Goal: Information Seeking & Learning: Learn about a topic

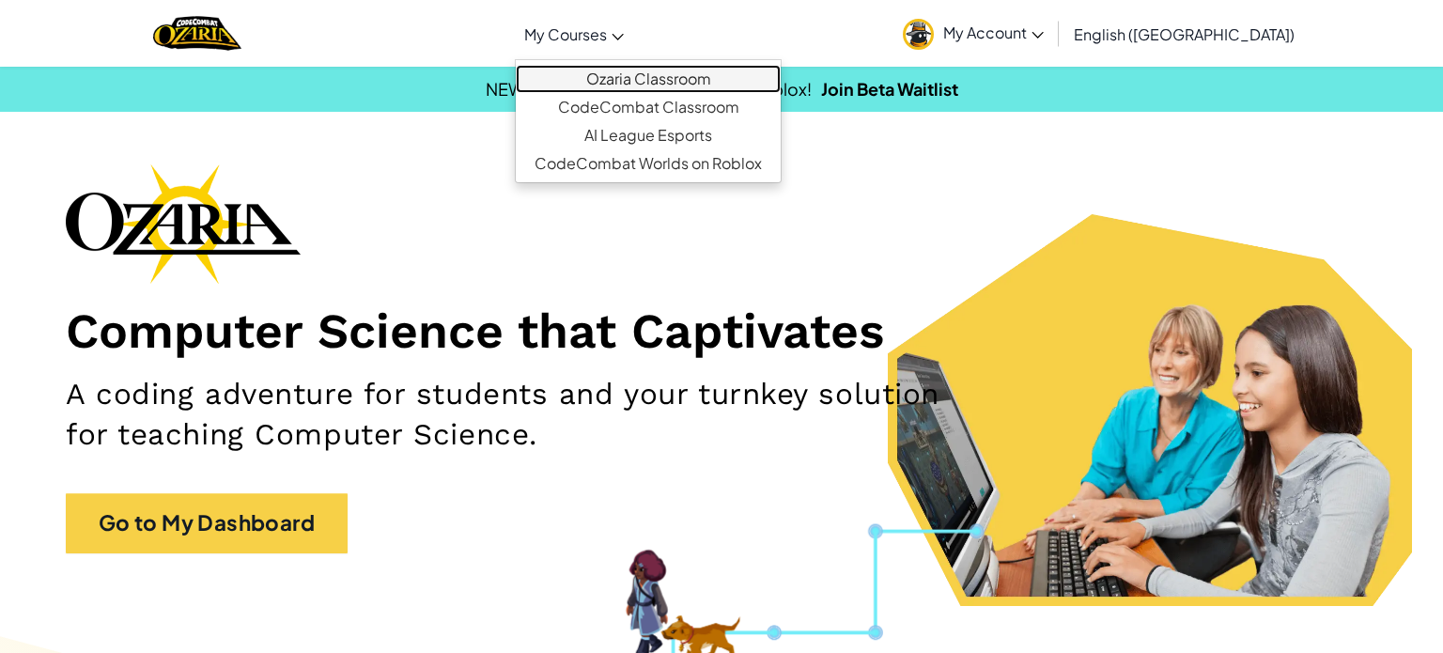
click at [658, 68] on link "Ozaria Classroom" at bounding box center [648, 79] width 265 height 28
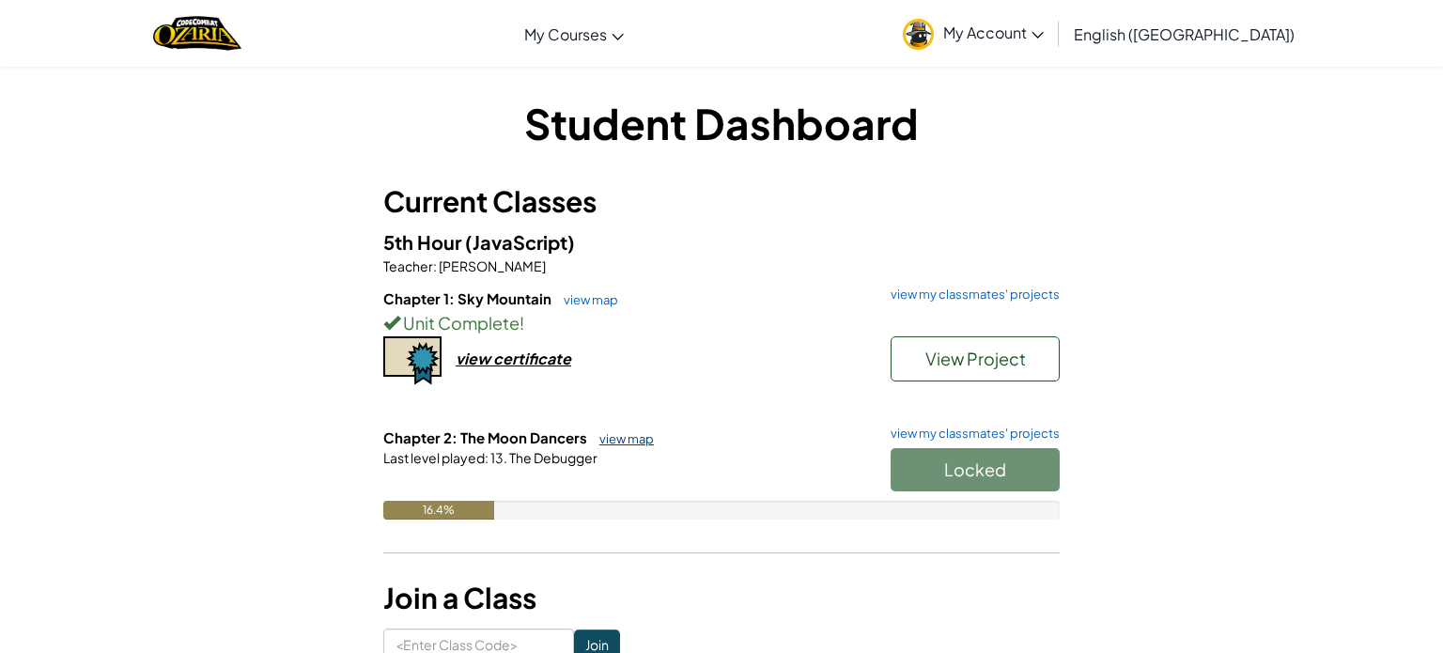
click at [603, 437] on link "view map" at bounding box center [622, 438] width 64 height 15
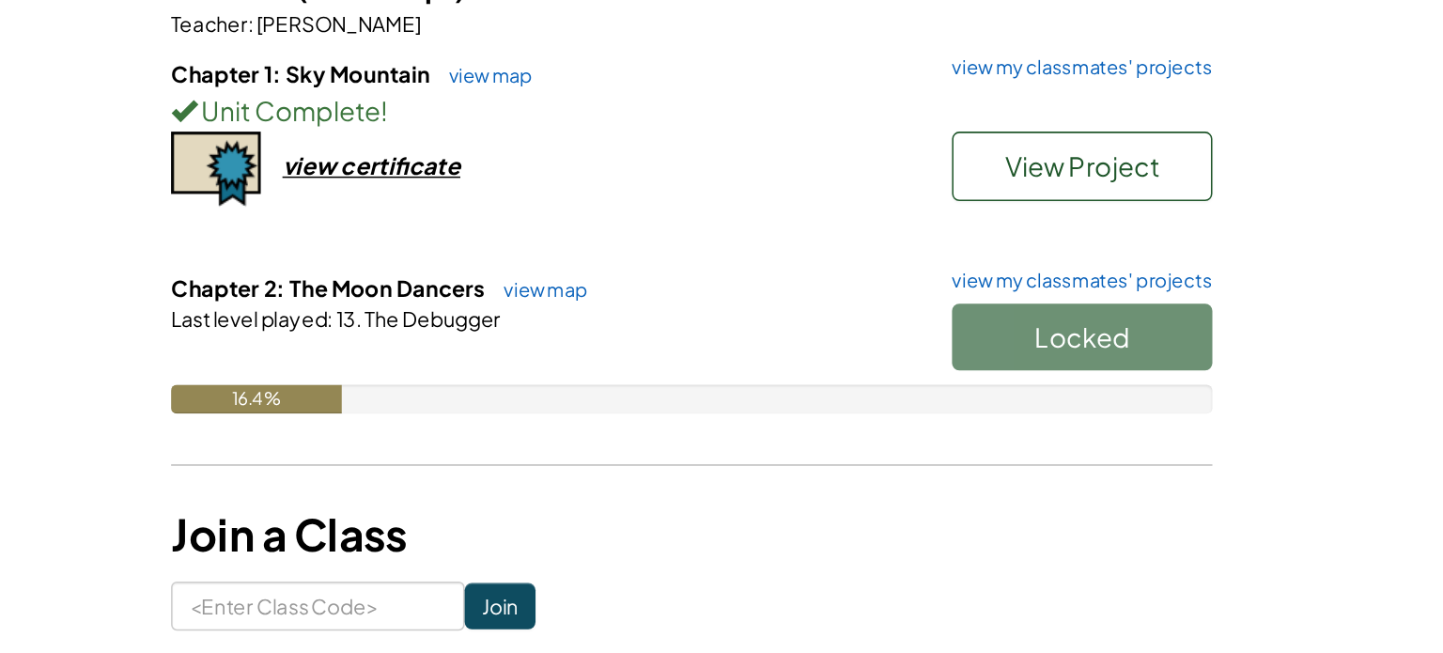
scroll to position [23, 0]
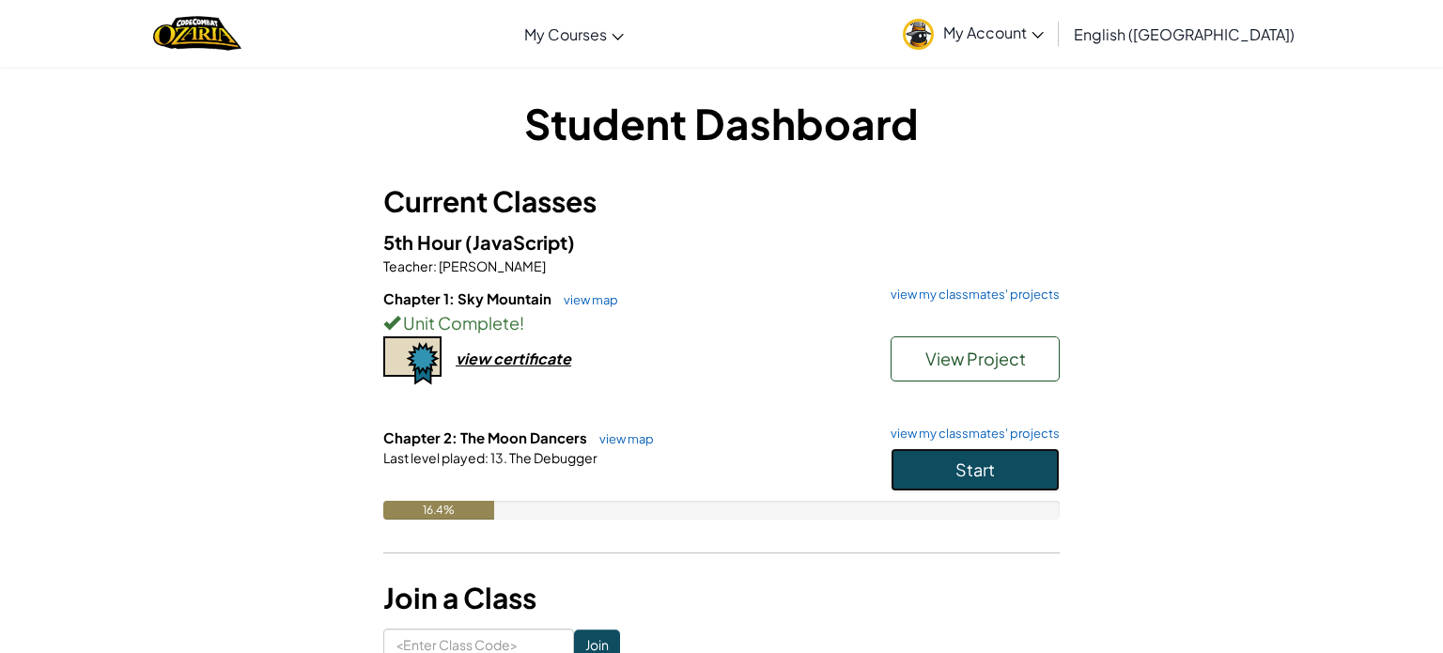
click at [915, 454] on button "Start" at bounding box center [975, 469] width 169 height 43
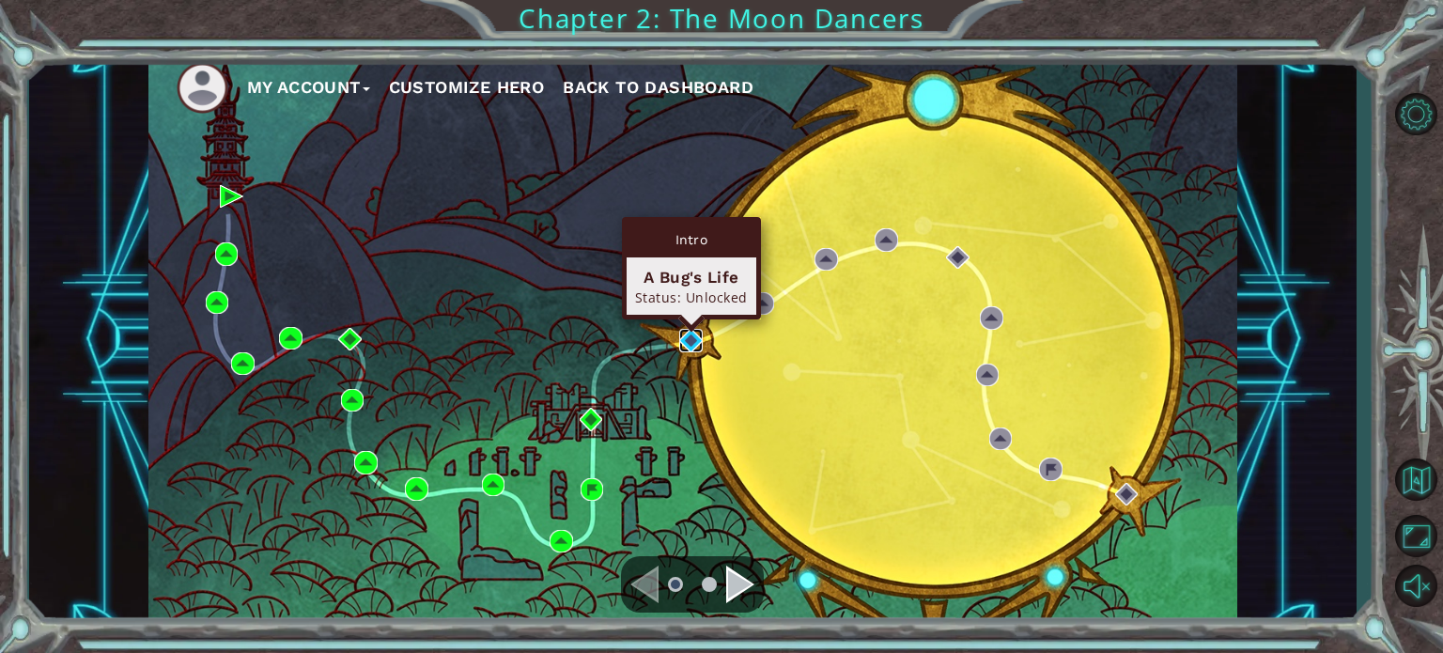
click at [687, 339] on img at bounding box center [690, 340] width 23 height 23
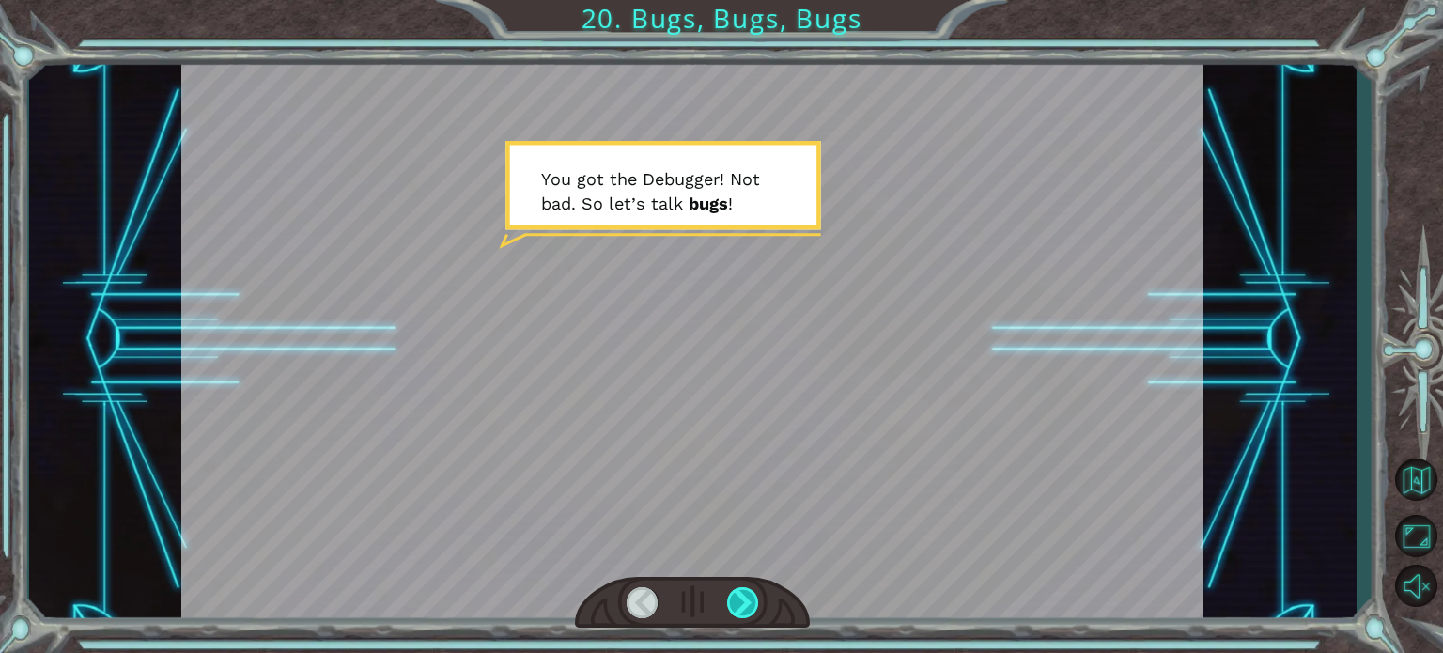
click at [737, 601] on div at bounding box center [743, 602] width 32 height 31
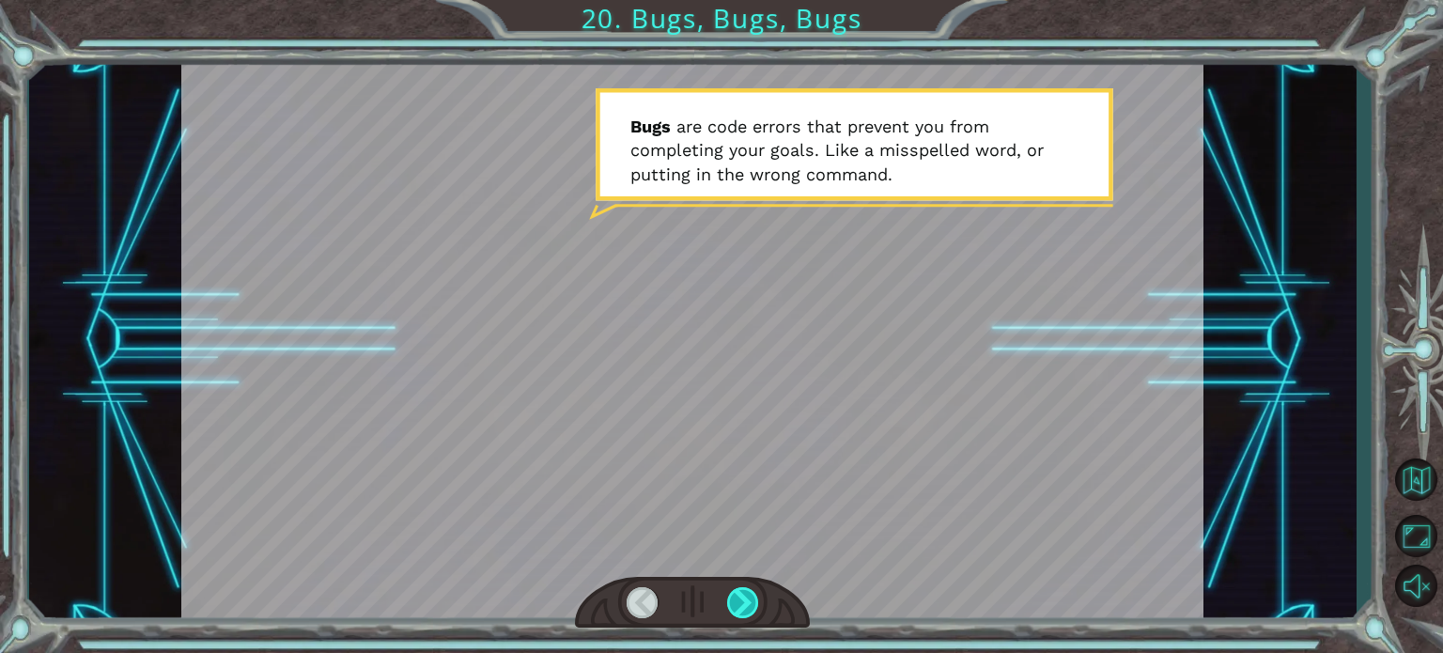
click at [738, 598] on div at bounding box center [743, 602] width 32 height 31
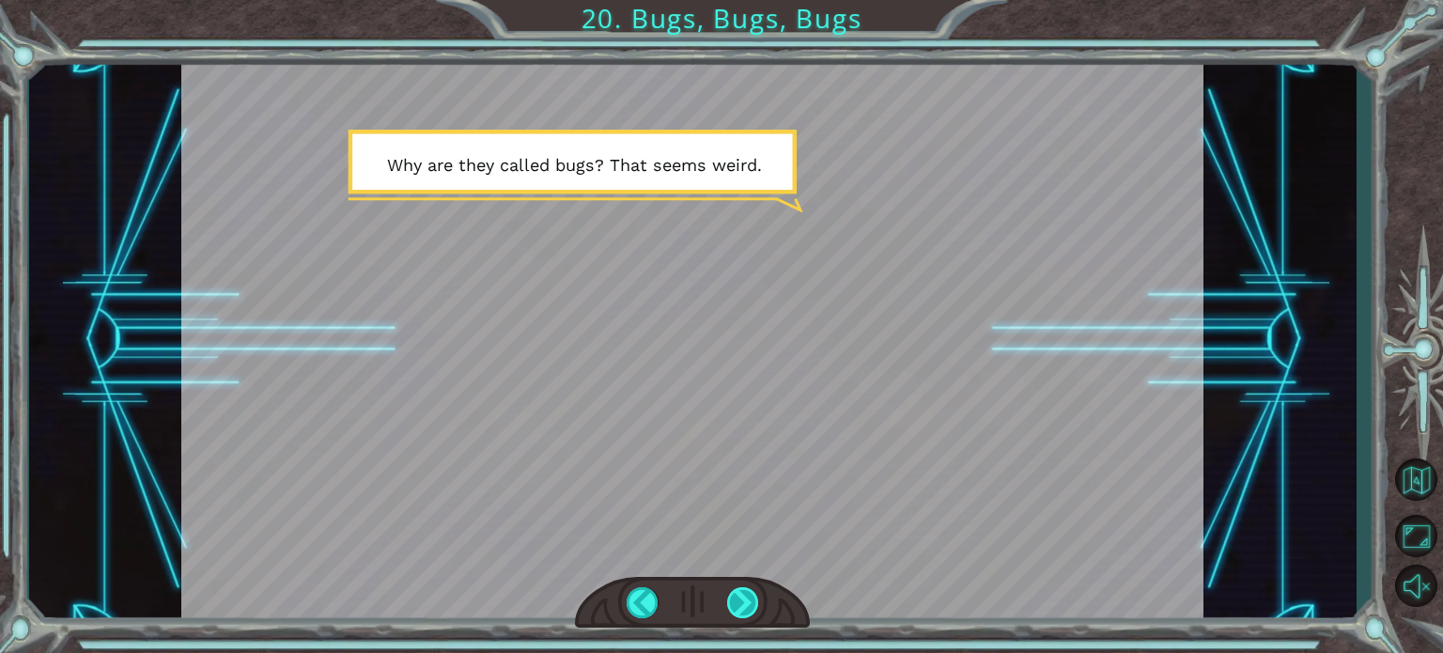
click at [738, 599] on div at bounding box center [743, 602] width 32 height 31
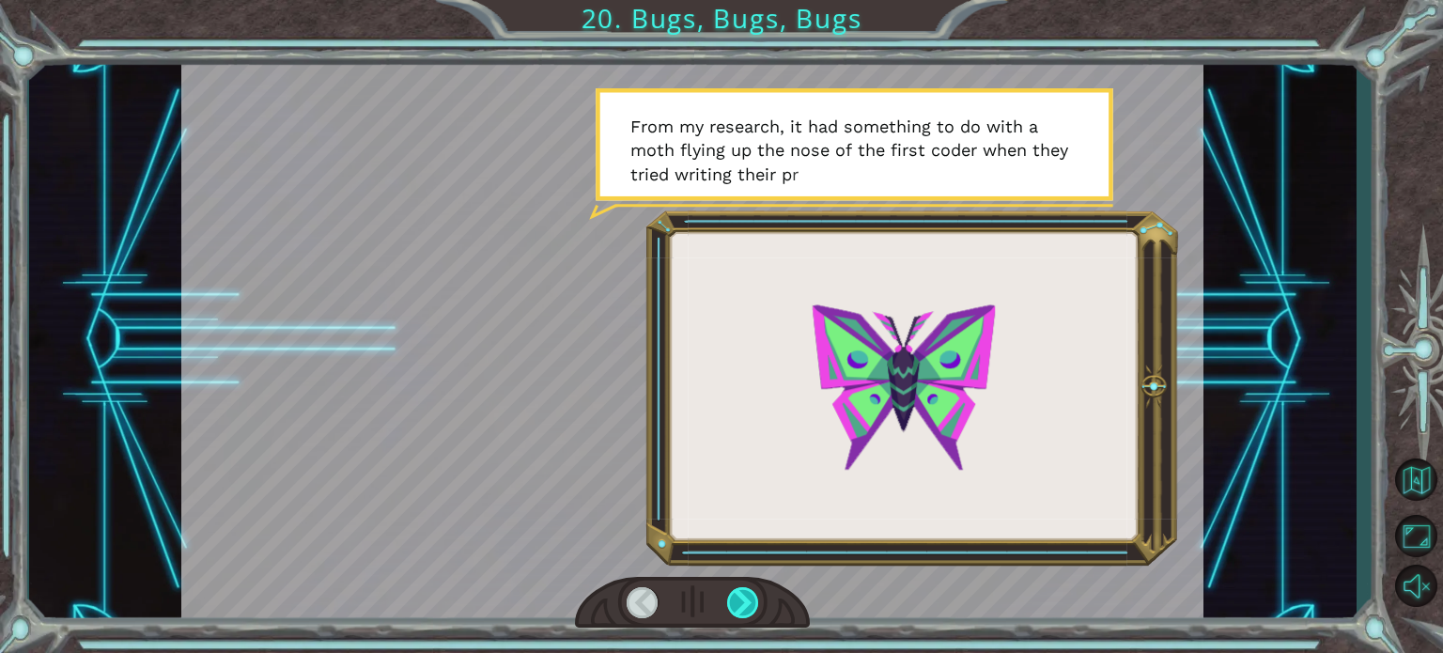
click at [741, 605] on div at bounding box center [743, 602] width 32 height 31
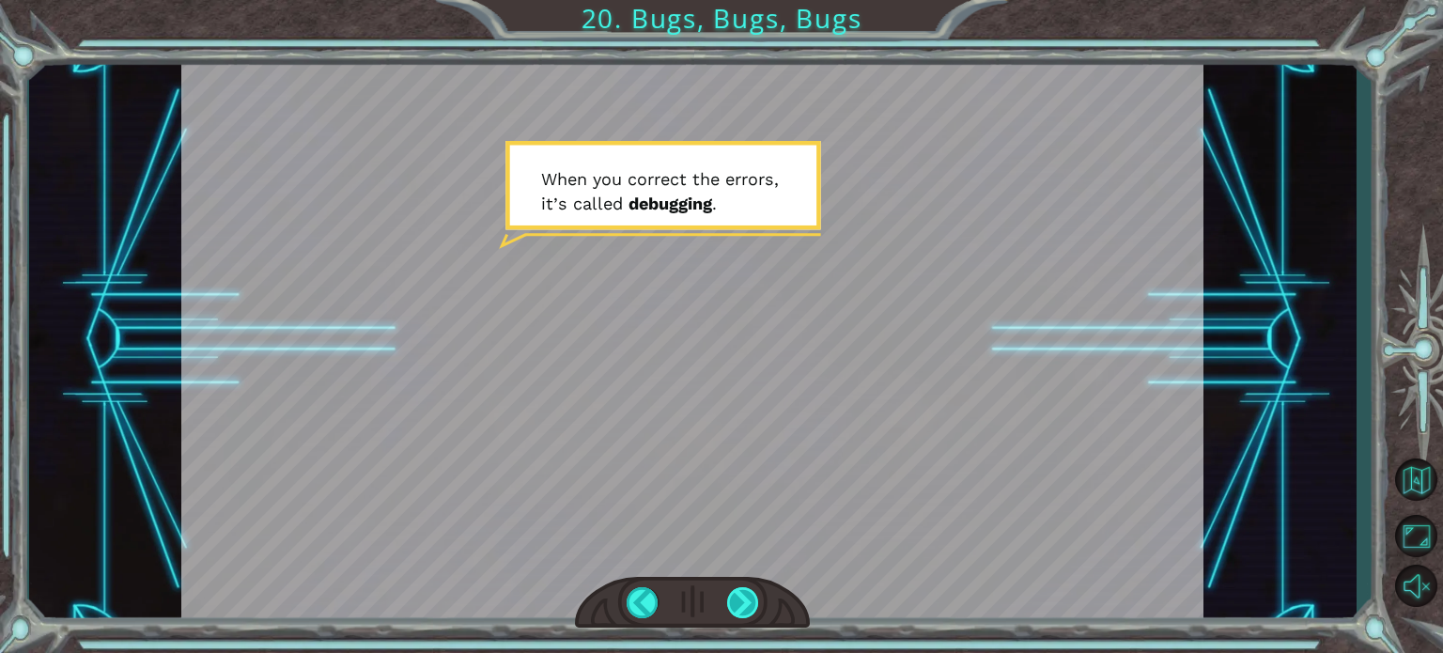
click at [741, 606] on div at bounding box center [743, 602] width 32 height 31
click at [739, 606] on div at bounding box center [743, 602] width 32 height 31
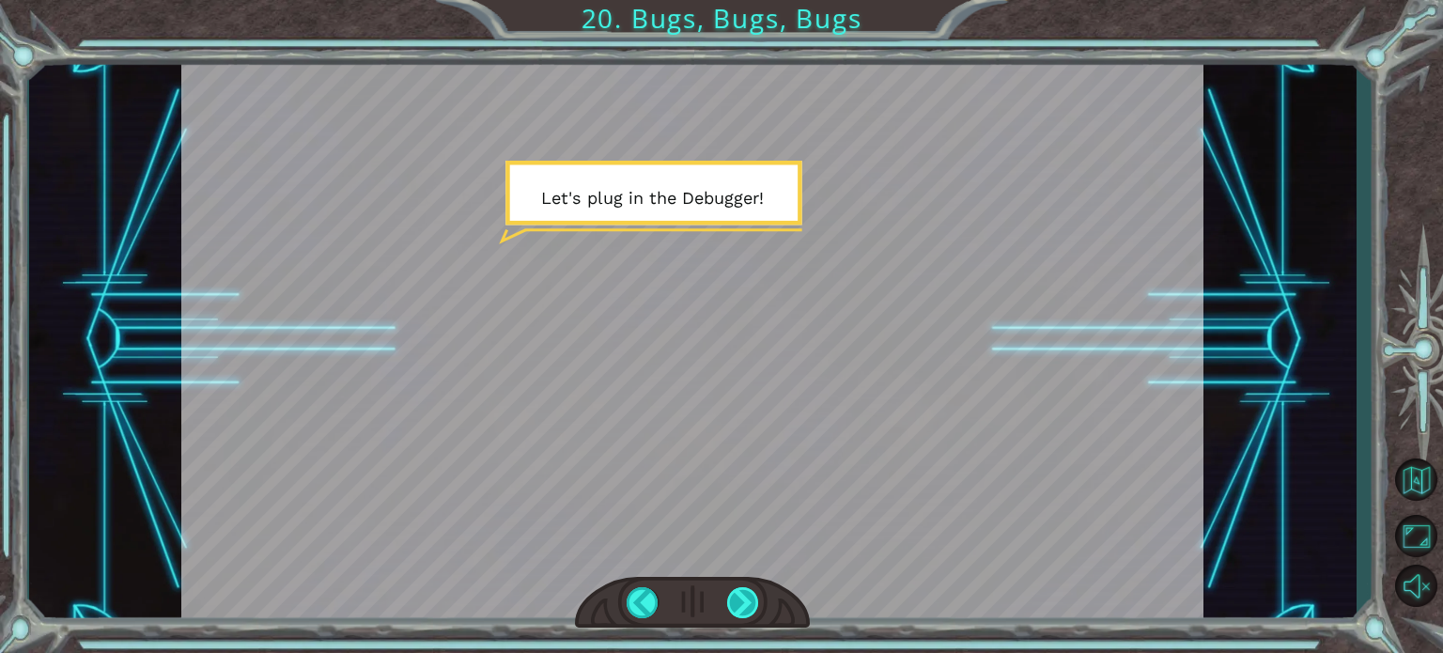
click at [732, 598] on div at bounding box center [743, 602] width 32 height 31
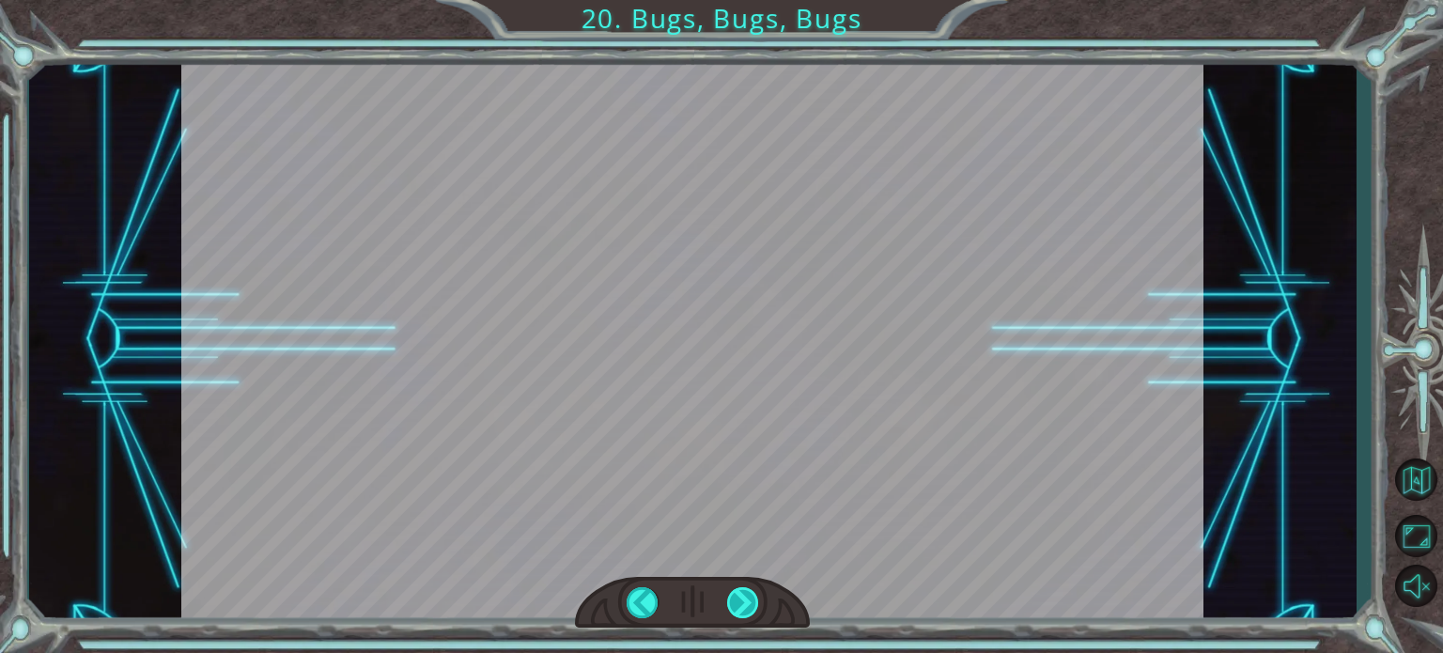
click at [732, 598] on div at bounding box center [743, 602] width 32 height 31
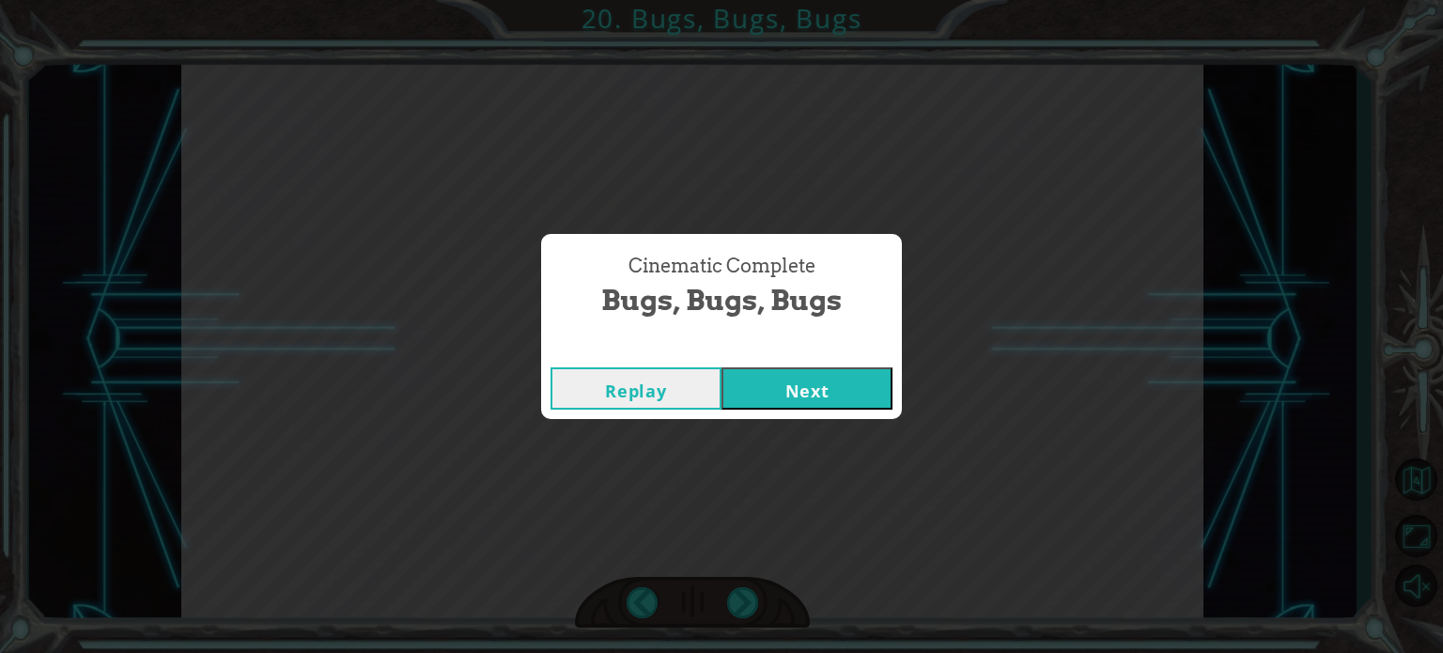
click at [745, 381] on button "Next" at bounding box center [807, 388] width 171 height 42
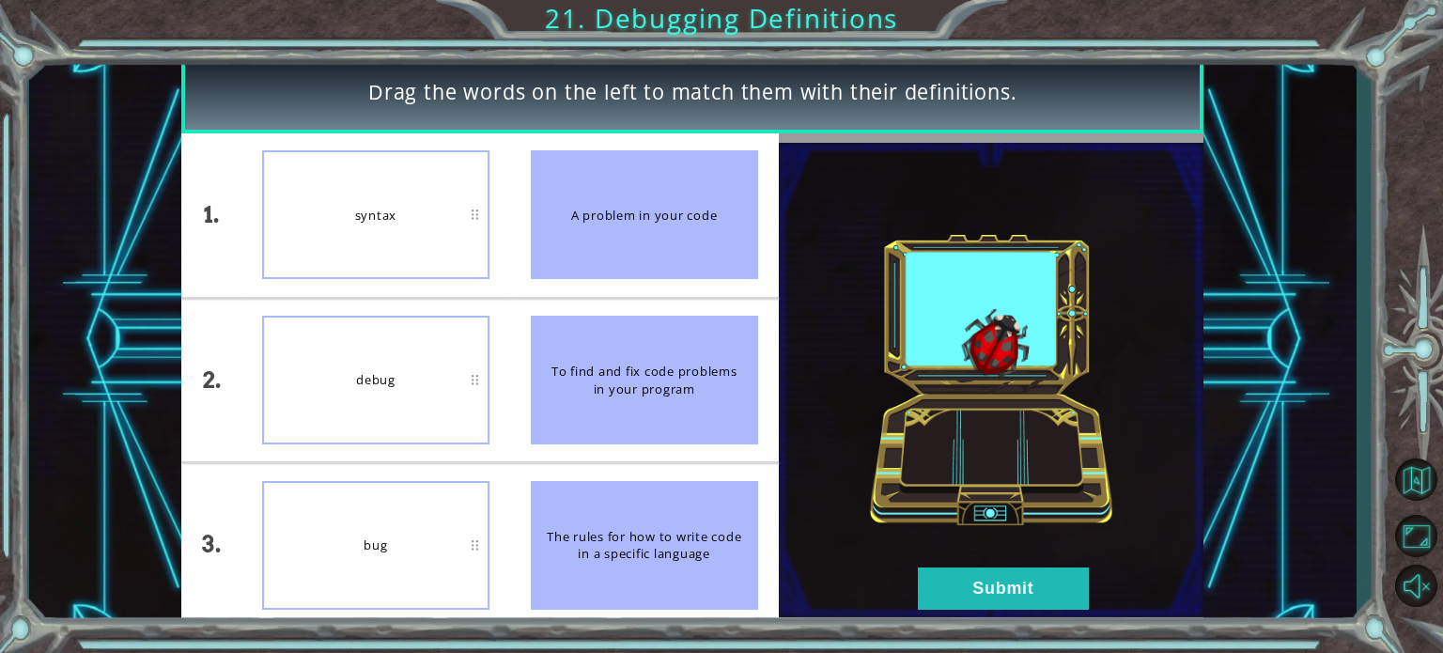
click at [353, 31] on div "Drag the words on the left to match them with their definitions. 1. 2. 3. synta…" at bounding box center [721, 326] width 1443 height 653
click at [365, 245] on div "syntax" at bounding box center [375, 214] width 227 height 129
click at [696, 233] on div "A problem in your code" at bounding box center [644, 214] width 227 height 129
click at [1043, 598] on button "Submit" at bounding box center [1003, 588] width 171 height 42
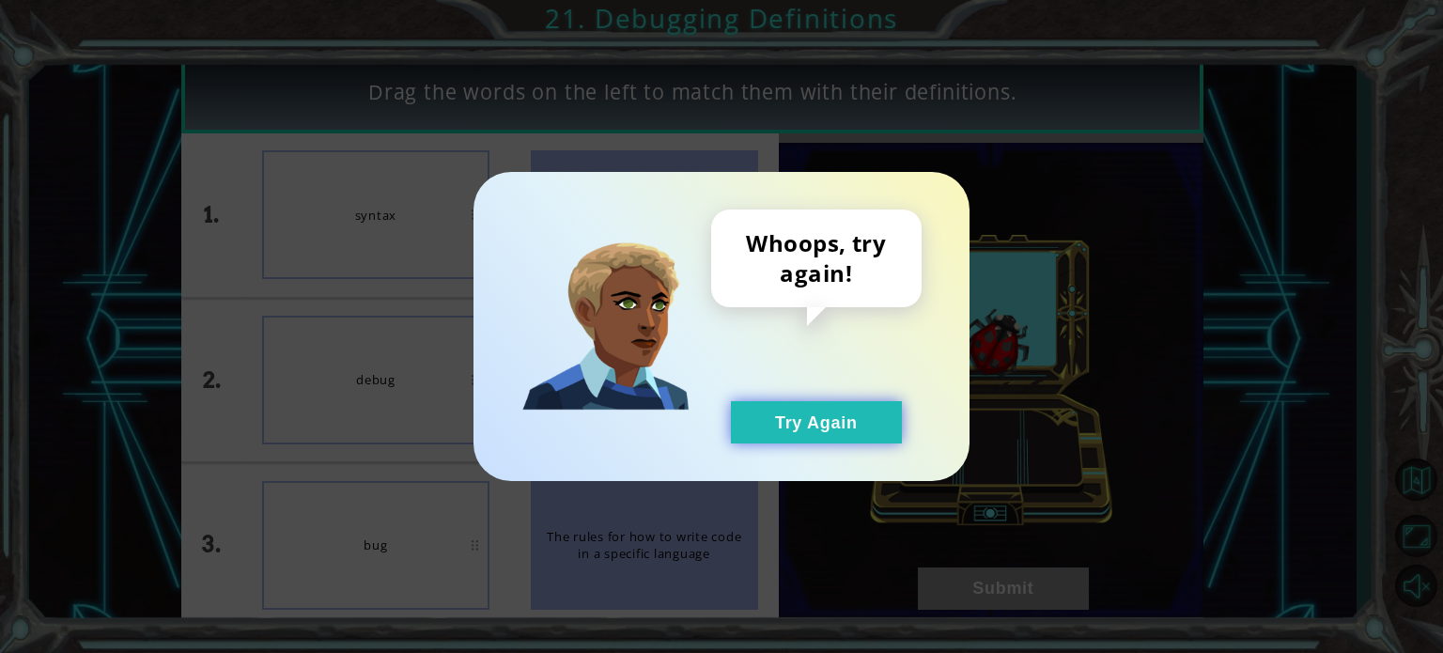
click at [848, 423] on button "Try Again" at bounding box center [816, 422] width 171 height 42
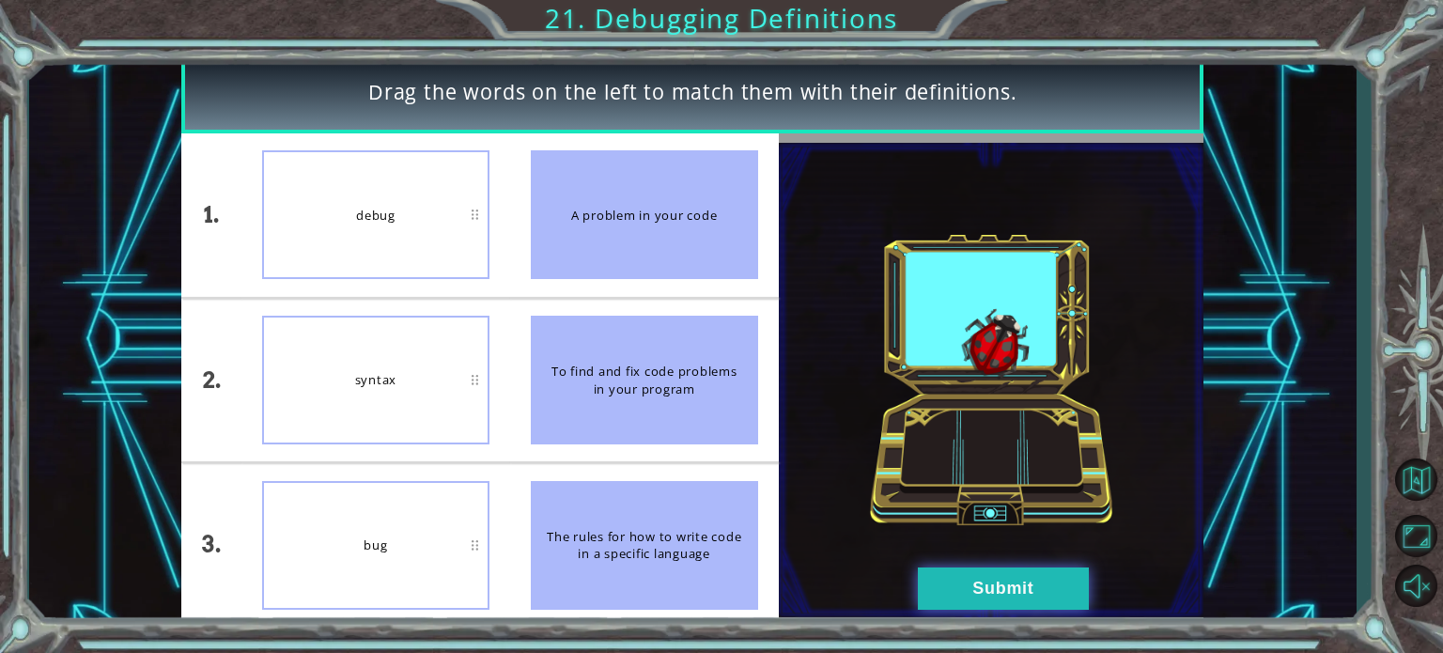
click at [1032, 608] on button "Submit" at bounding box center [1003, 588] width 171 height 42
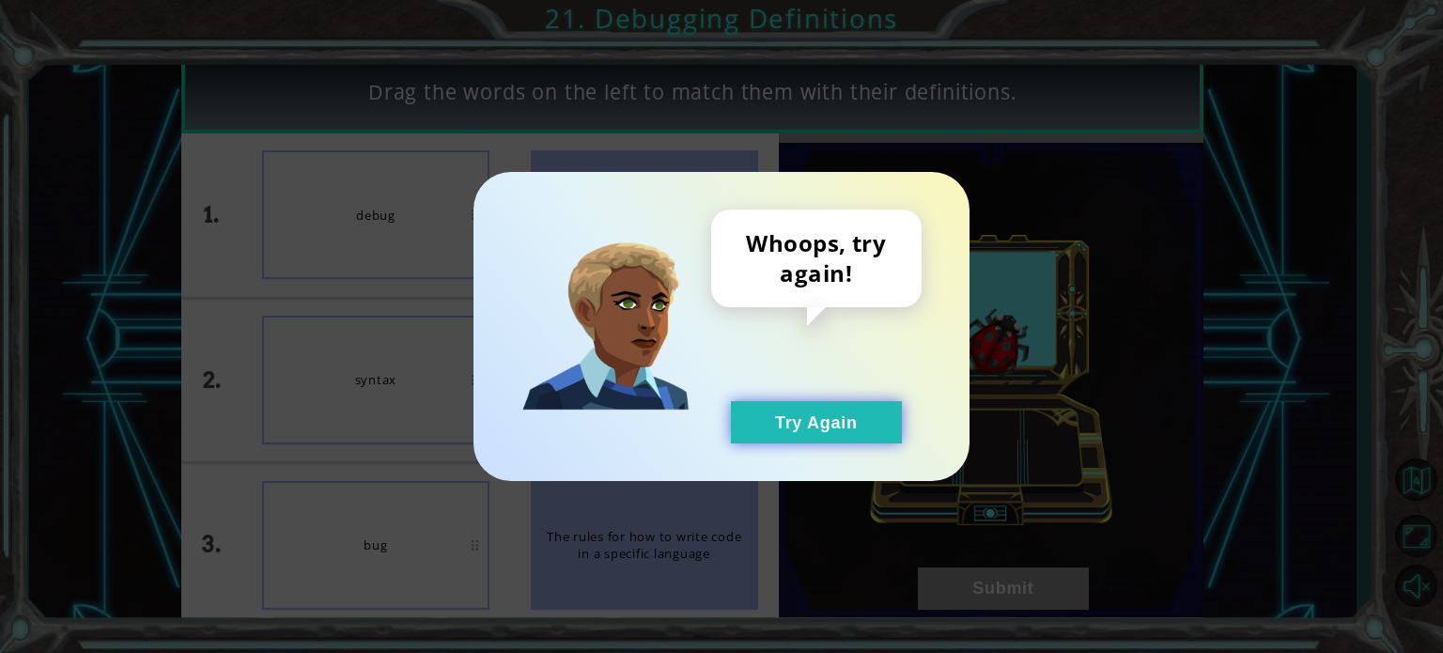
click at [790, 403] on button "Try Again" at bounding box center [816, 422] width 171 height 42
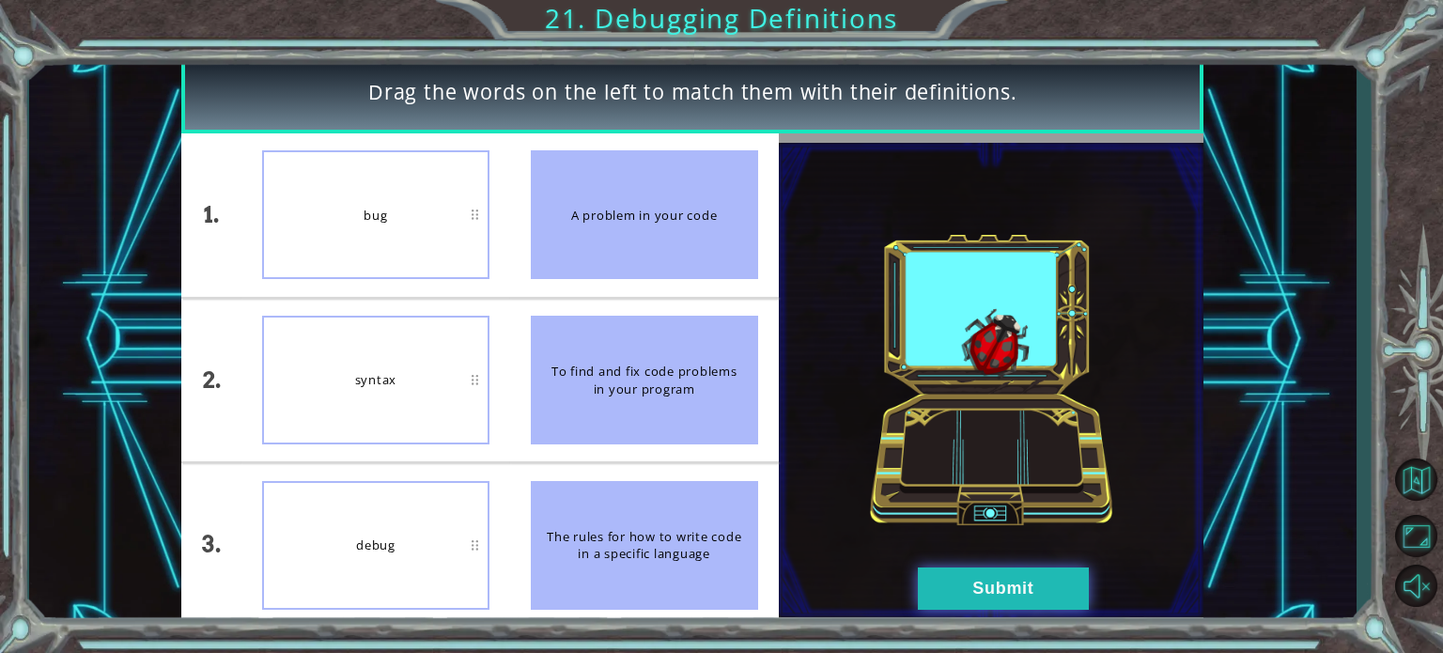
click at [986, 583] on button "Submit" at bounding box center [1003, 588] width 171 height 42
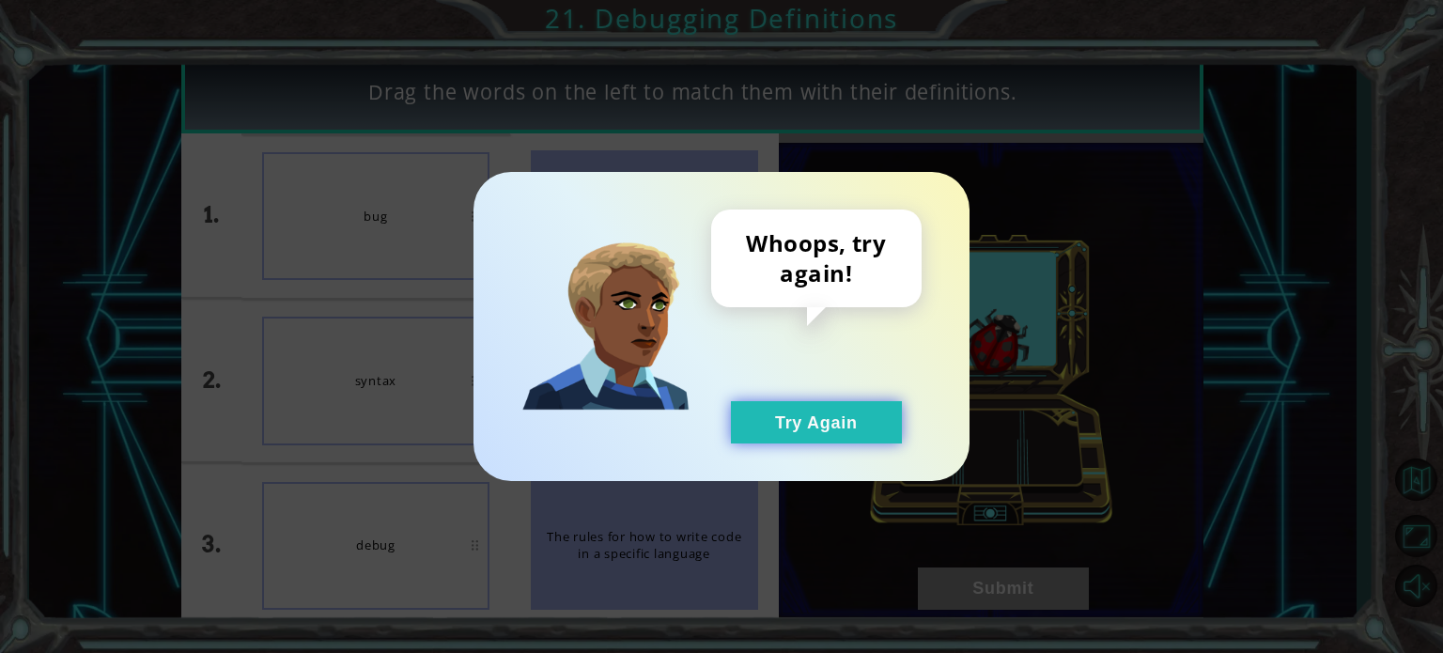
click at [837, 437] on button "Try Again" at bounding box center [816, 422] width 171 height 42
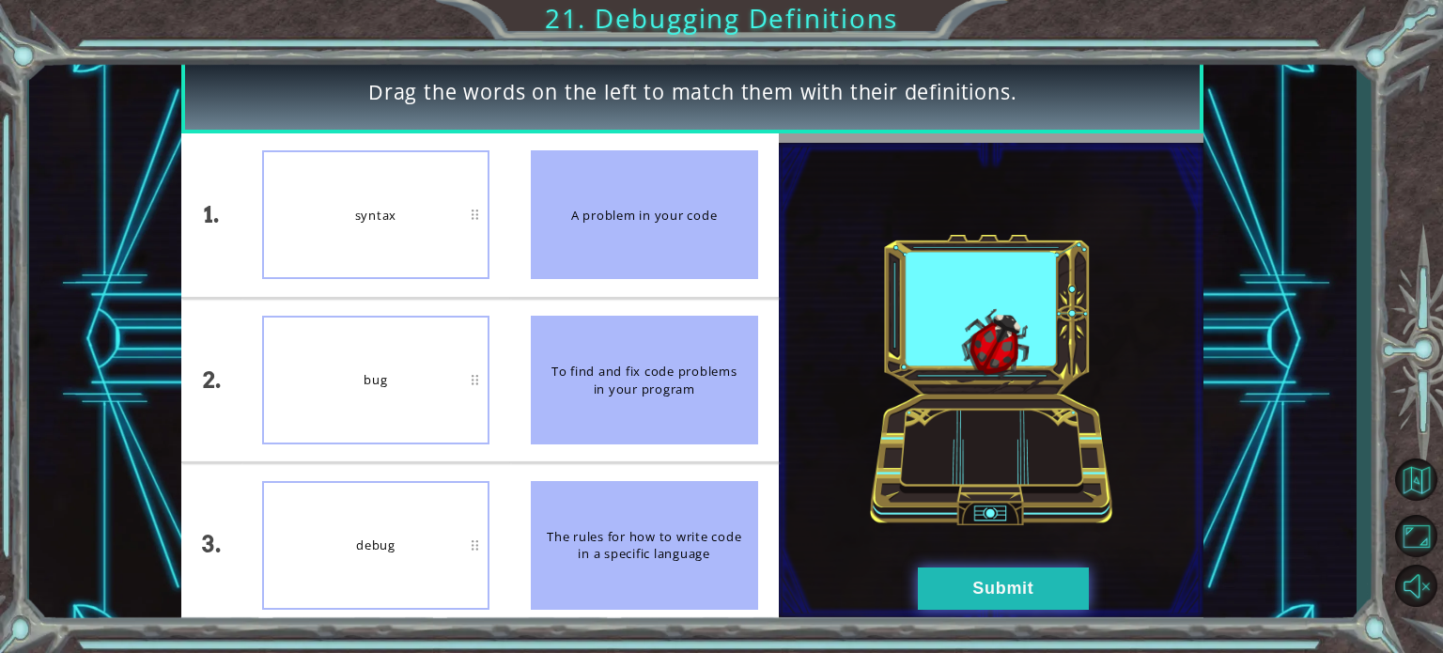
click at [947, 576] on button "Submit" at bounding box center [1003, 588] width 171 height 42
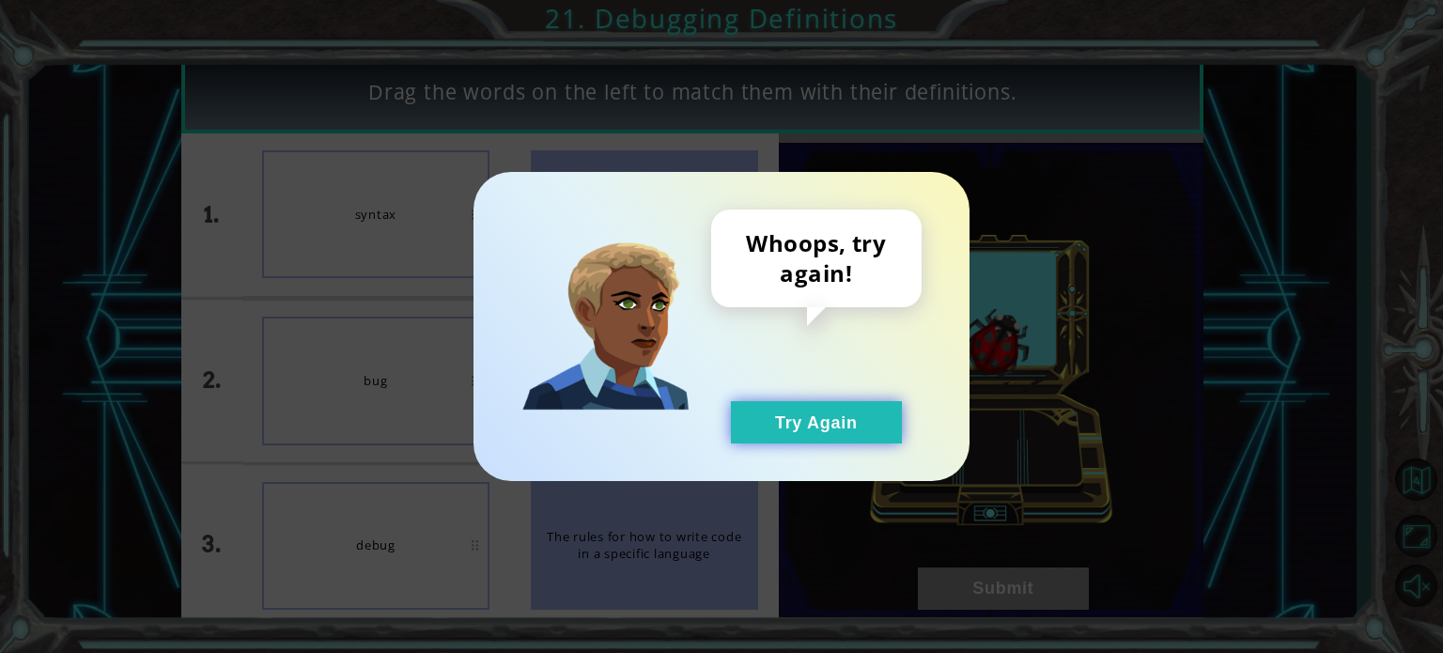
click at [819, 434] on button "Try Again" at bounding box center [816, 422] width 171 height 42
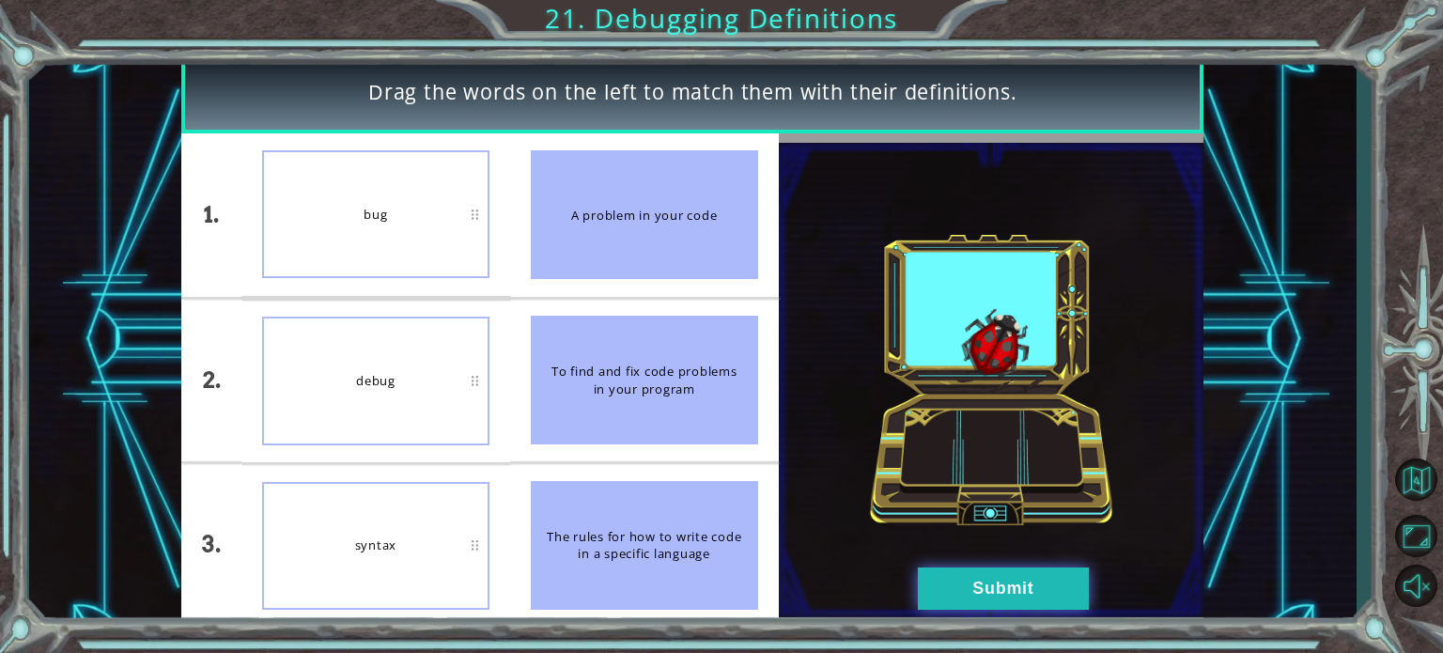
click at [958, 598] on button "Submit" at bounding box center [1003, 588] width 171 height 42
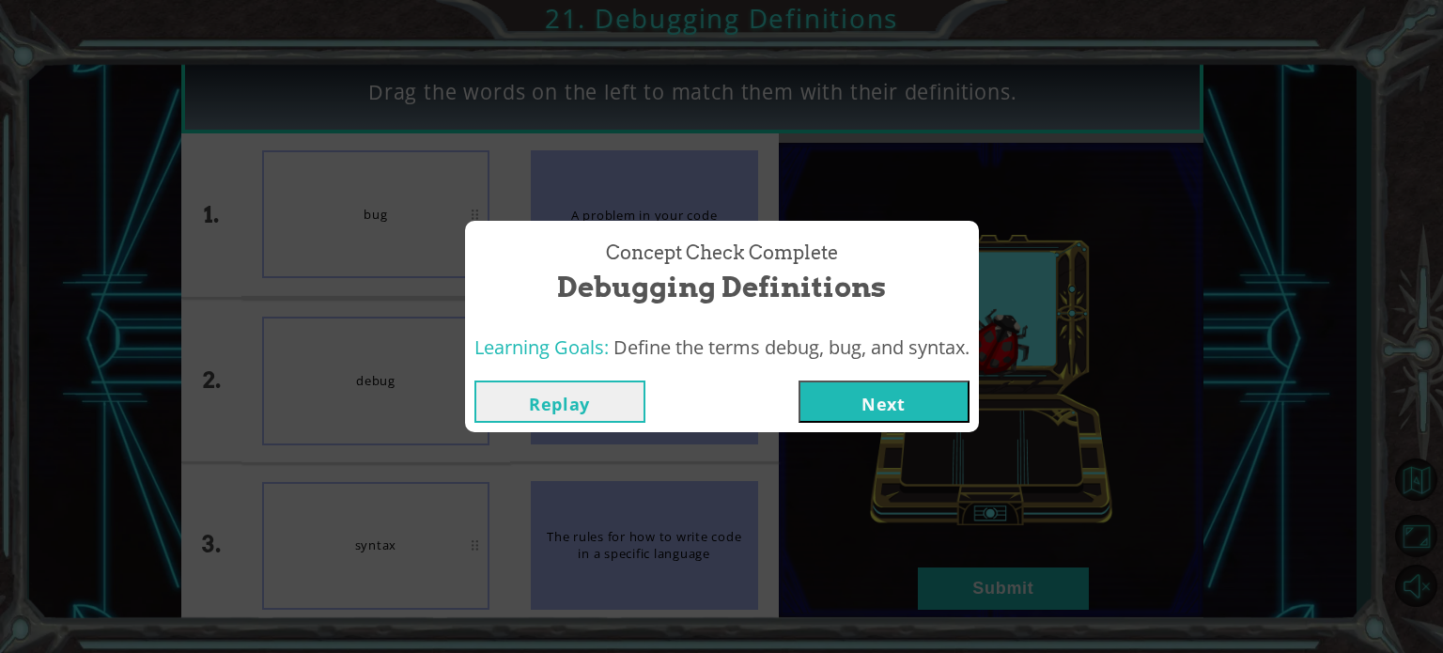
click at [873, 388] on button "Next" at bounding box center [884, 401] width 171 height 42
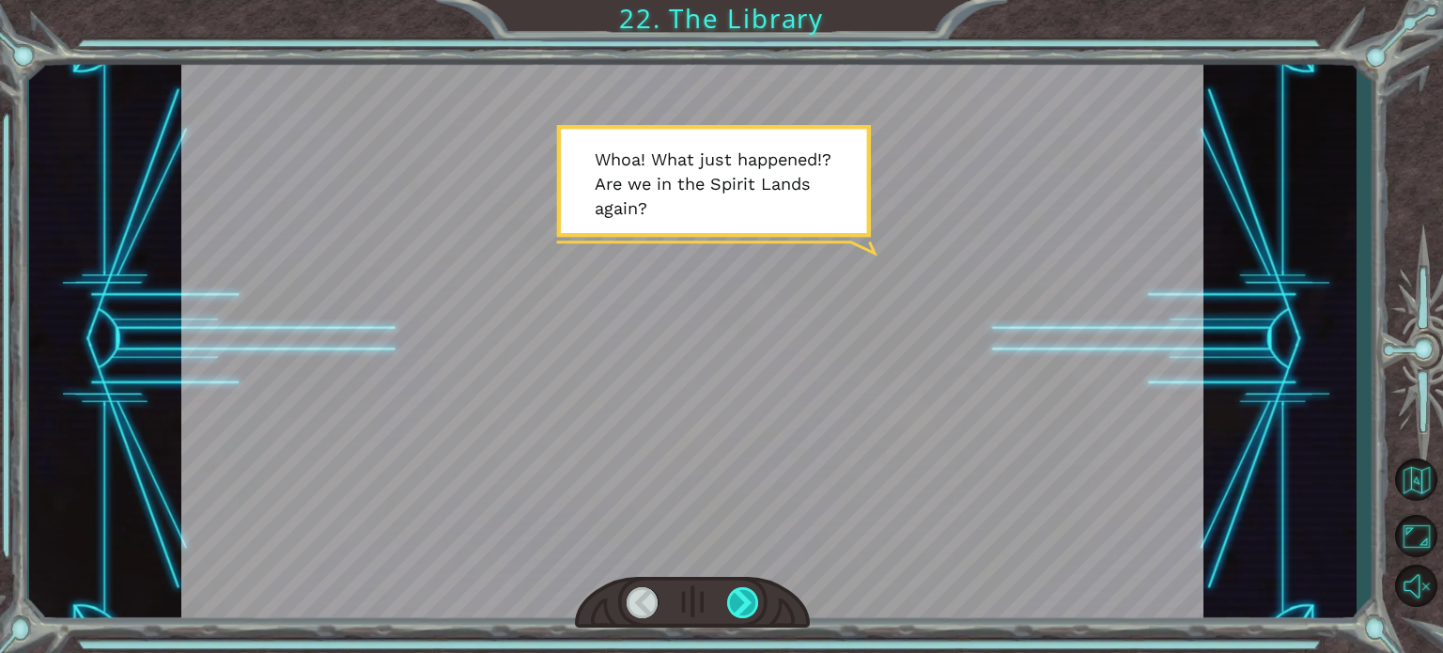
click at [745, 611] on div at bounding box center [743, 602] width 32 height 31
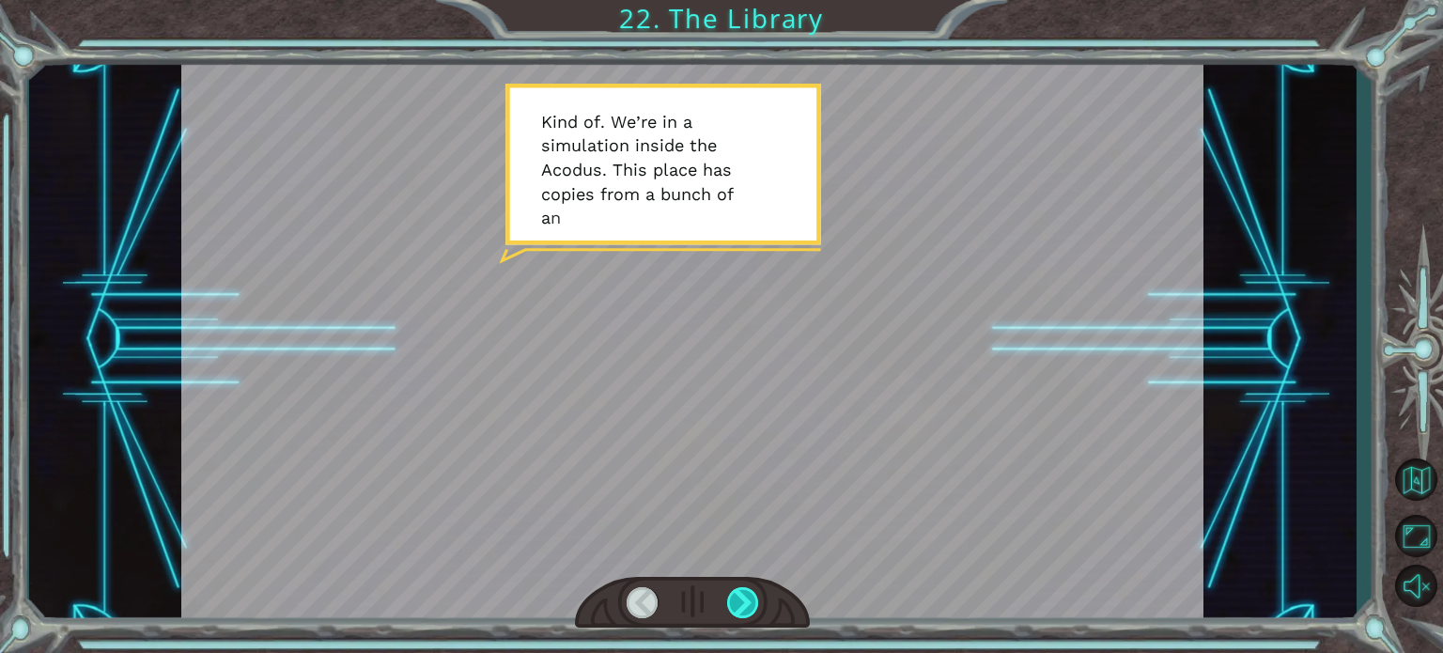
click at [745, 613] on div at bounding box center [743, 602] width 32 height 31
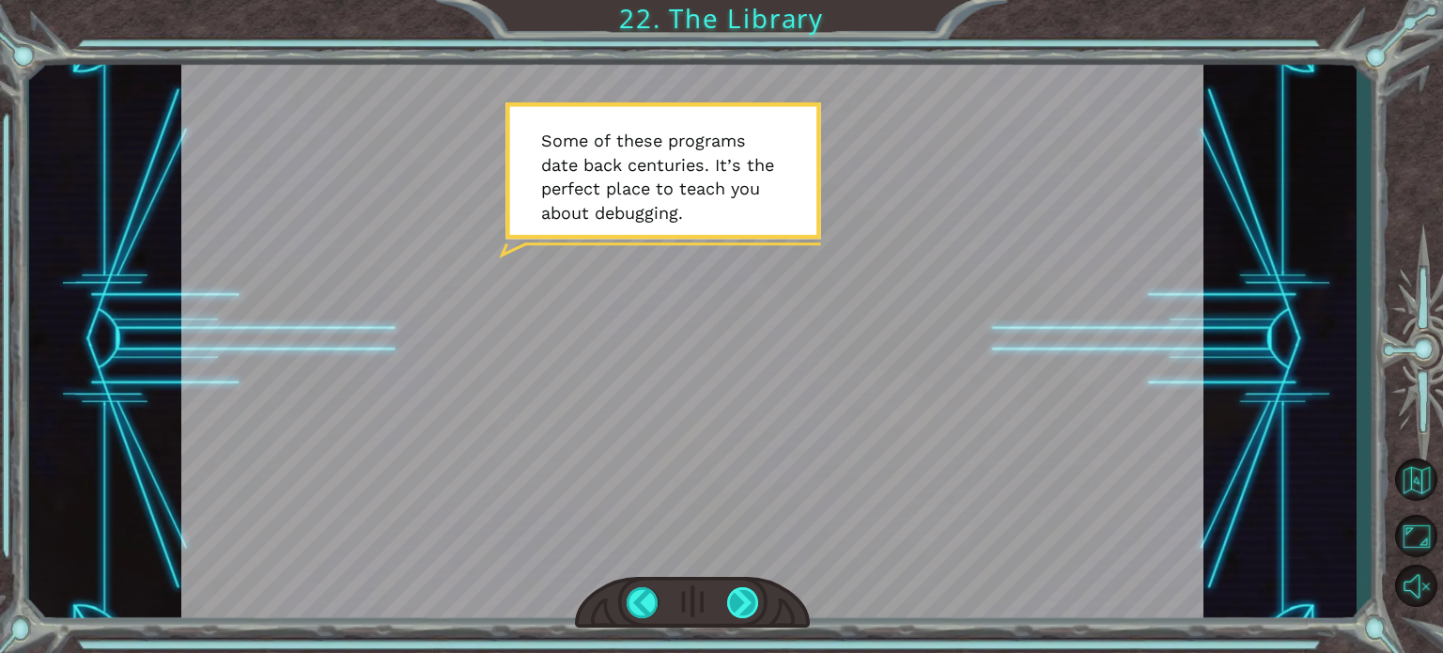
click at [745, 613] on div at bounding box center [743, 602] width 32 height 31
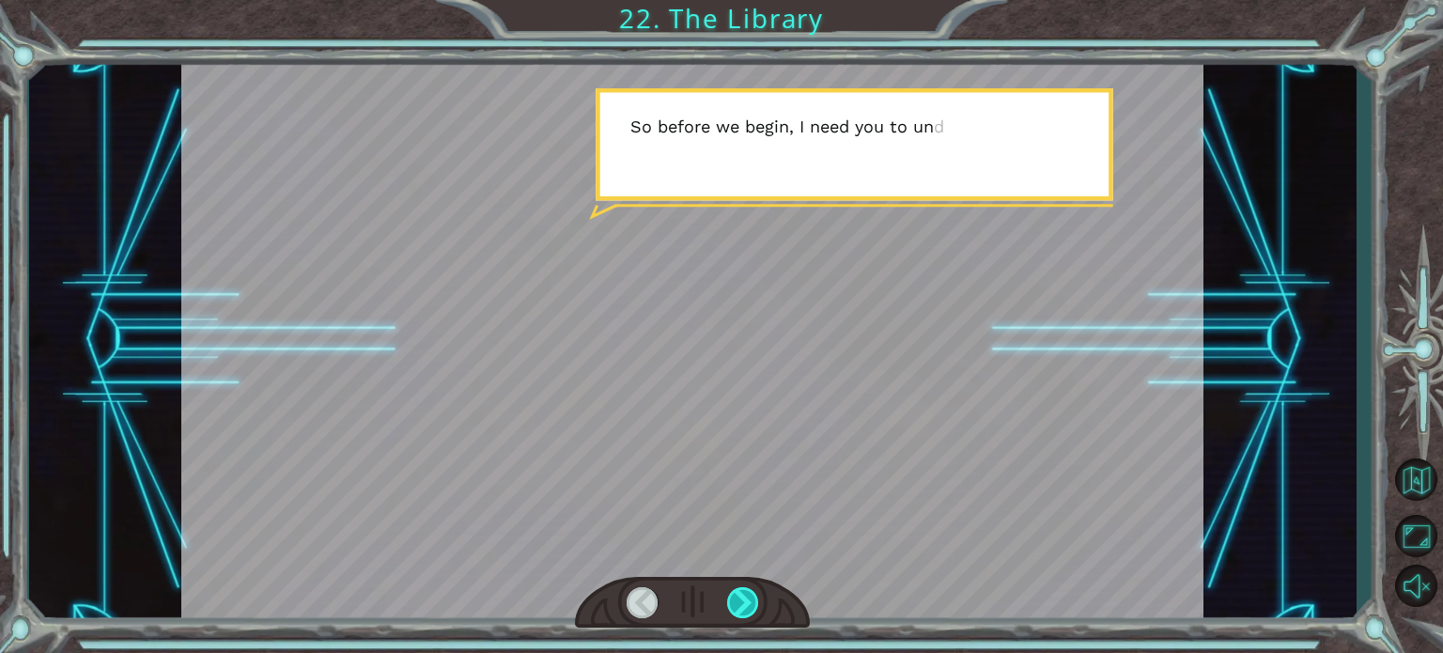
click at [745, 613] on div at bounding box center [743, 602] width 32 height 31
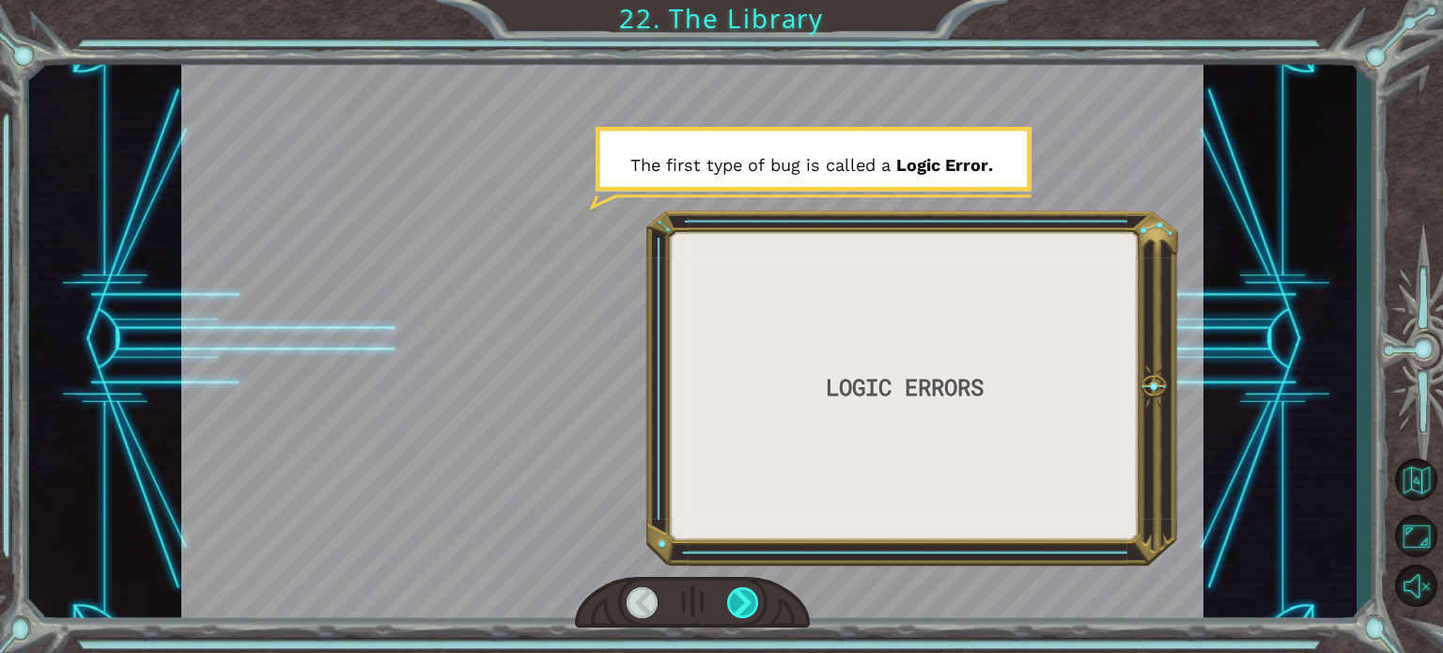
click at [745, 613] on div at bounding box center [743, 602] width 32 height 31
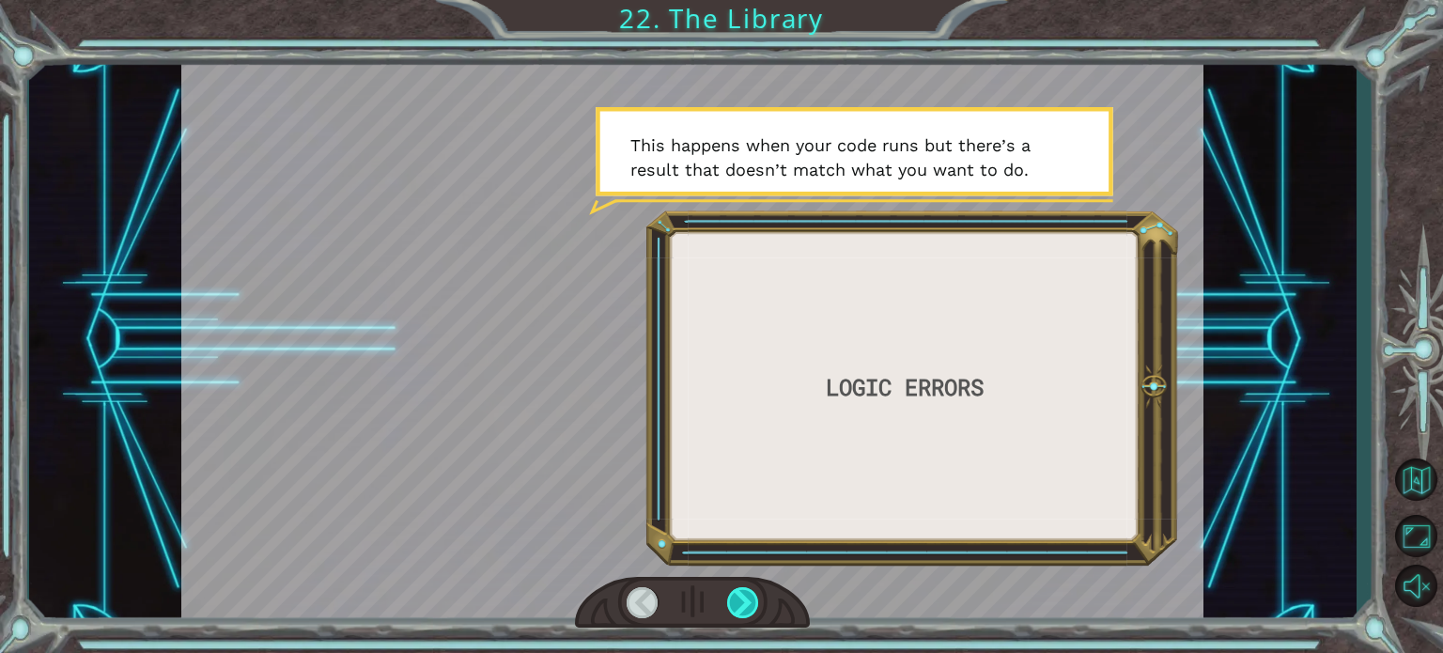
click at [745, 613] on div at bounding box center [743, 602] width 32 height 31
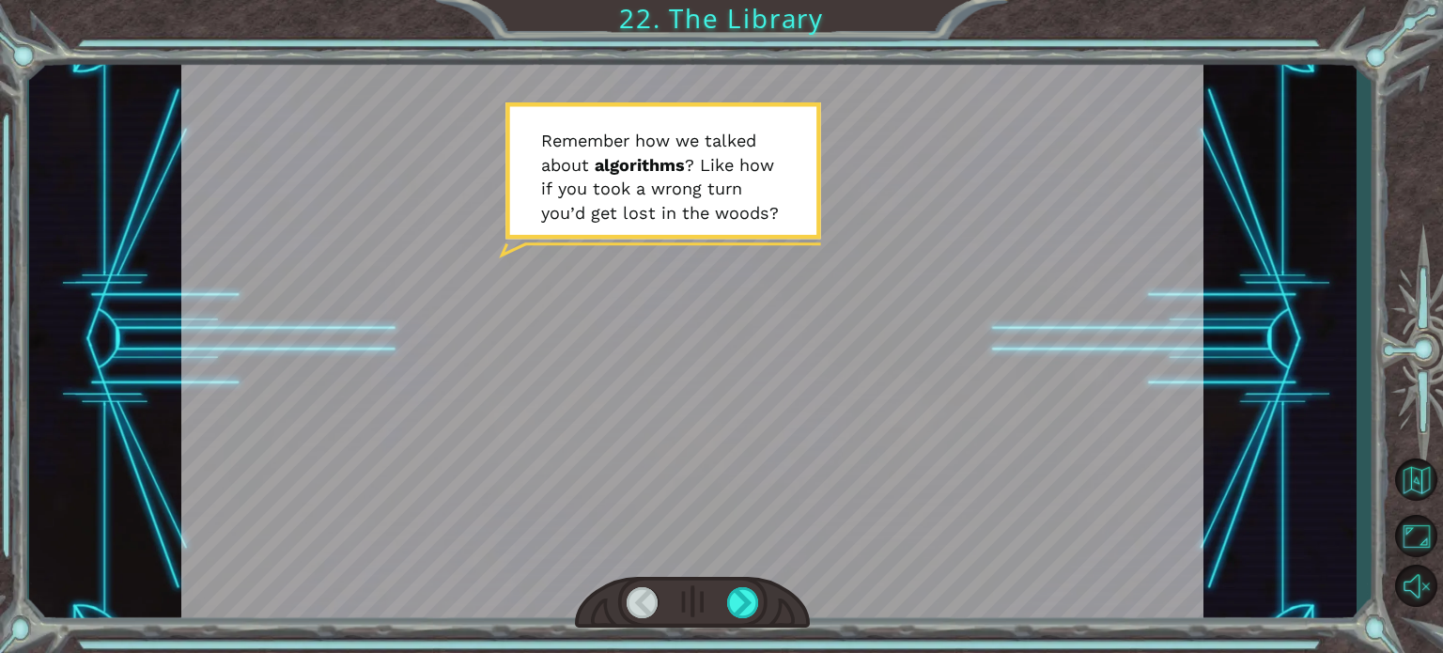
drag, startPoint x: 745, startPoint y: 613, endPoint x: 670, endPoint y: 591, distance: 78.2
click at [670, 591] on div at bounding box center [692, 603] width 235 height 52
click at [367, 0] on div "LOGIC ERRORS W h o a ! W h a t j u s t h a p p e n e d ! ? A r e w e i n t h e …" at bounding box center [721, 326] width 1443 height 653
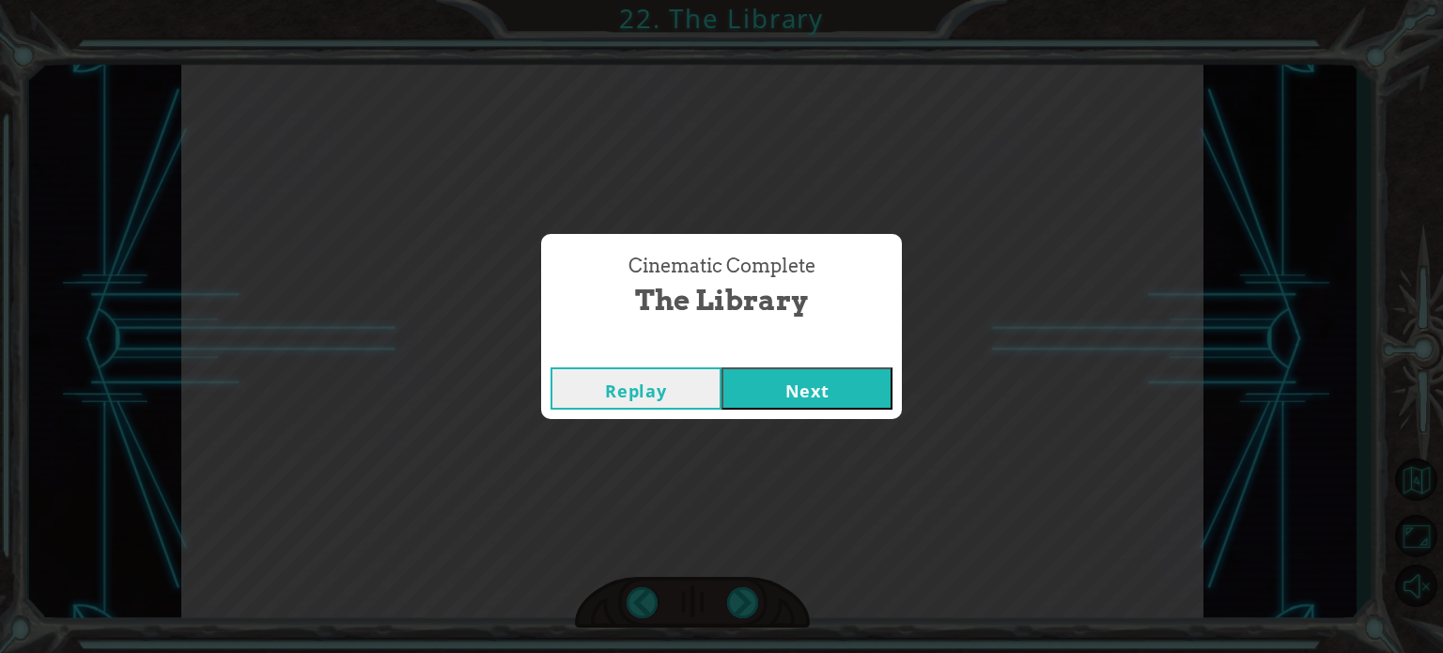
click at [799, 395] on button "Next" at bounding box center [807, 388] width 171 height 42
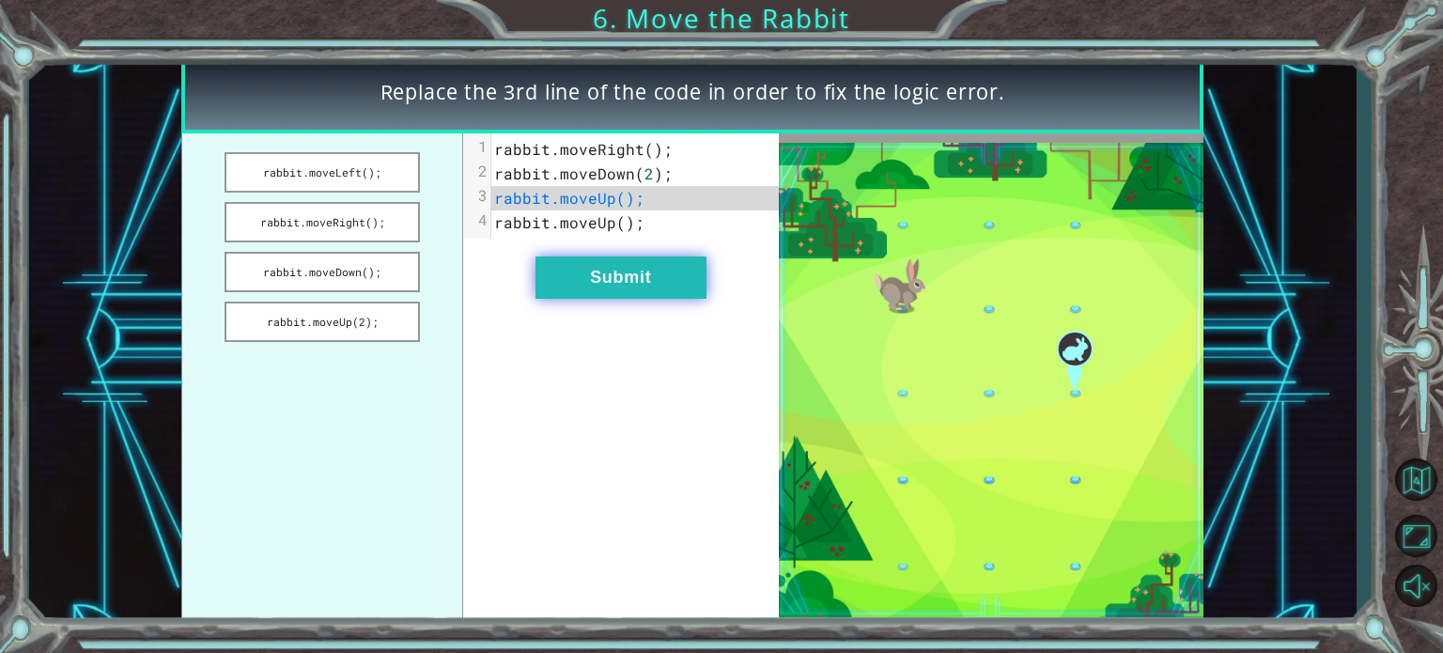
click at [603, 269] on button "Submit" at bounding box center [620, 277] width 171 height 42
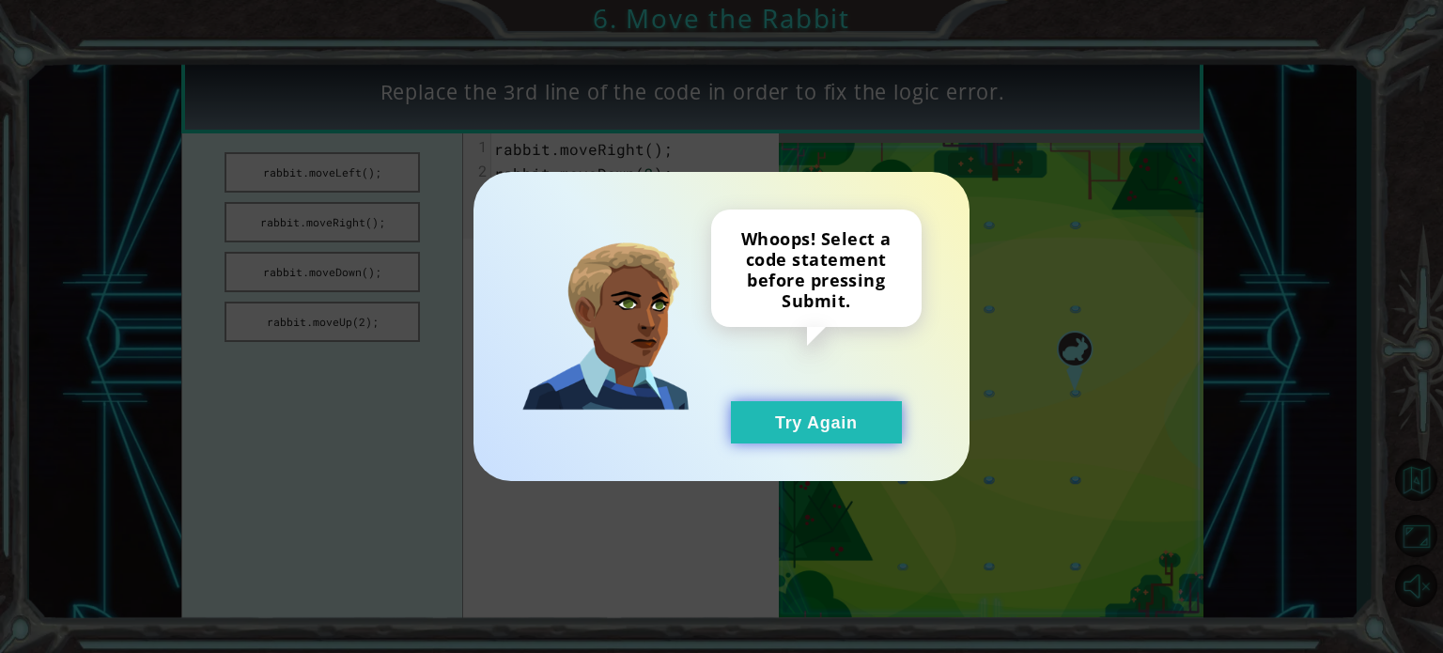
click at [802, 409] on button "Try Again" at bounding box center [816, 422] width 171 height 42
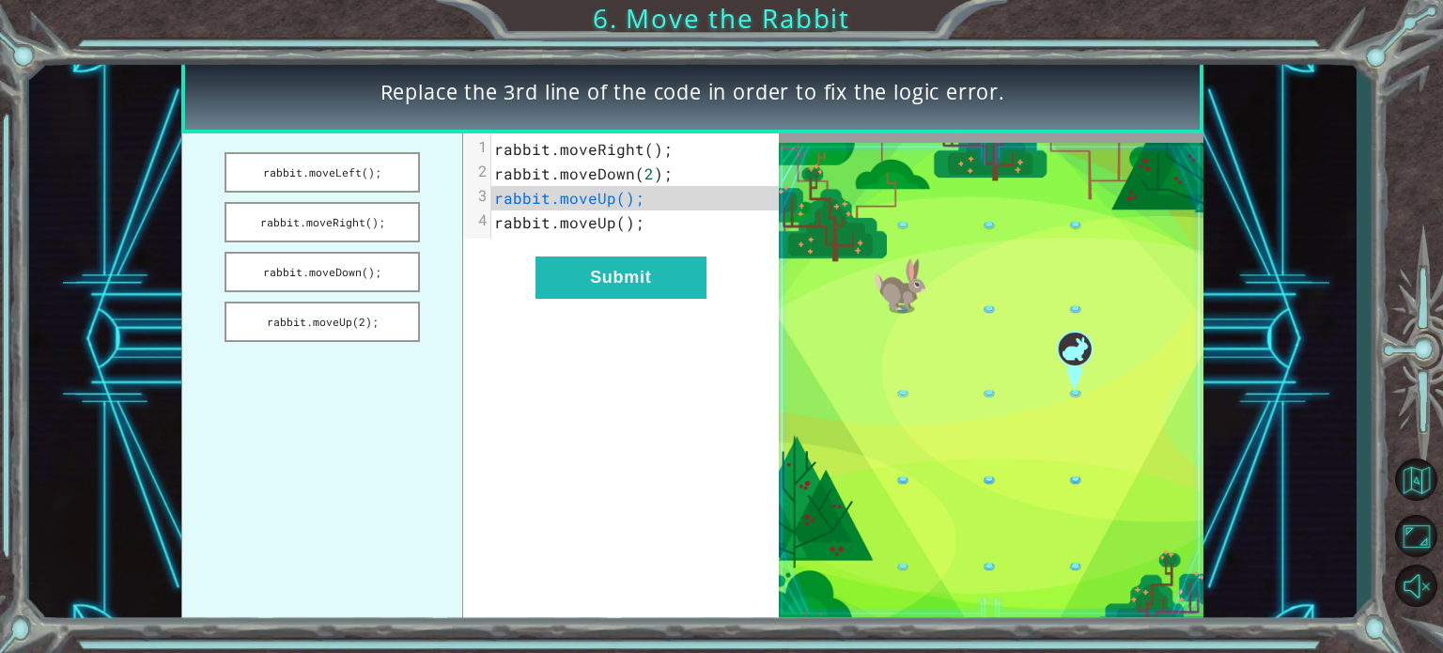
click at [649, 150] on span "rabbit . moveRight ();" at bounding box center [583, 149] width 178 height 20
click at [621, 201] on span "rabbit . moveUp ();" at bounding box center [569, 198] width 150 height 20
drag, startPoint x: 620, startPoint y: 202, endPoint x: 600, endPoint y: 167, distance: 40.0
click at [600, 167] on div "1 rabbit . moveRight (); 2 rabbit . moveDown ( 2 ); 3 rabbit . moveUp (); 4 rab…" at bounding box center [634, 186] width 287 height 98
click at [400, 272] on button "rabbit.moveDown();" at bounding box center [322, 272] width 195 height 40
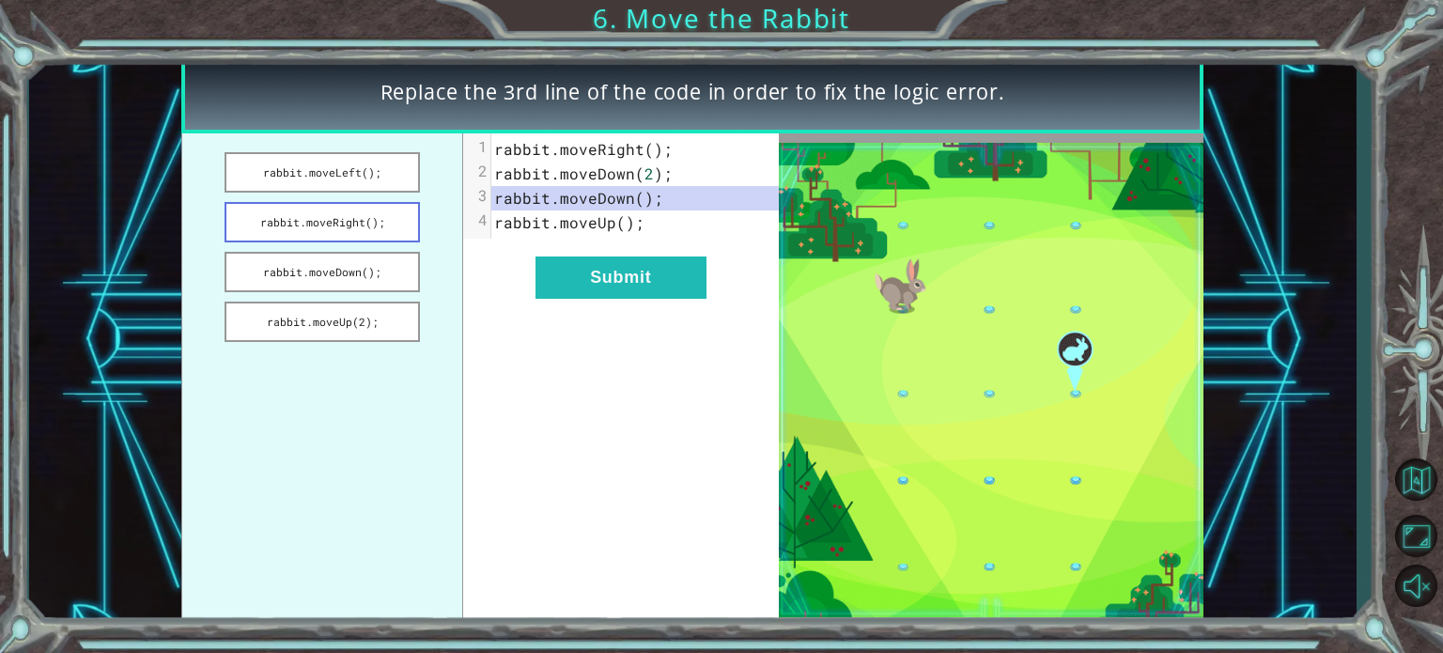
drag, startPoint x: 400, startPoint y: 272, endPoint x: 364, endPoint y: 201, distance: 80.3
click at [364, 201] on ul "rabbit.moveLeft(); rabbit.moveRight(); rabbit.moveDown(); rabbit.moveUp(2);" at bounding box center [321, 379] width 281 height 493
click at [365, 220] on button "rabbit.moveRight();" at bounding box center [322, 222] width 195 height 40
click at [367, 288] on button "rabbit.moveDown();" at bounding box center [322, 272] width 195 height 40
click at [331, 194] on ul "rabbit.moveLeft(); rabbit.moveRight(); rabbit.moveDown(); rabbit.moveUp(2);" at bounding box center [321, 379] width 281 height 493
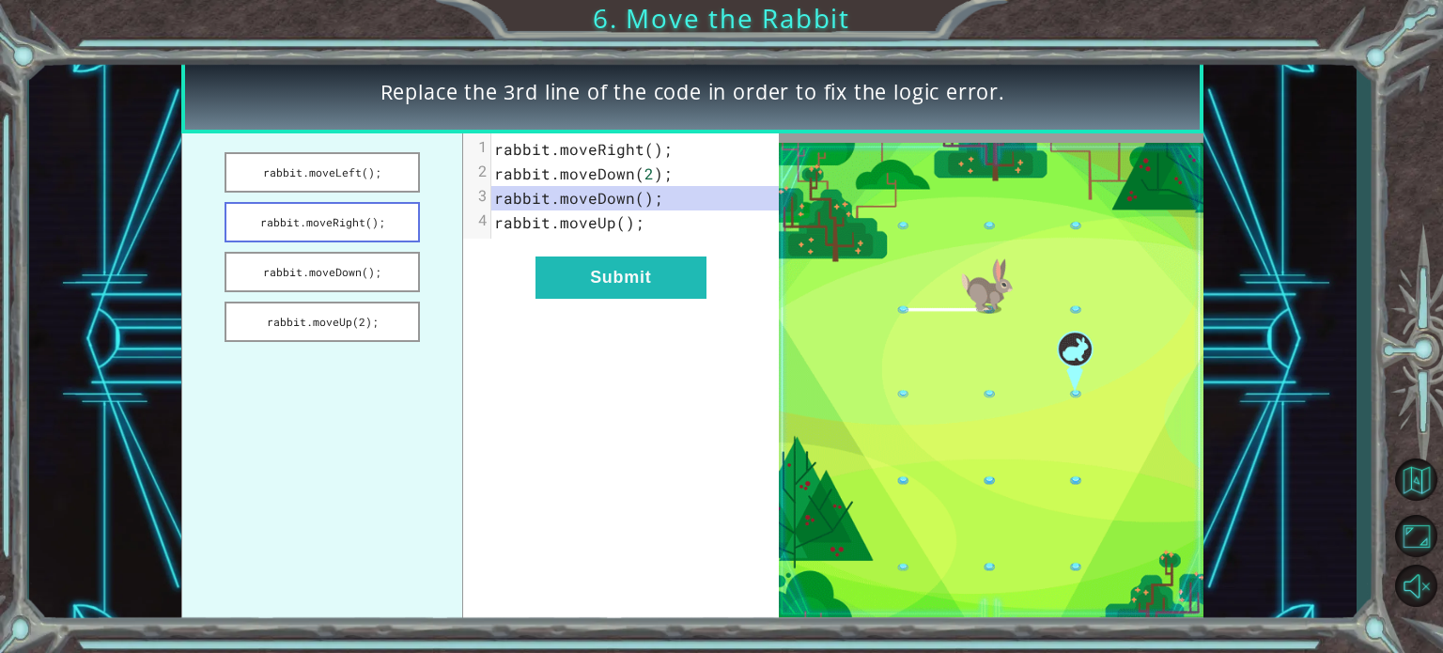
click at [338, 228] on button "rabbit.moveRight();" at bounding box center [322, 222] width 195 height 40
click at [366, 280] on button "rabbit.moveDown();" at bounding box center [322, 272] width 195 height 40
click at [520, 140] on span "rabbit" at bounding box center [522, 149] width 56 height 20
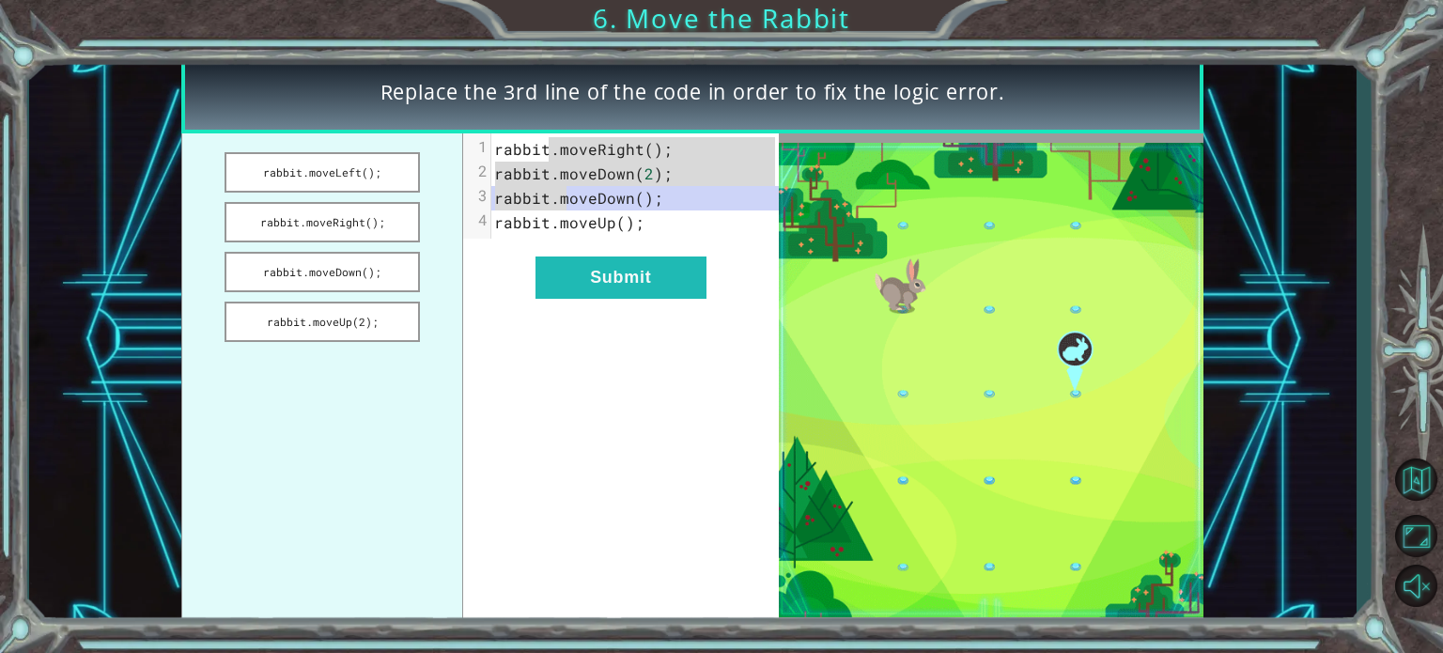
drag, startPoint x: 548, startPoint y: 149, endPoint x: 571, endPoint y: 210, distance: 65.4
click at [571, 210] on div "1 rabbit . moveRight (); 2 rabbit . moveDown ( 2 ); 3 rabbit . moveDown (); 4 r…" at bounding box center [634, 186] width 287 height 98
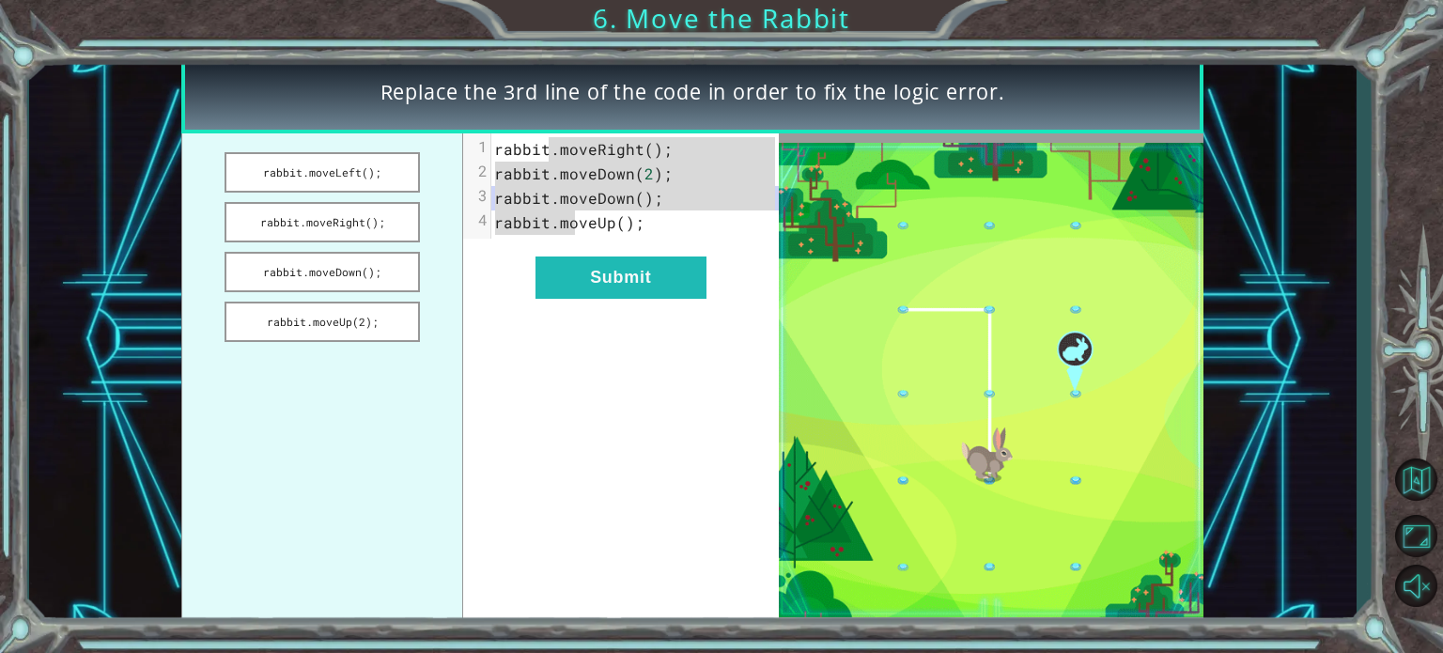
click at [510, 285] on div "x 1 rabbit . moveRight (); 2 rabbit . moveDown ( 2 ); 3 rabbit . moveDown (); 4…" at bounding box center [621, 379] width 316 height 493
click at [509, 284] on div "x 1 rabbit . moveRight (); 2 rabbit . moveDown ( 2 ); 3 rabbit . moveDown (); 4…" at bounding box center [621, 379] width 316 height 493
click at [432, 218] on ul "rabbit.moveLeft(); rabbit.moveRight(); rabbit.moveDown(); rabbit.moveUp(2);" at bounding box center [321, 379] width 281 height 493
click at [335, 186] on button "rabbit.moveLeft();" at bounding box center [322, 172] width 195 height 40
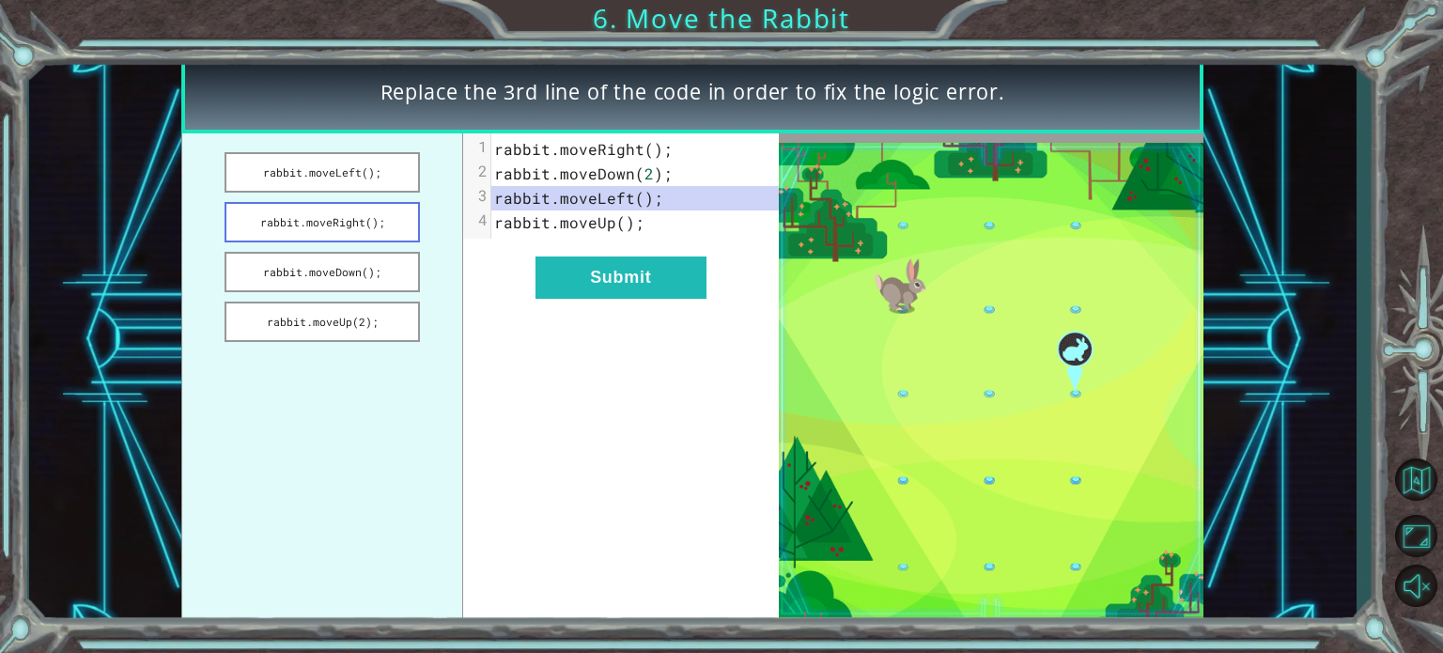
click at [336, 216] on button "rabbit.moveRight();" at bounding box center [322, 222] width 195 height 40
click at [371, 309] on button "rabbit.moveUp(2);" at bounding box center [322, 322] width 195 height 40
click at [329, 242] on ul "rabbit.moveLeft(); rabbit.moveRight(); rabbit.moveDown(); rabbit.moveUp(2);" at bounding box center [321, 379] width 281 height 493
click at [351, 270] on button "rabbit.moveDown();" at bounding box center [322, 272] width 195 height 40
click at [565, 283] on button "Submit" at bounding box center [620, 277] width 171 height 42
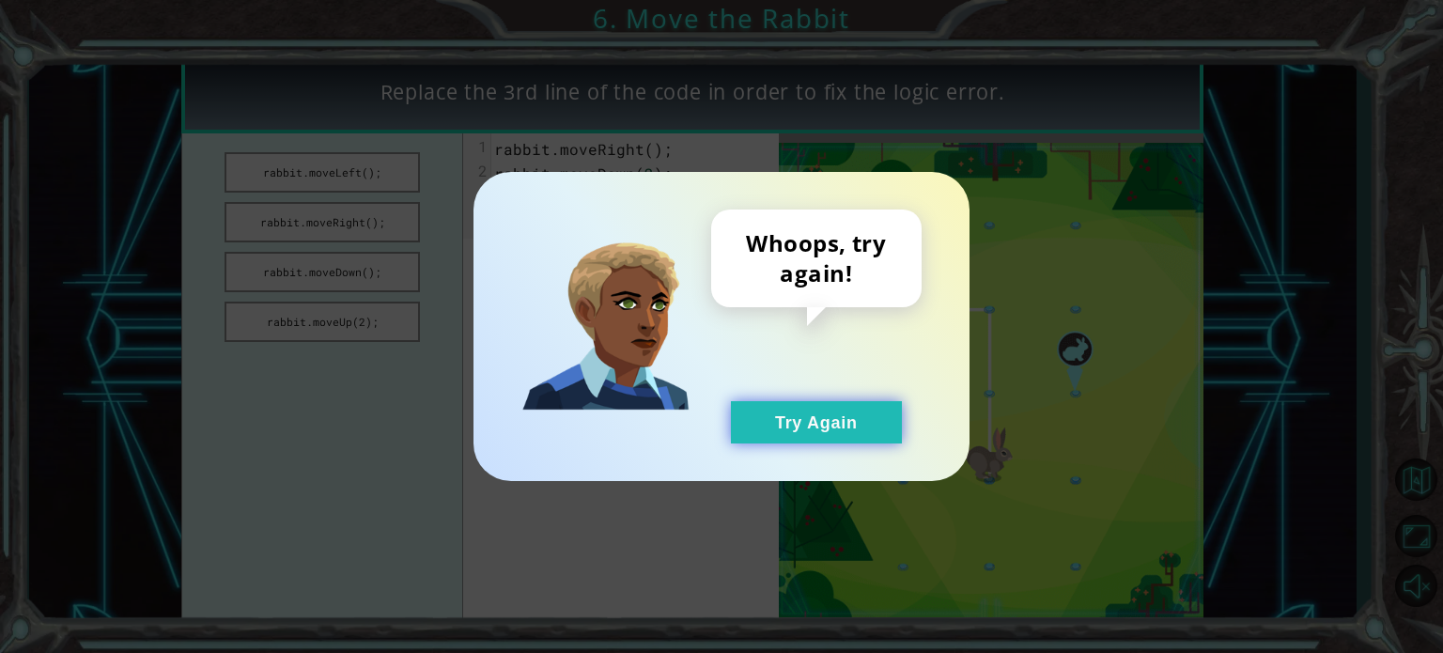
click at [788, 418] on button "Try Again" at bounding box center [816, 422] width 171 height 42
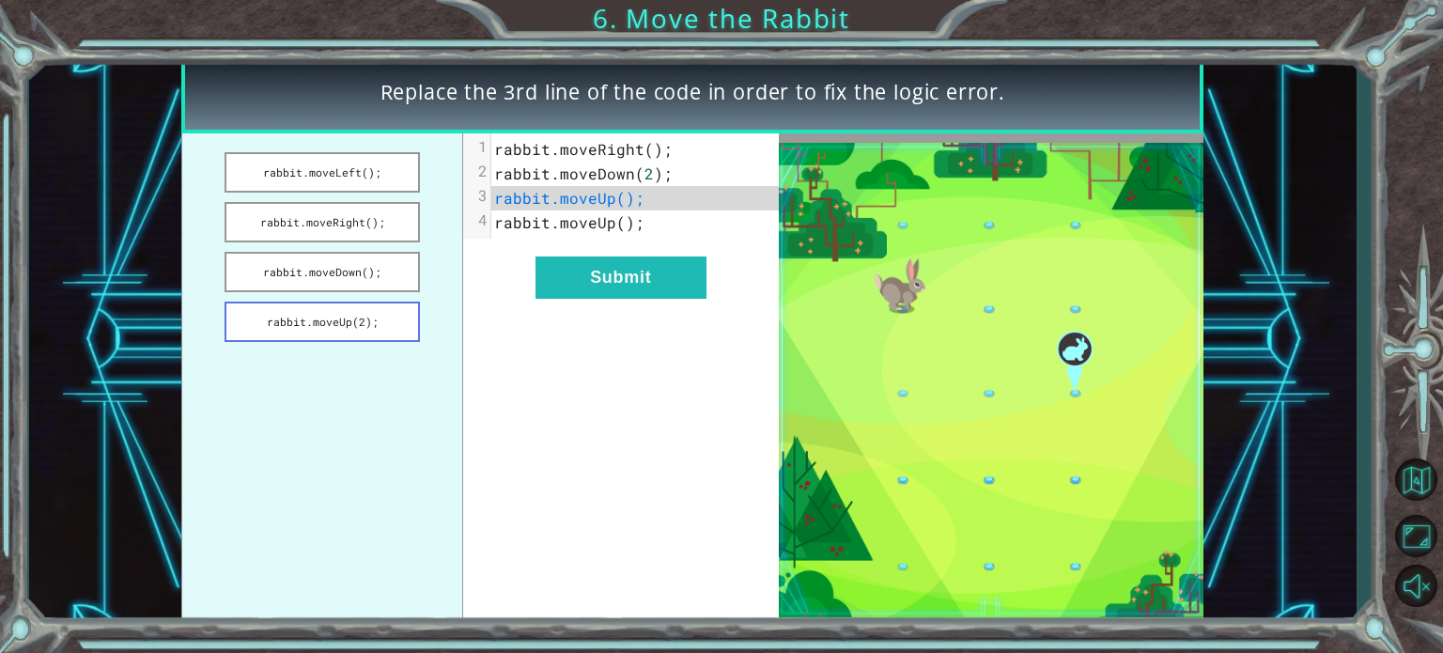
click at [396, 315] on button "rabbit.moveUp(2);" at bounding box center [322, 322] width 195 height 40
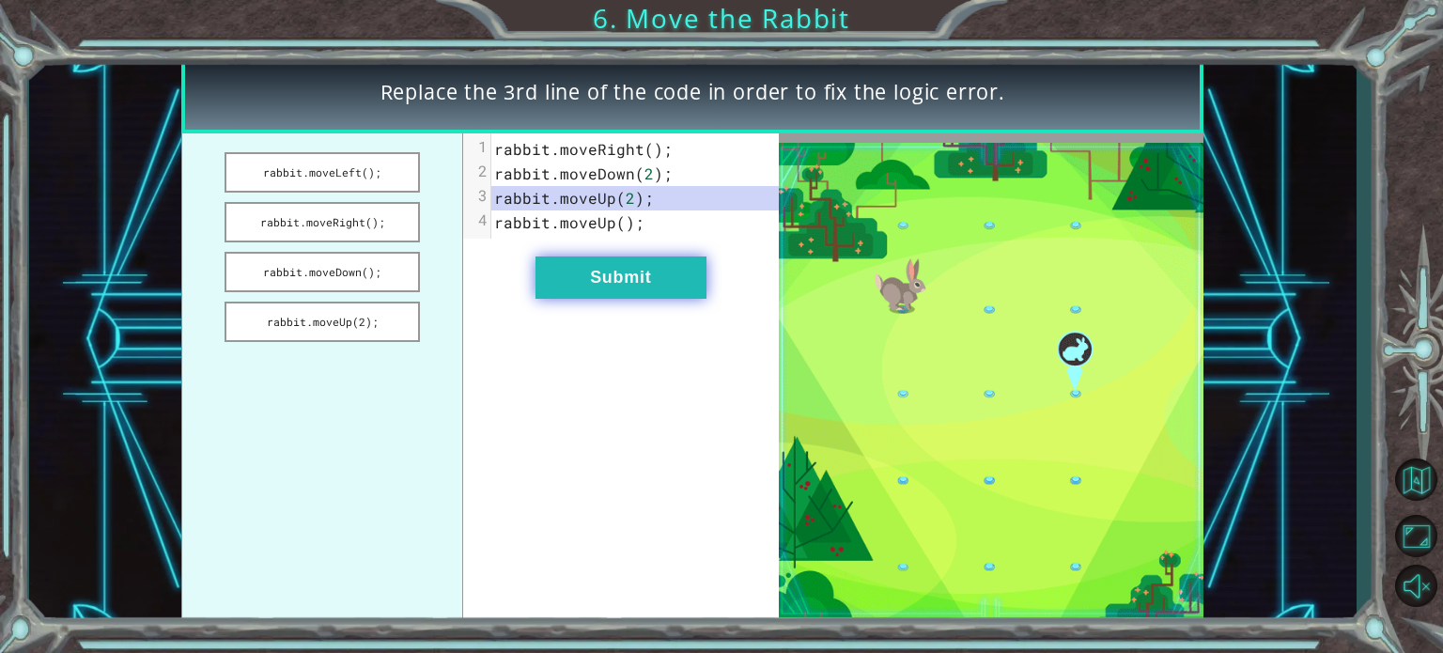
click at [618, 287] on button "Submit" at bounding box center [620, 277] width 171 height 42
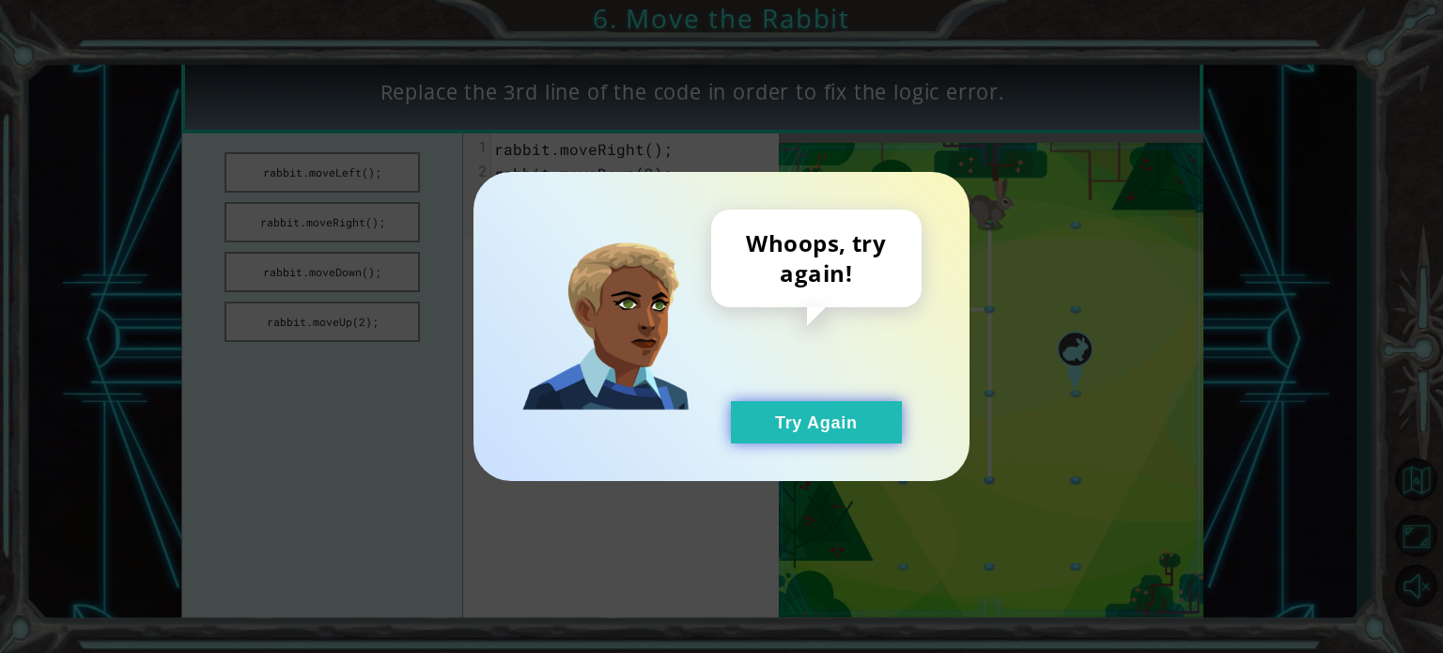
click at [766, 431] on button "Try Again" at bounding box center [816, 422] width 171 height 42
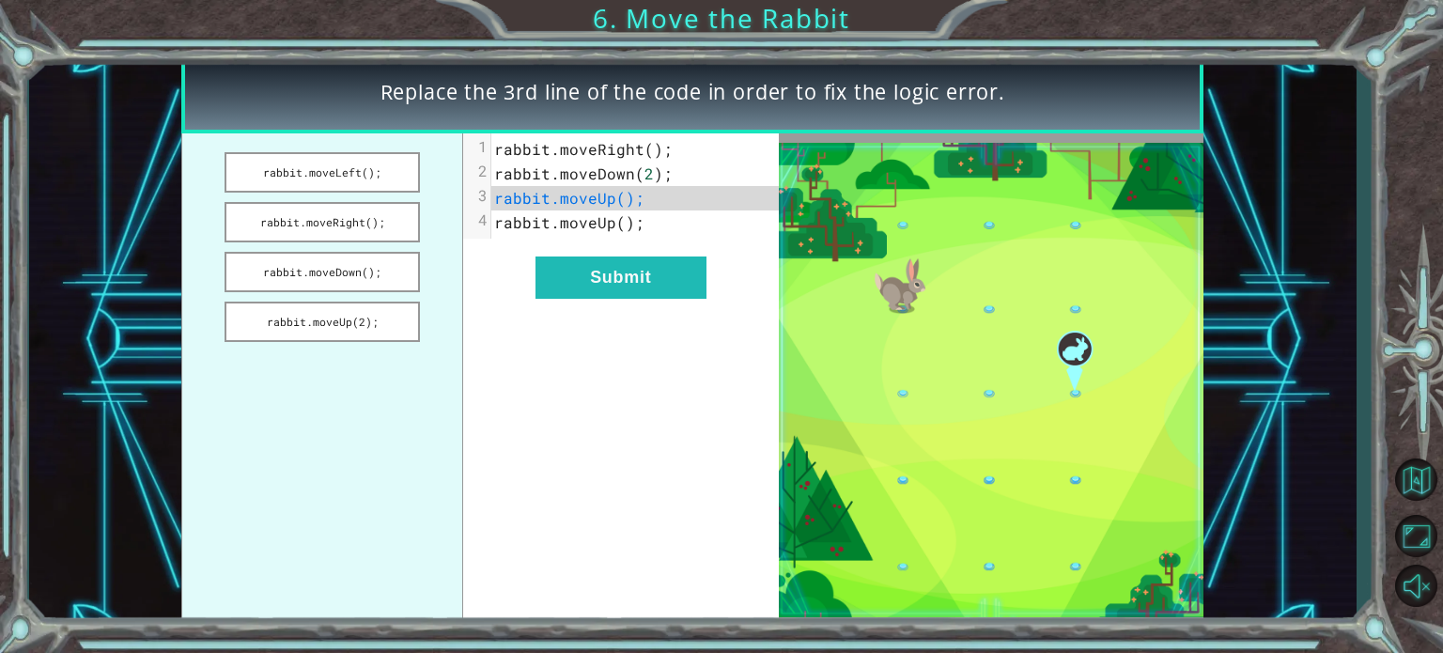
drag, startPoint x: 373, startPoint y: 159, endPoint x: 388, endPoint y: 245, distance: 87.7
click at [388, 245] on ul "rabbit.moveLeft(); rabbit.moveRight(); rabbit.moveDown(); rabbit.moveUp(2);" at bounding box center [321, 379] width 281 height 493
click at [551, 189] on span "rabbit . moveUp ();" at bounding box center [569, 198] width 150 height 20
click at [364, 175] on button "rabbit.moveLeft();" at bounding box center [322, 172] width 195 height 40
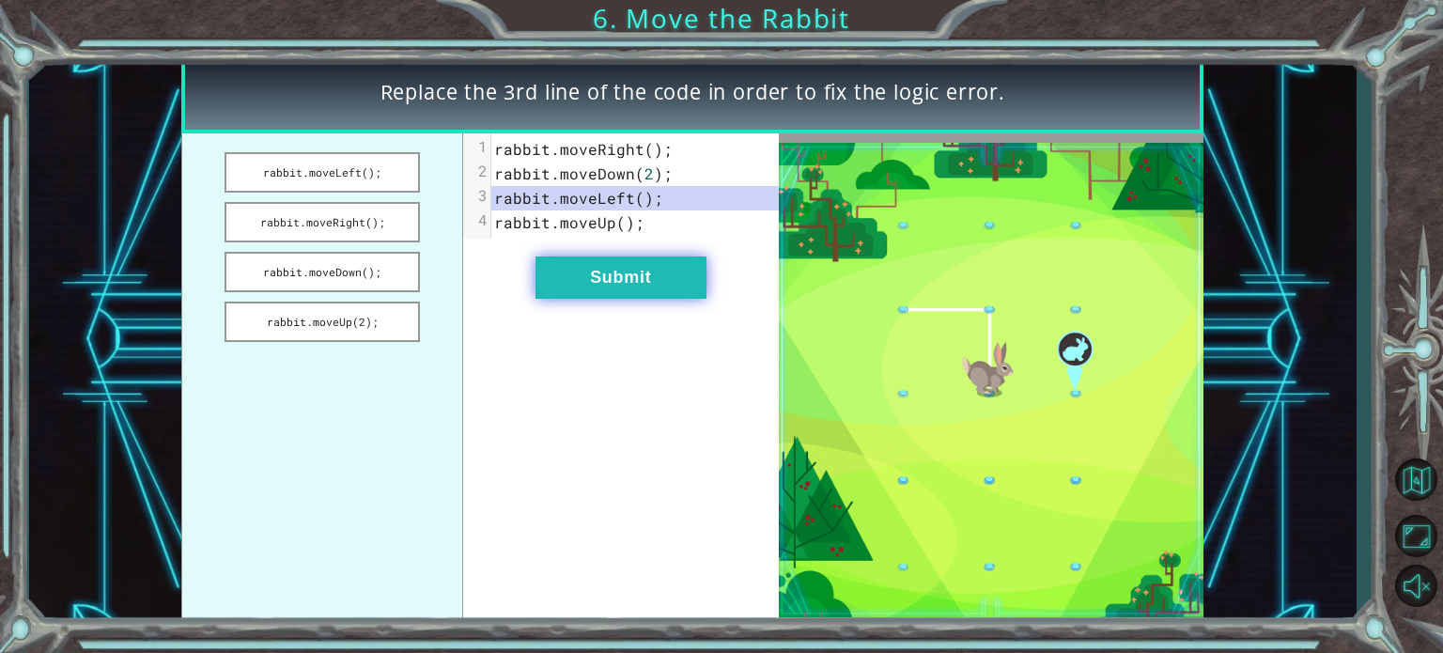
click at [601, 258] on button "Submit" at bounding box center [620, 277] width 171 height 42
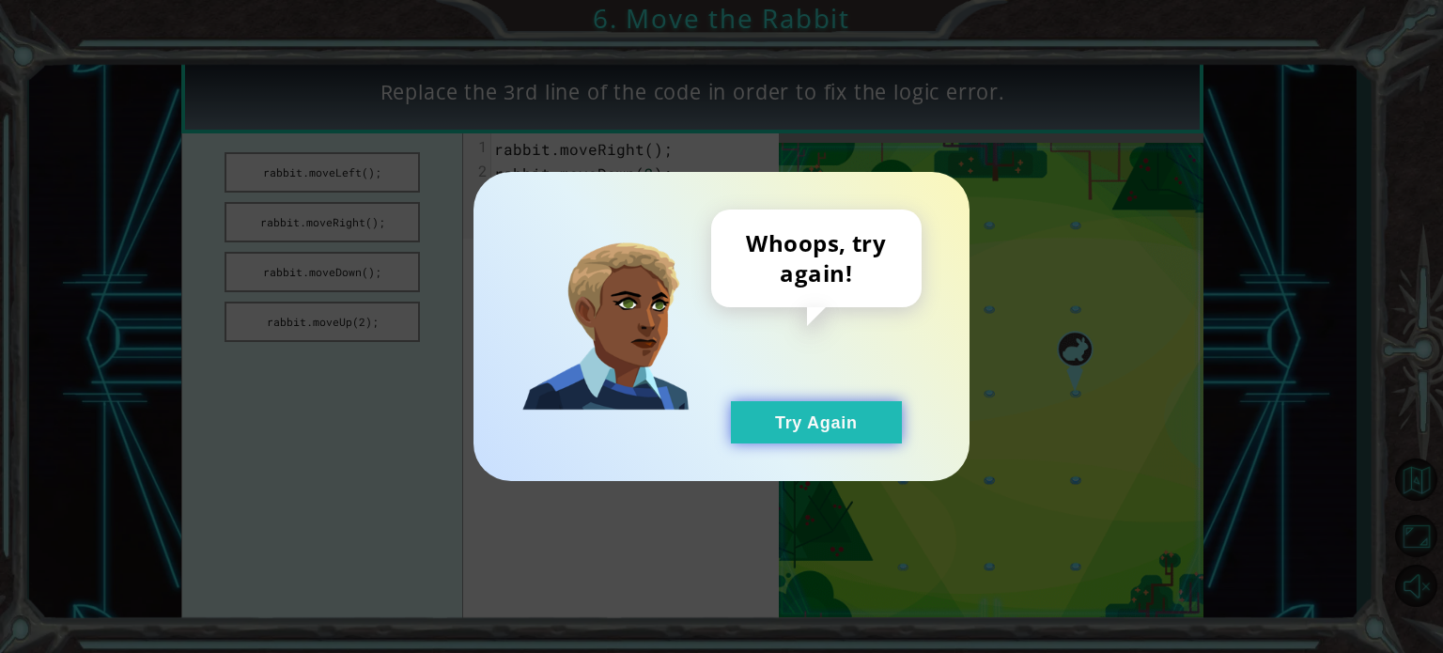
click at [864, 442] on button "Try Again" at bounding box center [816, 422] width 171 height 42
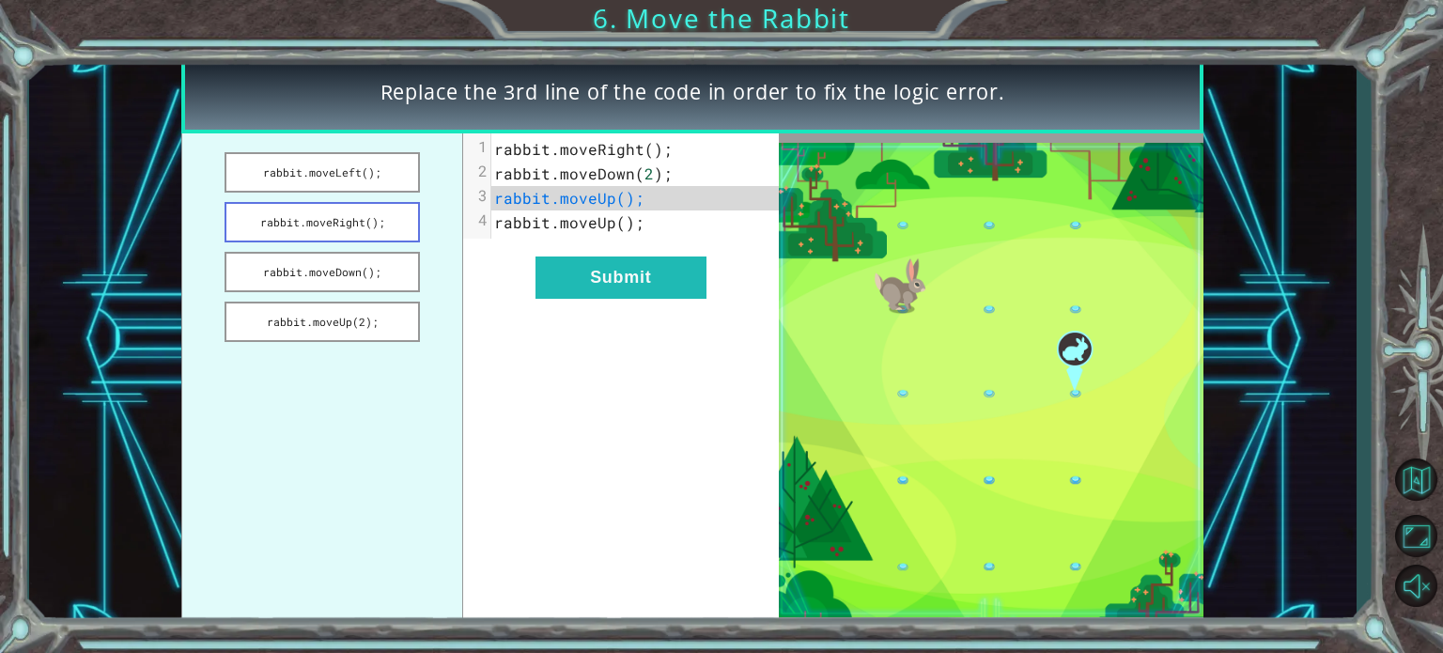
click at [333, 221] on button "rabbit.moveRight();" at bounding box center [322, 222] width 195 height 40
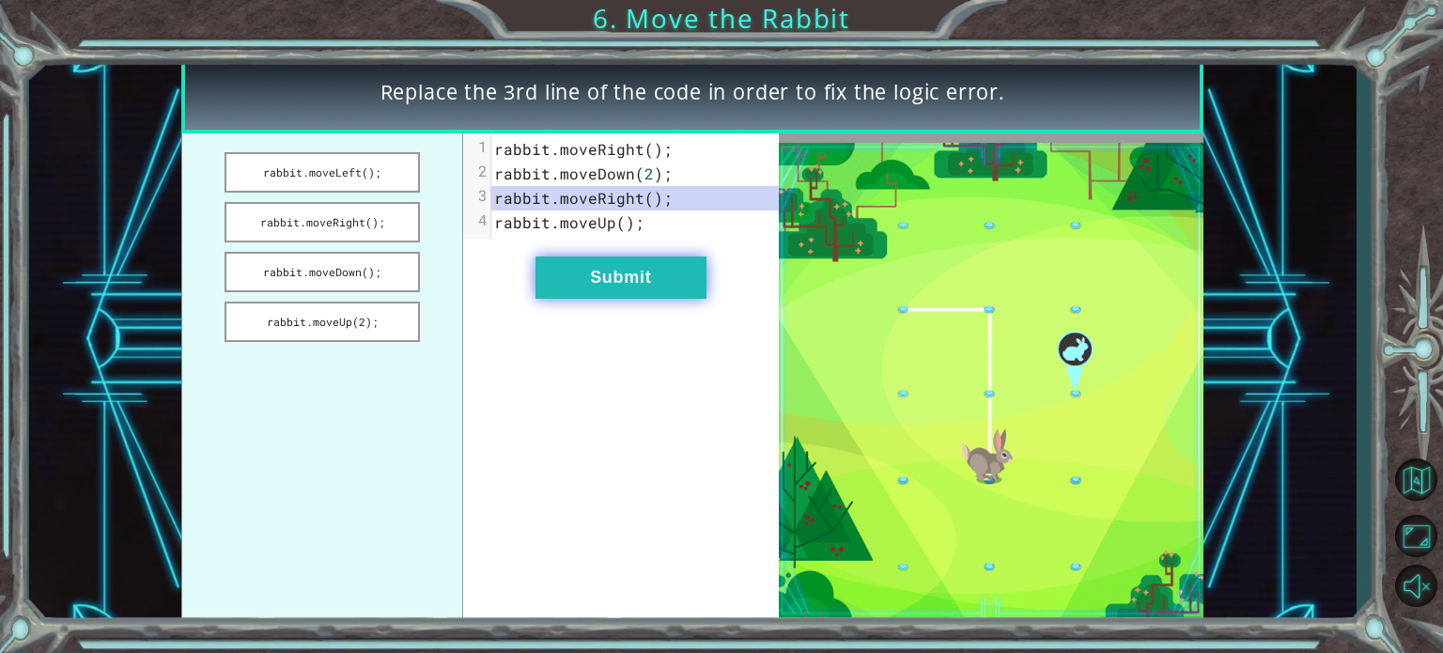
click at [572, 283] on button "Submit" at bounding box center [620, 277] width 171 height 42
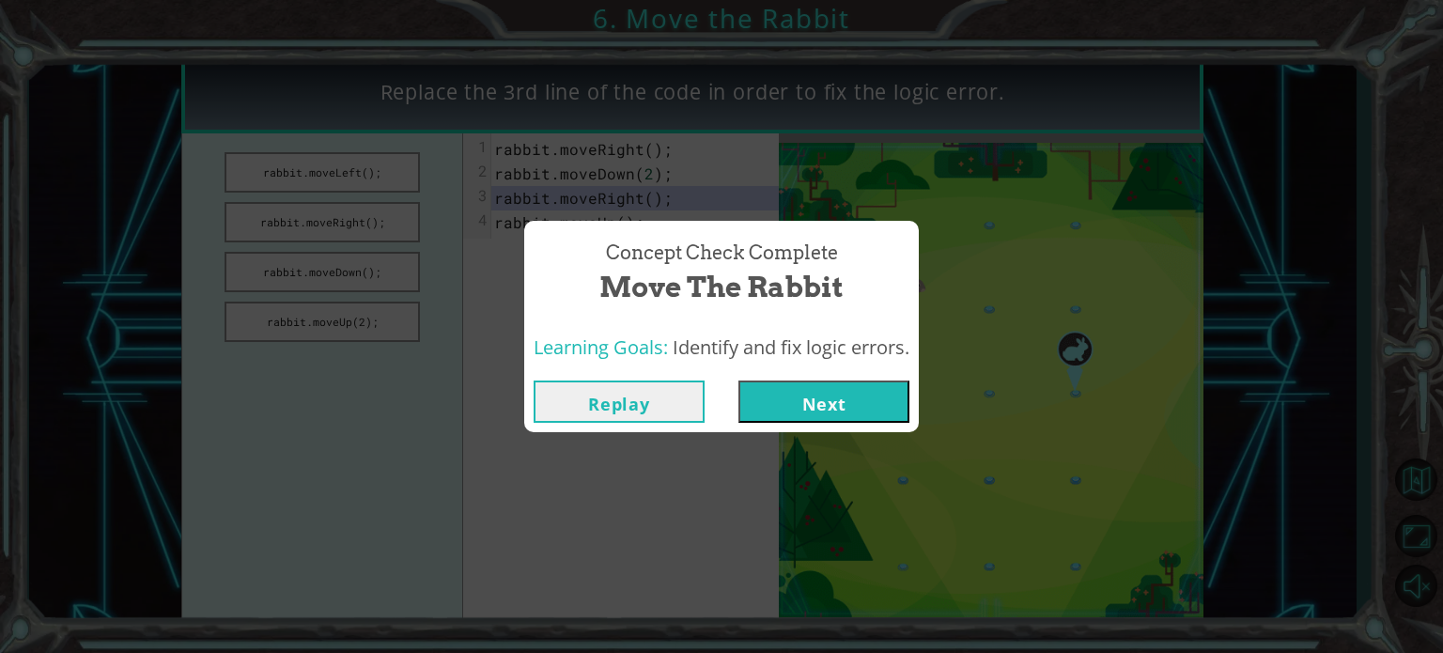
click at [822, 398] on button "Next" at bounding box center [823, 401] width 171 height 42
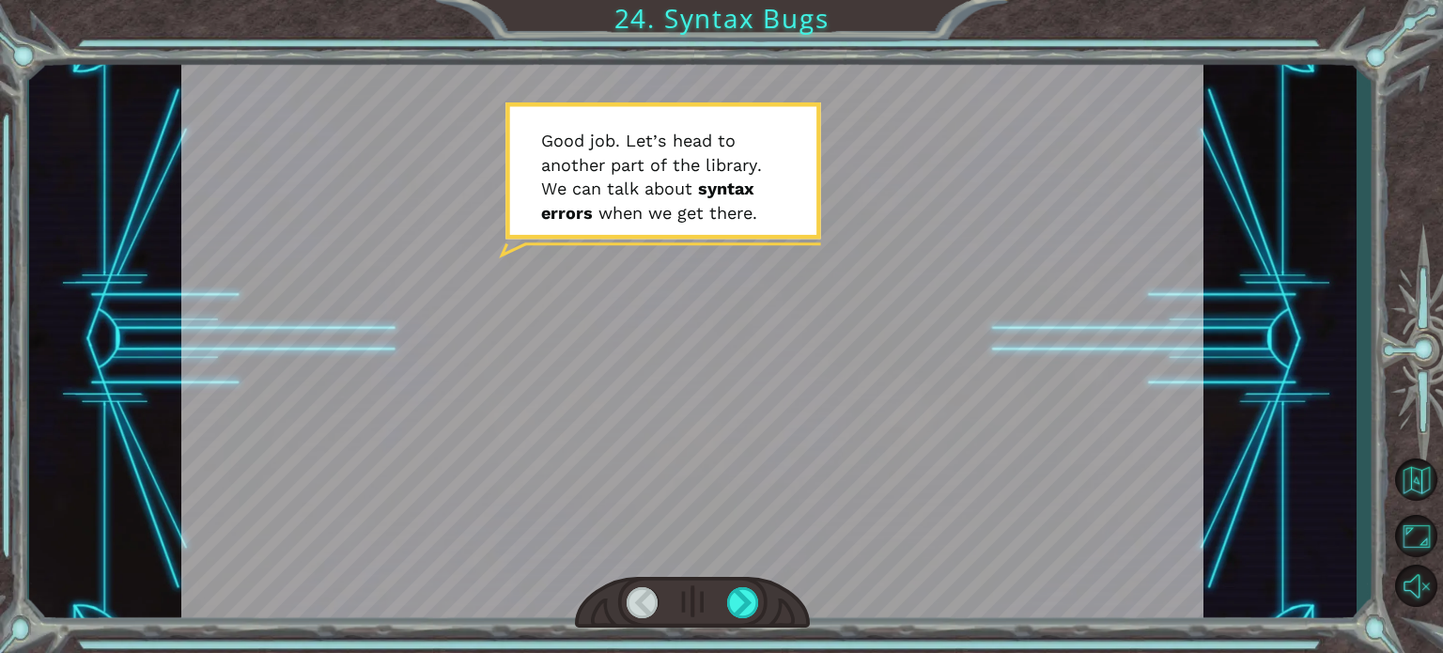
click at [721, 290] on div at bounding box center [692, 340] width 1022 height 575
click at [741, 599] on div at bounding box center [743, 602] width 32 height 31
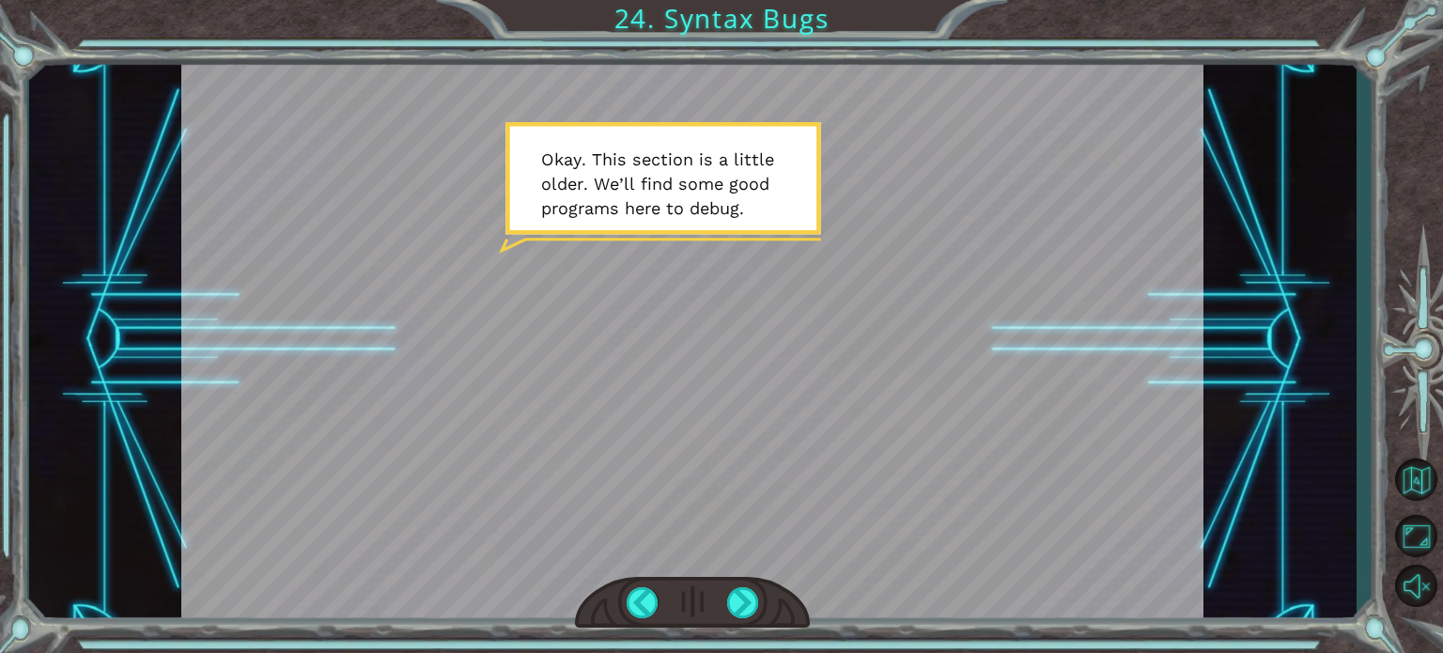
click at [731, 505] on div at bounding box center [692, 340] width 1022 height 575
click at [744, 607] on div at bounding box center [743, 602] width 32 height 31
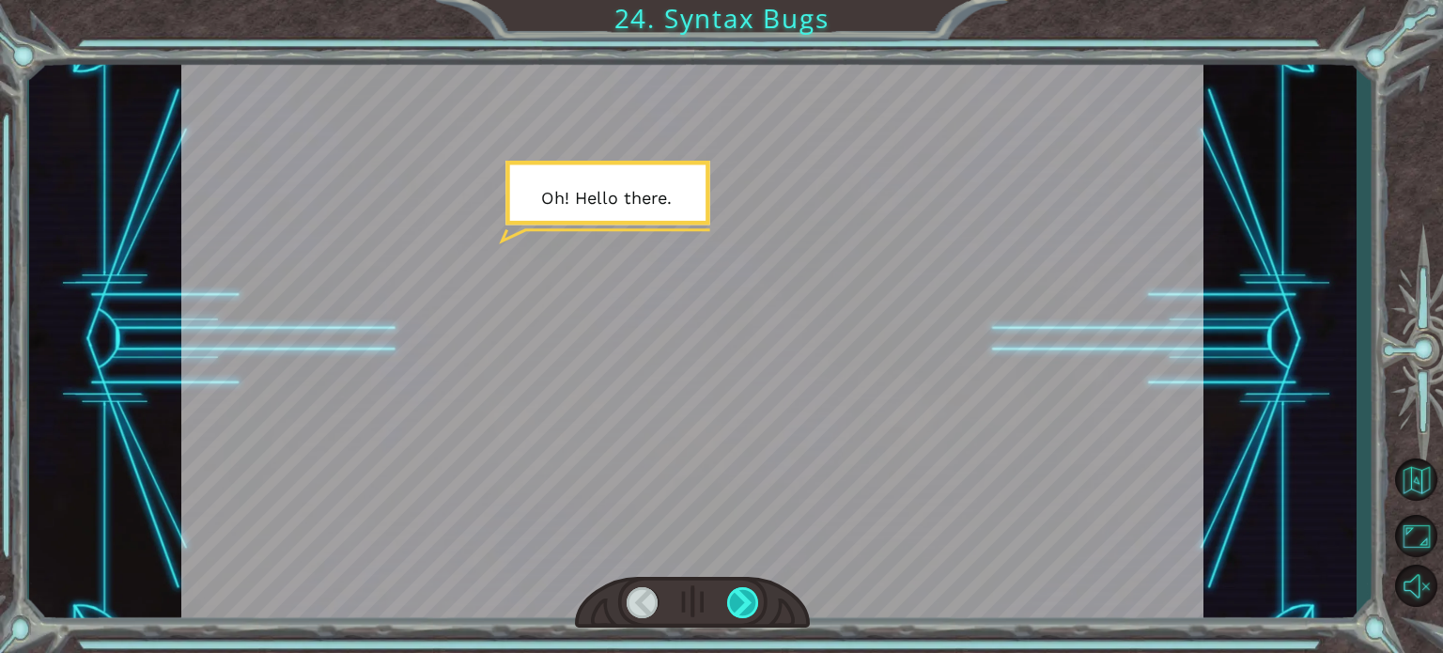
click at [743, 603] on div at bounding box center [743, 602] width 32 height 31
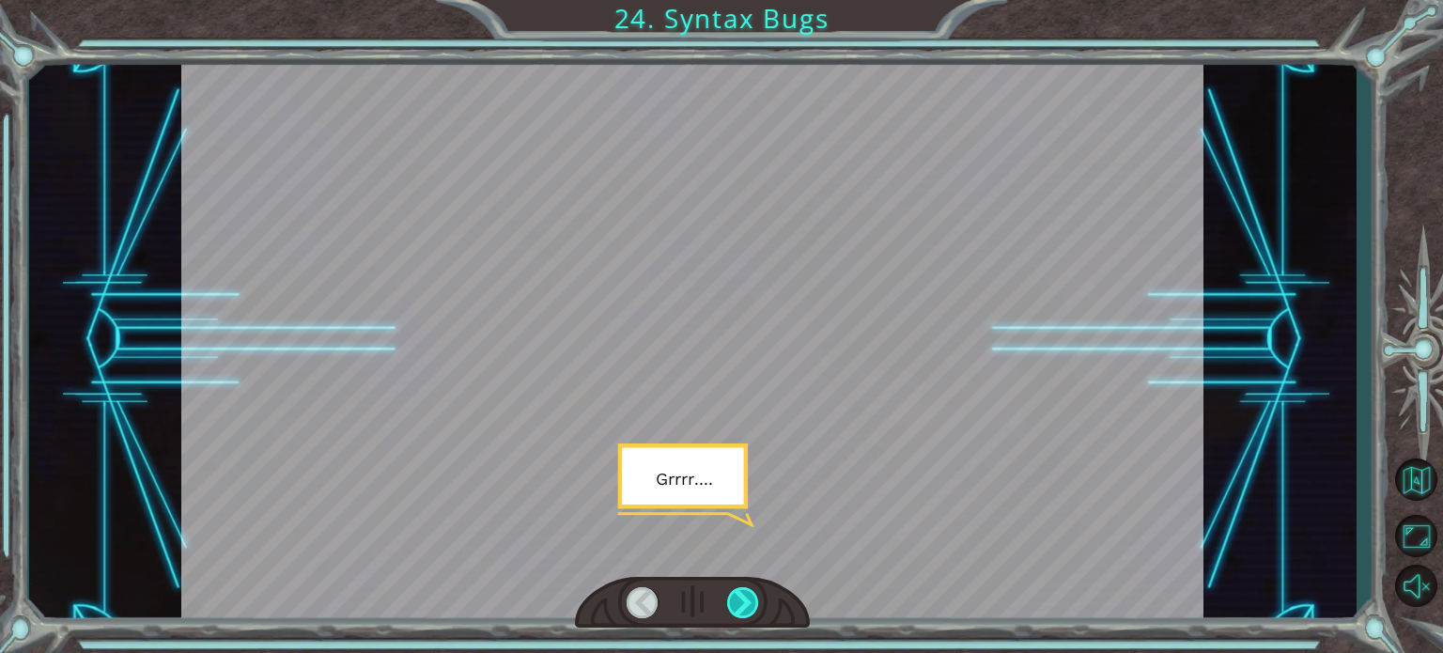
click at [743, 603] on div at bounding box center [743, 602] width 32 height 31
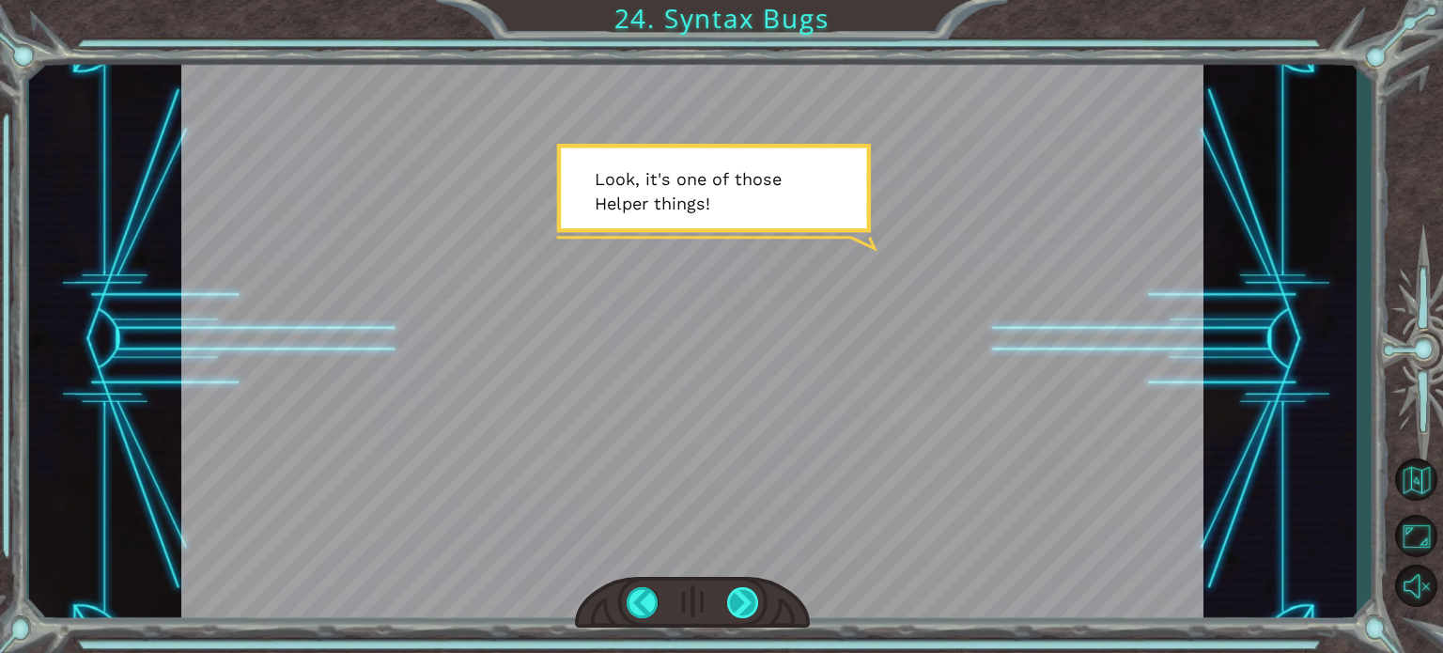
click at [746, 608] on div at bounding box center [743, 602] width 32 height 31
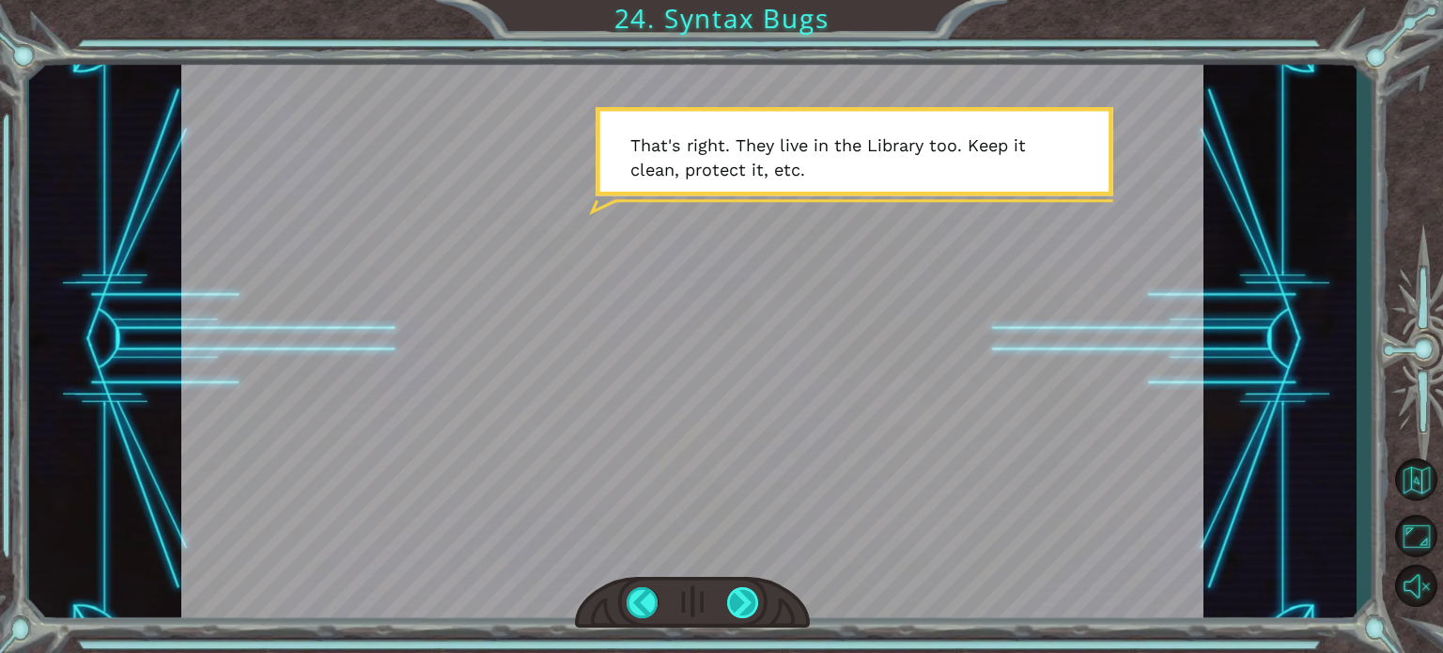
click at [749, 605] on div at bounding box center [743, 602] width 32 height 31
click at [750, 605] on div at bounding box center [743, 602] width 32 height 31
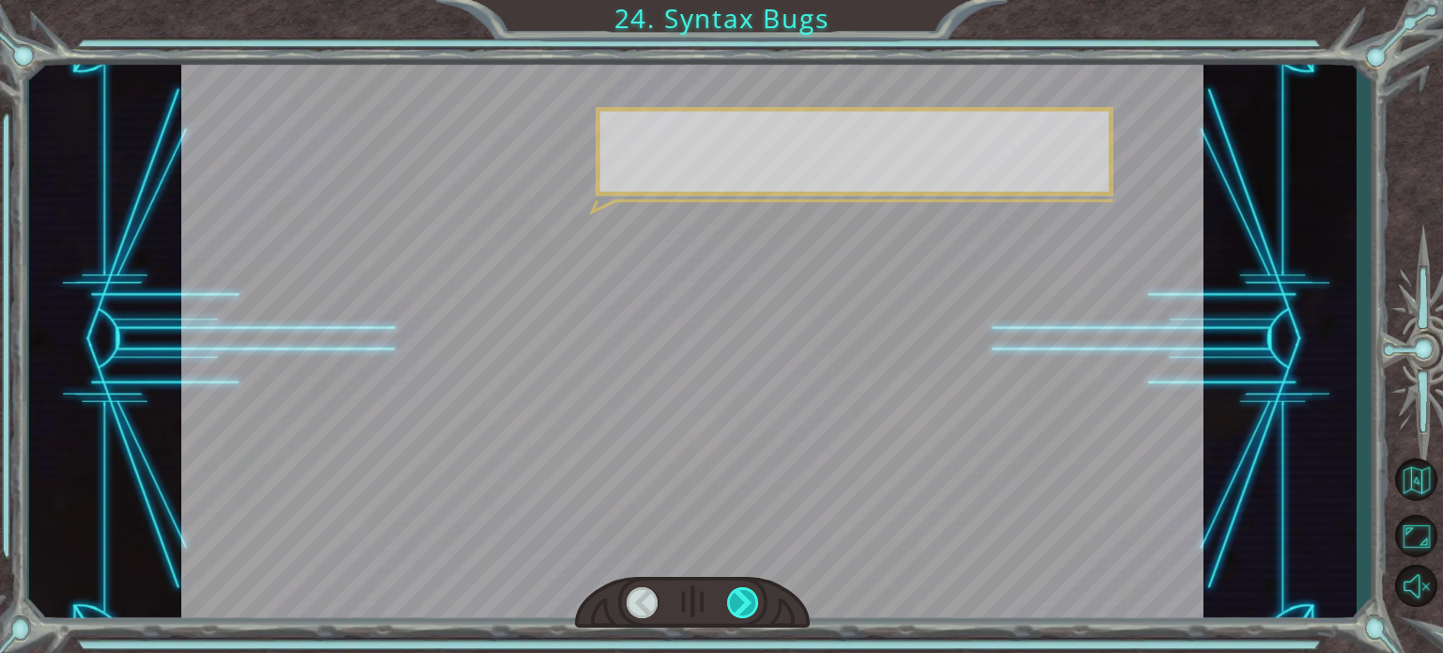
click at [750, 605] on div at bounding box center [743, 602] width 32 height 31
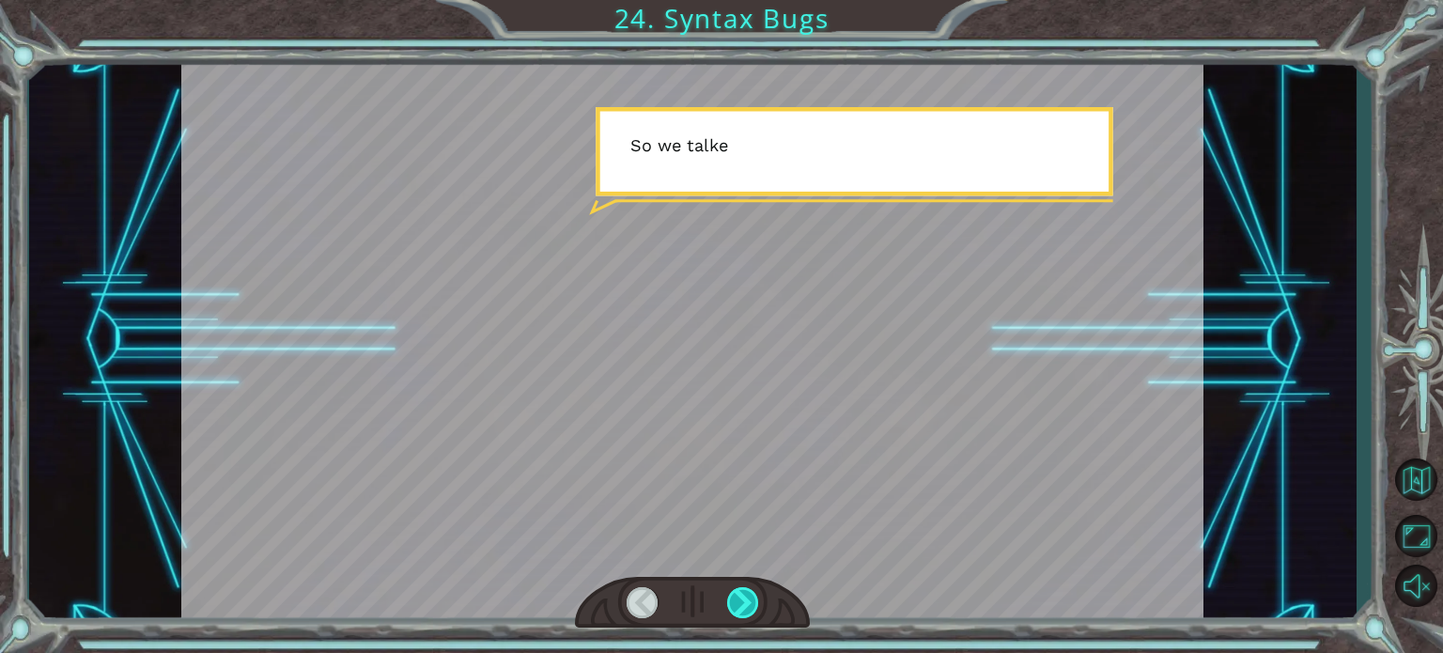
click at [750, 605] on div at bounding box center [743, 602] width 32 height 31
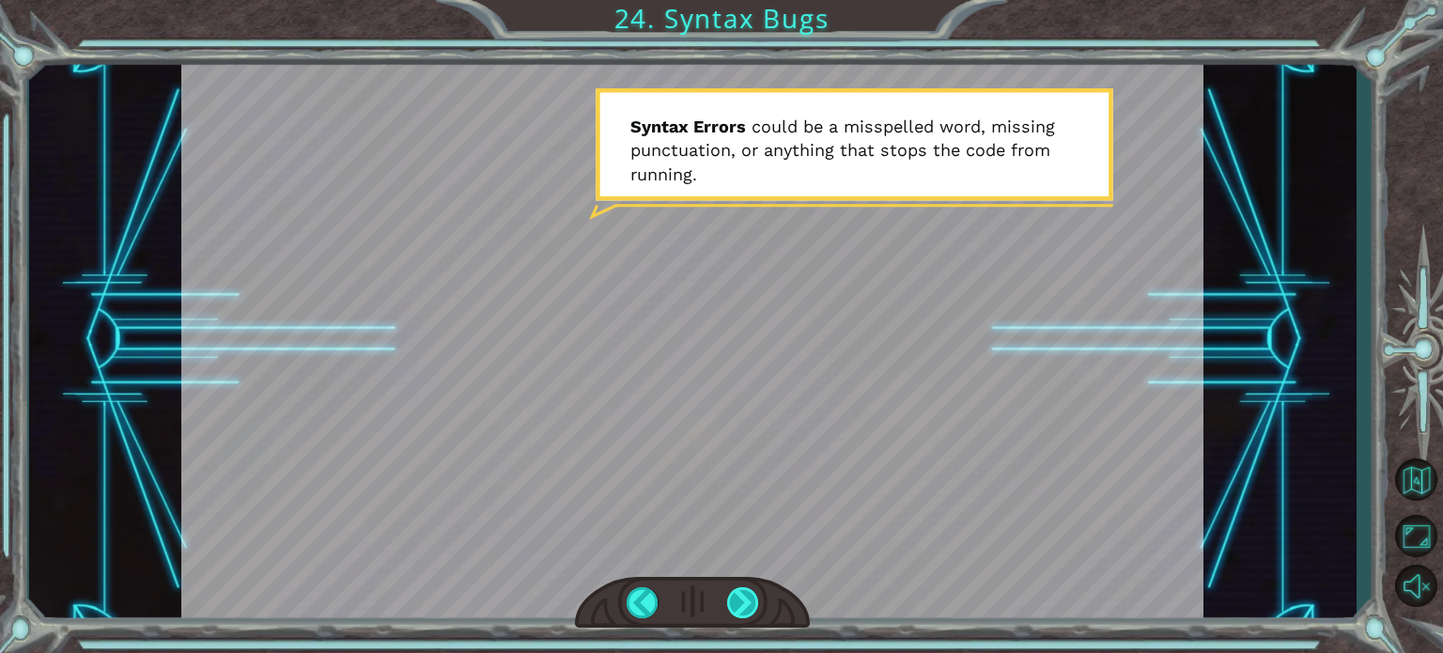
click at [750, 605] on div at bounding box center [743, 602] width 32 height 31
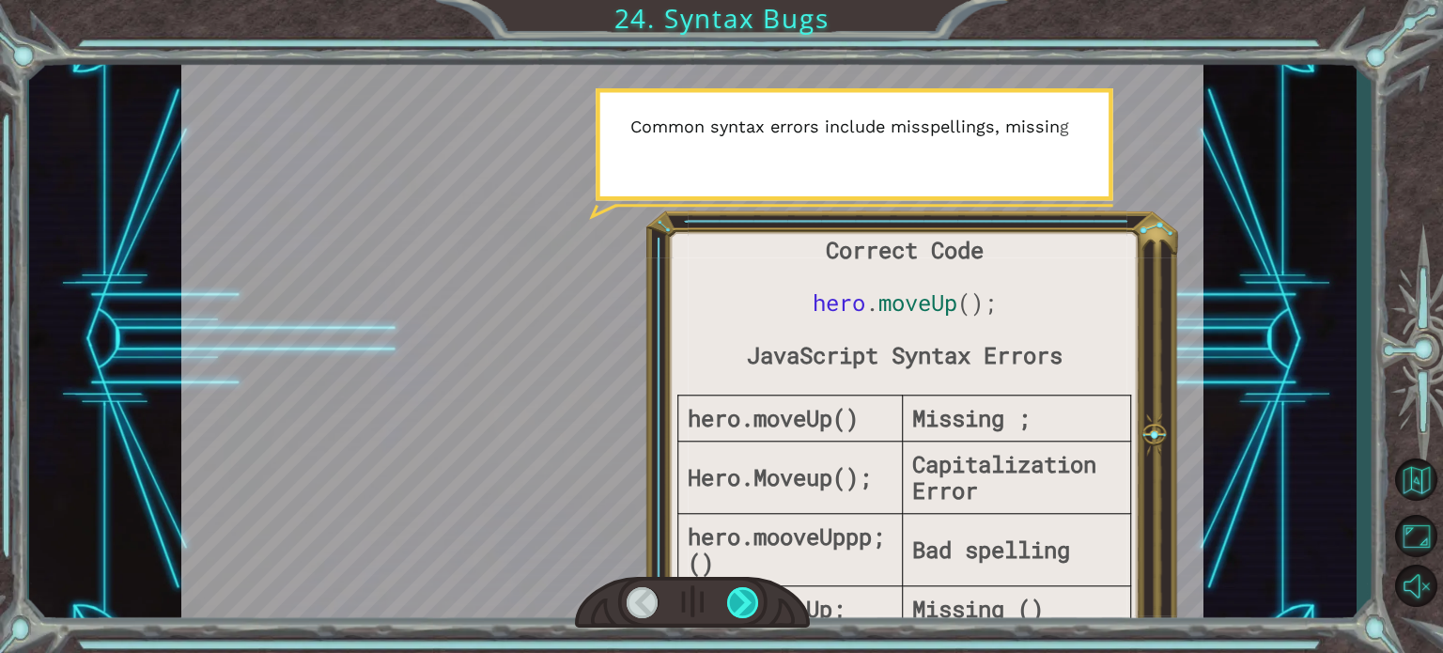
click at [742, 609] on div at bounding box center [743, 602] width 32 height 31
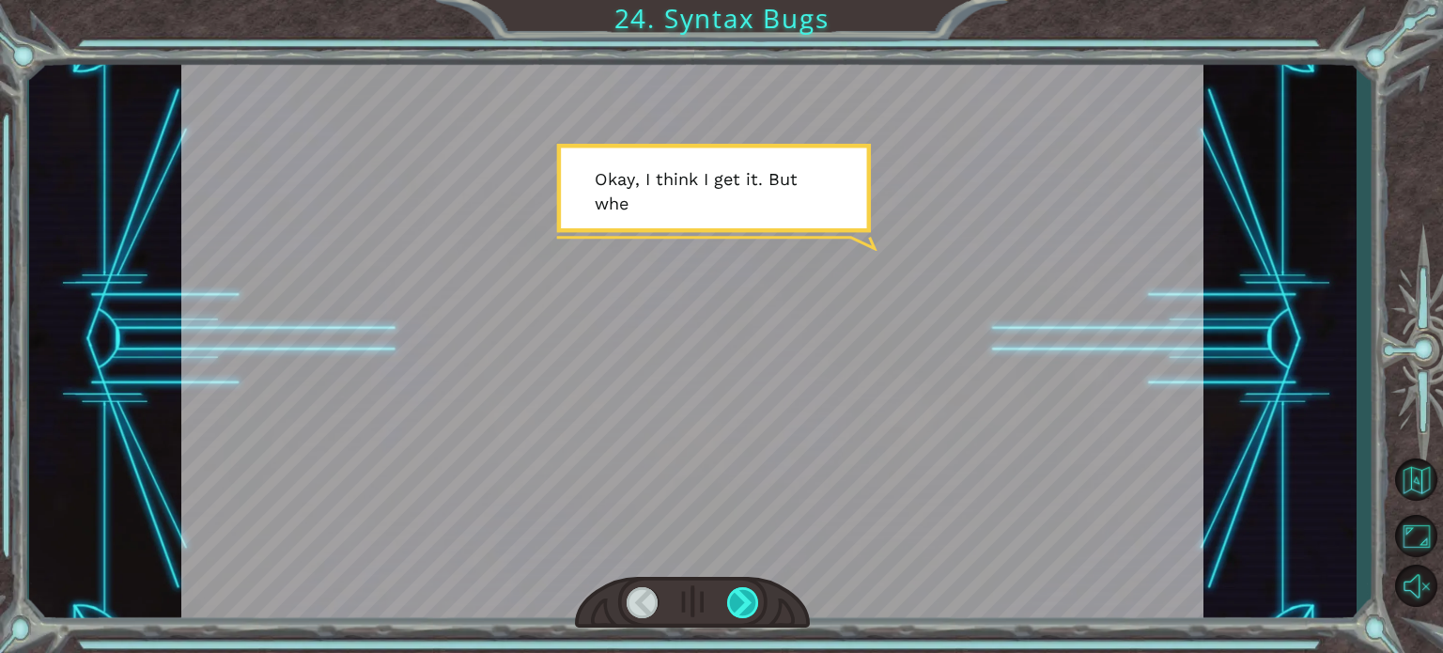
click at [742, 610] on div at bounding box center [743, 602] width 32 height 31
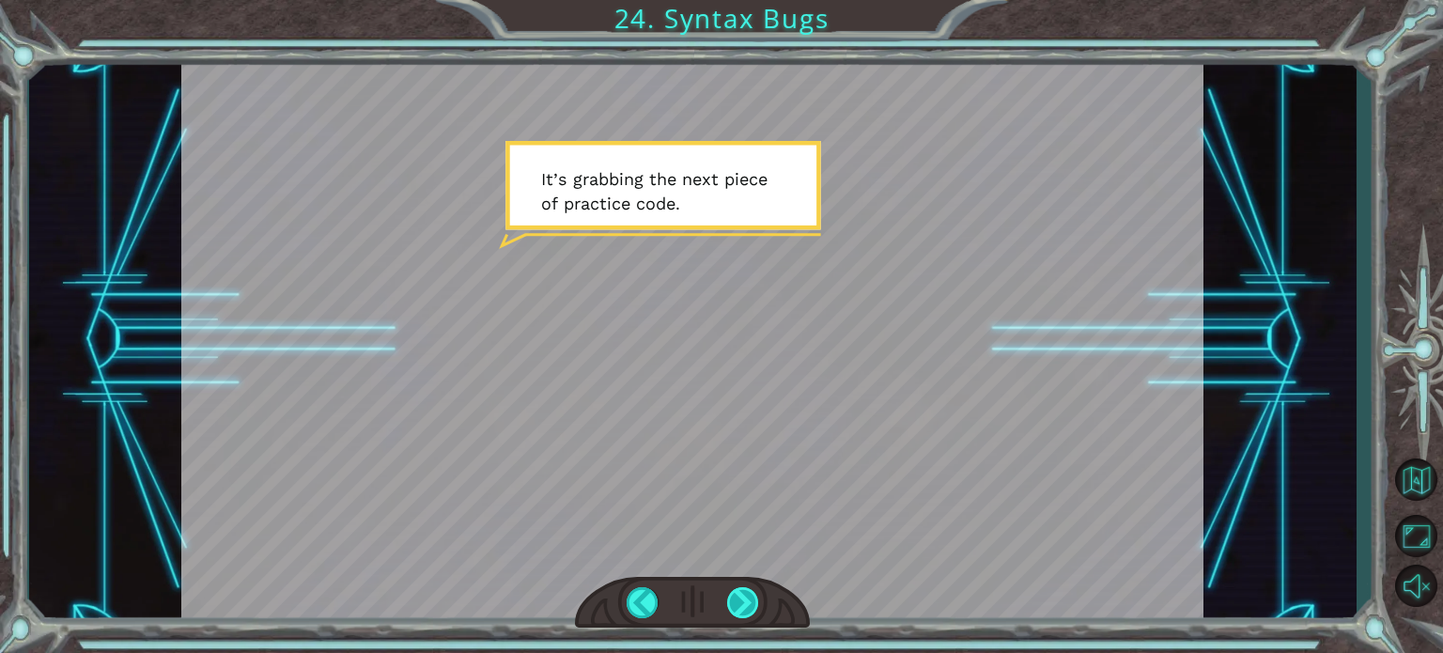
click at [741, 610] on div at bounding box center [743, 602] width 32 height 31
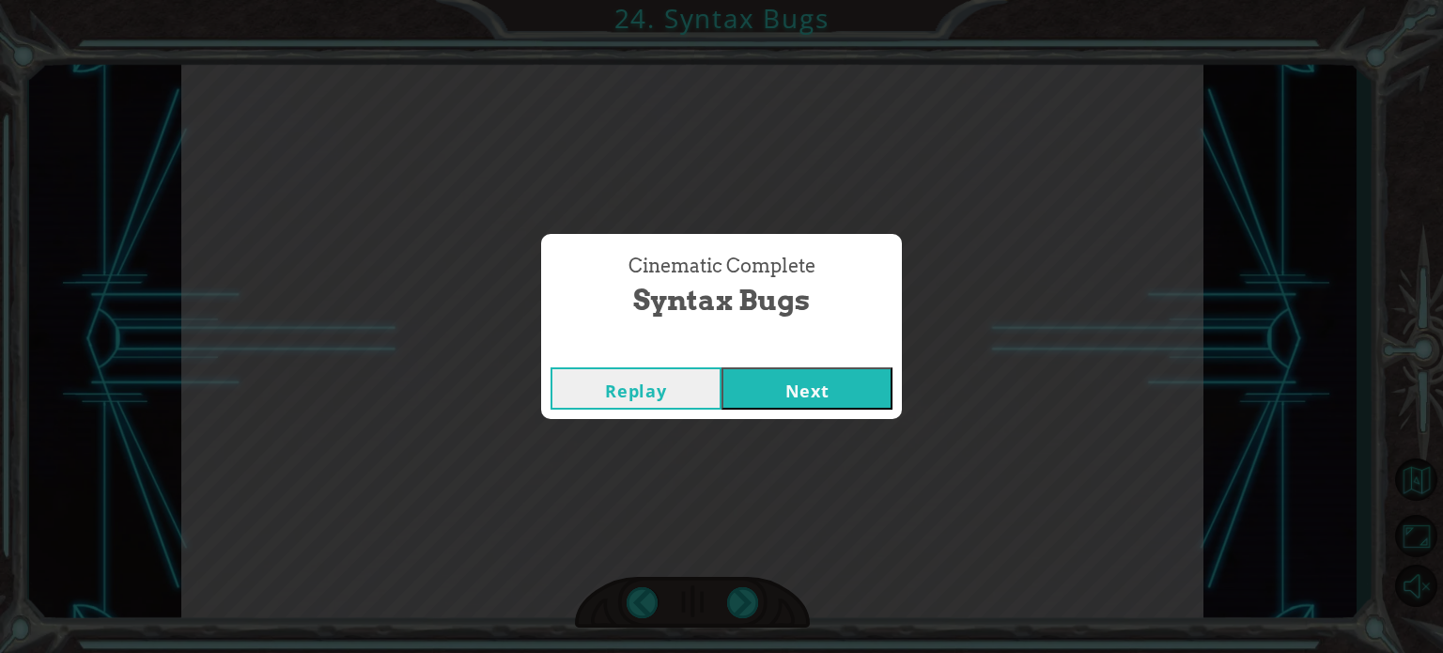
click at [774, 389] on button "Next" at bounding box center [807, 388] width 171 height 42
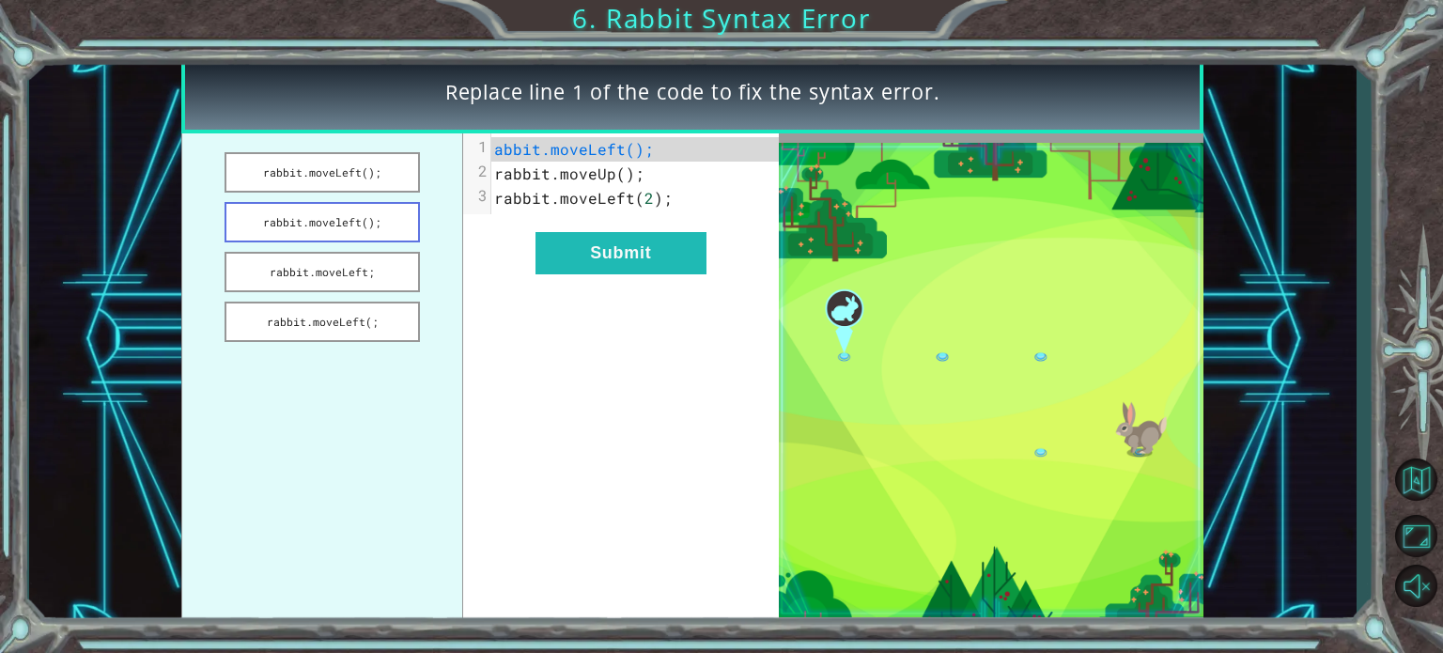
click at [368, 227] on button "rabbit.moveleft();" at bounding box center [322, 222] width 195 height 40
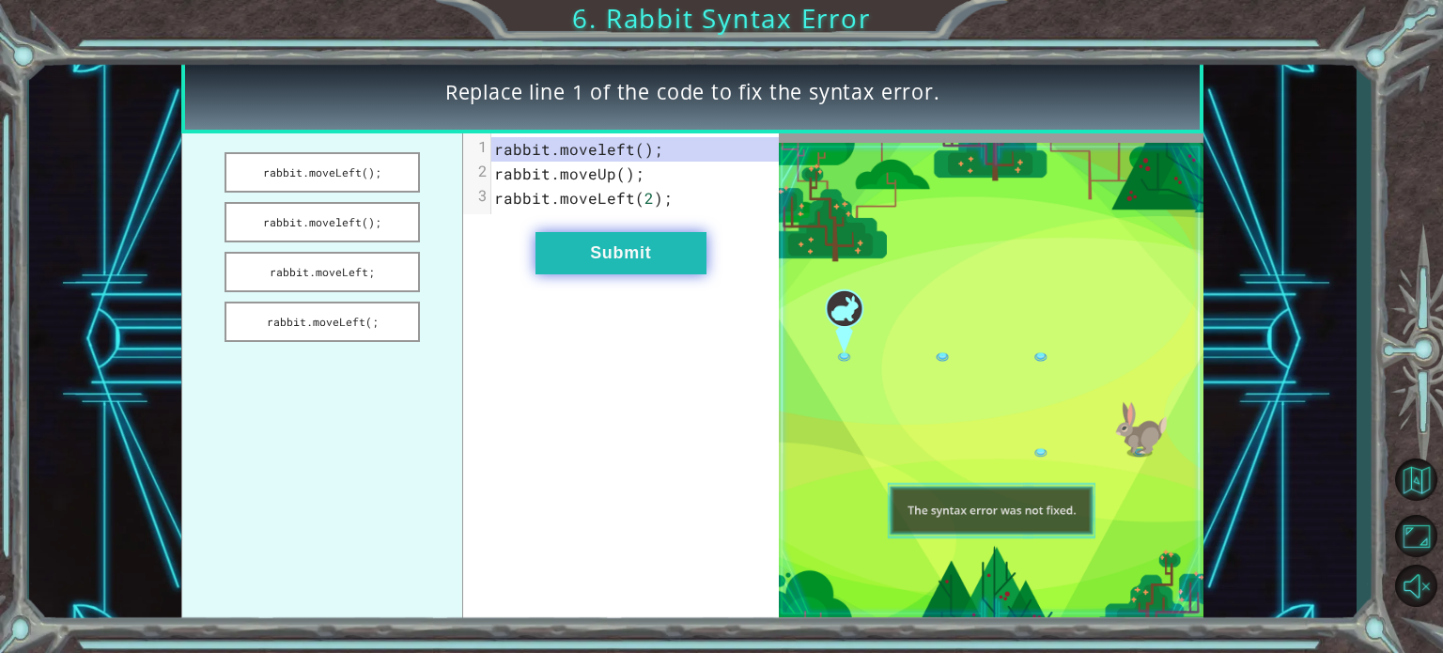
click at [590, 262] on button "Submit" at bounding box center [620, 253] width 171 height 42
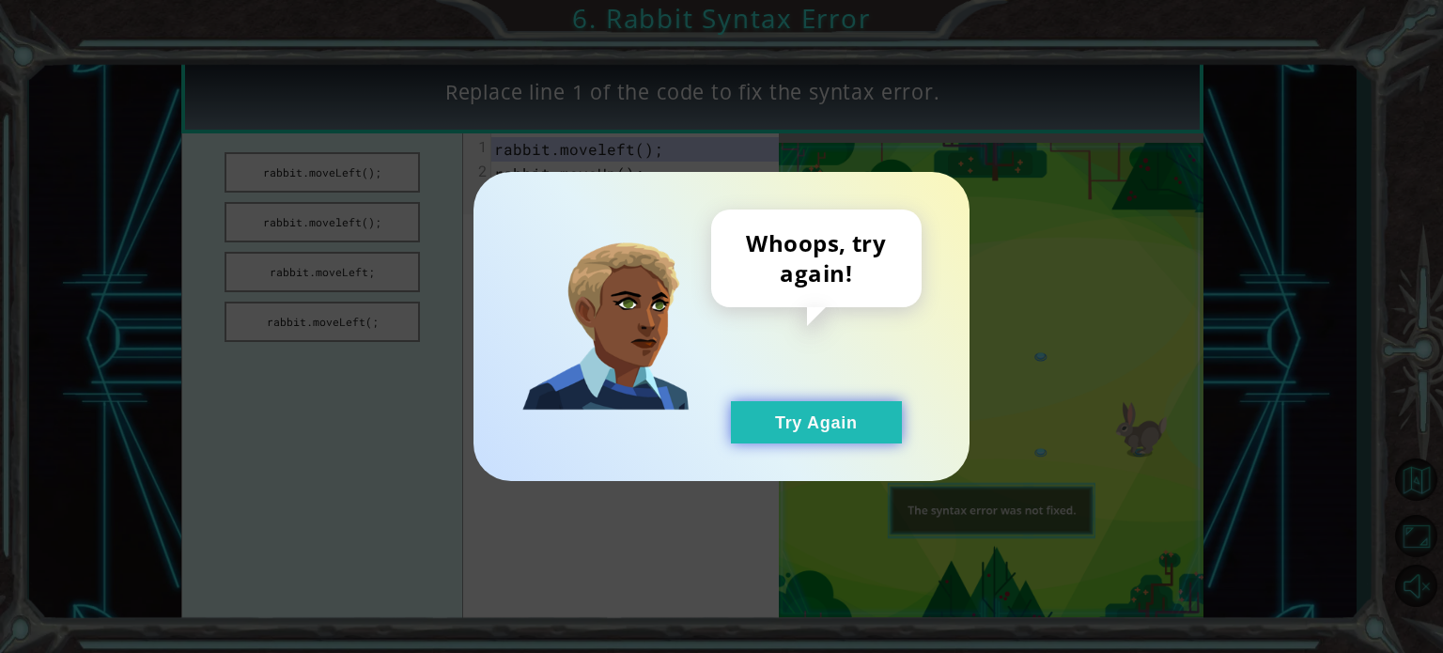
click at [803, 425] on button "Try Again" at bounding box center [816, 422] width 171 height 42
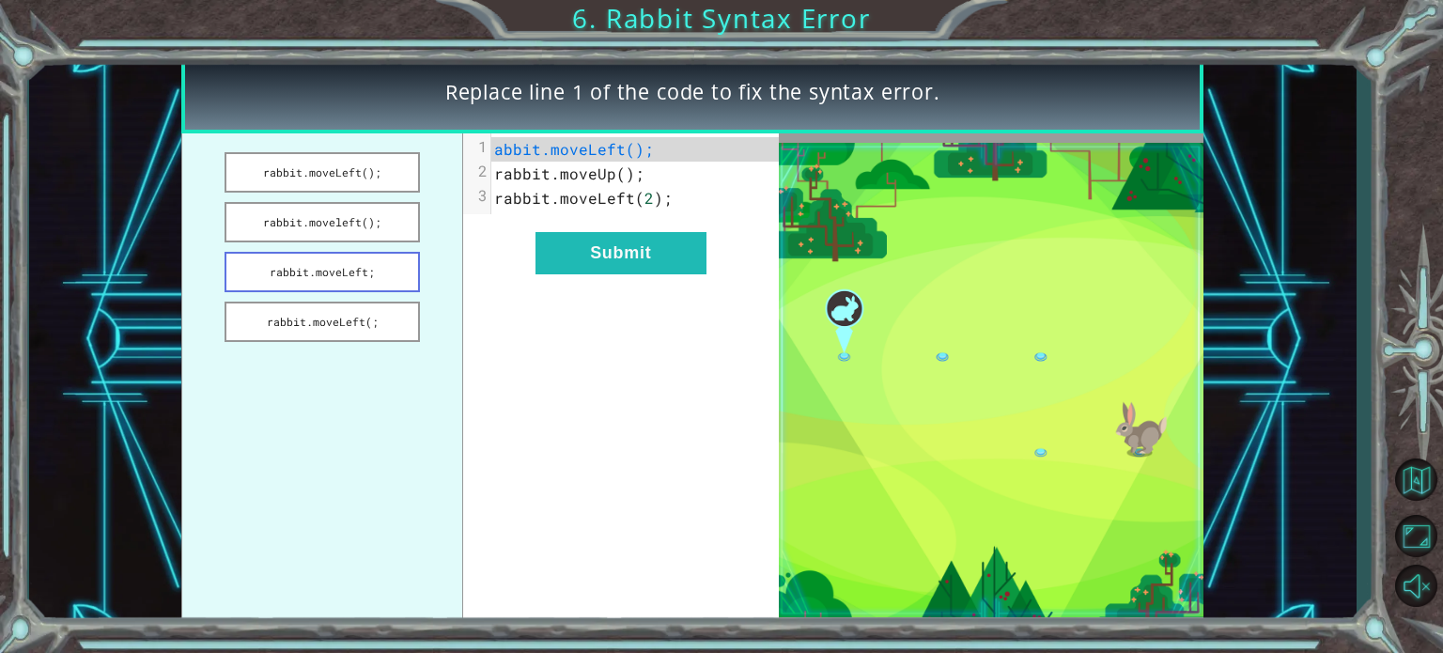
click at [365, 264] on button "rabbit.moveLeft;" at bounding box center [322, 272] width 195 height 40
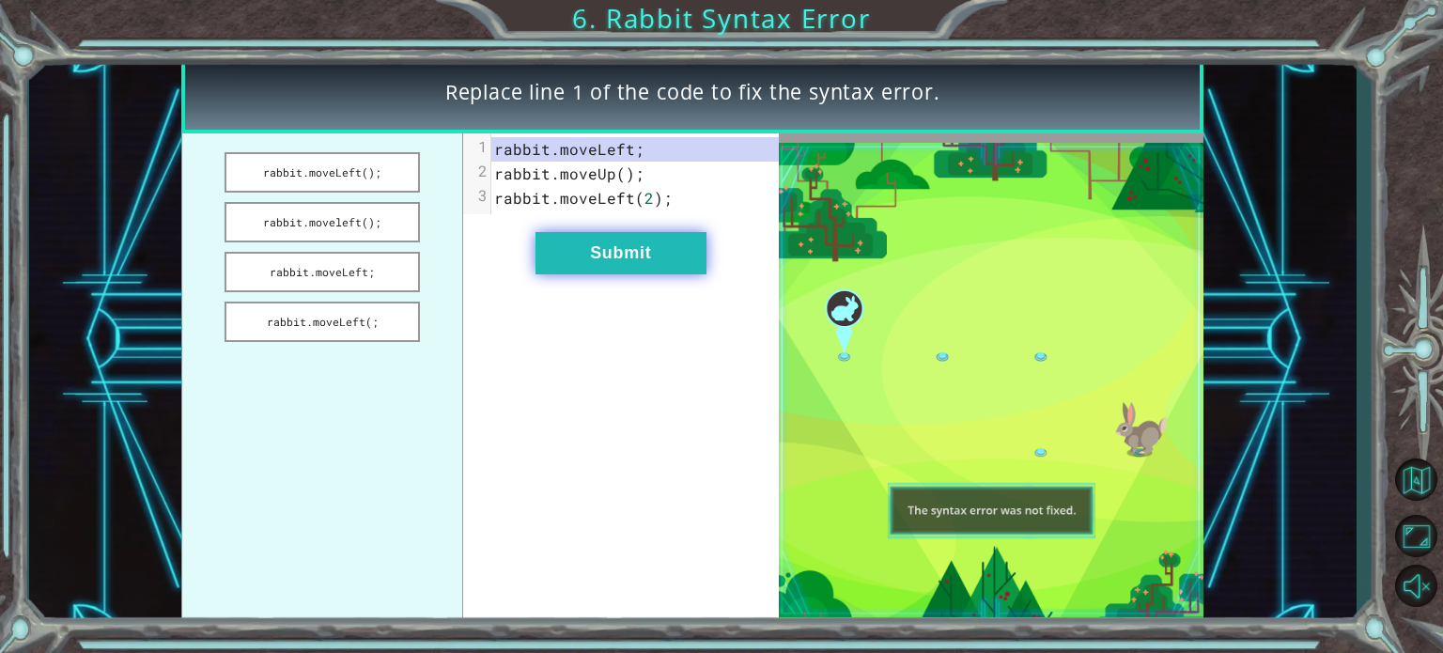
click at [586, 238] on button "Submit" at bounding box center [620, 253] width 171 height 42
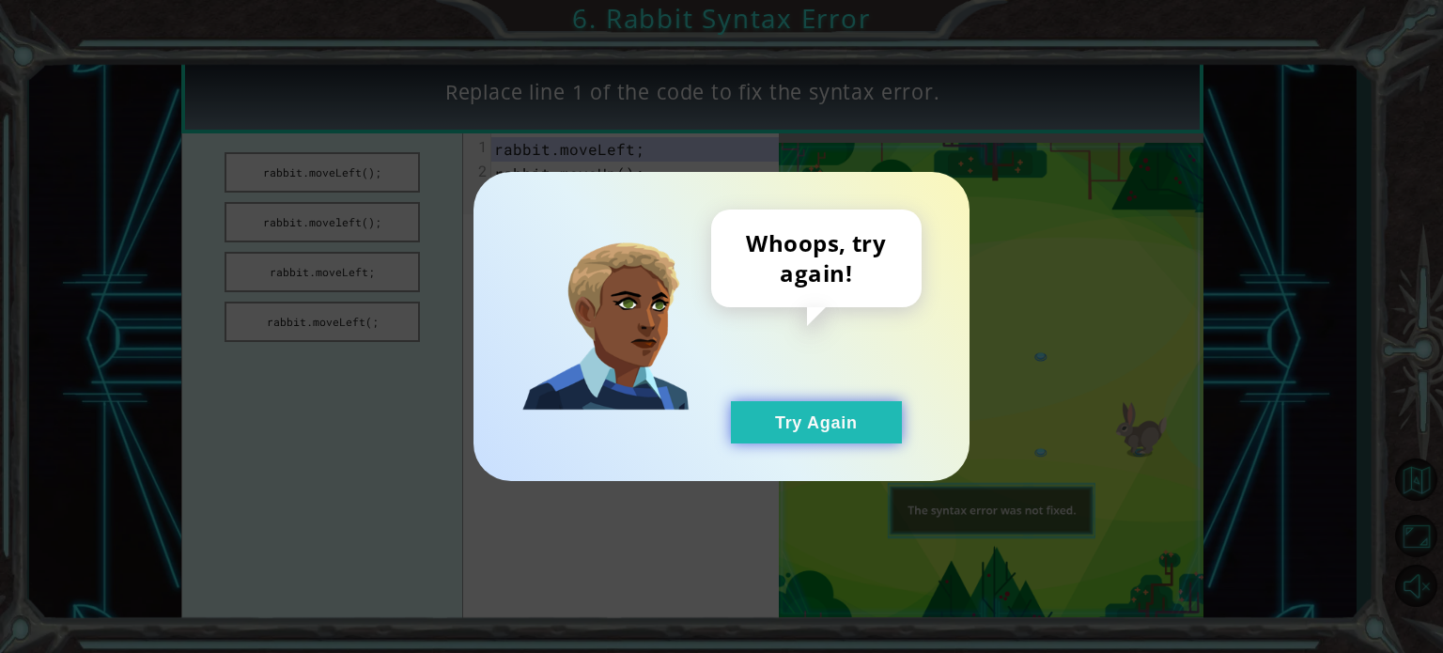
click at [836, 418] on button "Try Again" at bounding box center [816, 422] width 171 height 42
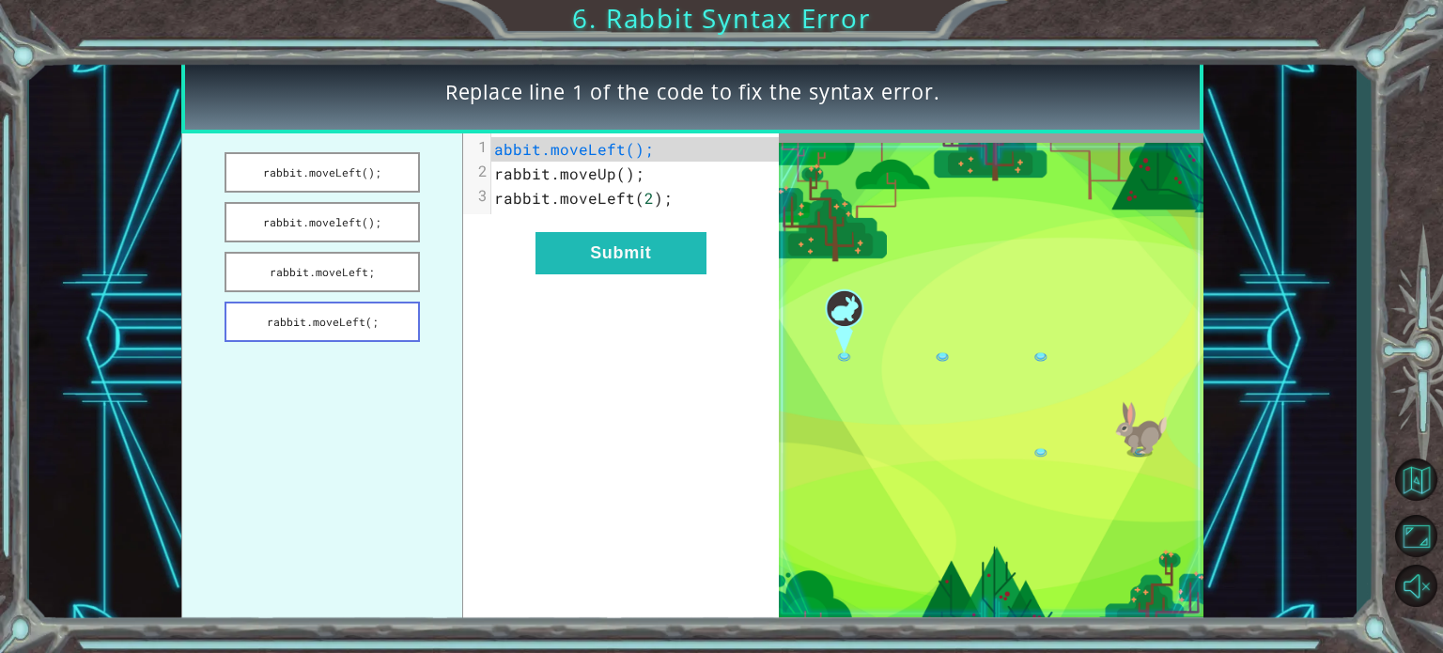
click at [385, 326] on button "rabbit.moveLeft(;" at bounding box center [322, 322] width 195 height 40
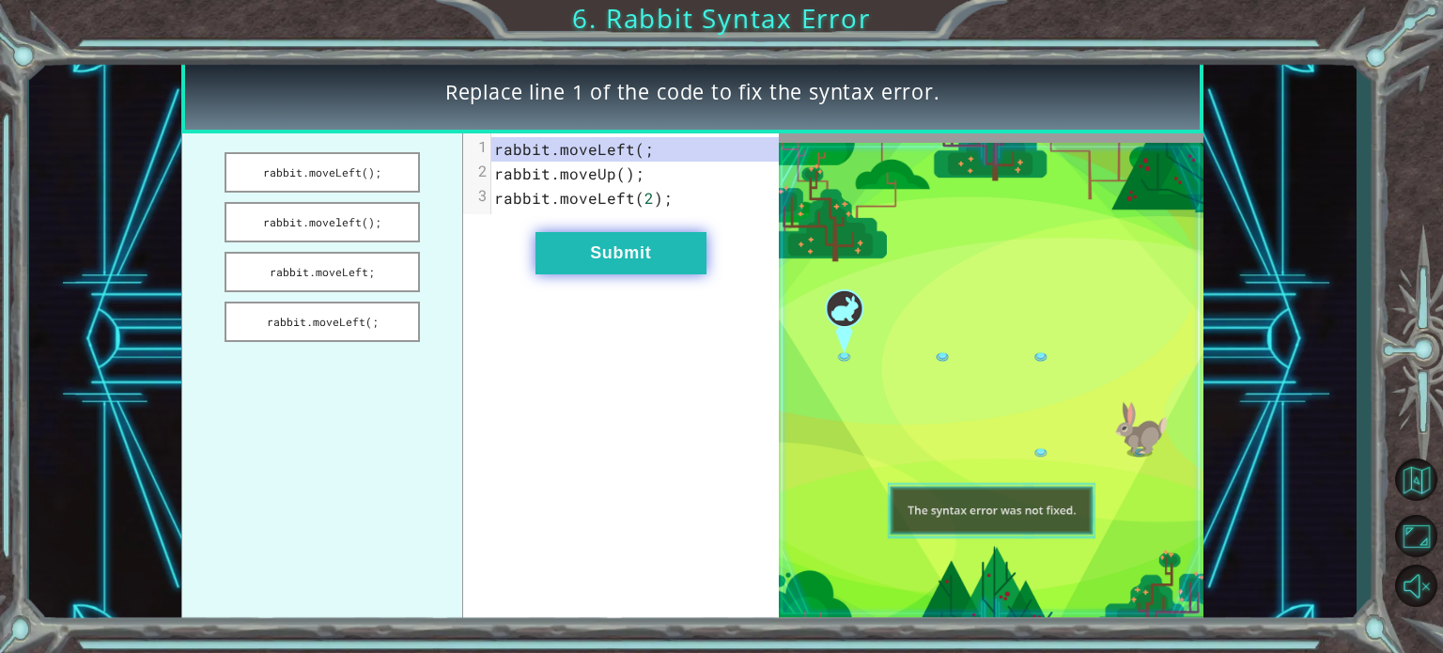
click at [615, 248] on button "Submit" at bounding box center [620, 253] width 171 height 42
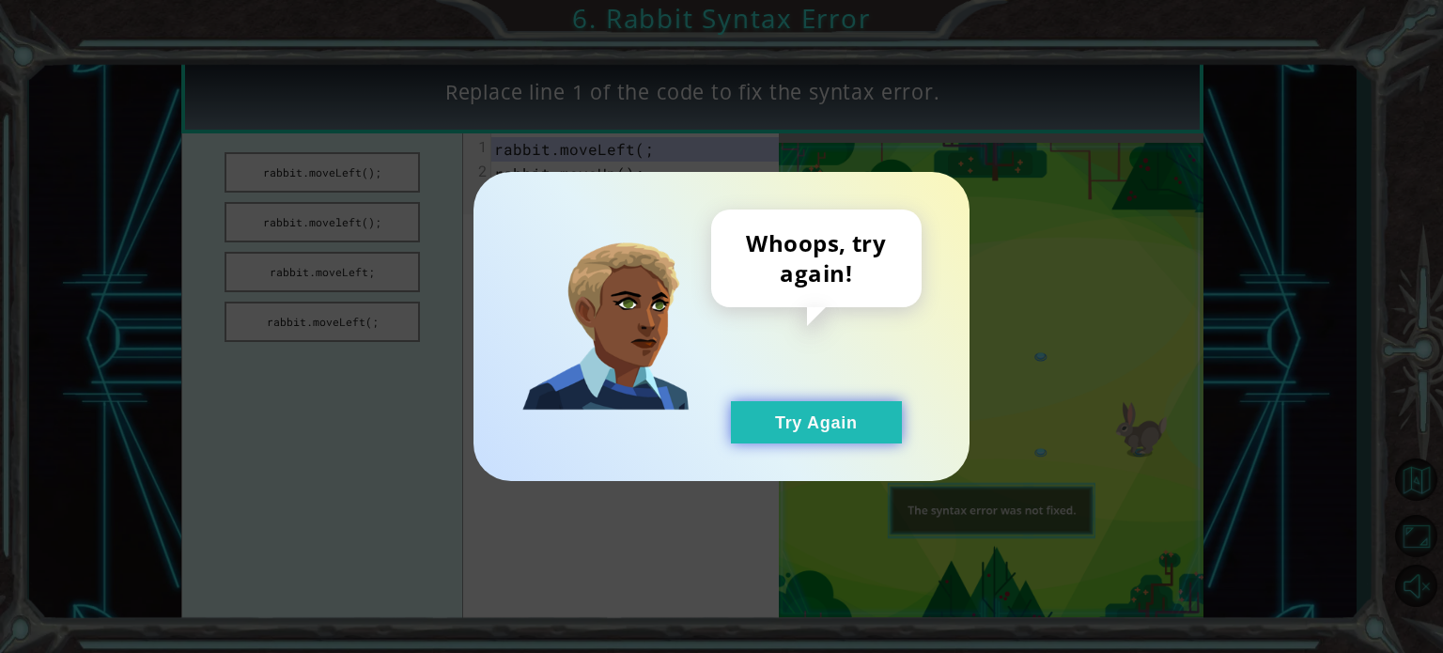
click at [763, 427] on button "Try Again" at bounding box center [816, 422] width 171 height 42
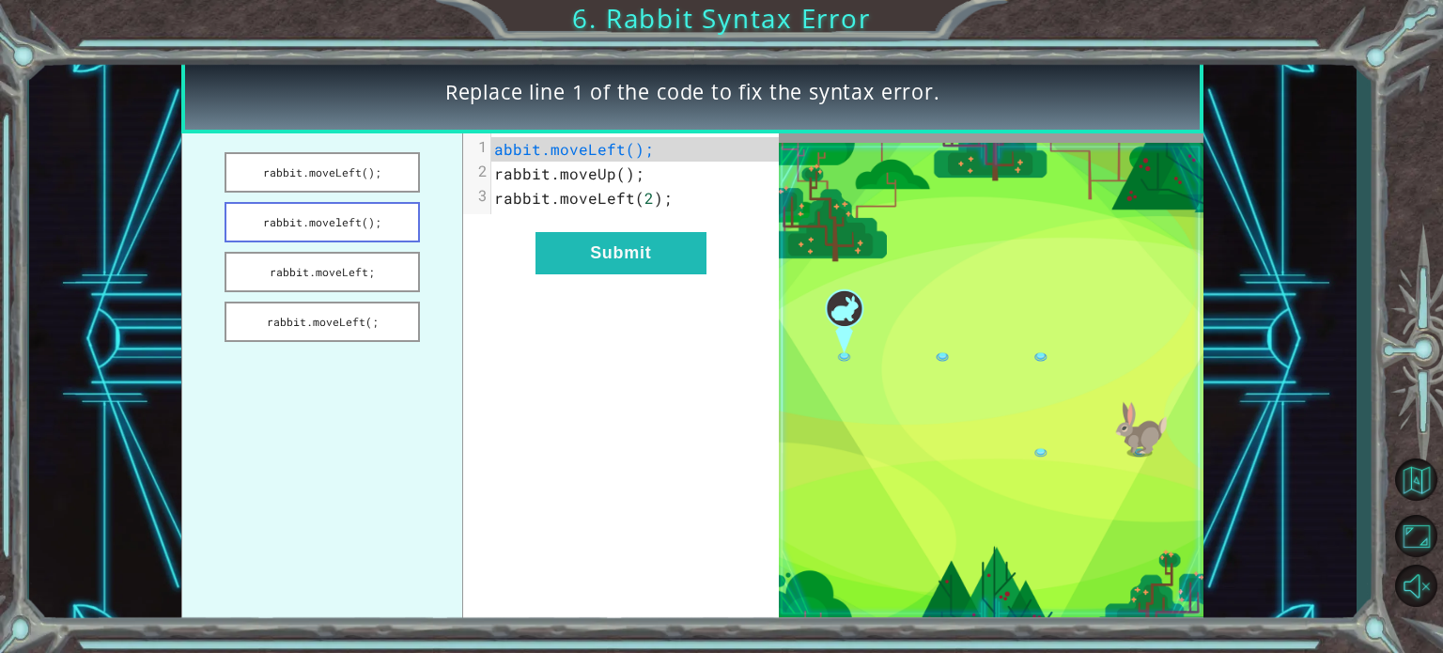
click at [261, 239] on button "rabbit.moveleft();" at bounding box center [322, 222] width 195 height 40
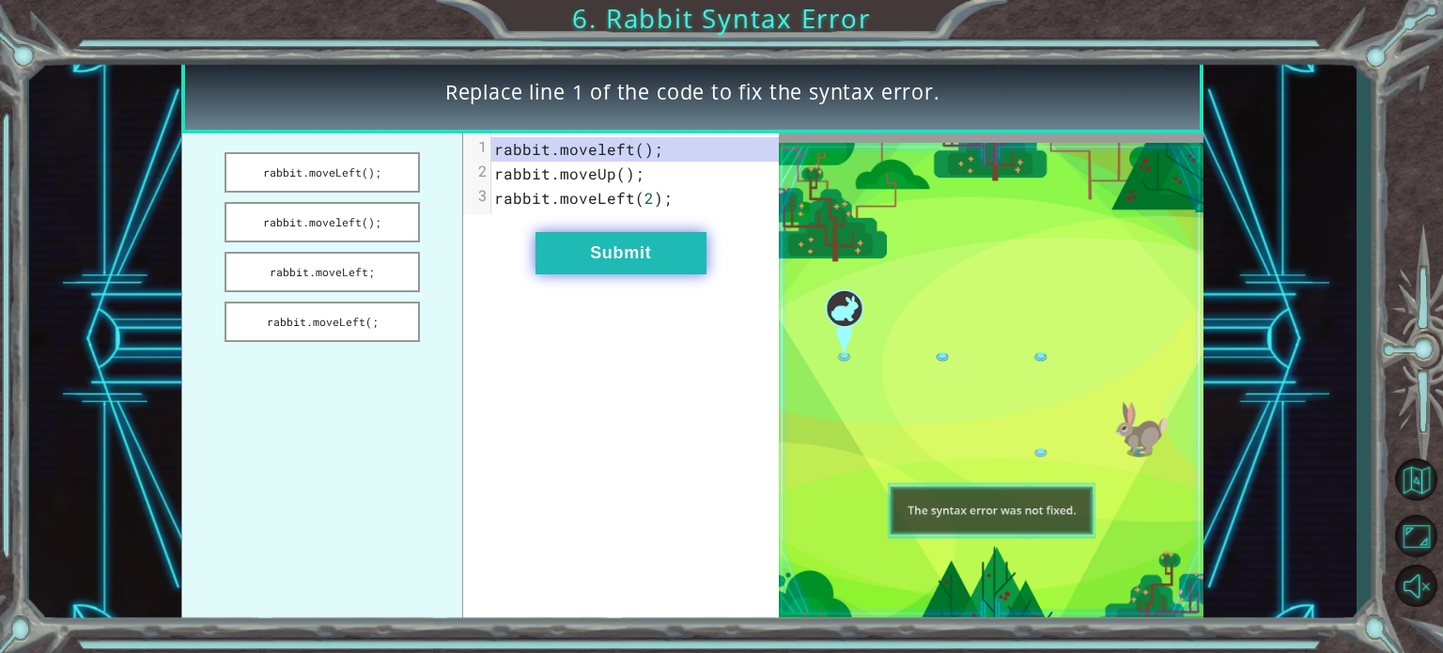
click at [589, 255] on button "Submit" at bounding box center [620, 253] width 171 height 42
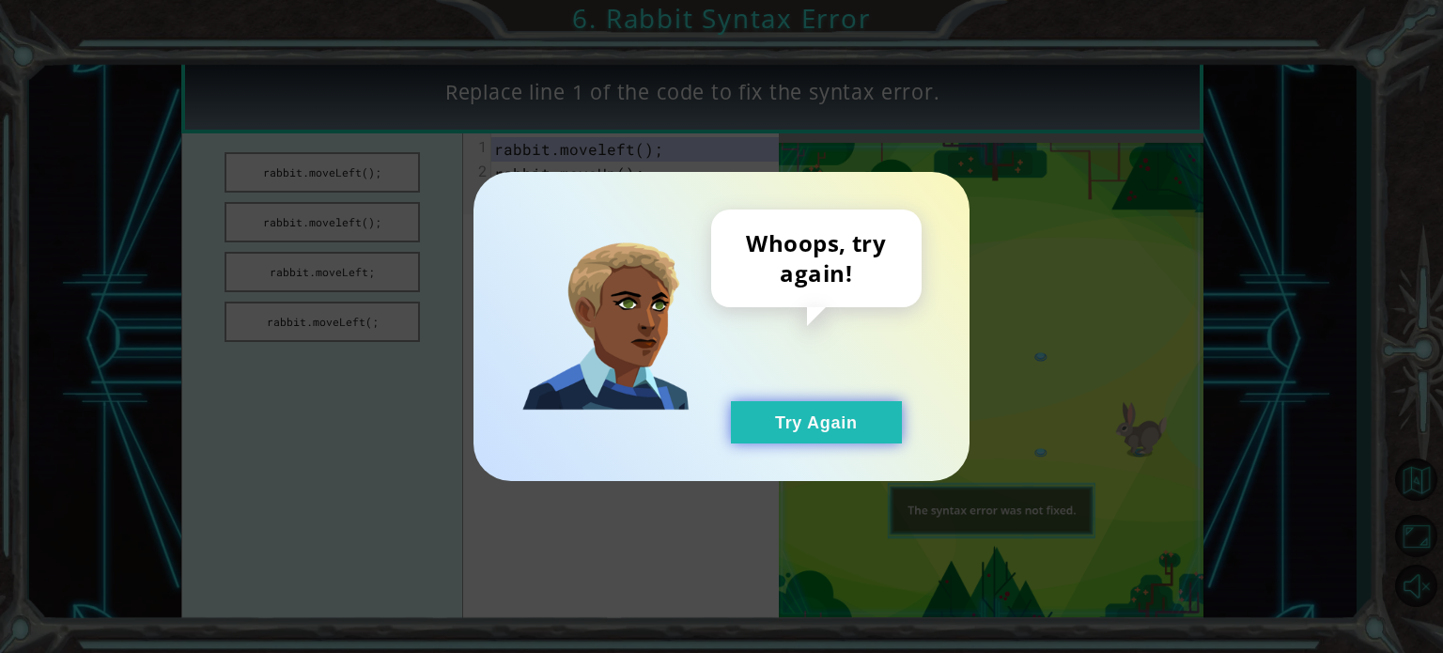
click at [805, 436] on button "Try Again" at bounding box center [816, 422] width 171 height 42
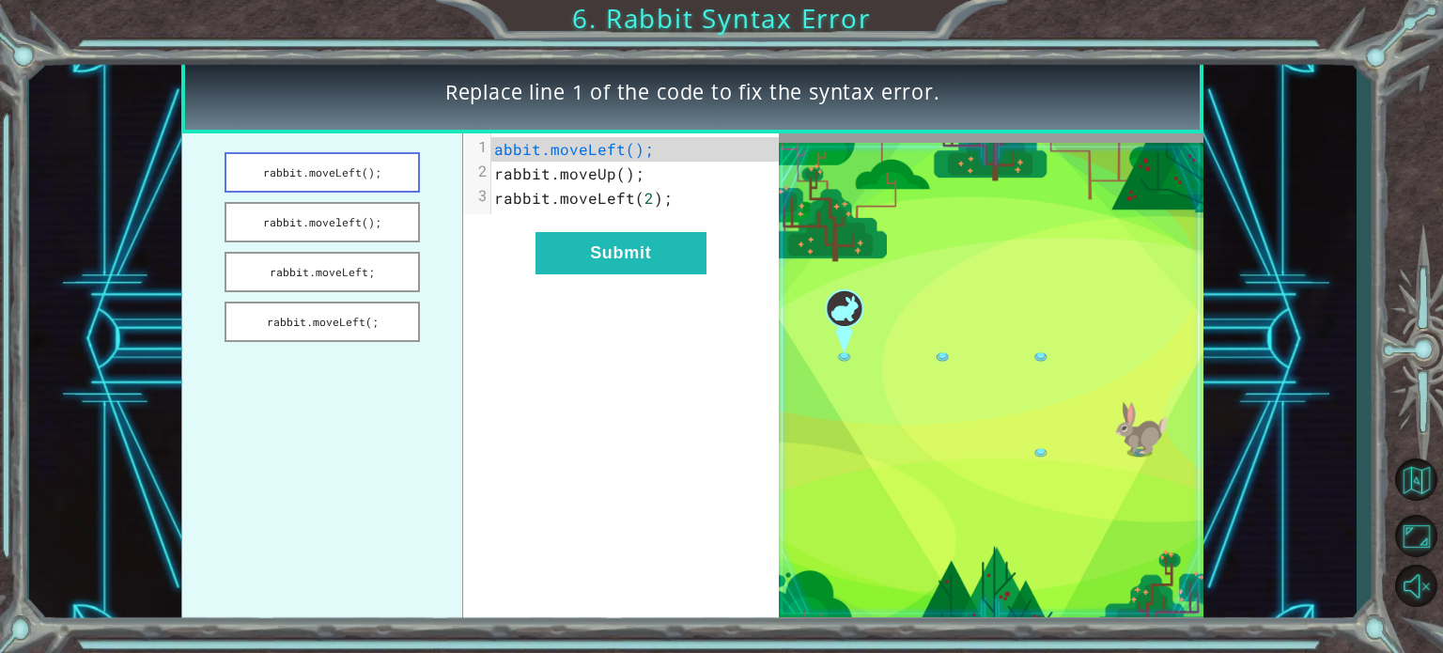
click at [404, 178] on button "rabbit.moveLeft();" at bounding box center [322, 172] width 195 height 40
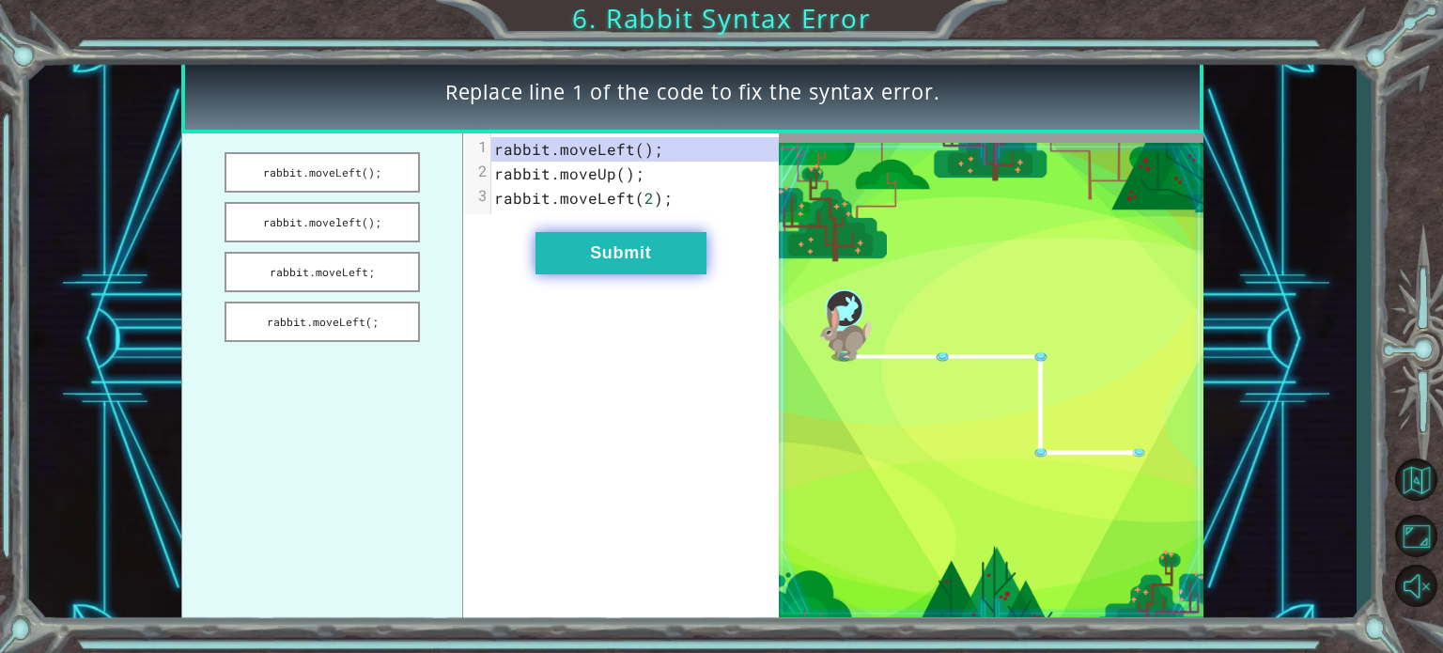
click at [576, 253] on button "Submit" at bounding box center [620, 253] width 171 height 42
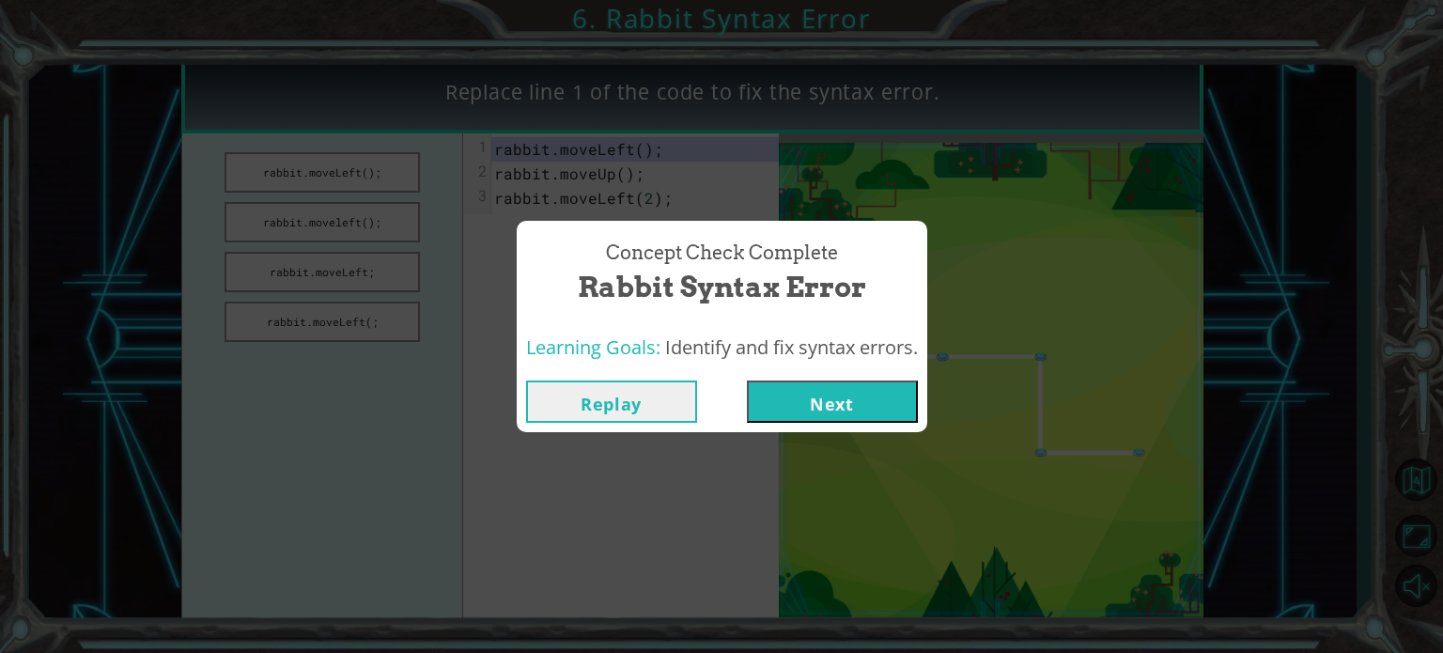
click at [807, 403] on button "Next" at bounding box center [832, 401] width 171 height 42
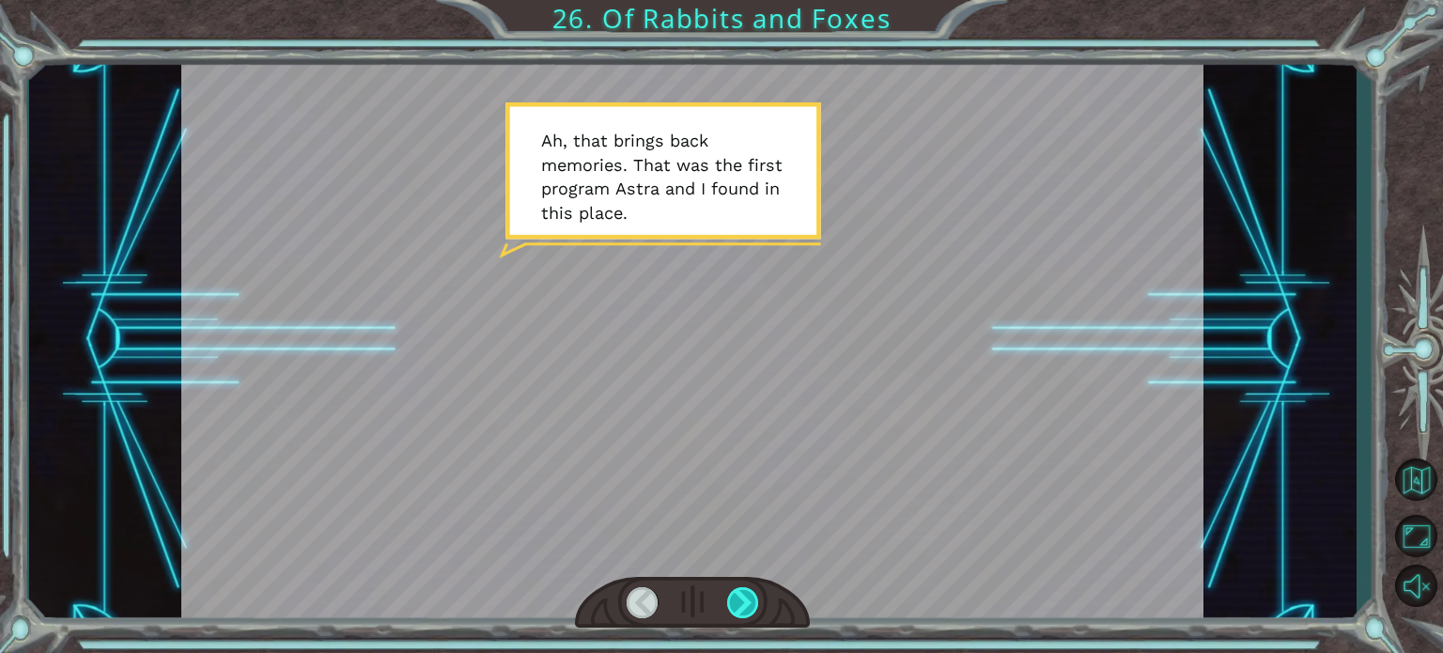
click at [746, 614] on div at bounding box center [743, 602] width 32 height 31
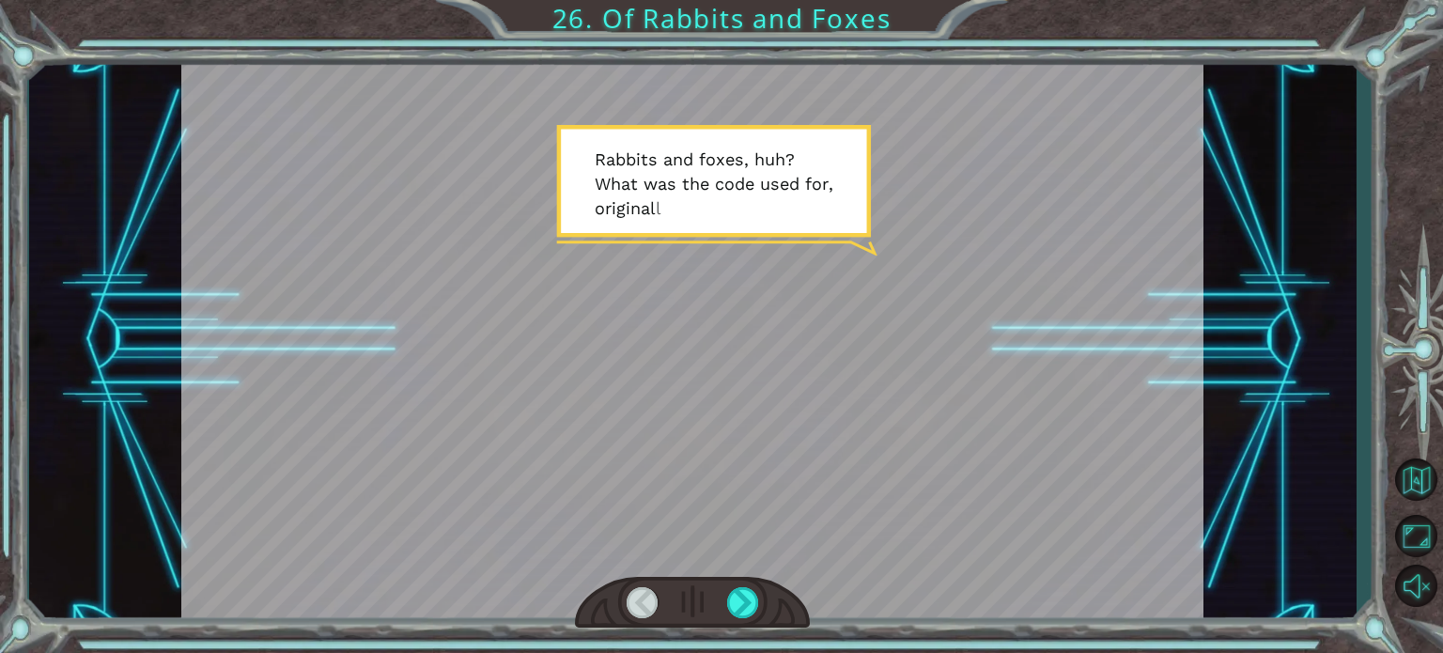
click at [721, 615] on div at bounding box center [692, 603] width 235 height 52
click at [732, 613] on div at bounding box center [743, 602] width 32 height 31
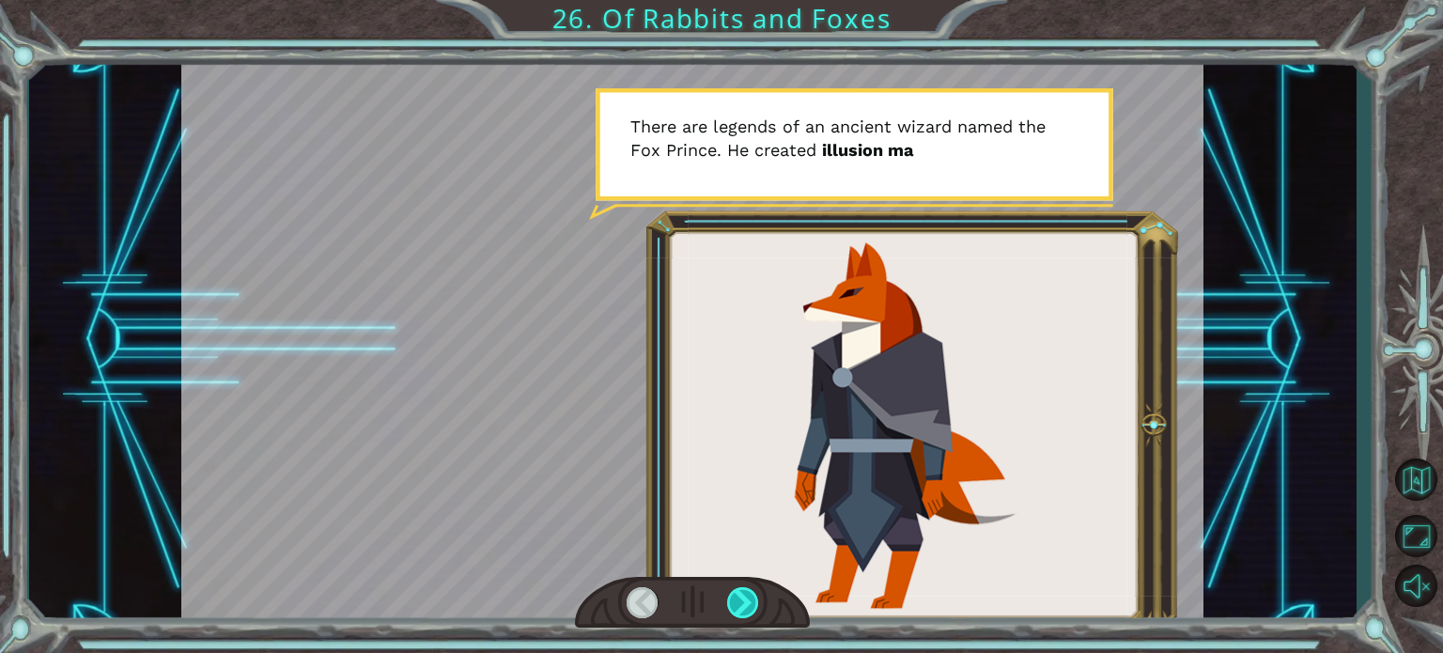
click at [733, 613] on div at bounding box center [743, 602] width 32 height 31
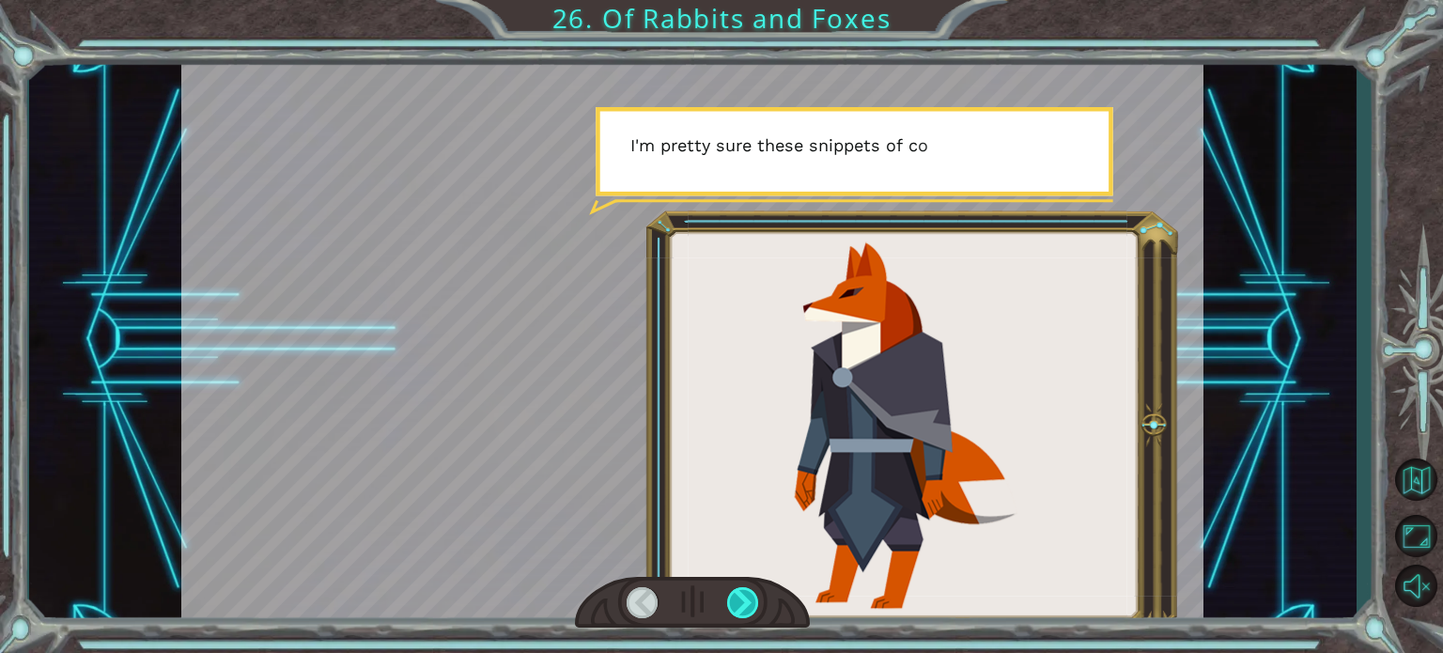
click at [734, 613] on div at bounding box center [743, 602] width 32 height 31
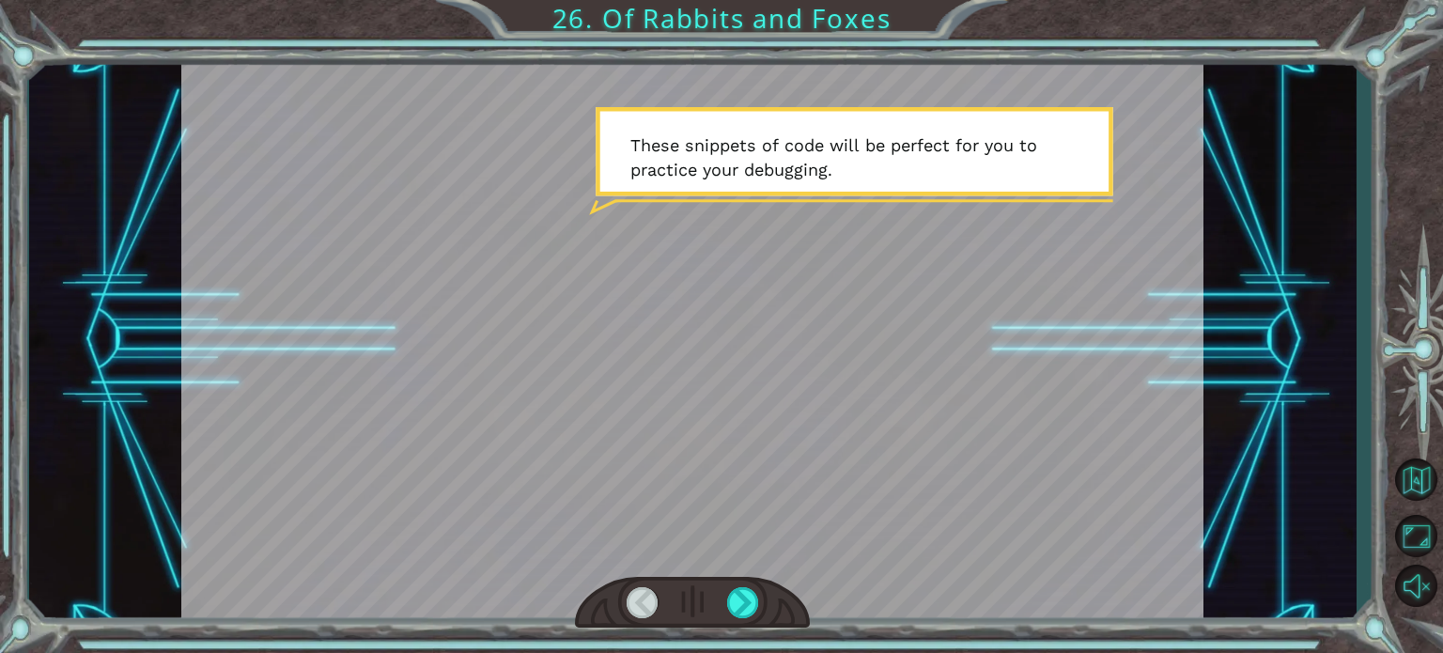
click at [753, 621] on div at bounding box center [692, 603] width 235 height 52
click at [752, 617] on div at bounding box center [743, 602] width 32 height 31
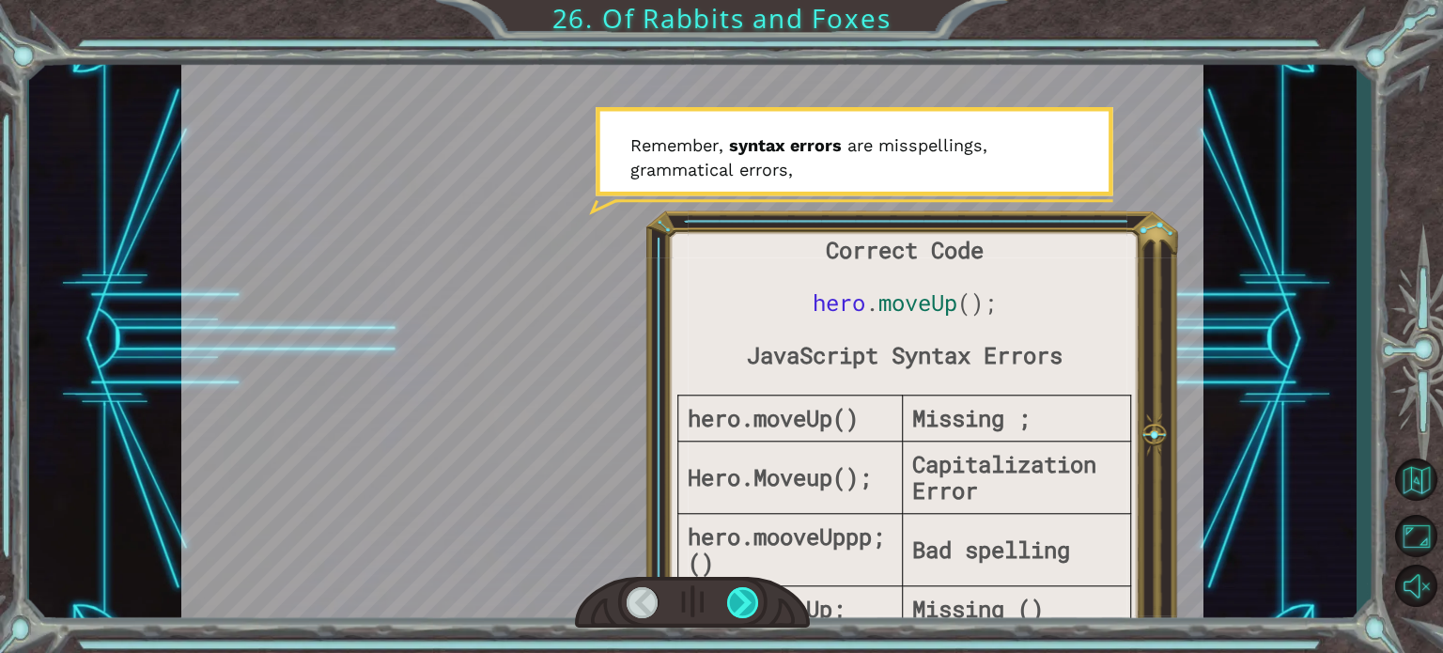
click at [742, 609] on div at bounding box center [743, 602] width 32 height 31
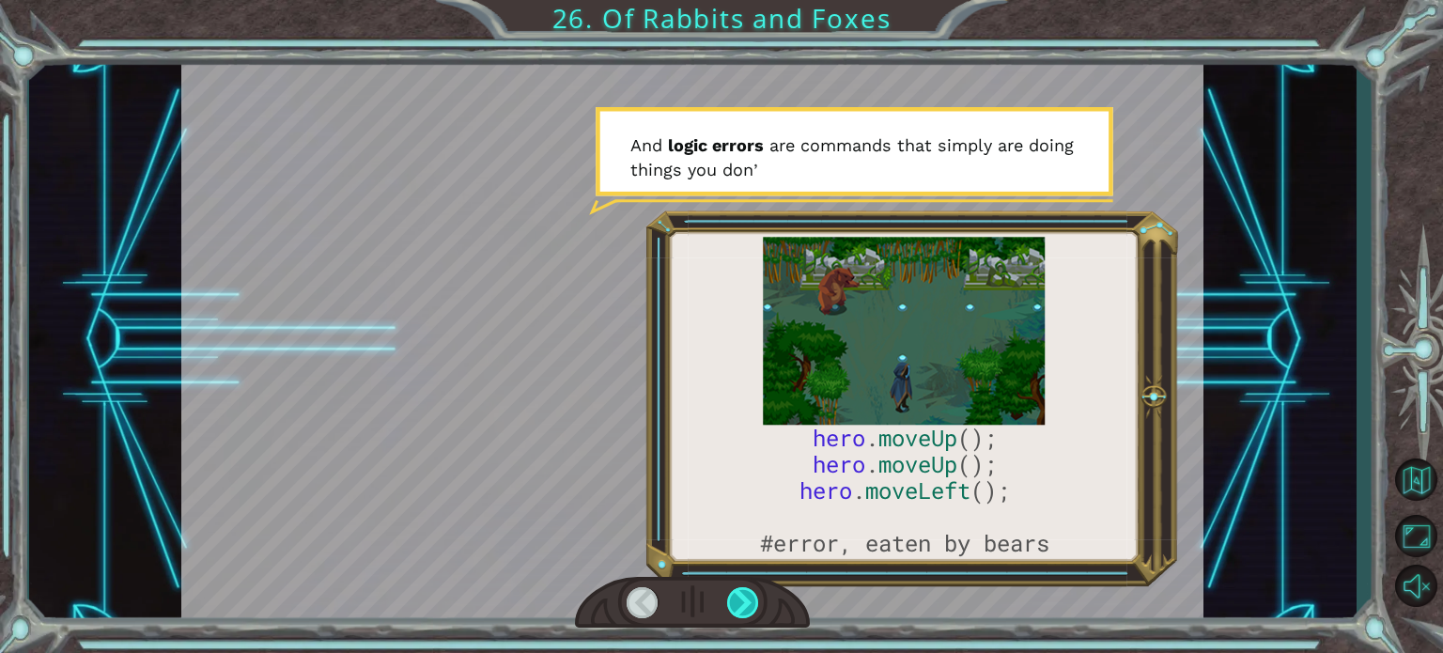
click at [741, 607] on div at bounding box center [743, 602] width 32 height 31
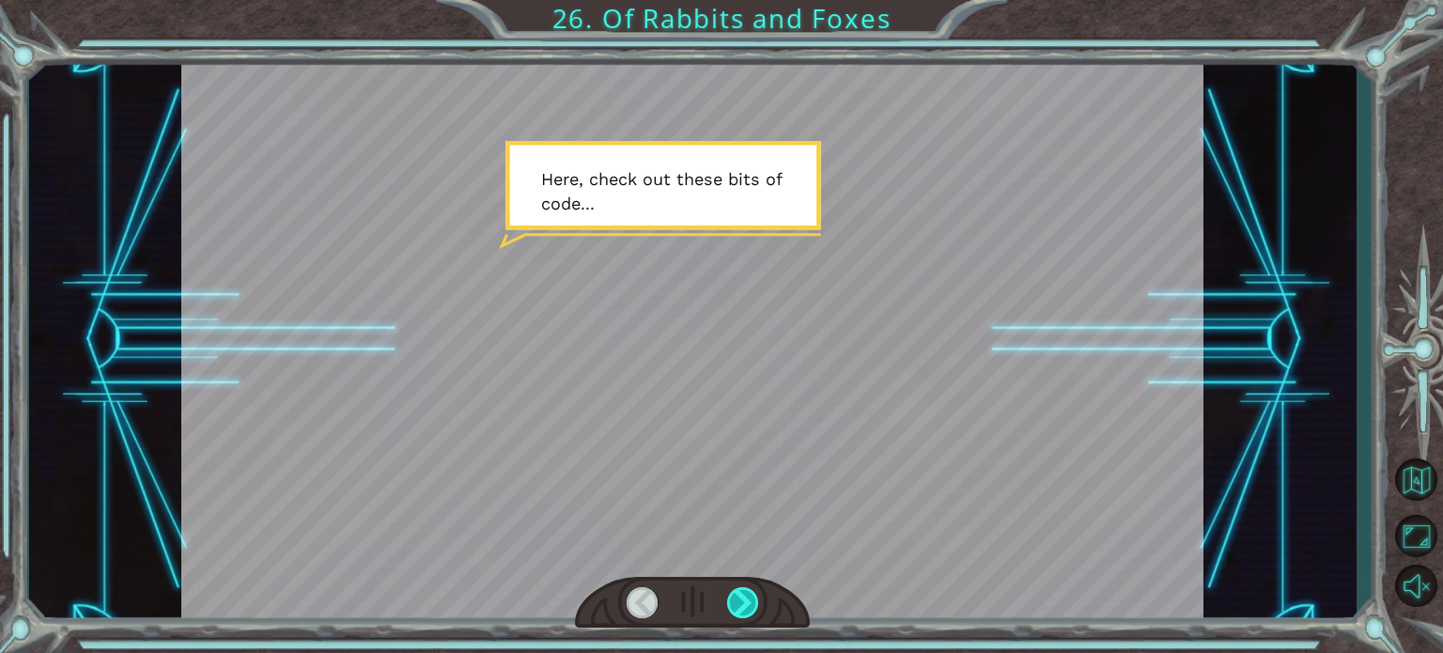
click at [745, 607] on div at bounding box center [743, 602] width 32 height 31
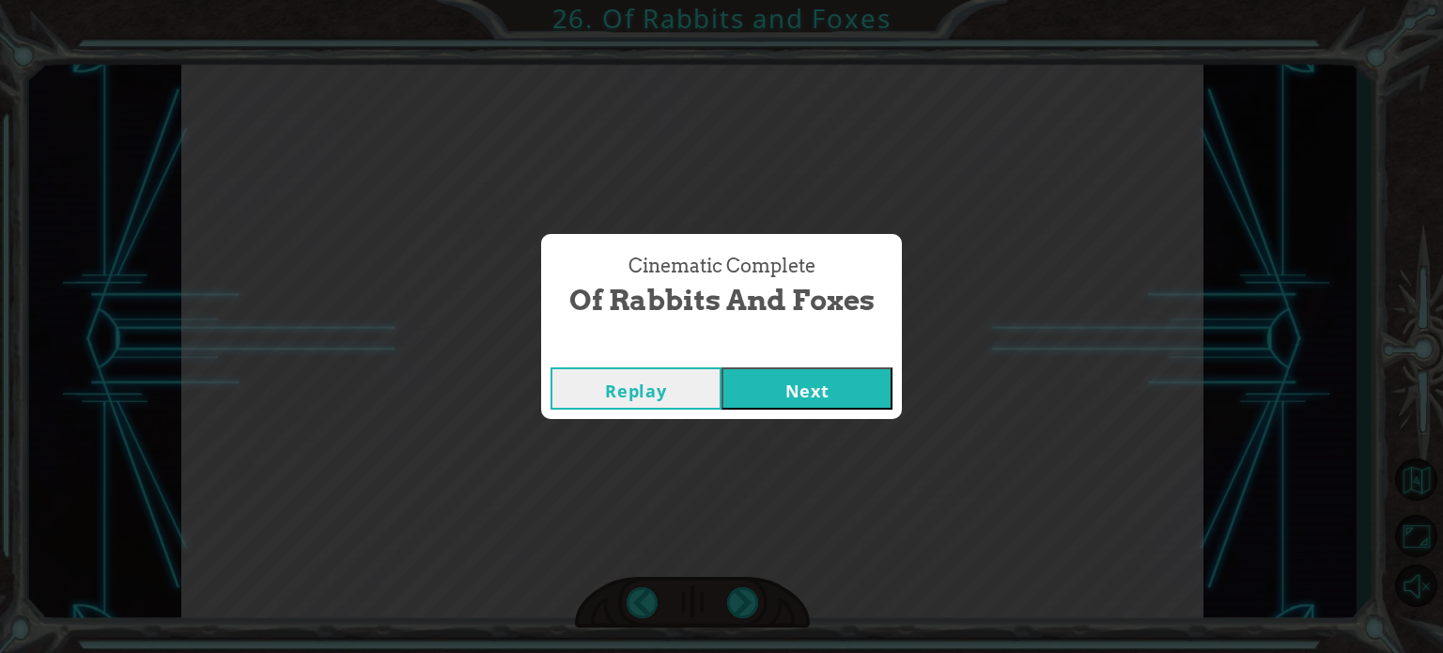
click at [773, 371] on button "Next" at bounding box center [807, 388] width 171 height 42
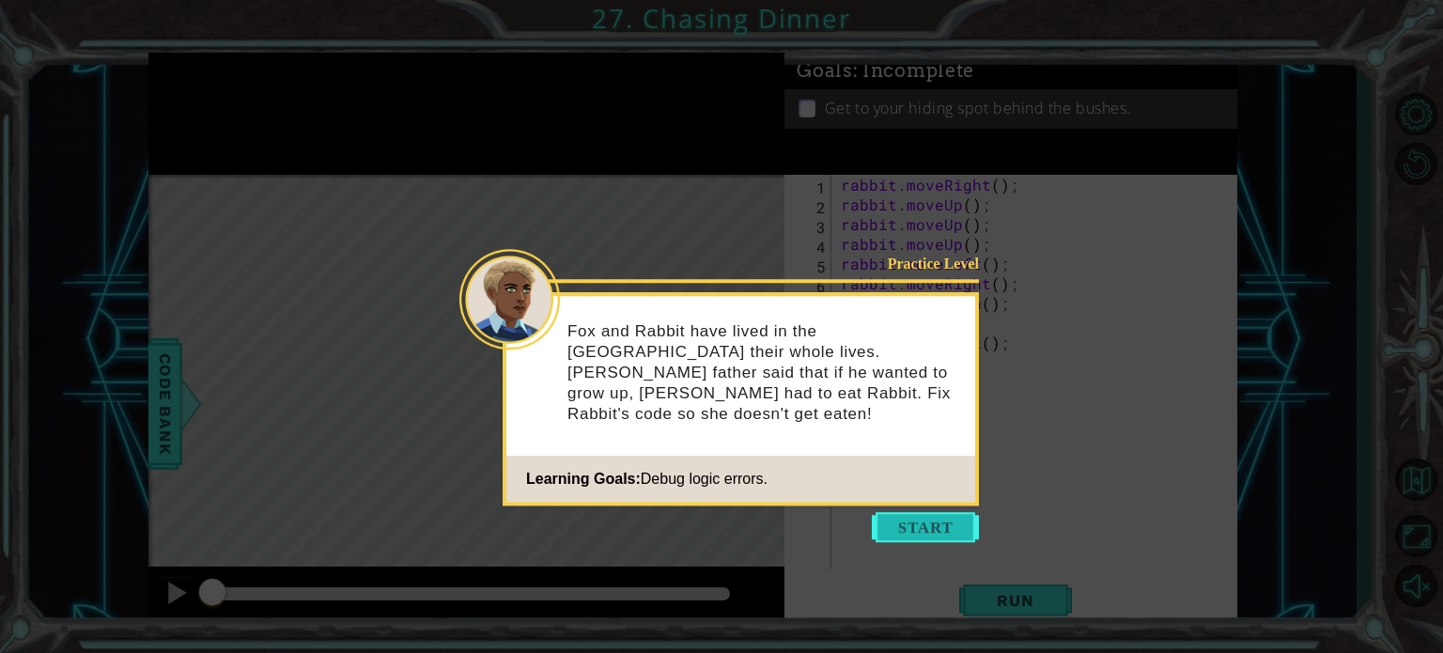
click at [908, 527] on button "Start" at bounding box center [925, 527] width 107 height 30
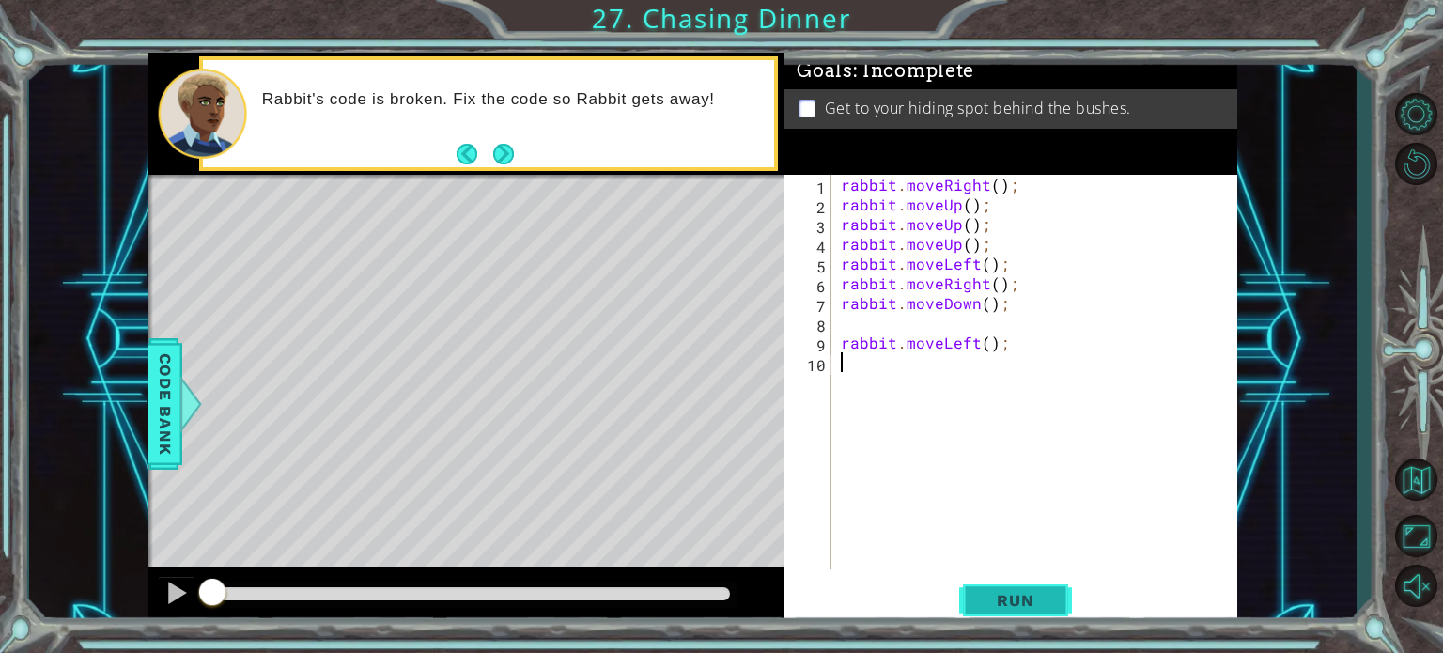
click at [982, 602] on span "Run" at bounding box center [1015, 600] width 74 height 19
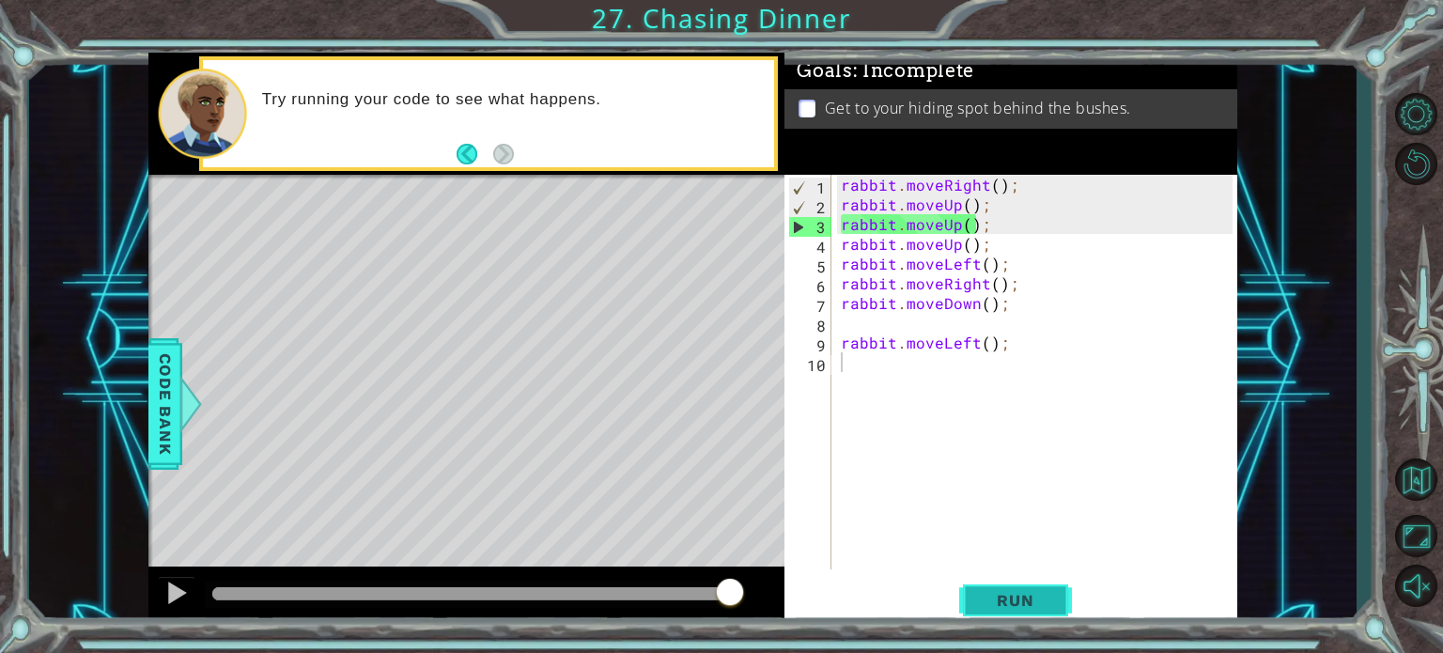
click at [1004, 605] on span "Run" at bounding box center [1015, 600] width 74 height 19
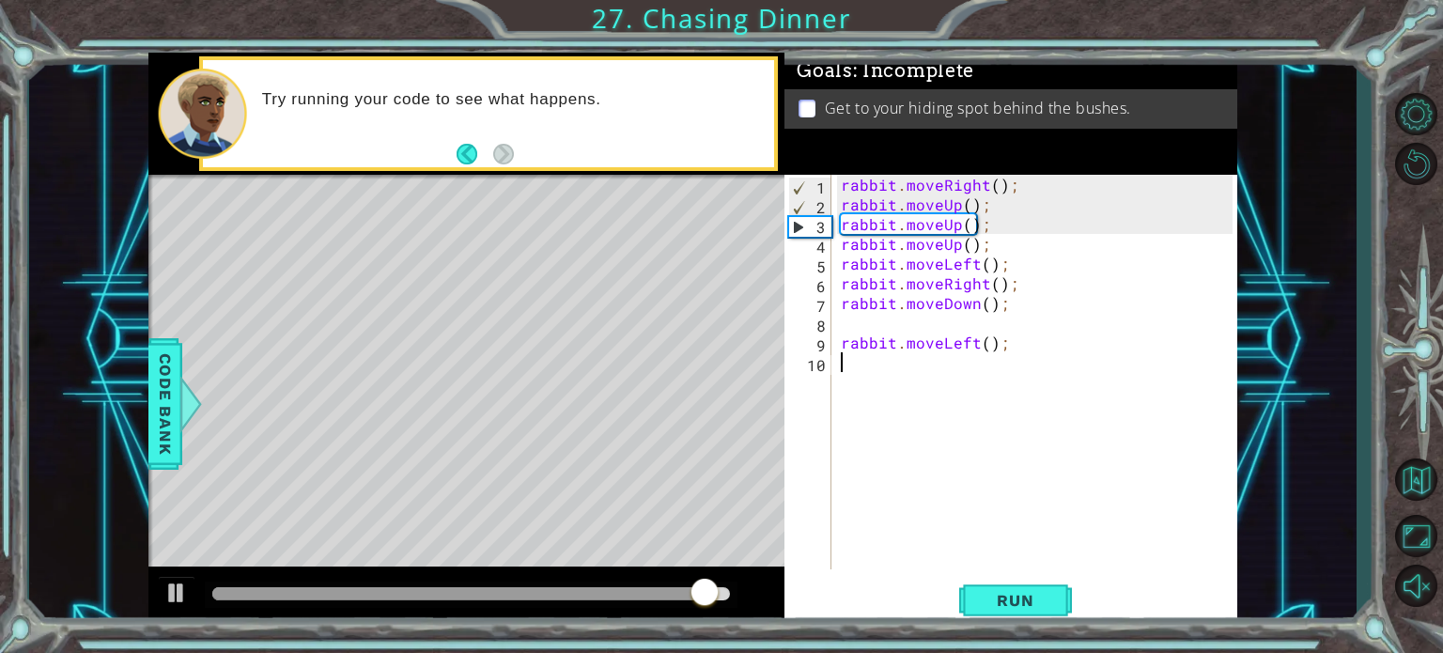
click at [961, 181] on div "rabbit . moveRight ( ) ; rabbit . moveUp ( ) ; rabbit . moveUp ( ) ; rabbit . m…" at bounding box center [1039, 392] width 405 height 434
click at [985, 179] on div "rabbit . moveRight ( ) ; rabbit . moveUp ( ) ; rabbit . moveUp ( ) ; rabbit . m…" at bounding box center [1039, 392] width 405 height 434
click at [938, 184] on div "rabbit . moveRight ( ) ; rabbit . moveUp ( ) ; rabbit . moveUp ( ) ; rabbit . m…" at bounding box center [1039, 392] width 405 height 434
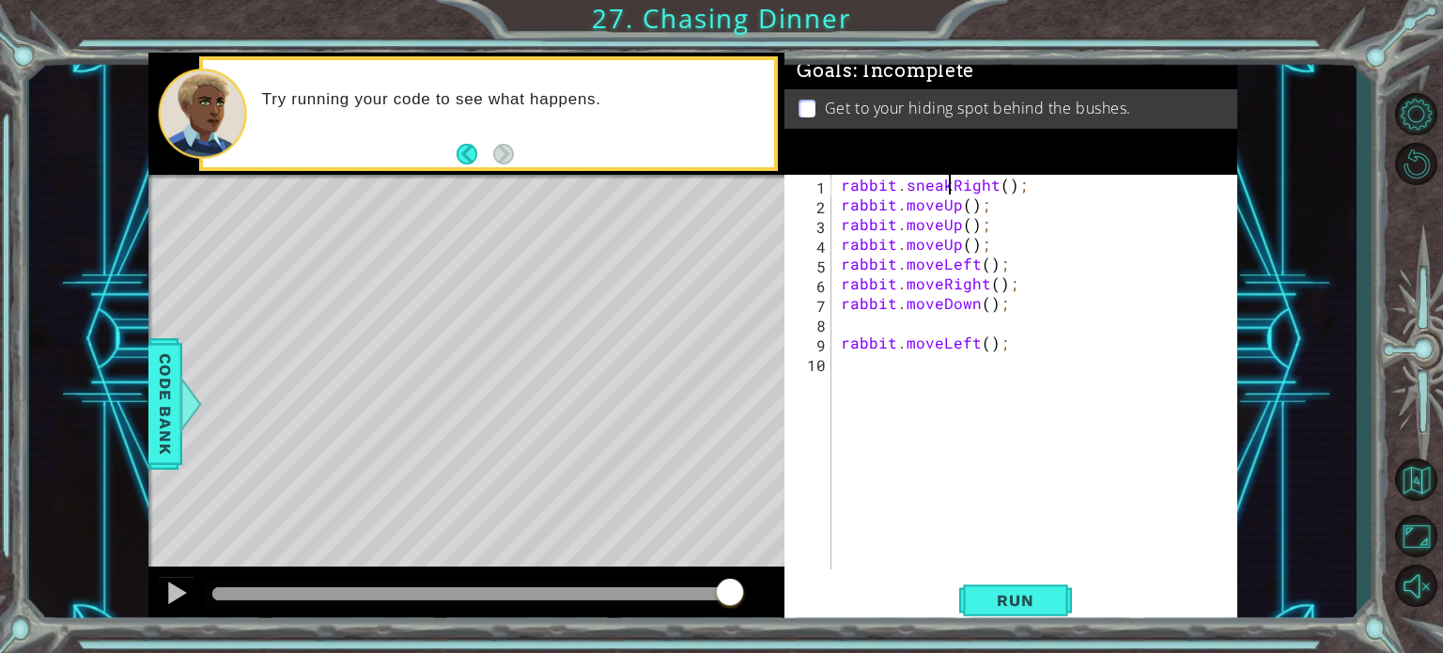
scroll to position [0, 7]
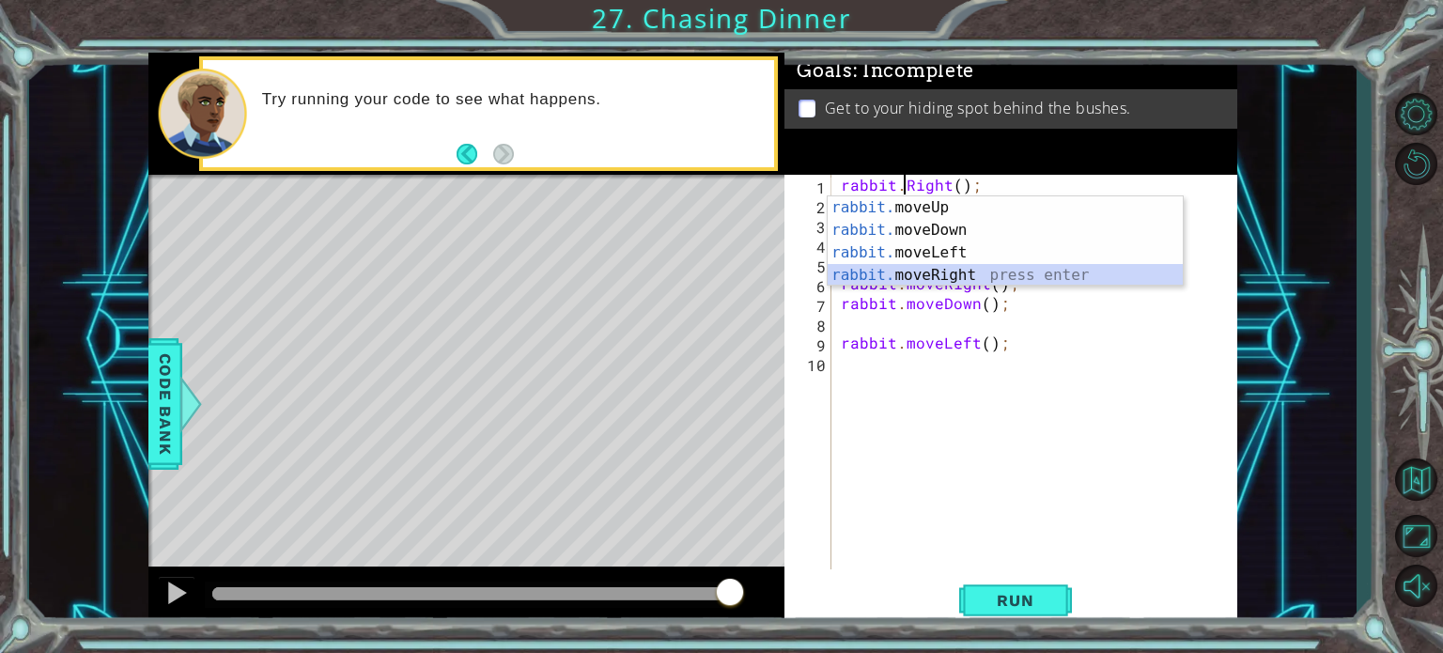
click at [914, 274] on div "rabbit. moveUp press enter rabbit. moveDown press enter rabbit. moveLeft press …" at bounding box center [1005, 263] width 355 height 135
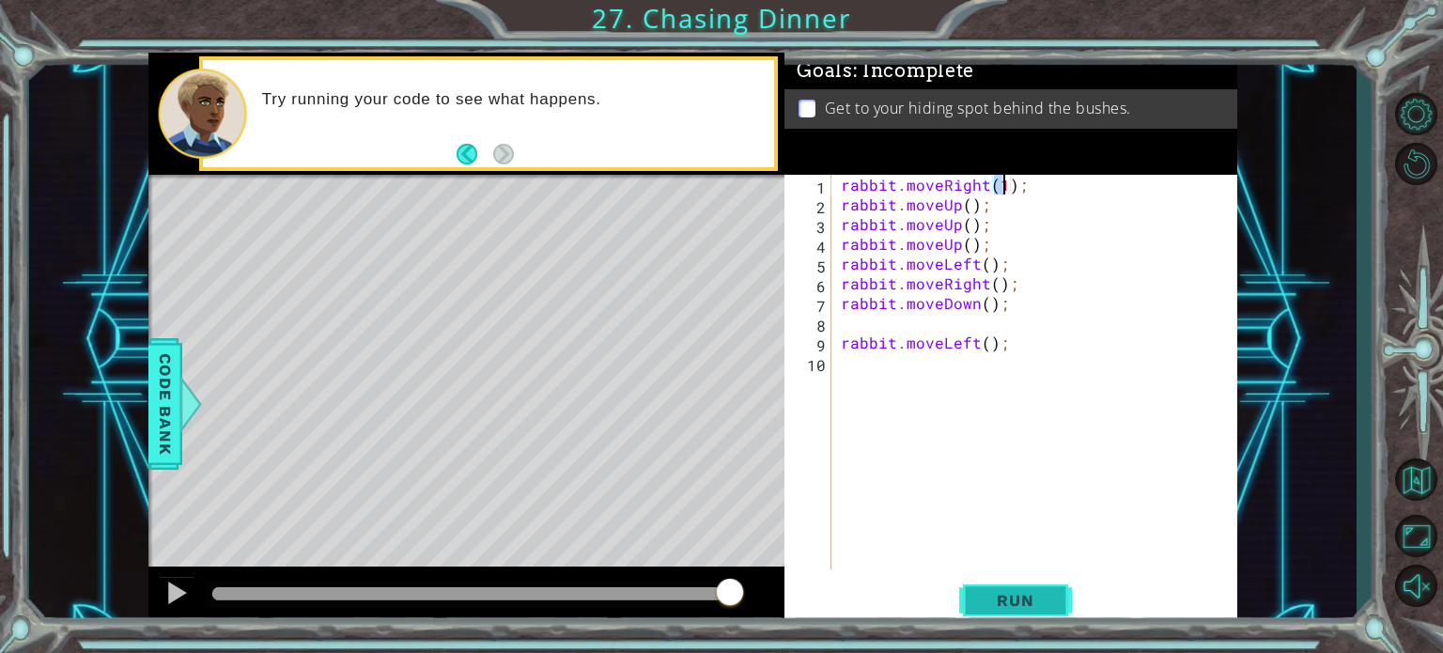
click at [996, 601] on span "Run" at bounding box center [1015, 600] width 74 height 19
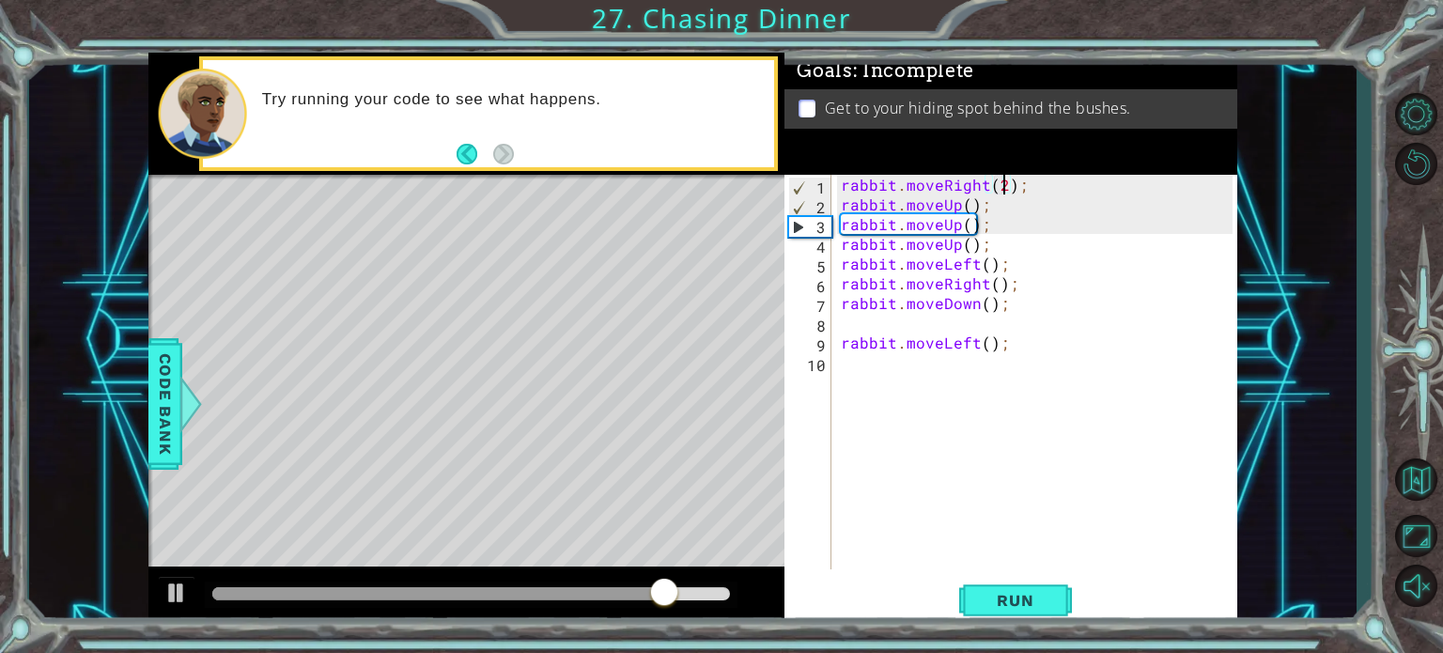
scroll to position [0, 9]
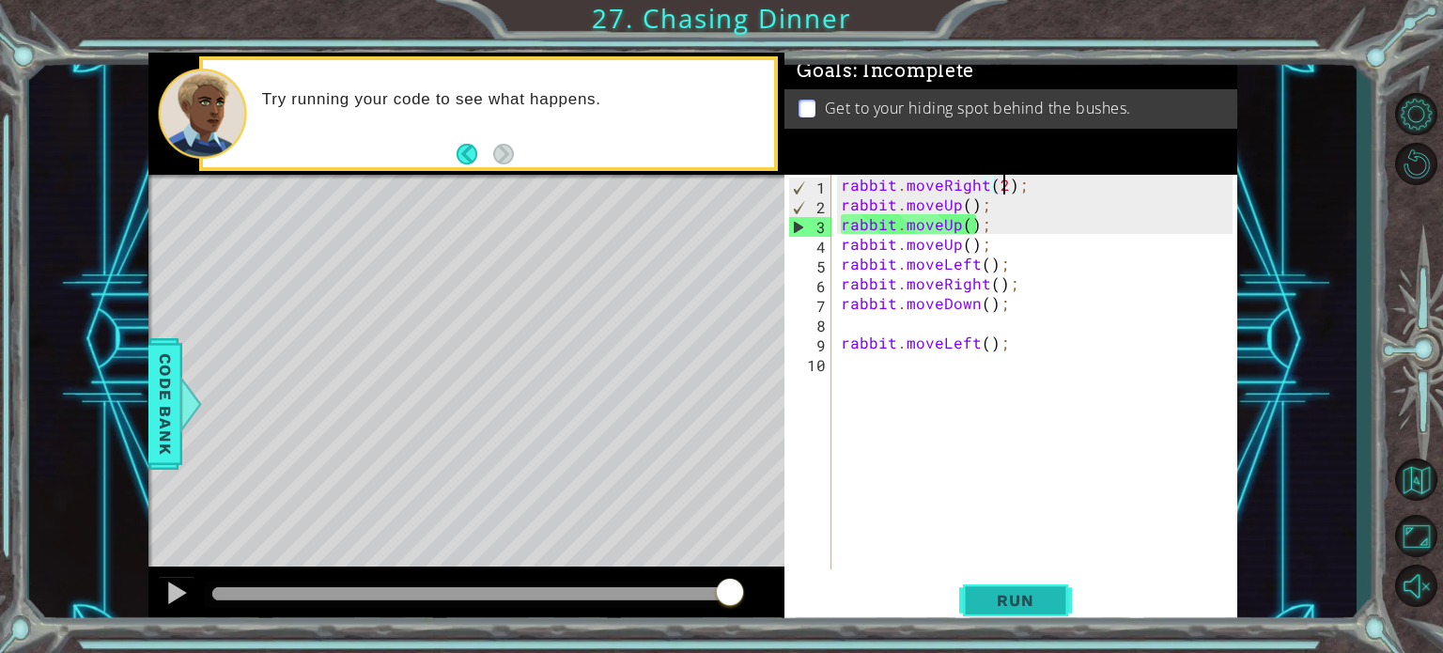
click at [1020, 603] on span "Run" at bounding box center [1015, 600] width 74 height 19
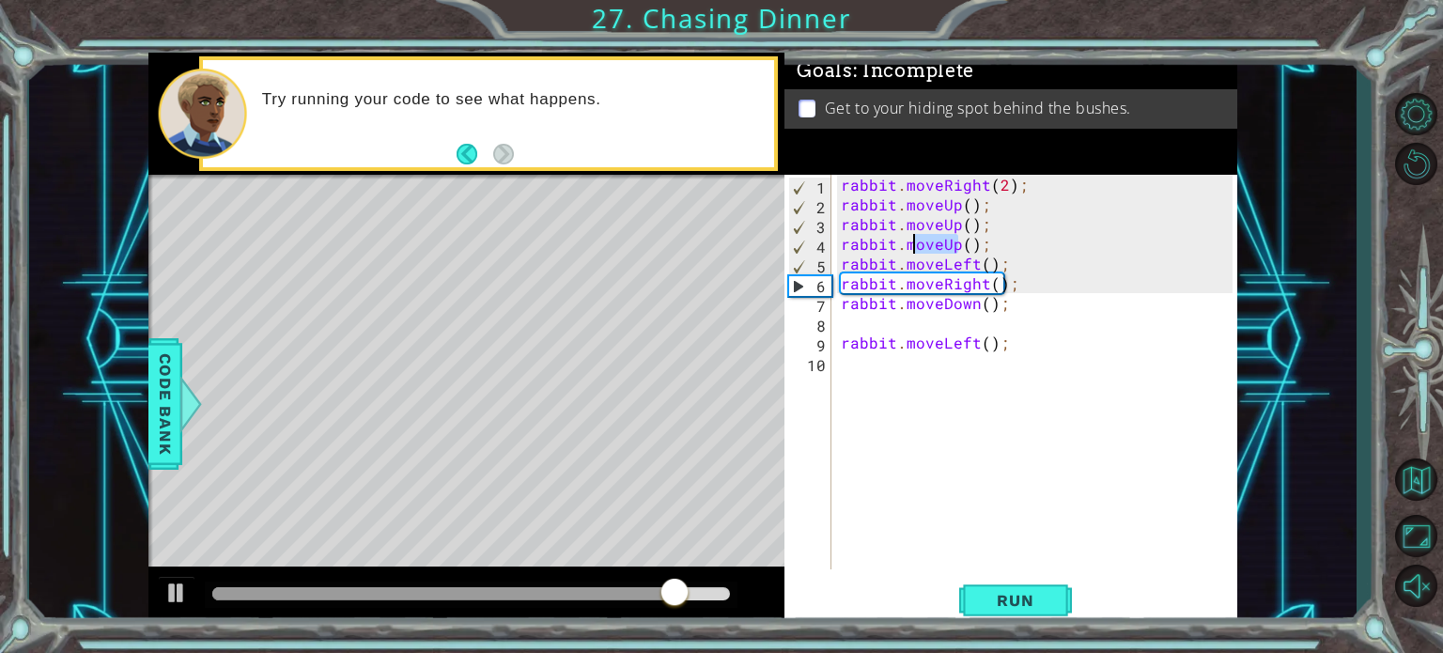
drag, startPoint x: 957, startPoint y: 241, endPoint x: 909, endPoint y: 240, distance: 47.9
click at [909, 240] on div "rabbit . moveRight ( 2 ) ; rabbit . moveUp ( ) ; rabbit . moveUp ( ) ; rabbit .…" at bounding box center [1039, 392] width 405 height 434
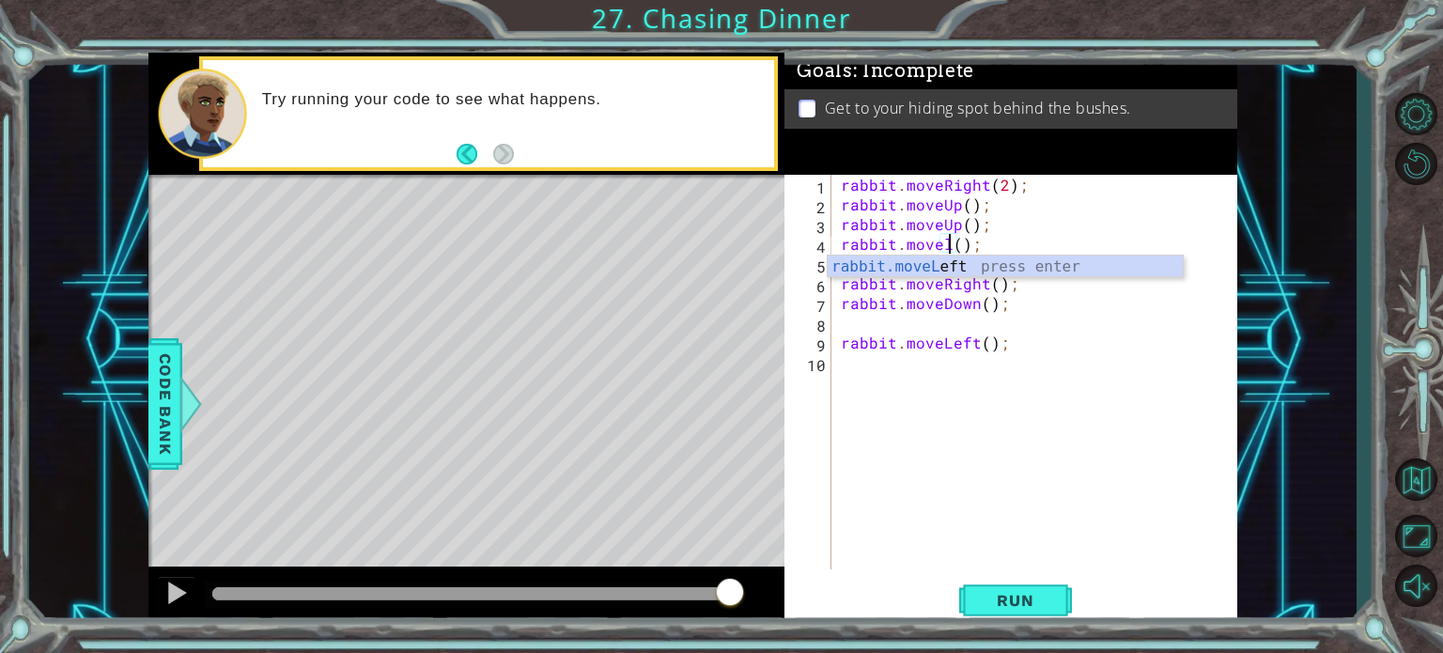
scroll to position [0, 7]
click at [941, 267] on div "rabbit.moveL eft press enter" at bounding box center [1005, 290] width 355 height 68
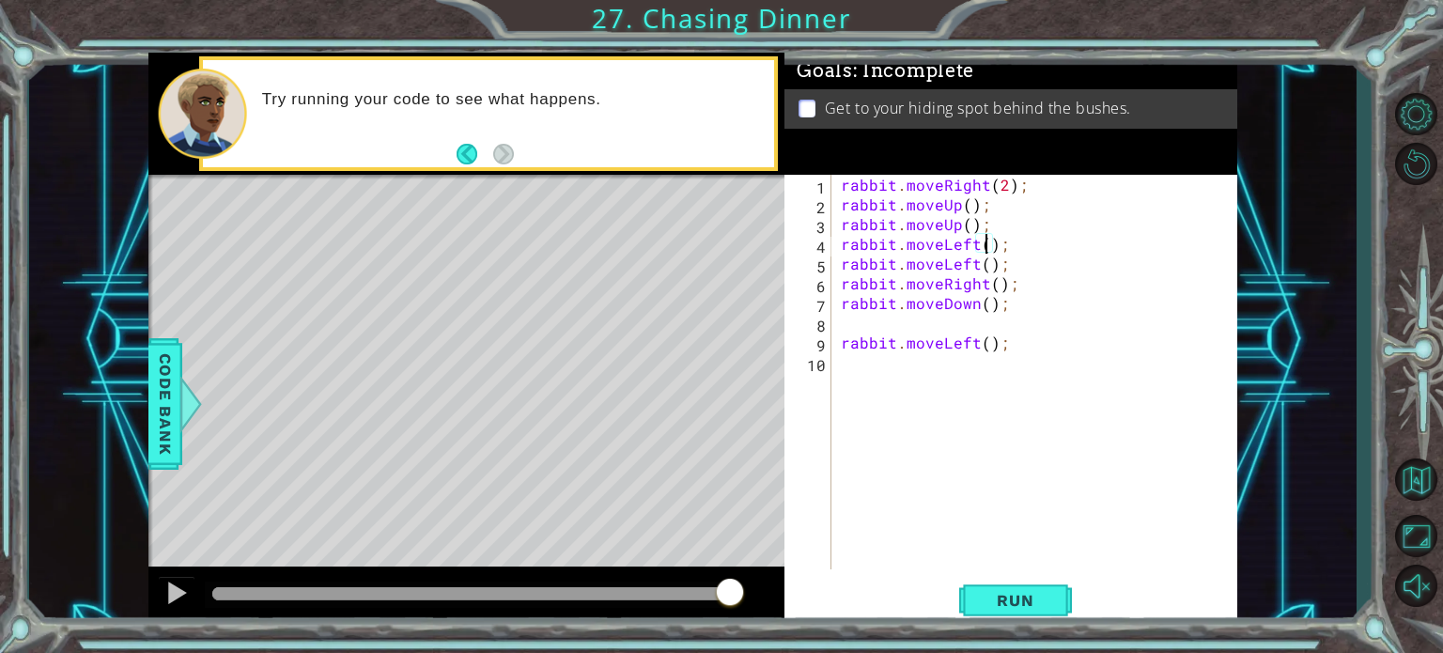
scroll to position [0, 9]
click at [987, 265] on div "rabbit . moveRight ( 2 ) ; rabbit . moveUp ( ) ; rabbit . moveUp ( ) ; rabbit .…" at bounding box center [1039, 392] width 405 height 434
click at [976, 262] on div "rabbit . moveRight ( 2 ) ; rabbit . moveUp ( ) ; rabbit . moveUp ( ) ; rabbit .…" at bounding box center [1039, 392] width 405 height 434
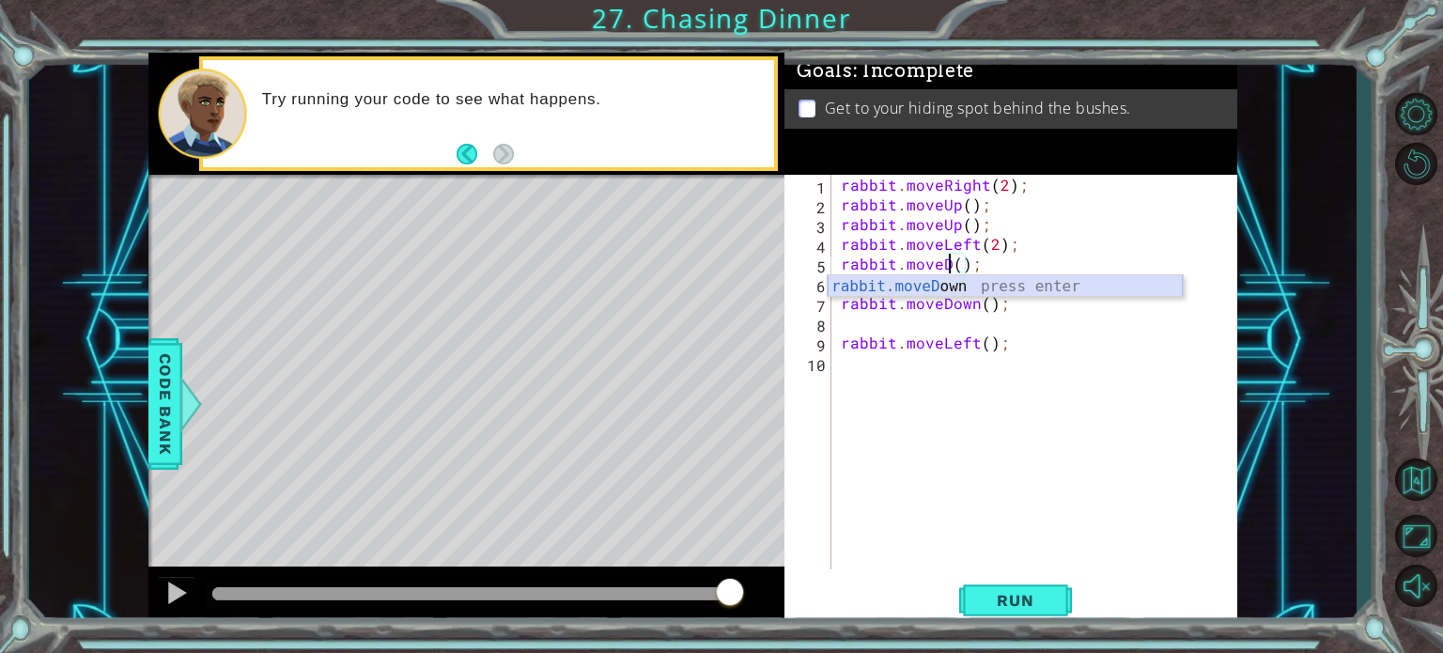
click at [964, 280] on div "rabbit.moveD own press enter" at bounding box center [1005, 309] width 355 height 68
drag, startPoint x: 982, startPoint y: 283, endPoint x: 946, endPoint y: 280, distance: 35.8
click at [946, 280] on div "rabbit . moveRight ( 2 ) ; rabbit . moveUp ( ) ; rabbit . moveUp ( ) ; rabbit .…" at bounding box center [1039, 392] width 405 height 434
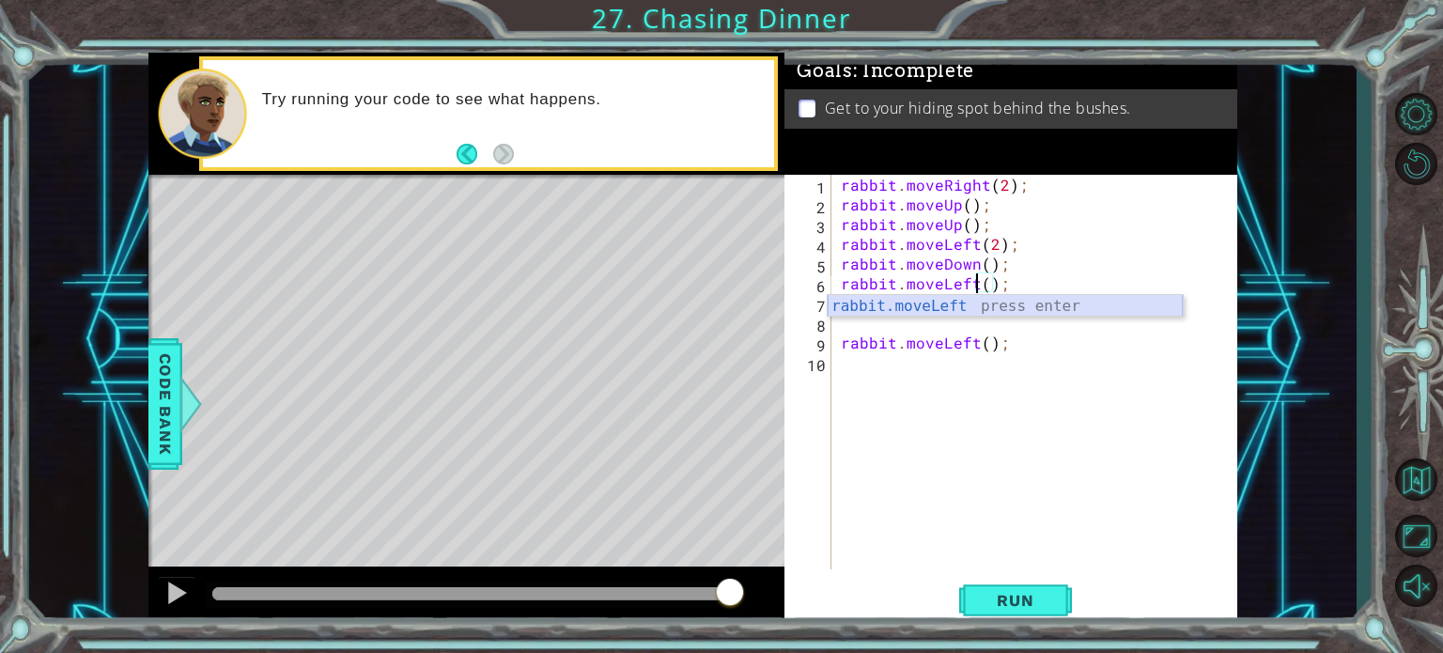
click at [953, 308] on div "rabbit.moveLeft press enter" at bounding box center [1005, 329] width 355 height 68
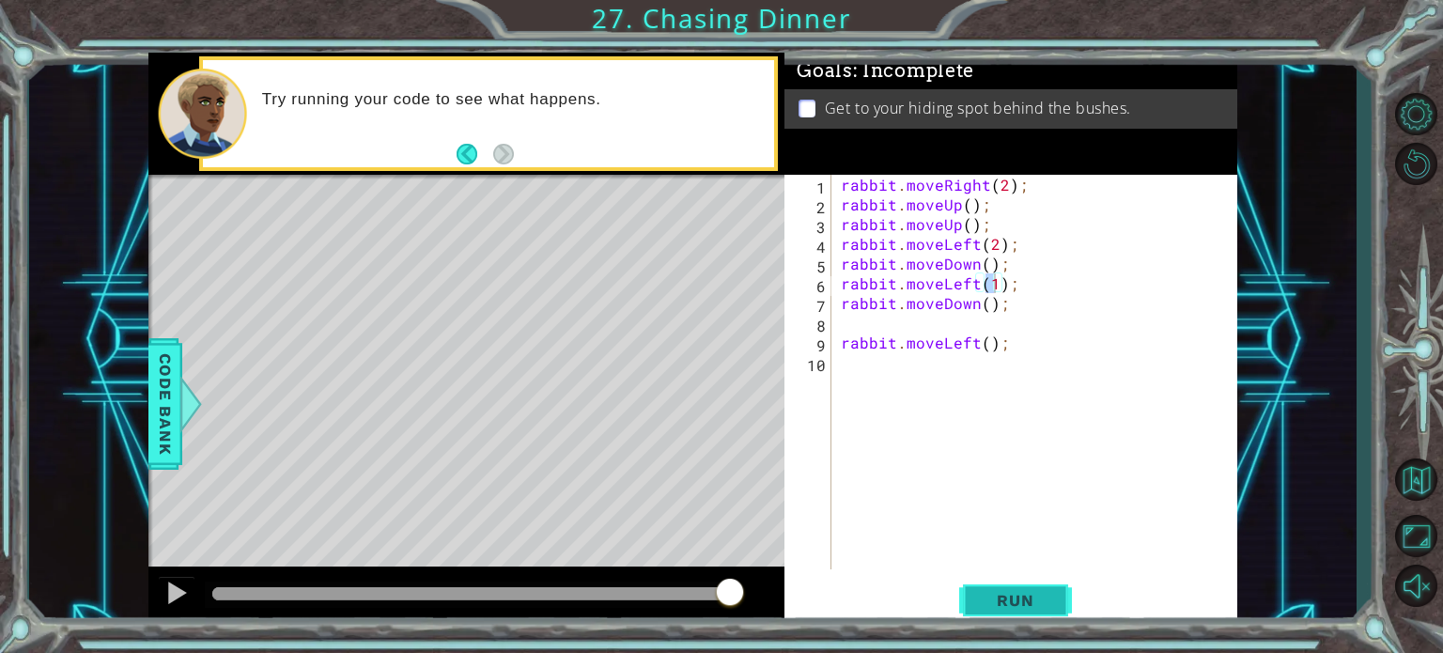
click at [979, 609] on span "Run" at bounding box center [1015, 600] width 74 height 19
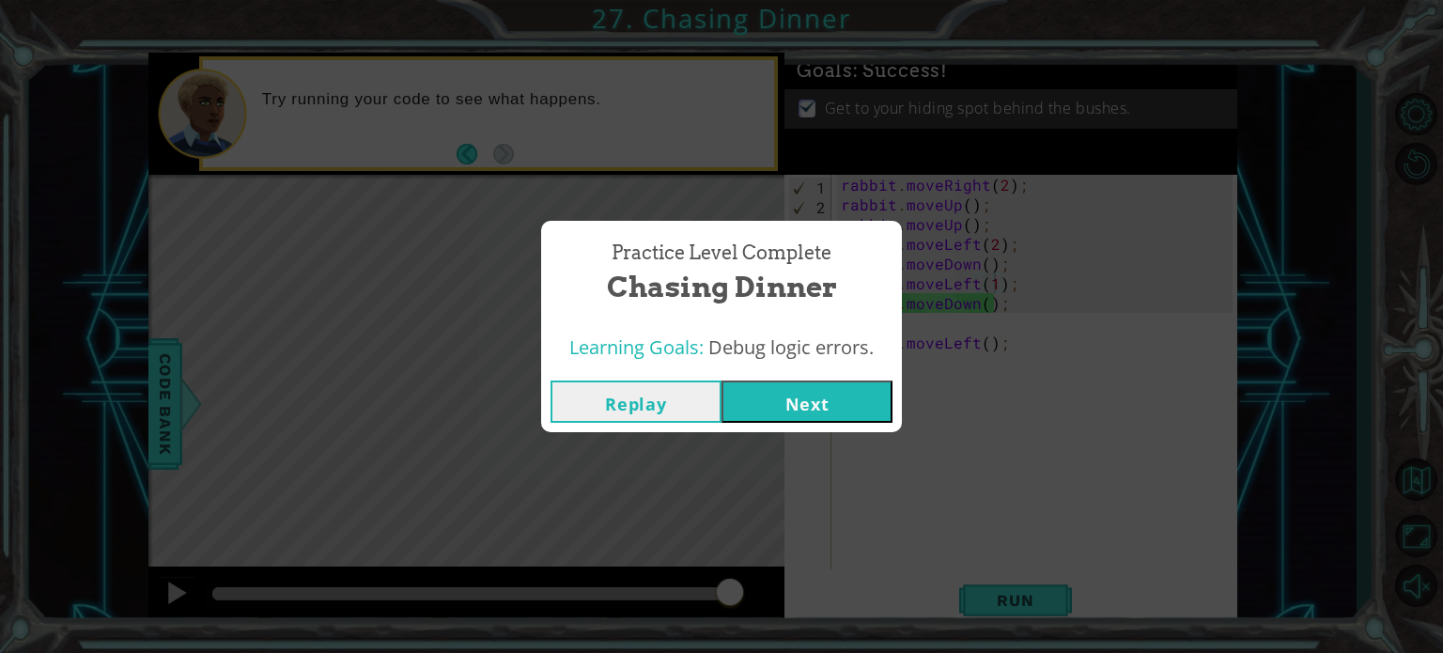
drag, startPoint x: 834, startPoint y: 396, endPoint x: 686, endPoint y: 397, distance: 148.4
click at [686, 397] on div "Replay Next" at bounding box center [722, 401] width 342 height 42
click at [686, 397] on button "Replay" at bounding box center [636, 401] width 171 height 42
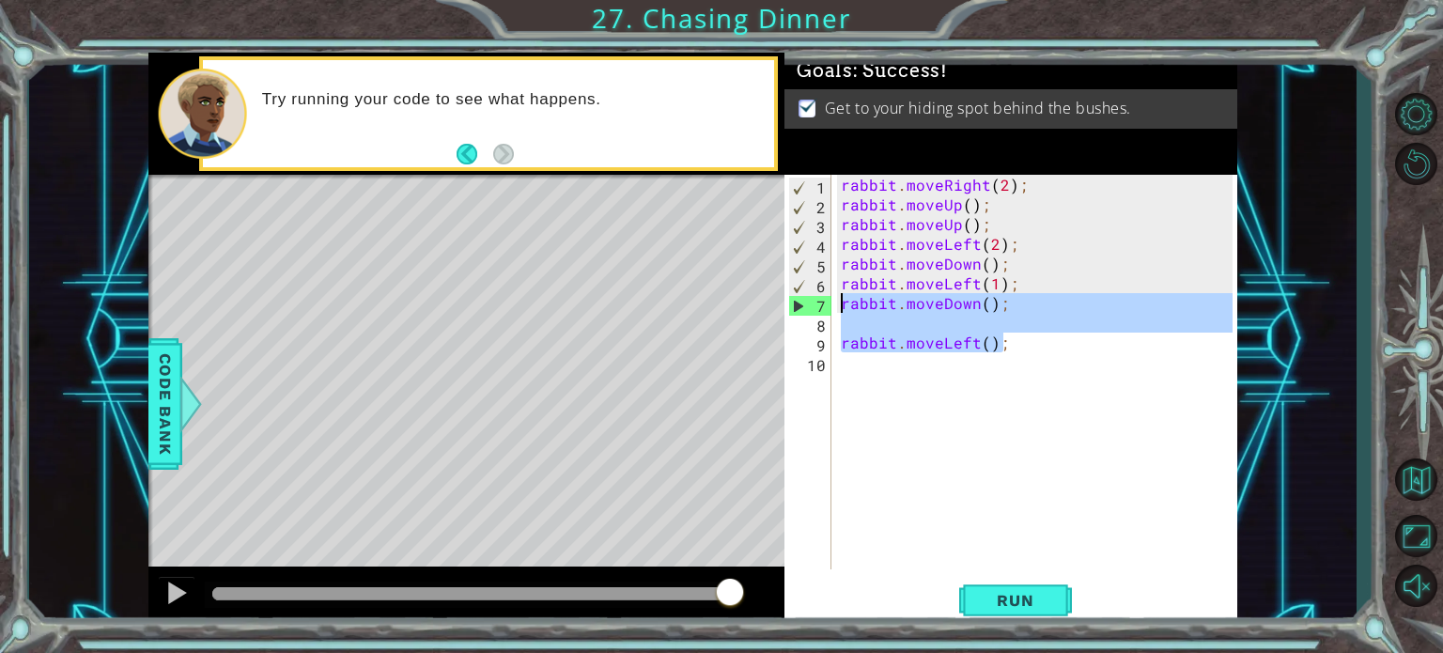
drag, startPoint x: 1031, startPoint y: 339, endPoint x: 833, endPoint y: 301, distance: 201.0
click at [833, 301] on div "rabbit.moveLeft(1); 1 2 3 4 5 6 7 8 9 10 rabbit . moveRight ( 2 ) ; rabbit . mo…" at bounding box center [1008, 372] width 448 height 395
type textarea "rabbit.moveDown();"
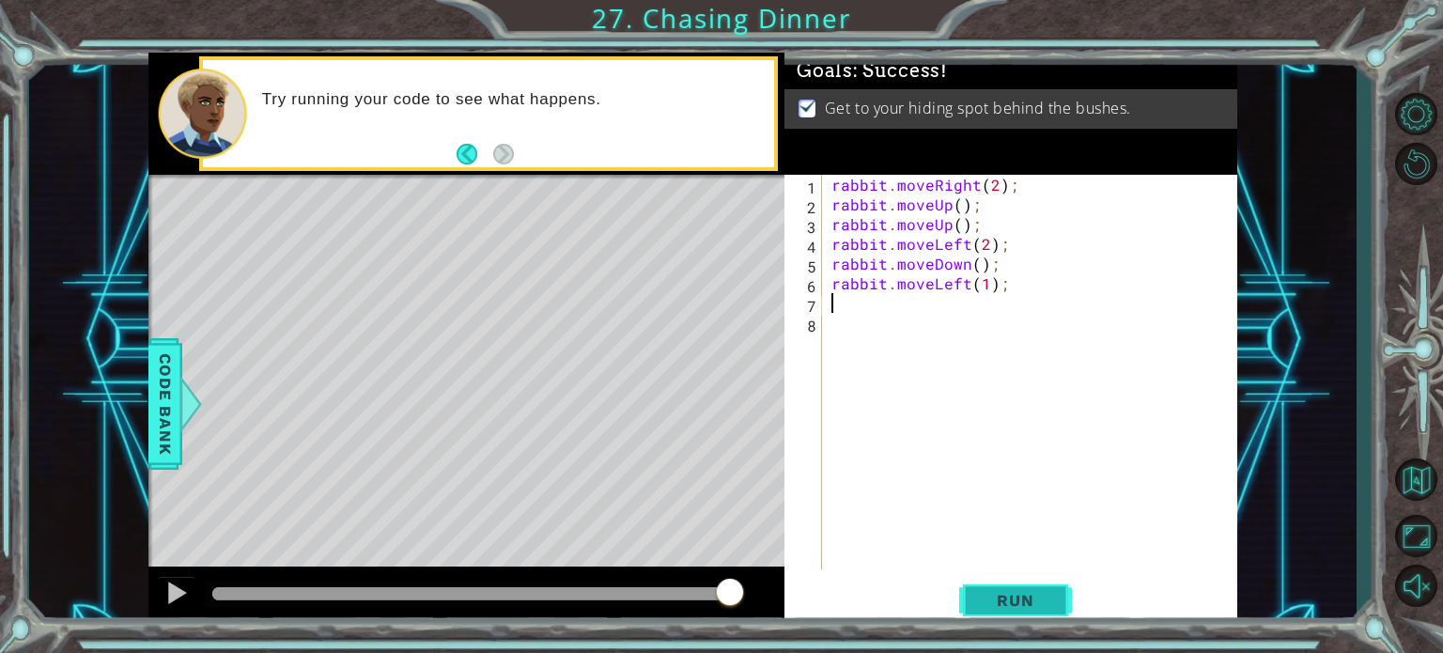
click at [1019, 594] on span "Run" at bounding box center [1015, 600] width 74 height 19
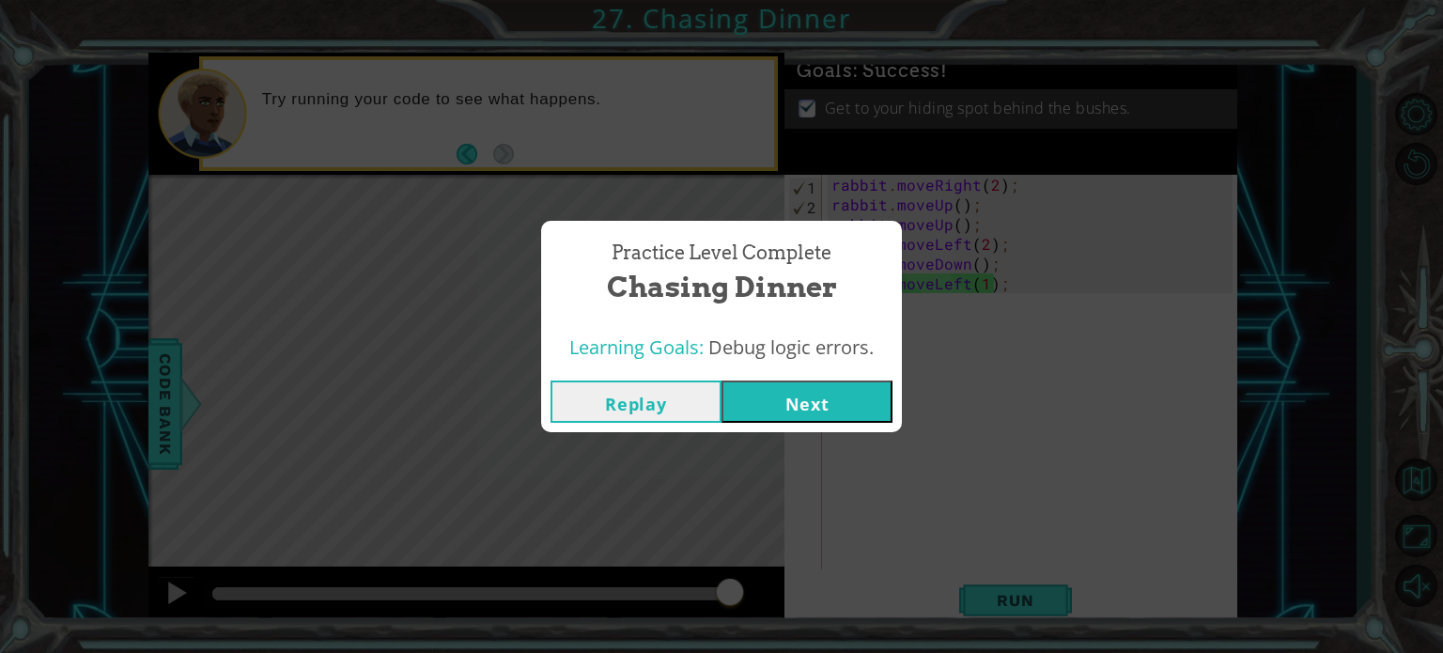
click at [815, 388] on button "Next" at bounding box center [807, 401] width 171 height 42
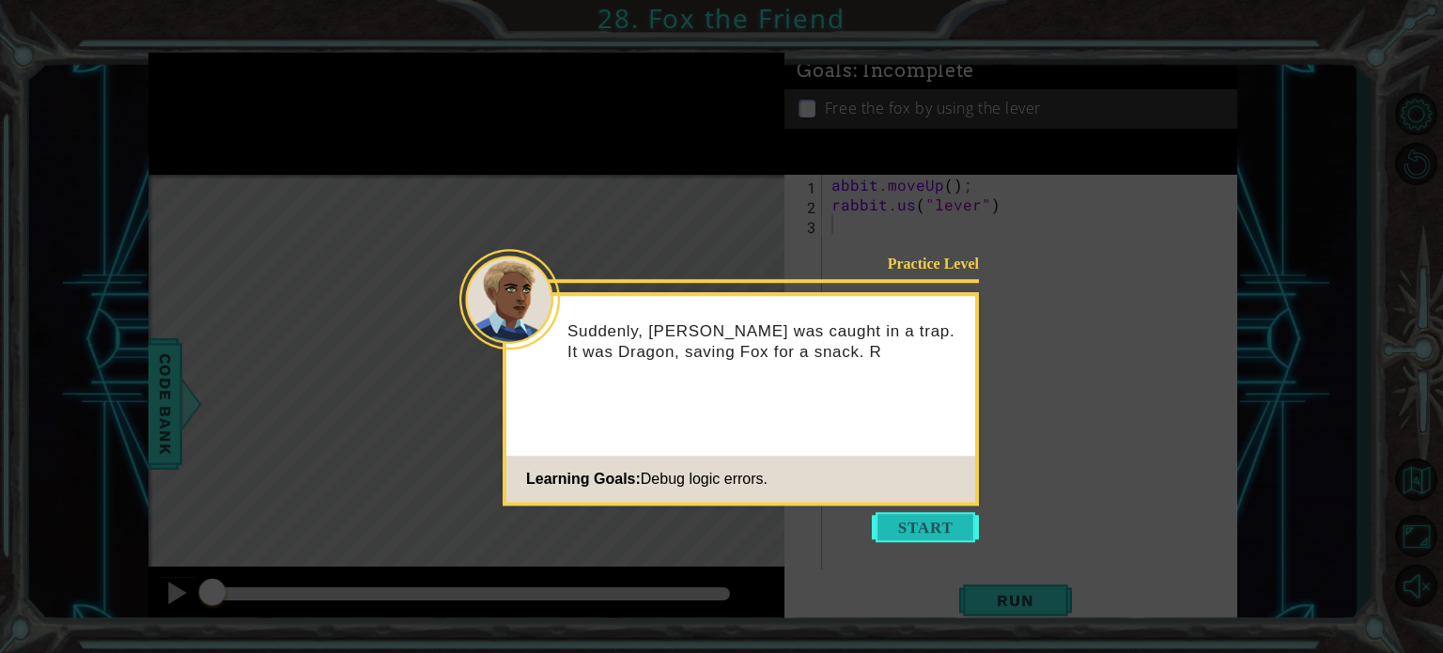
click at [905, 536] on button "Start" at bounding box center [925, 527] width 107 height 30
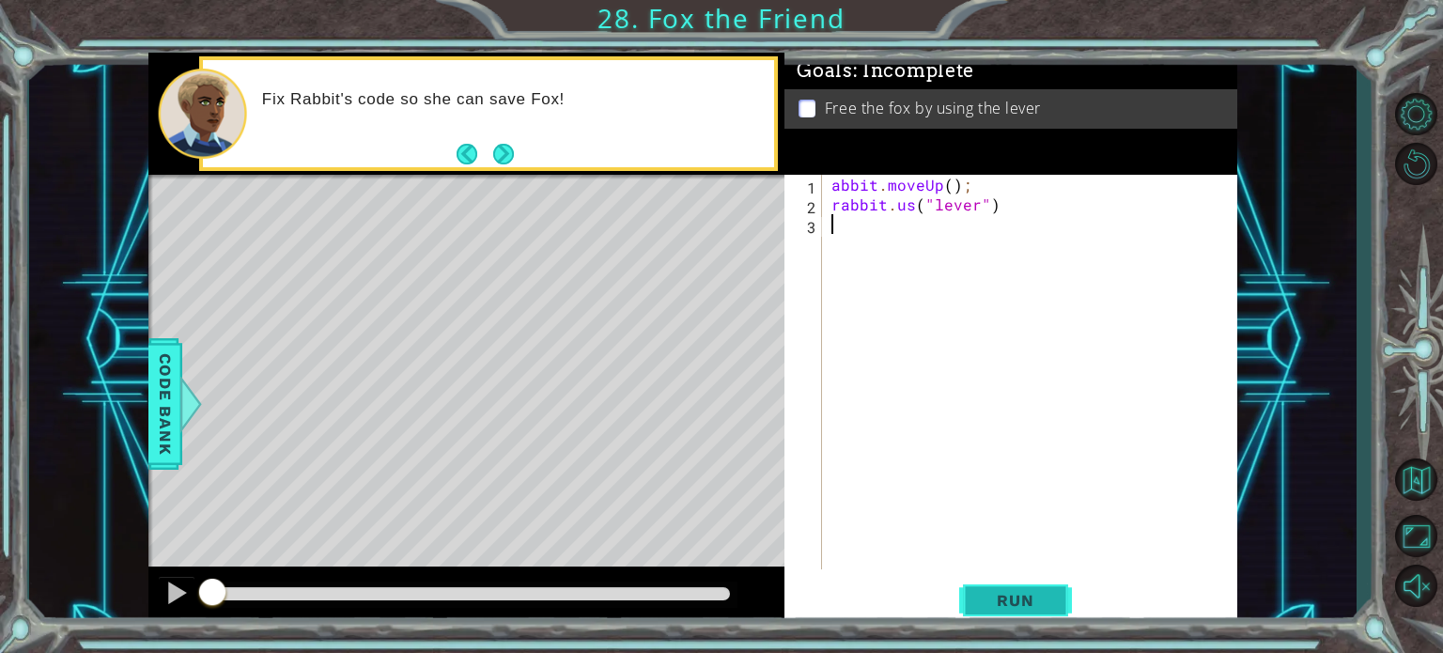
click at [1019, 593] on span "Run" at bounding box center [1015, 600] width 74 height 19
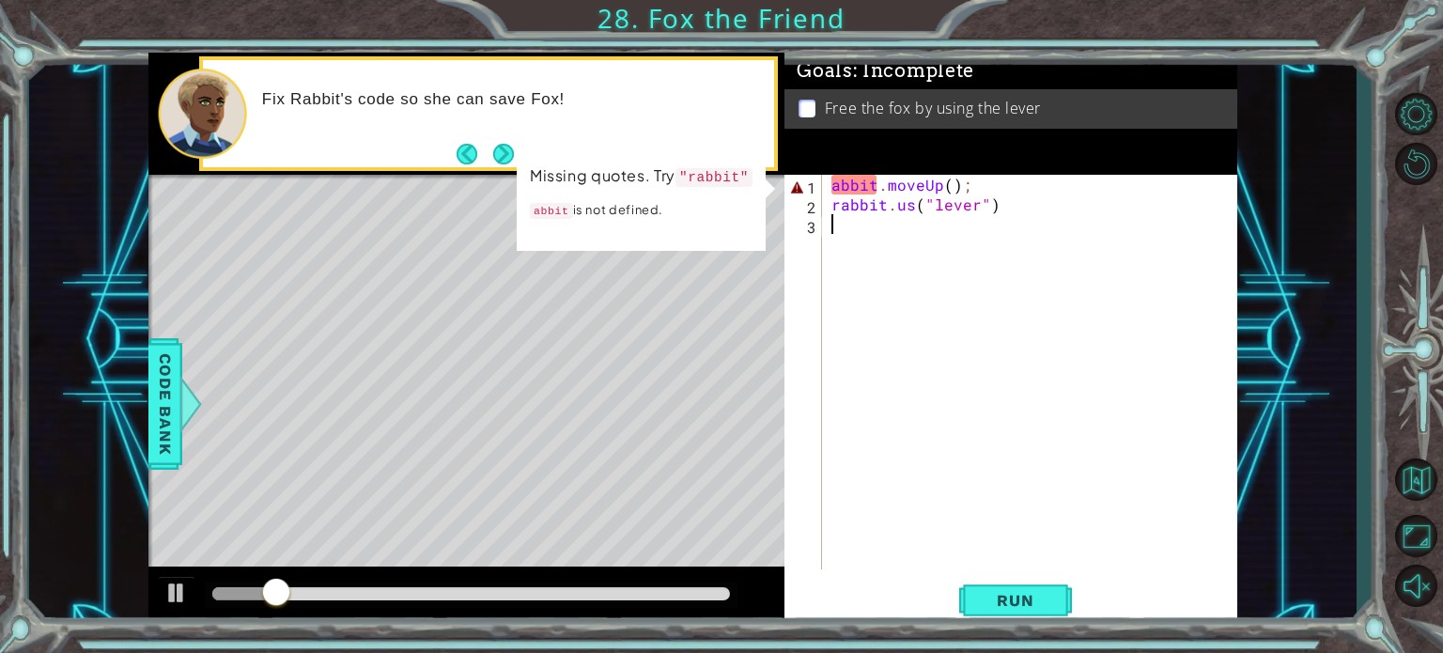
click at [836, 185] on div "abbit . moveUp ( ) ; rabbit . us ( "lever" )" at bounding box center [1035, 392] width 414 height 434
click at [840, 180] on div "abbit . moveUp ( ) ; rabbit . us ( "lever" )" at bounding box center [1035, 392] width 414 height 434
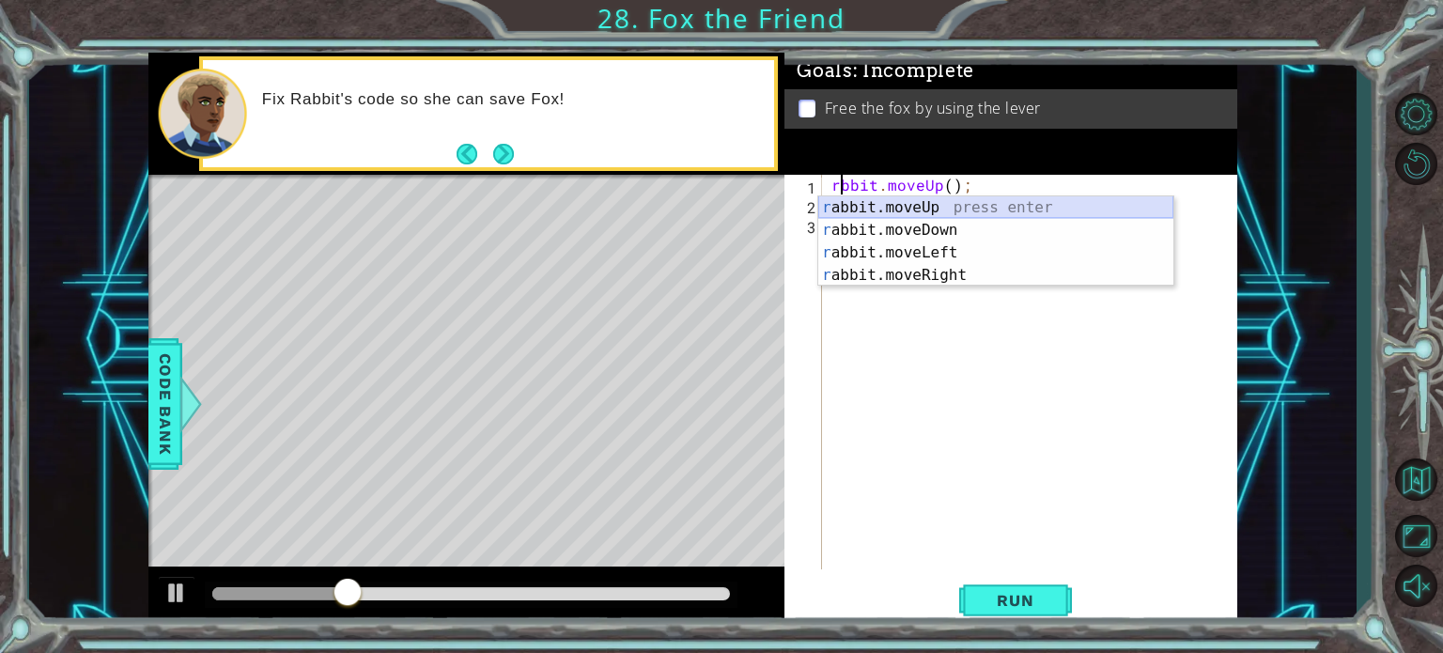
click at [917, 202] on div "r abbit.moveUp press enter r abbit.moveDown press enter r abbit.moveLeft press …" at bounding box center [995, 263] width 355 height 135
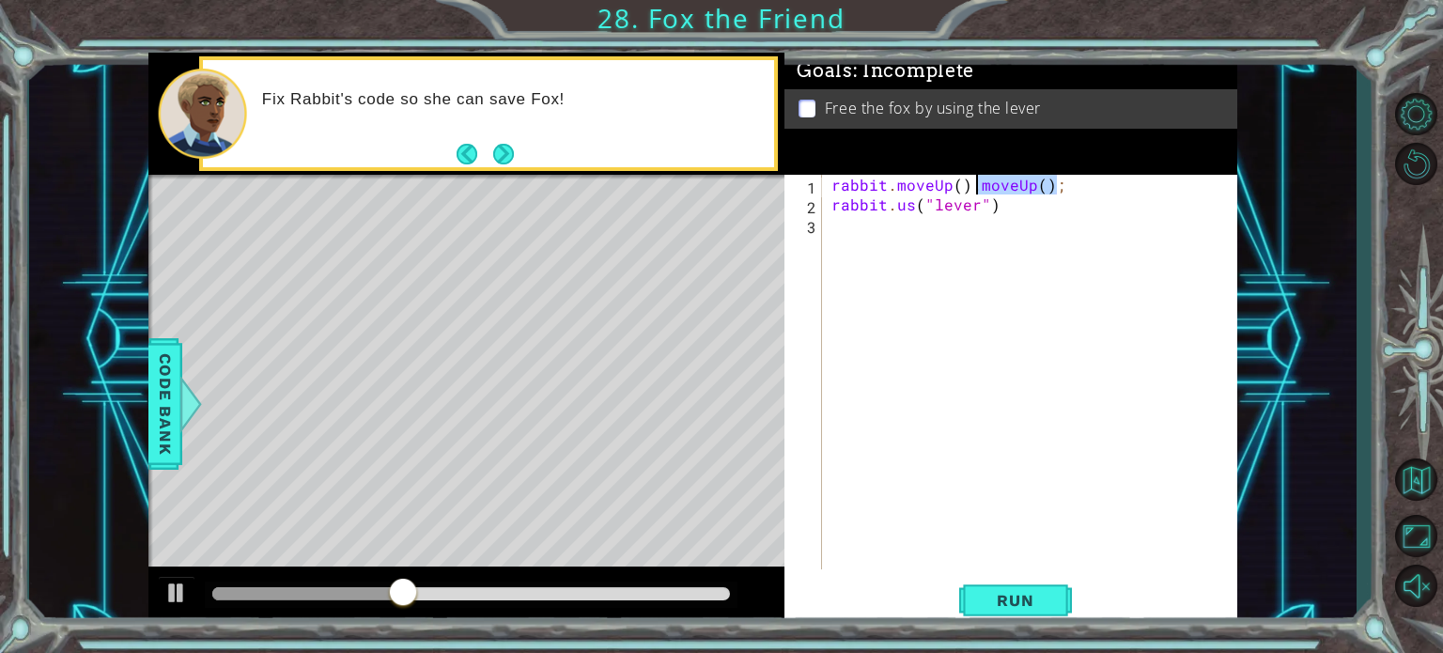
drag, startPoint x: 1090, startPoint y: 183, endPoint x: 971, endPoint y: 185, distance: 118.4
click at [971, 185] on div "rabbit . moveUp ( ) . moveUp ( ) ; rabbit . us ( "lever" )" at bounding box center [1035, 392] width 414 height 434
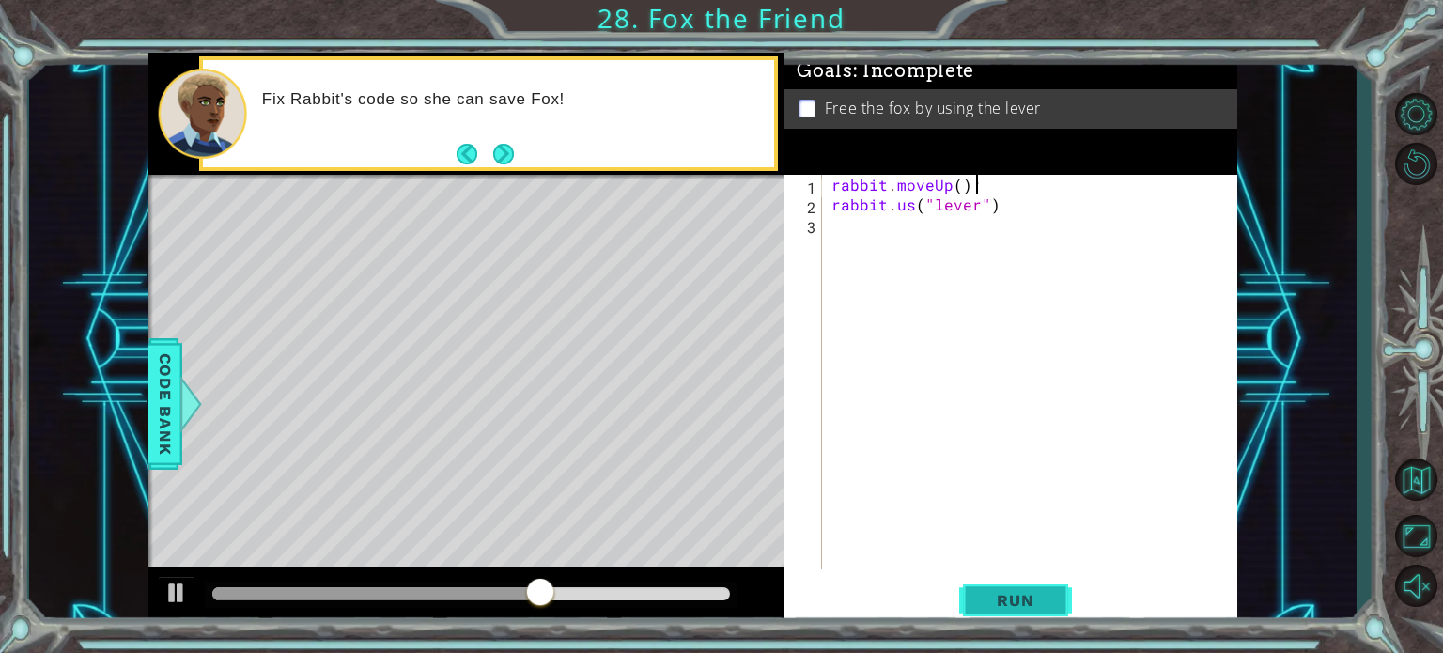
click at [994, 611] on button "Run" at bounding box center [1015, 600] width 113 height 45
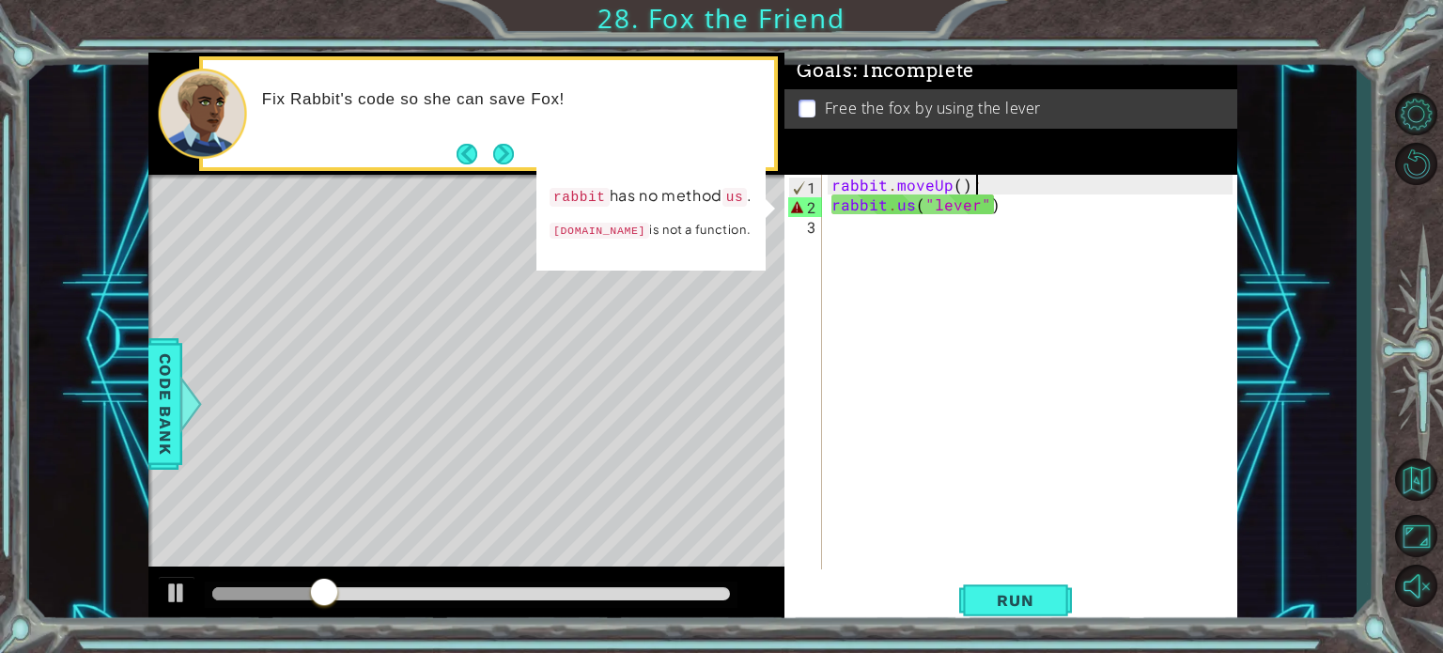
click at [913, 203] on div "rabbit . moveUp ( ) ; rabbit . us ( "lever" )" at bounding box center [1035, 392] width 414 height 434
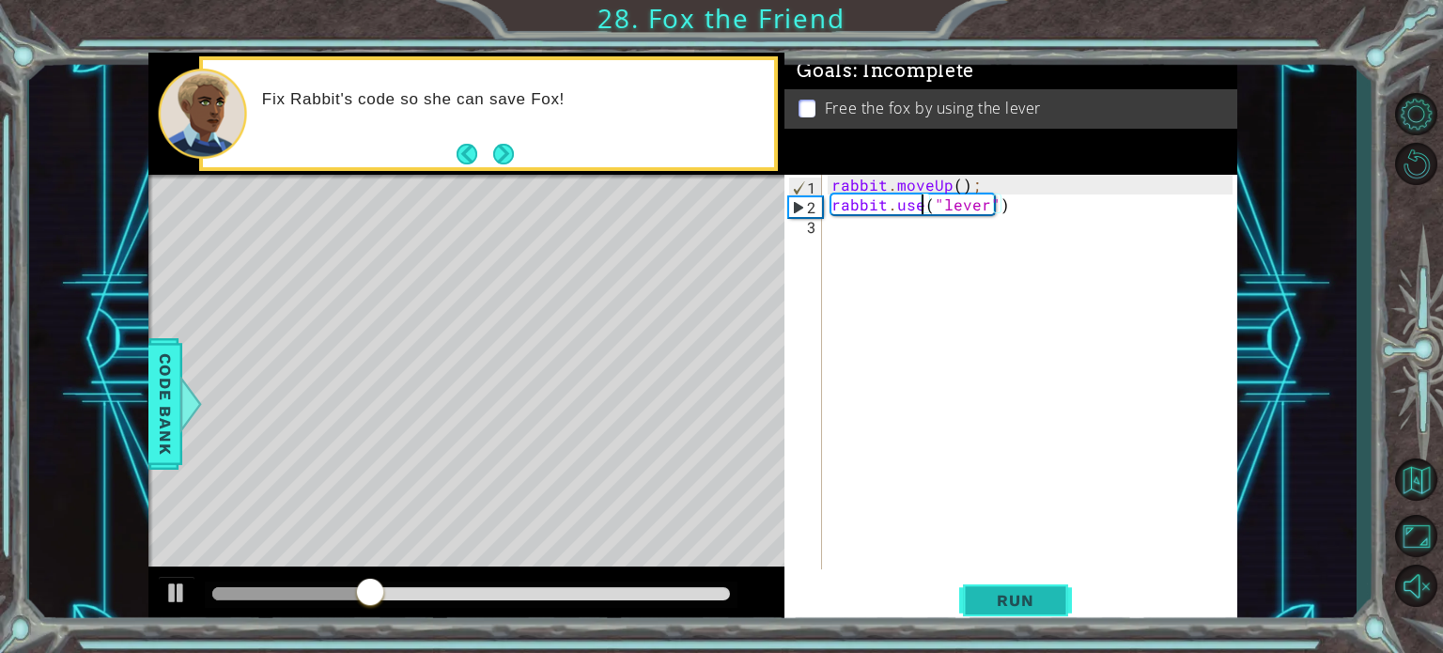
type textarea "rabbit.use("lever")"
click at [1017, 596] on span "Run" at bounding box center [1015, 600] width 74 height 19
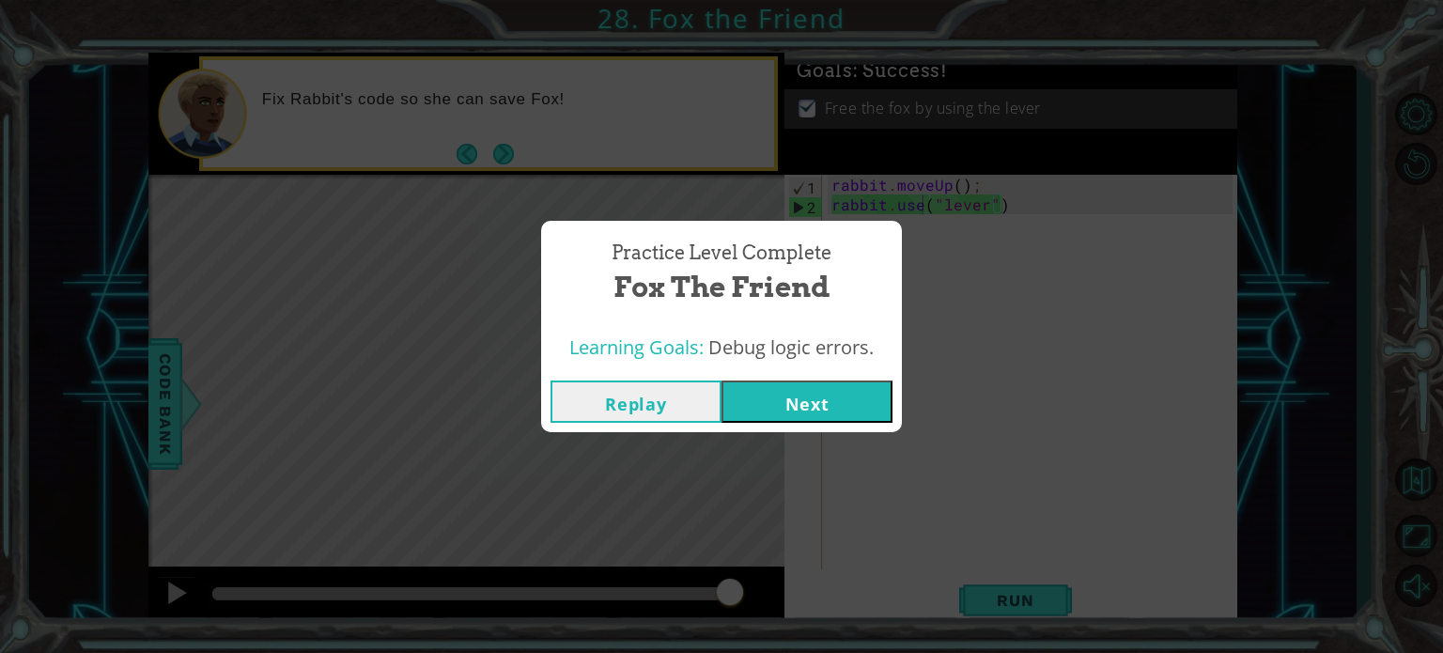
click at [830, 406] on button "Next" at bounding box center [807, 401] width 171 height 42
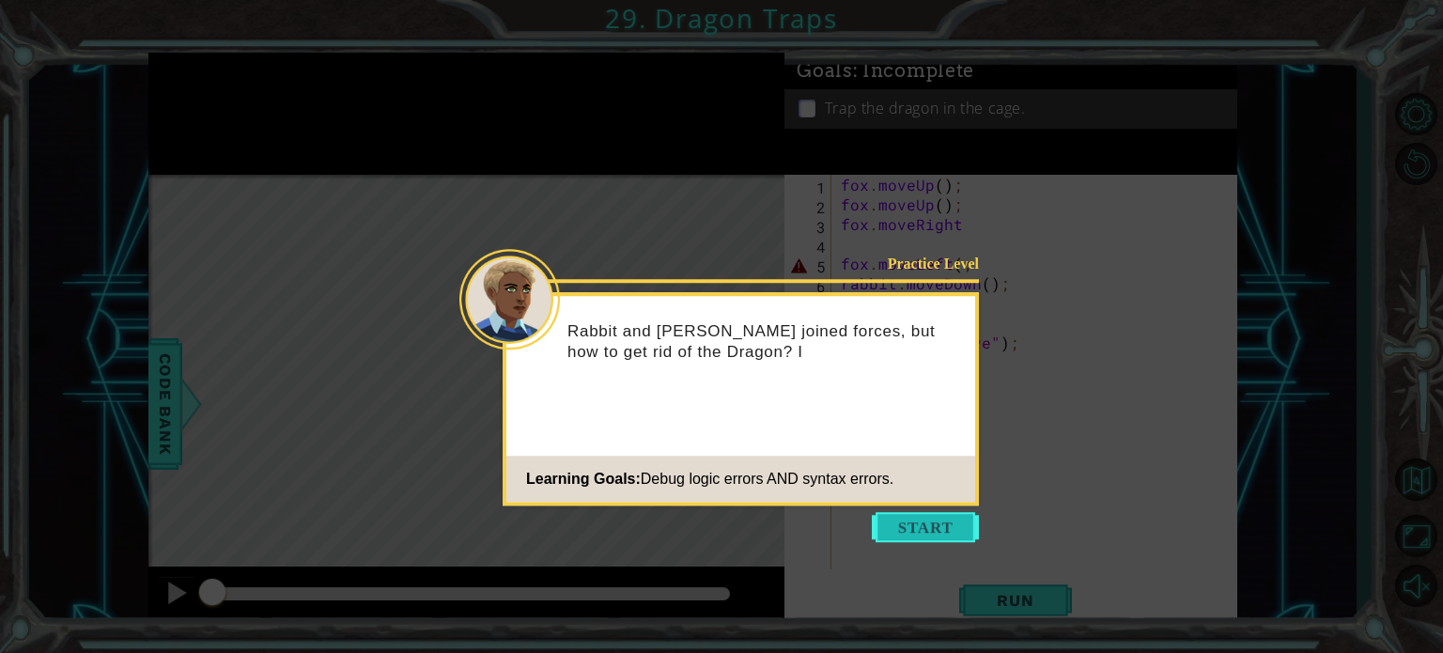
click at [886, 526] on button "Start" at bounding box center [925, 527] width 107 height 30
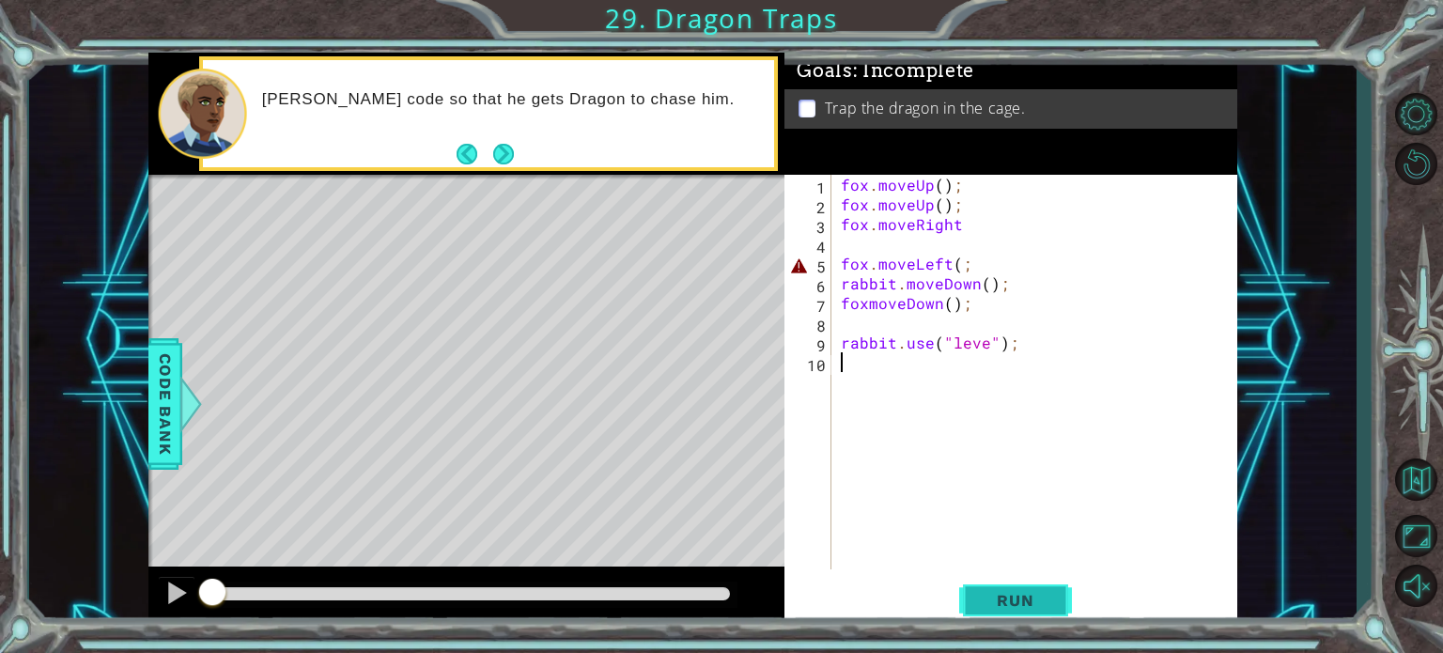
click at [980, 586] on button "Run" at bounding box center [1015, 600] width 113 height 45
click at [986, 601] on span "Run" at bounding box center [1015, 600] width 74 height 19
click at [981, 595] on span "Run" at bounding box center [1015, 600] width 74 height 19
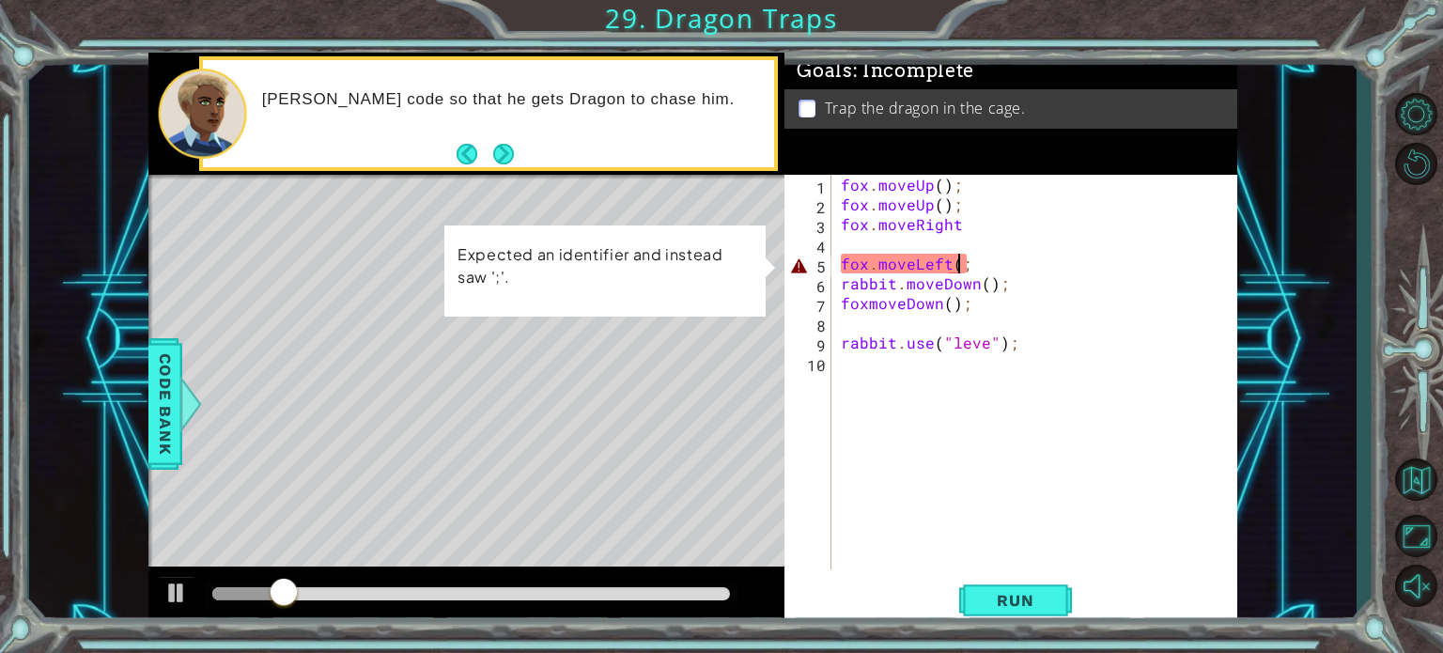
click at [959, 264] on div "fox . moveUp ( ) ; fox . moveUp ( ) ; fox . moveRight fox . moveLeft ( ; rabbit…" at bounding box center [1039, 392] width 405 height 434
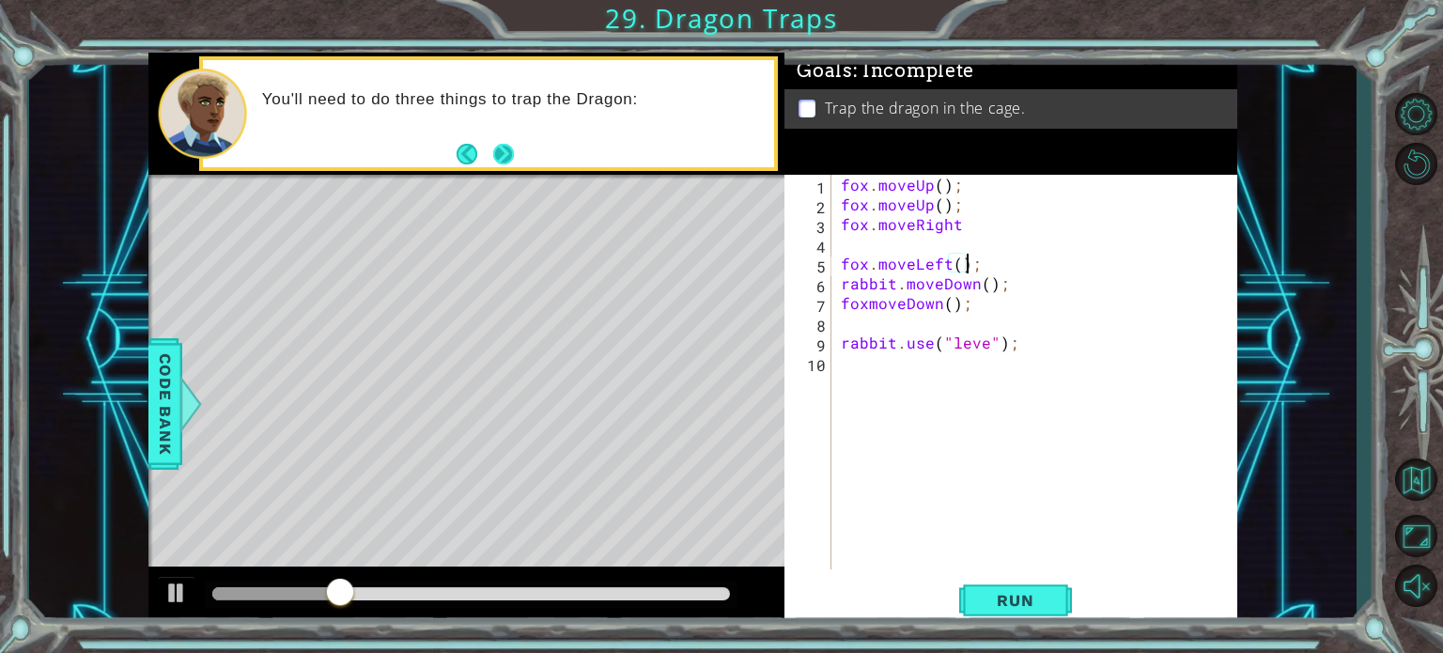
click at [506, 158] on button "Next" at bounding box center [503, 154] width 21 height 21
click at [1023, 611] on button "Run" at bounding box center [1015, 600] width 113 height 45
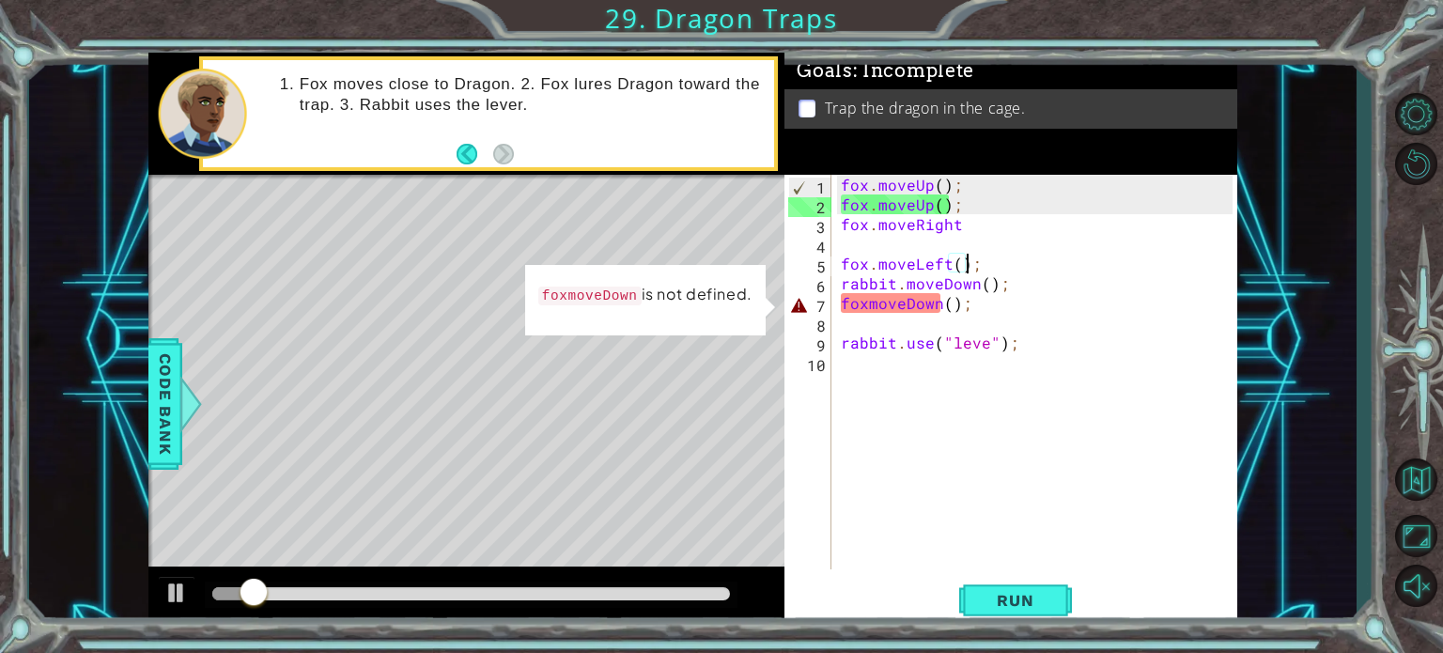
click at [909, 301] on div "fox . moveUp ( ) ; fox . moveUp ( ) ; fox . moveRight fox . moveLeft ( ) ; rabb…" at bounding box center [1039, 392] width 405 height 434
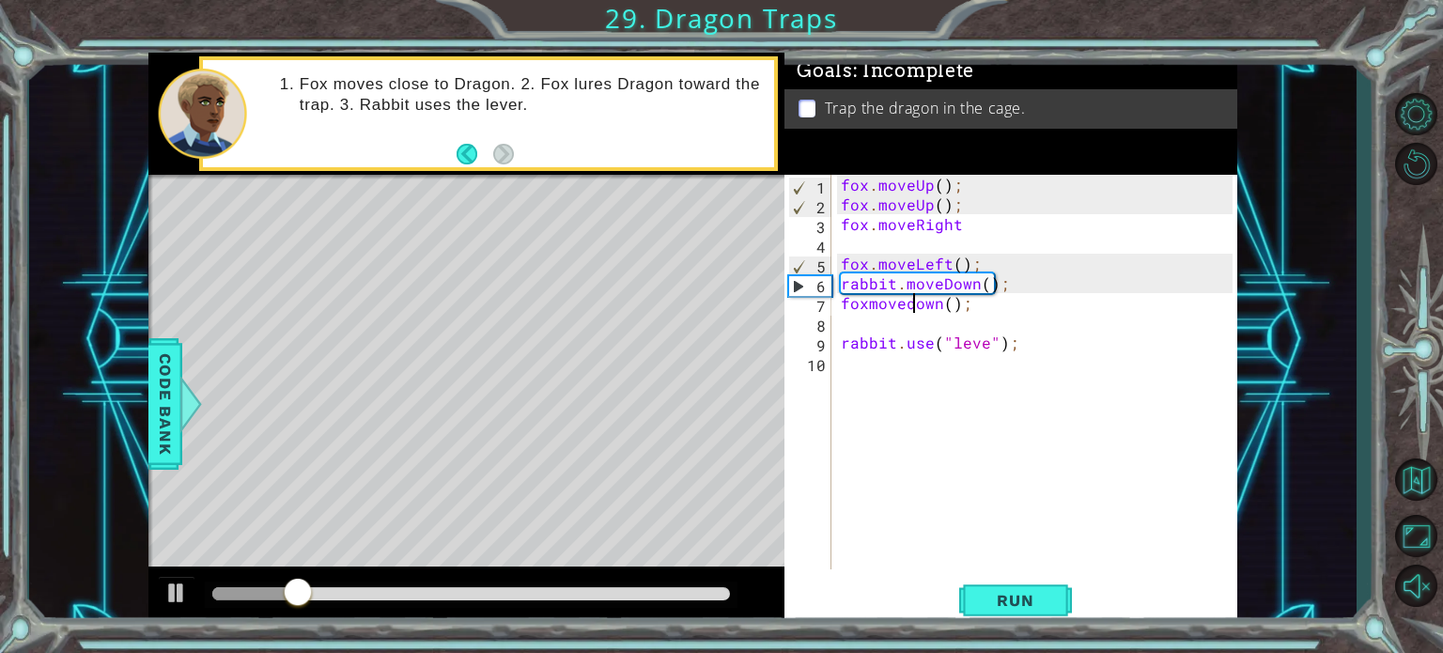
scroll to position [0, 4]
click at [943, 303] on div "fox . moveUp ( ) ; fox . moveUp ( ) ; fox . moveRight fox . moveLeft ( ) ; rabb…" at bounding box center [1039, 392] width 405 height 434
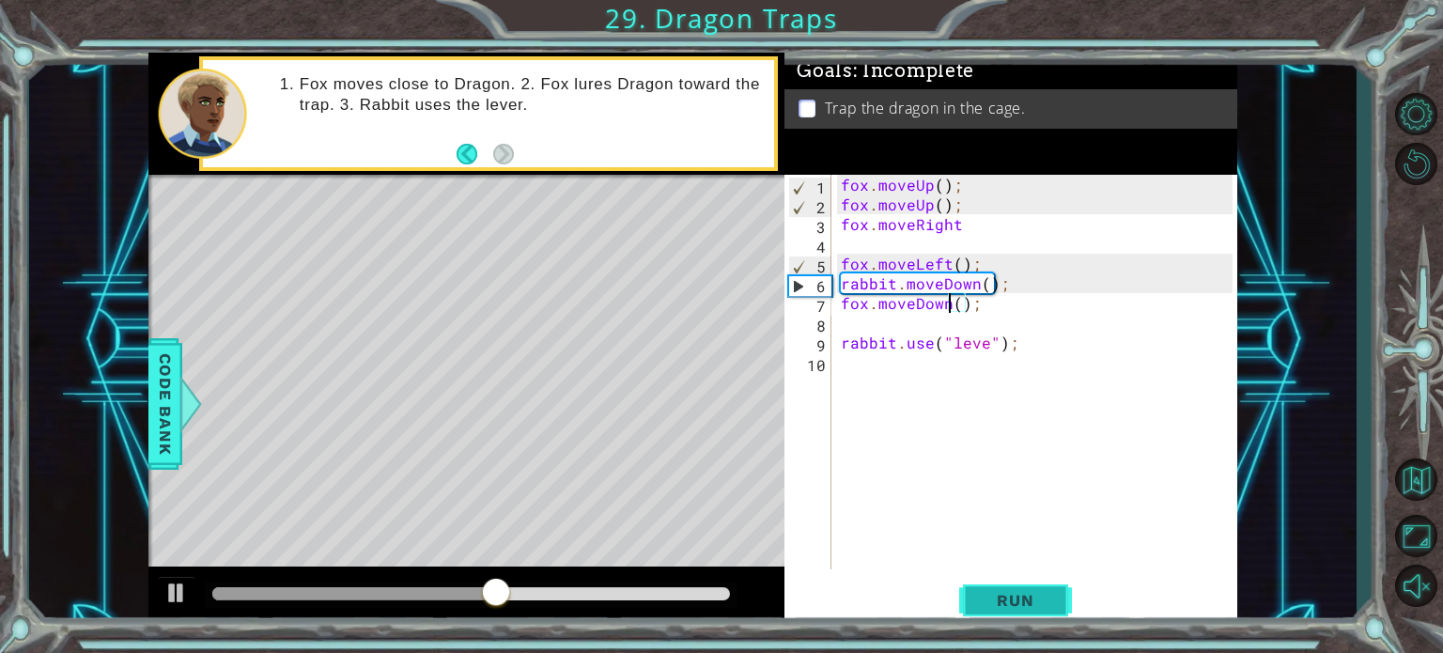
click at [990, 598] on span "Run" at bounding box center [1015, 600] width 74 height 19
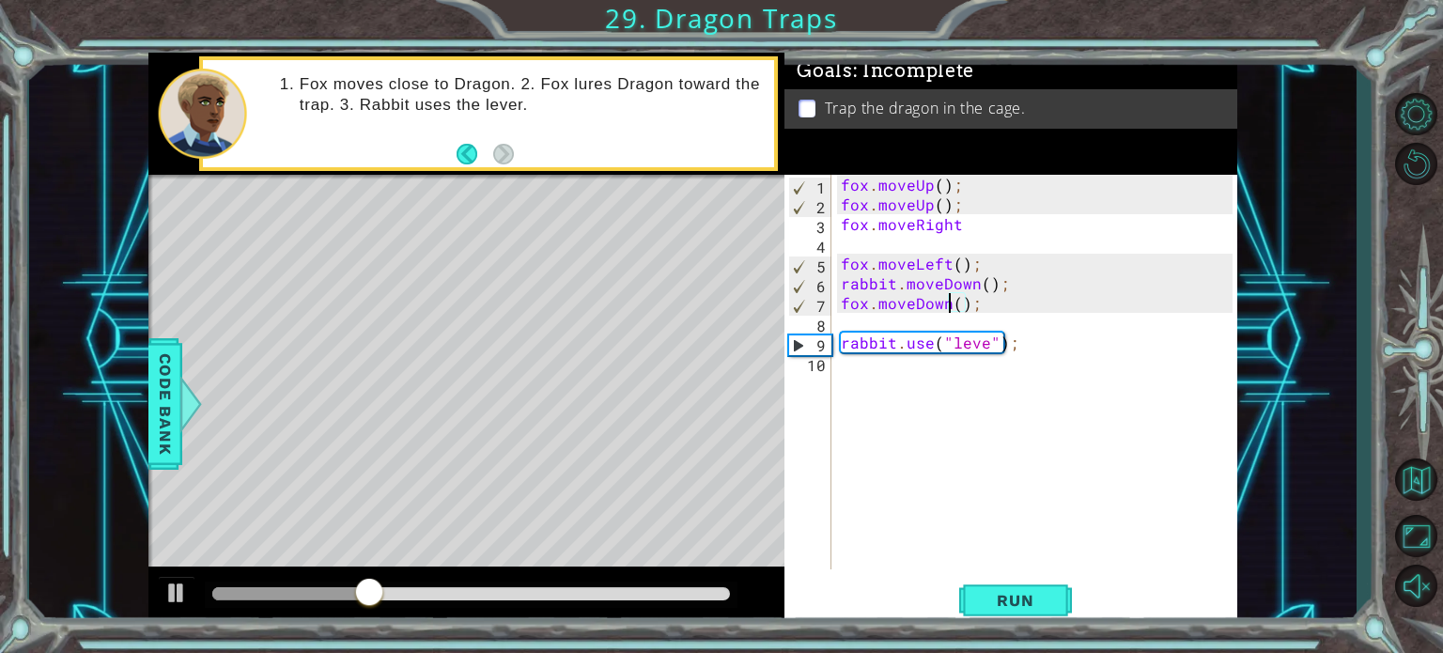
click at [982, 340] on div "fox . moveUp ( ) ; fox . moveUp ( ) ; fox . moveRight fox . moveLeft ( ) ; rabb…" at bounding box center [1039, 392] width 405 height 434
type textarea "rabbit.use("lever");"
click at [1003, 609] on span "Run" at bounding box center [1015, 600] width 74 height 19
click at [992, 602] on span "Run" at bounding box center [1015, 600] width 74 height 19
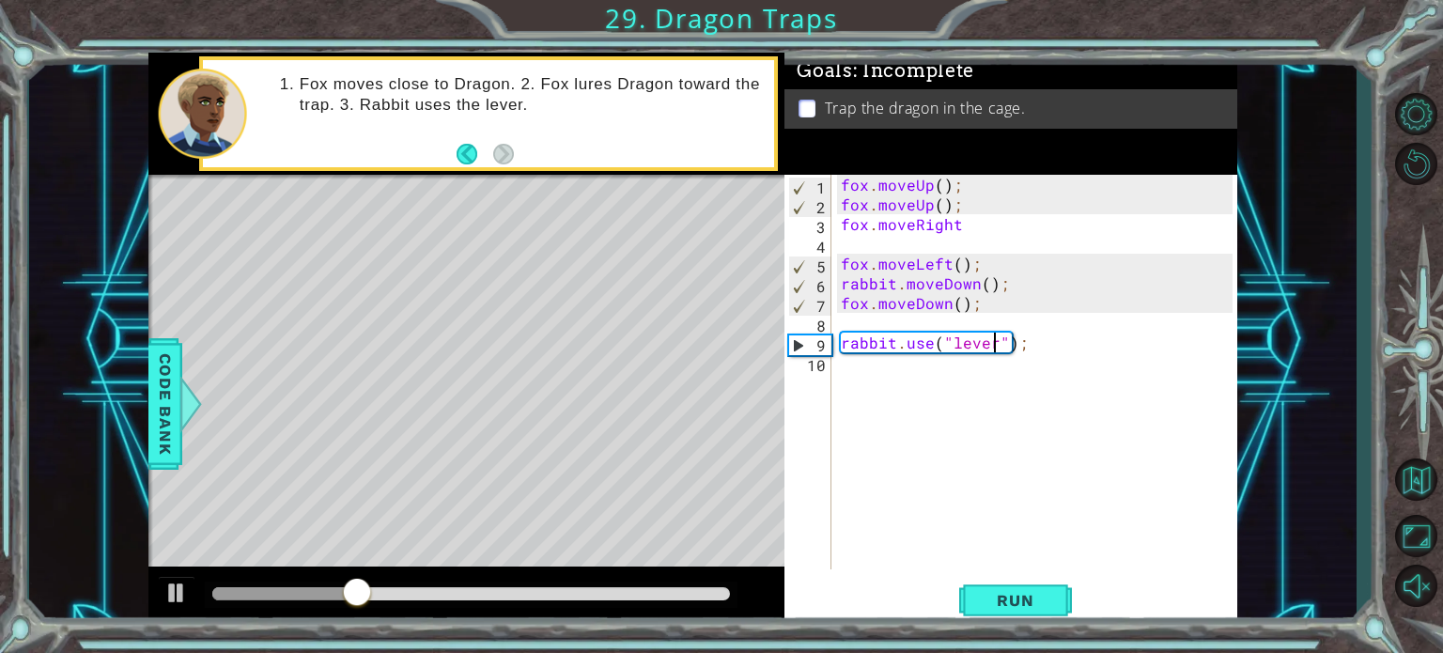
click at [865, 251] on div "fox . moveUp ( ) ; fox . moveUp ( ) ; fox . moveRight fox . moveLeft ( ) ; rabb…" at bounding box center [1039, 392] width 405 height 434
type textarea "f"
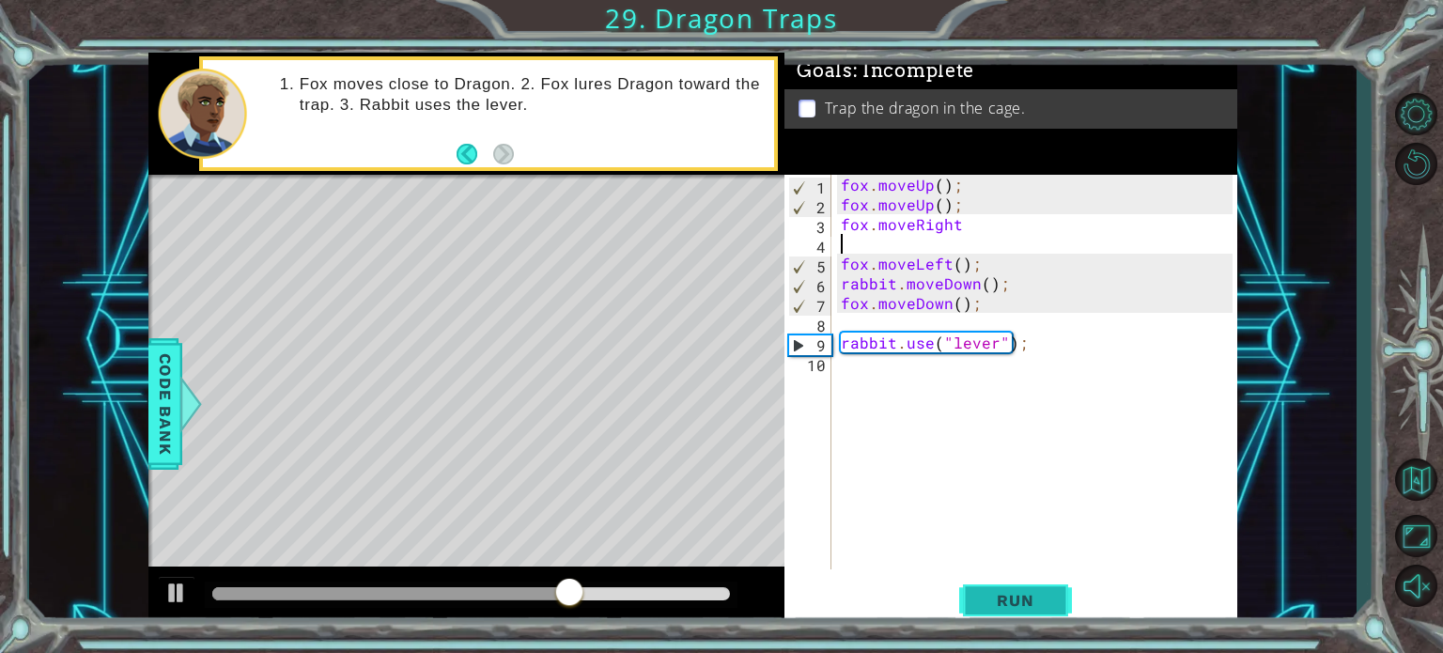
click at [1005, 604] on span "Run" at bounding box center [1015, 600] width 74 height 19
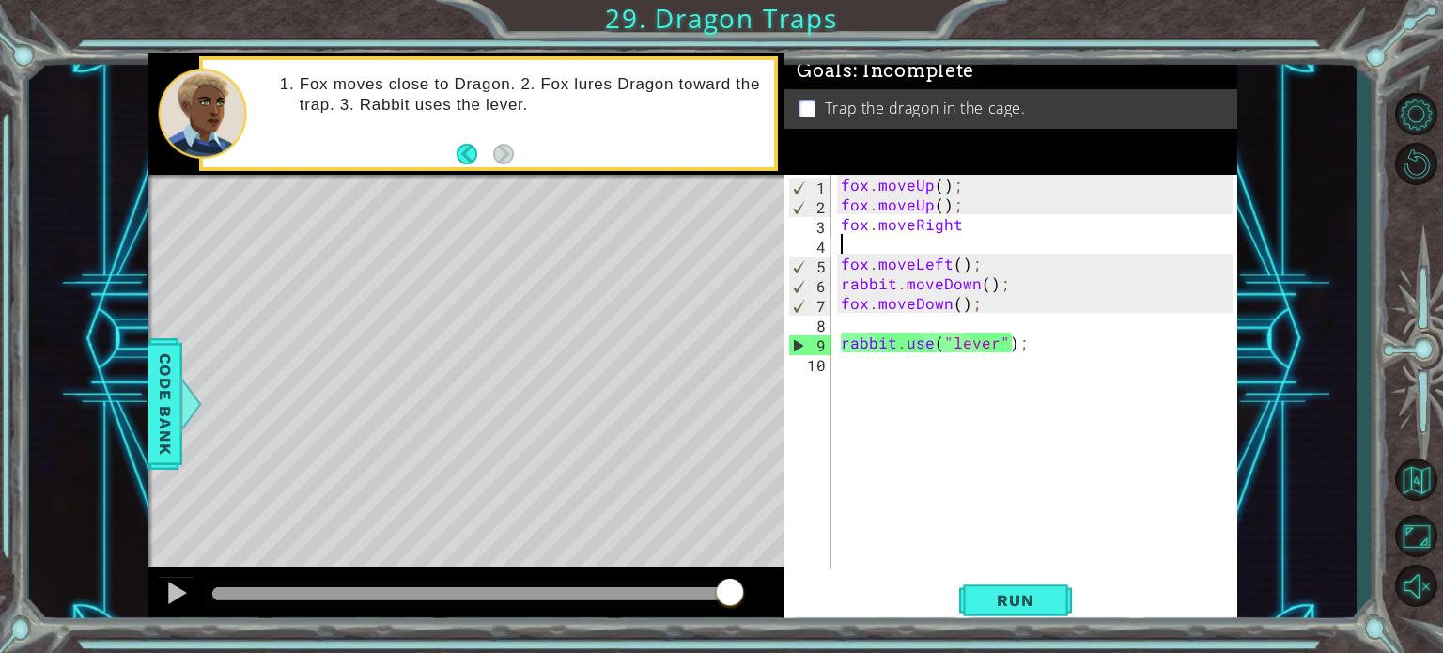
click at [860, 241] on div "fox . moveUp ( ) ; fox . moveUp ( ) ; fox . moveRight fox . moveLeft ( ) ; rabb…" at bounding box center [1039, 392] width 405 height 434
click at [184, 585] on div at bounding box center [176, 593] width 24 height 24
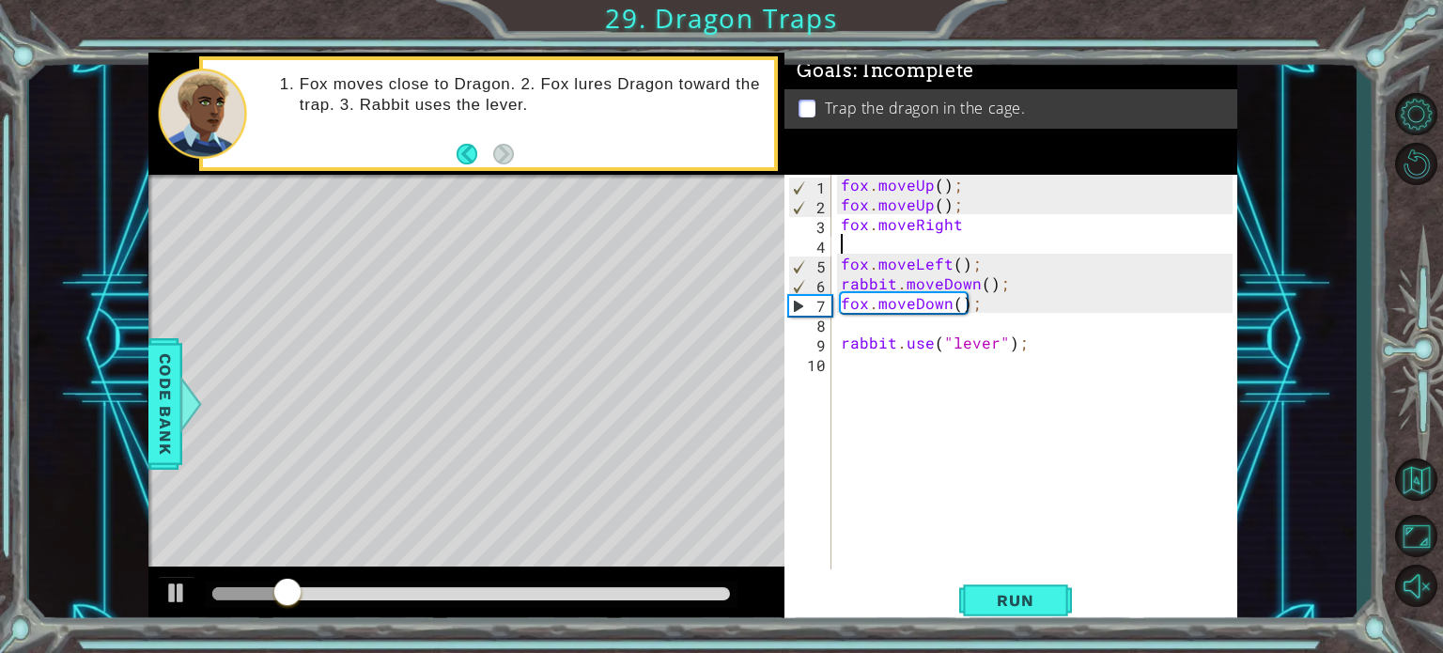
click at [970, 222] on div "fox . moveUp ( ) ; fox . moveUp ( ) ; fox . moveRight fox . moveLeft ( ) ; rabb…" at bounding box center [1039, 392] width 405 height 434
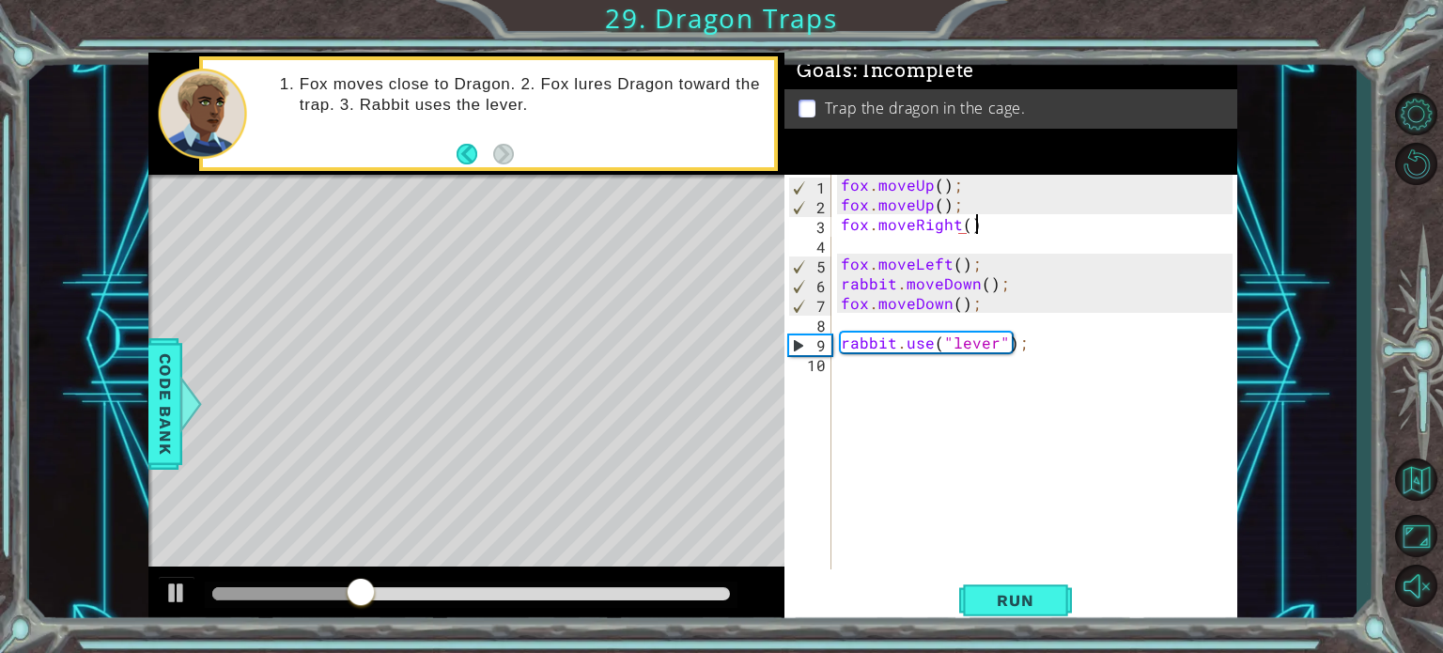
scroll to position [0, 8]
type textarea "fox.moveRight();"
click at [987, 592] on span "Run" at bounding box center [1015, 600] width 74 height 19
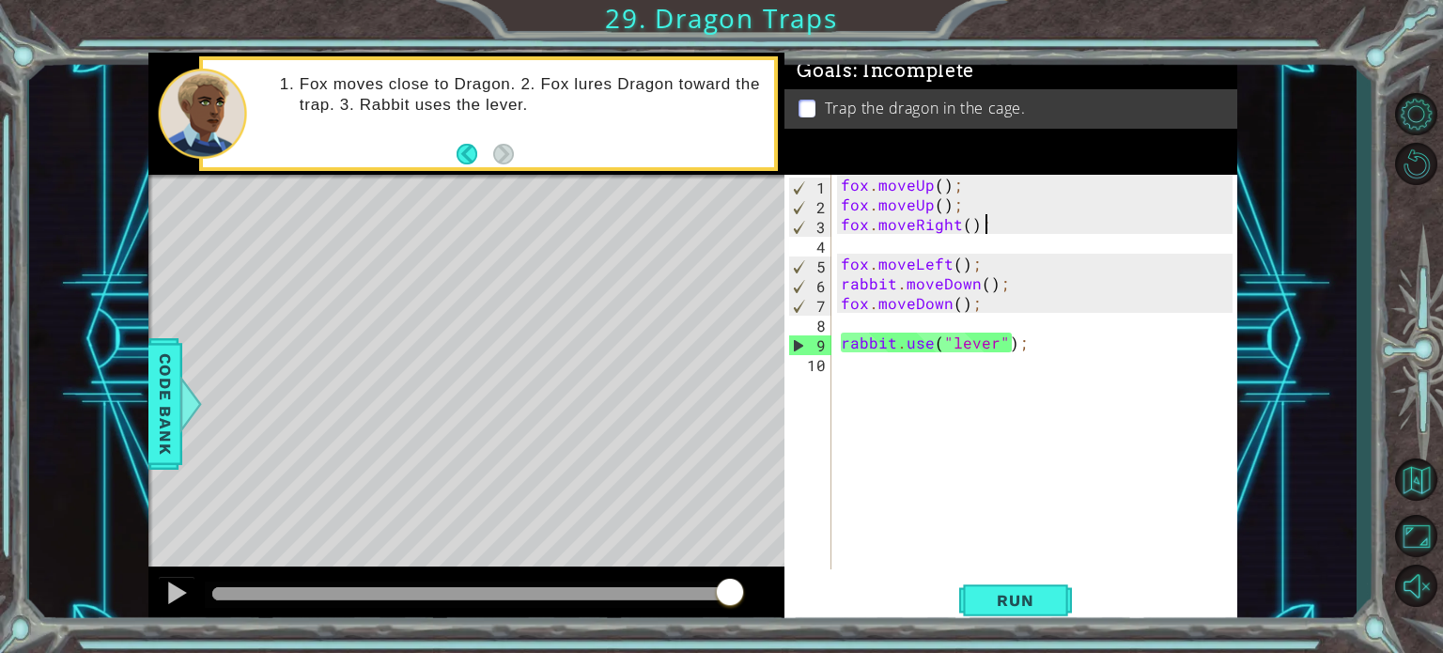
click at [908, 241] on div "fox . moveUp ( ) ; fox . moveUp ( ) ; fox . moveRight ( ) ; fox . moveLeft ( ) …" at bounding box center [1039, 392] width 405 height 434
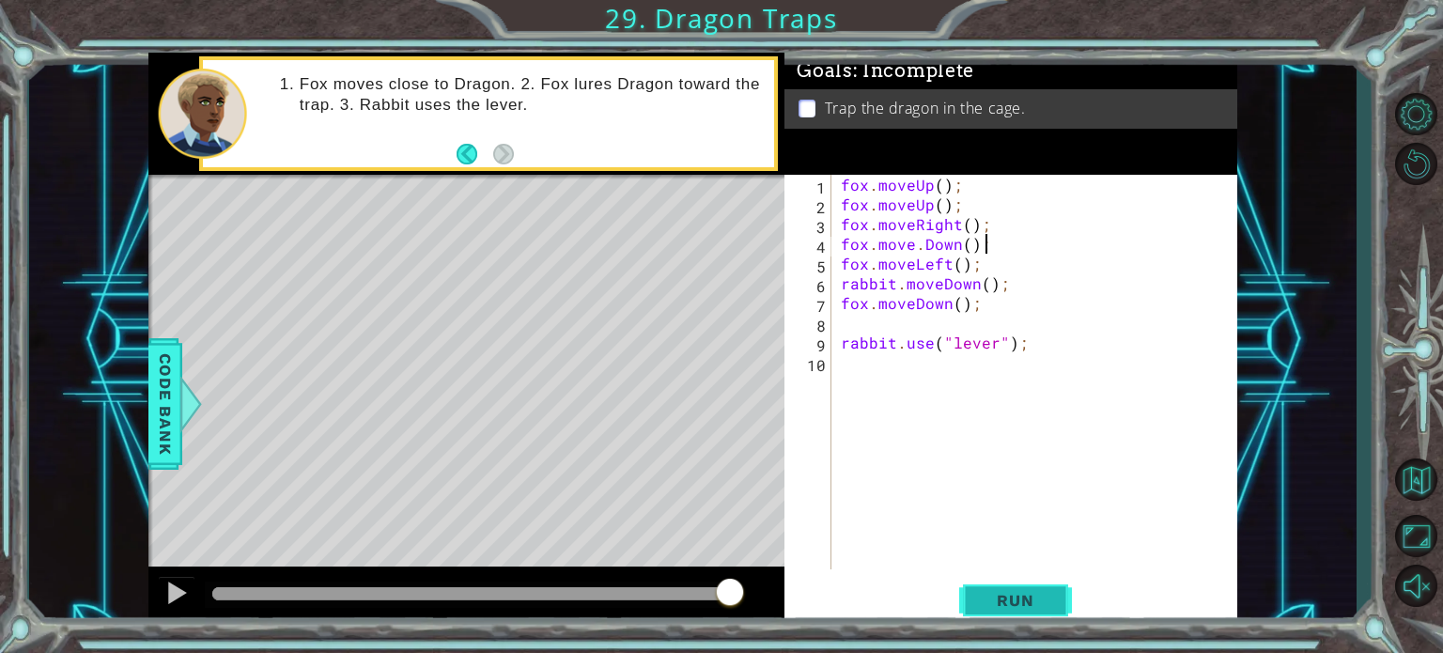
click at [990, 597] on span "Run" at bounding box center [1015, 600] width 74 height 19
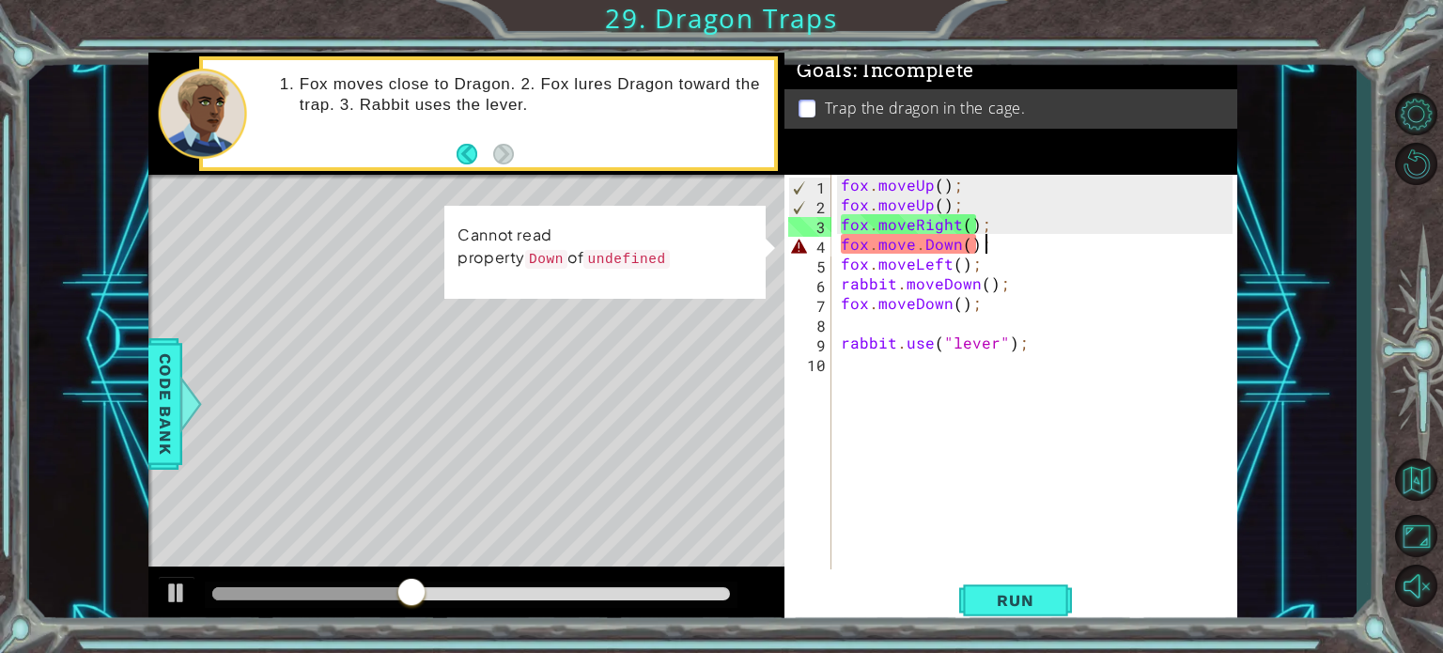
click at [930, 244] on div "fox . moveUp ( ) ; fox . moveUp ( ) ; fox . moveRight ( ) ; fox . move . Down (…" at bounding box center [1039, 392] width 405 height 434
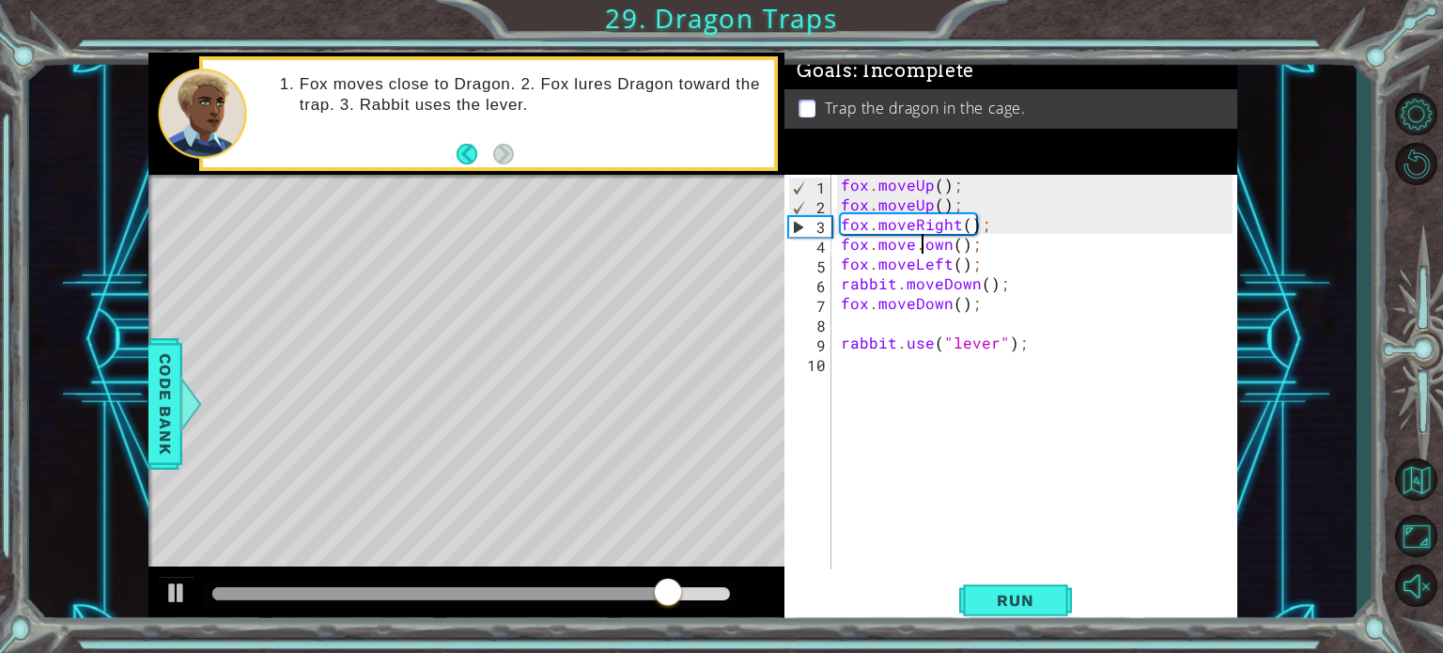
scroll to position [0, 6]
click at [996, 249] on div "fox . moveUp ( ) ; fox . moveUp ( ) ; fox . moveRight ( ) ; fox . move . Down (…" at bounding box center [1039, 392] width 405 height 434
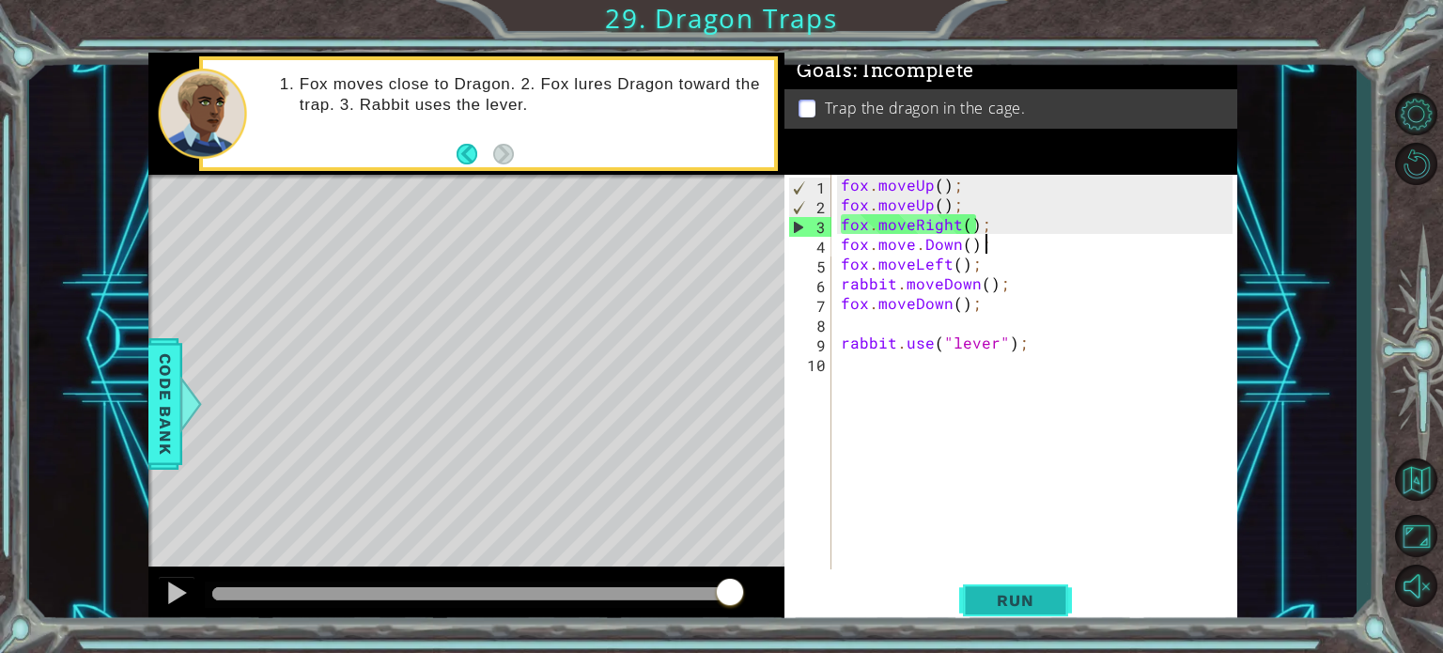
click at [988, 598] on span "Run" at bounding box center [1015, 600] width 74 height 19
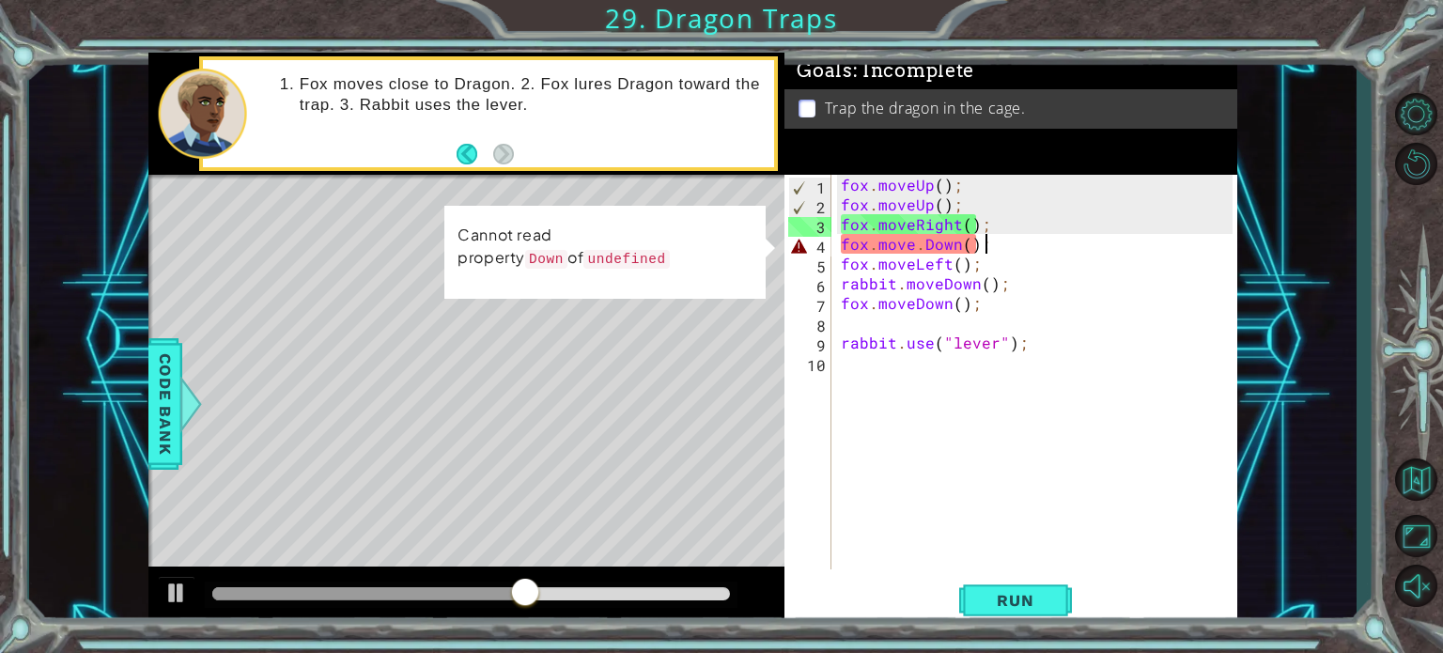
click at [931, 241] on div "fox . moveUp ( ) ; fox . moveUp ( ) ; fox . moveRight ( ) ; fox . move . Down (…" at bounding box center [1039, 392] width 405 height 434
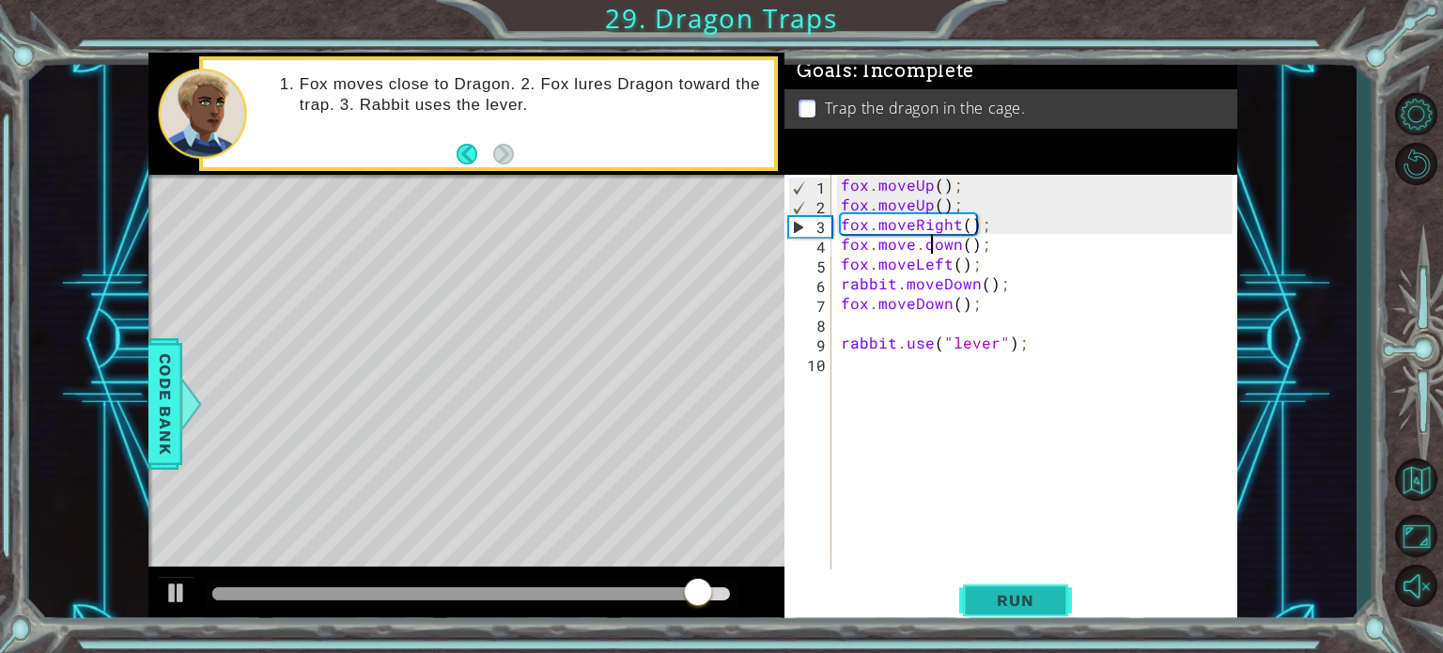
type textarea "fox.move.down();"
click at [998, 596] on span "Run" at bounding box center [1015, 600] width 74 height 19
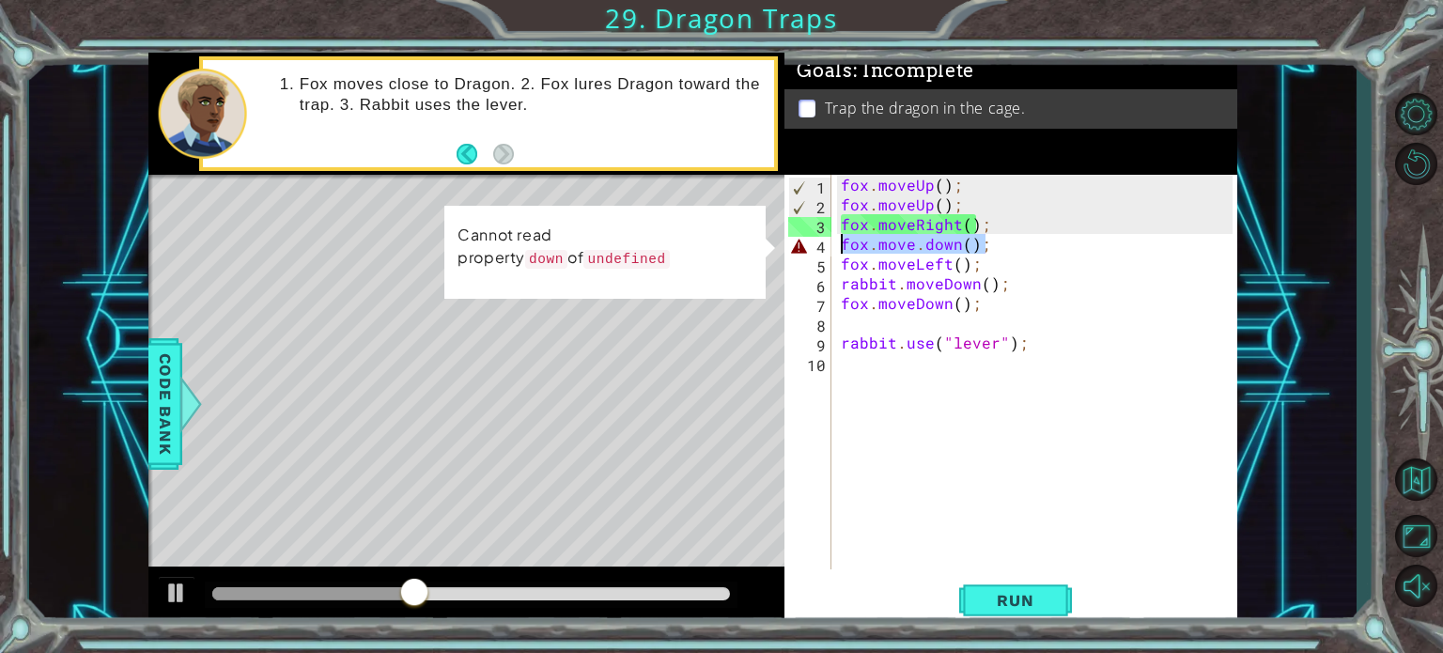
drag, startPoint x: 994, startPoint y: 243, endPoint x: 835, endPoint y: 238, distance: 158.9
click at [835, 238] on div "fox.move.down(); 1 2 3 4 5 6 7 8 9 10 fox . moveUp ( ) ; fox . moveUp ( ) ; fox…" at bounding box center [1008, 372] width 448 height 395
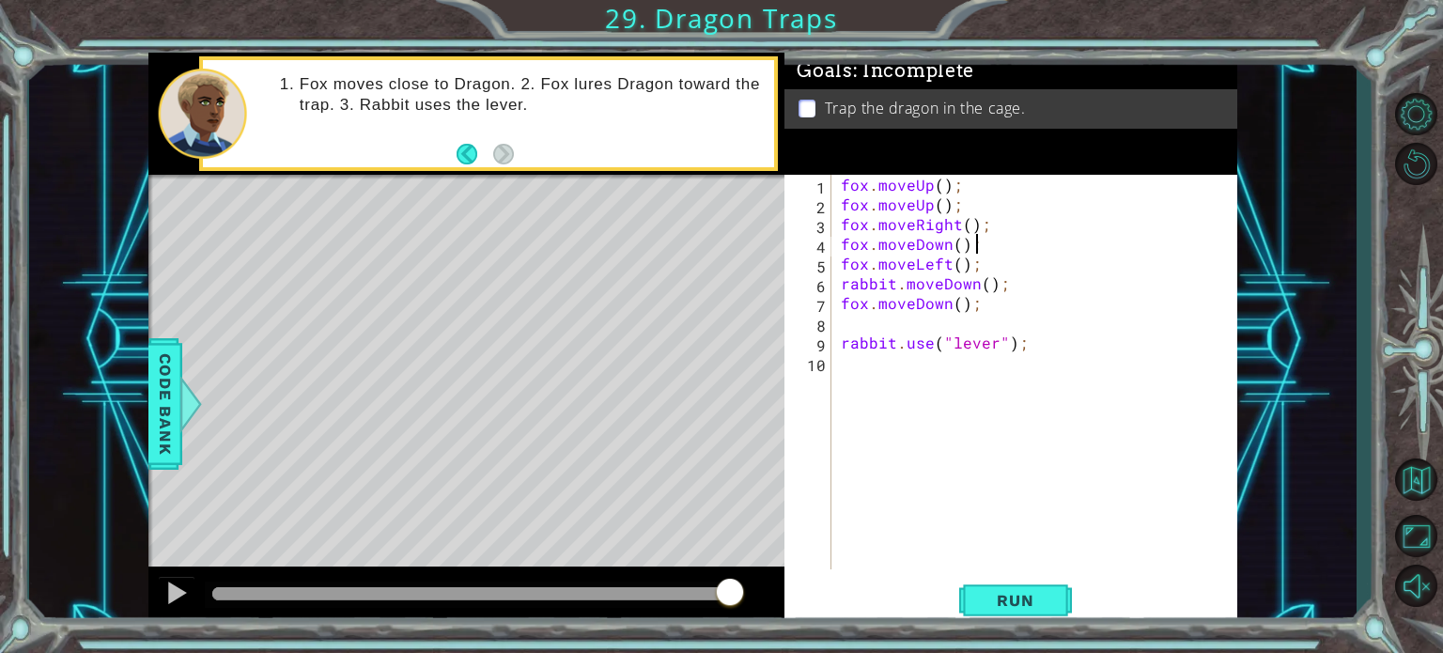
scroll to position [0, 8]
type textarea "fox.moveDown();"
click at [968, 600] on button "Run" at bounding box center [1015, 600] width 113 height 45
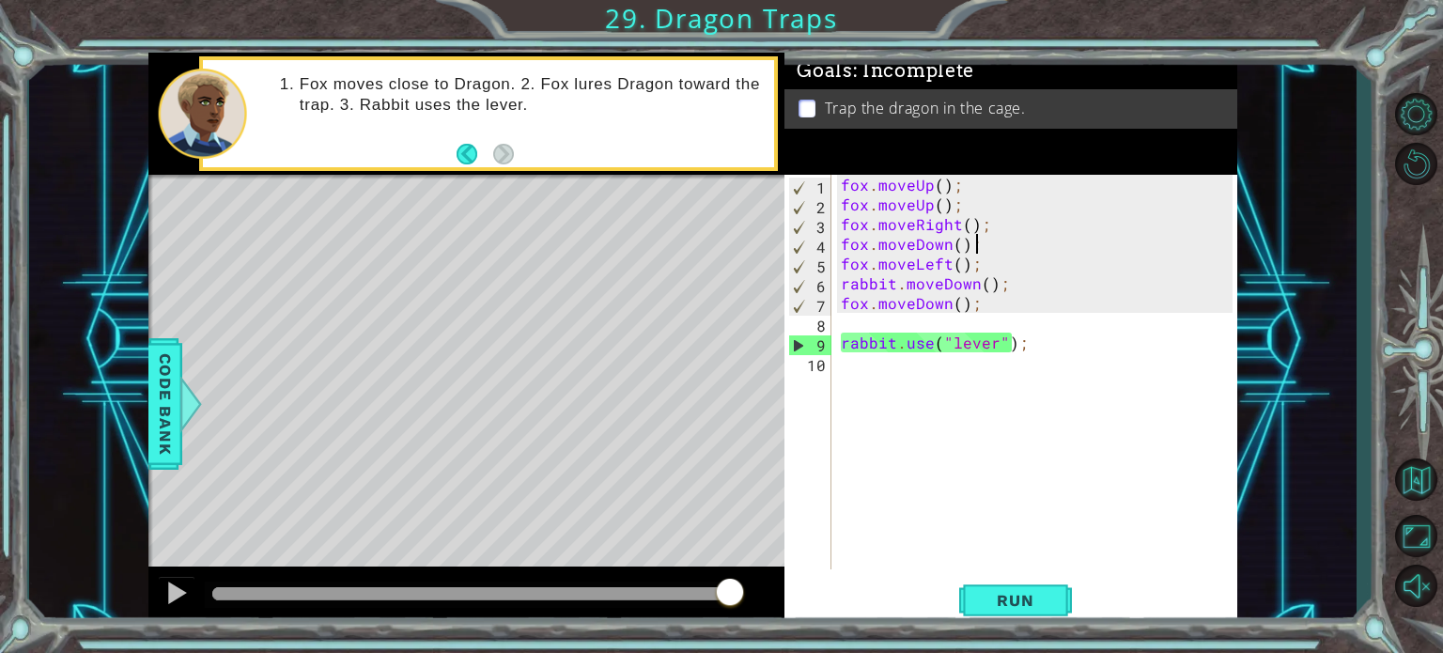
click at [851, 329] on div "fox . moveUp ( ) ; fox . moveUp ( ) ; fox . moveRight ( ) ; fox . moveDown ( ) …" at bounding box center [1039, 392] width 405 height 434
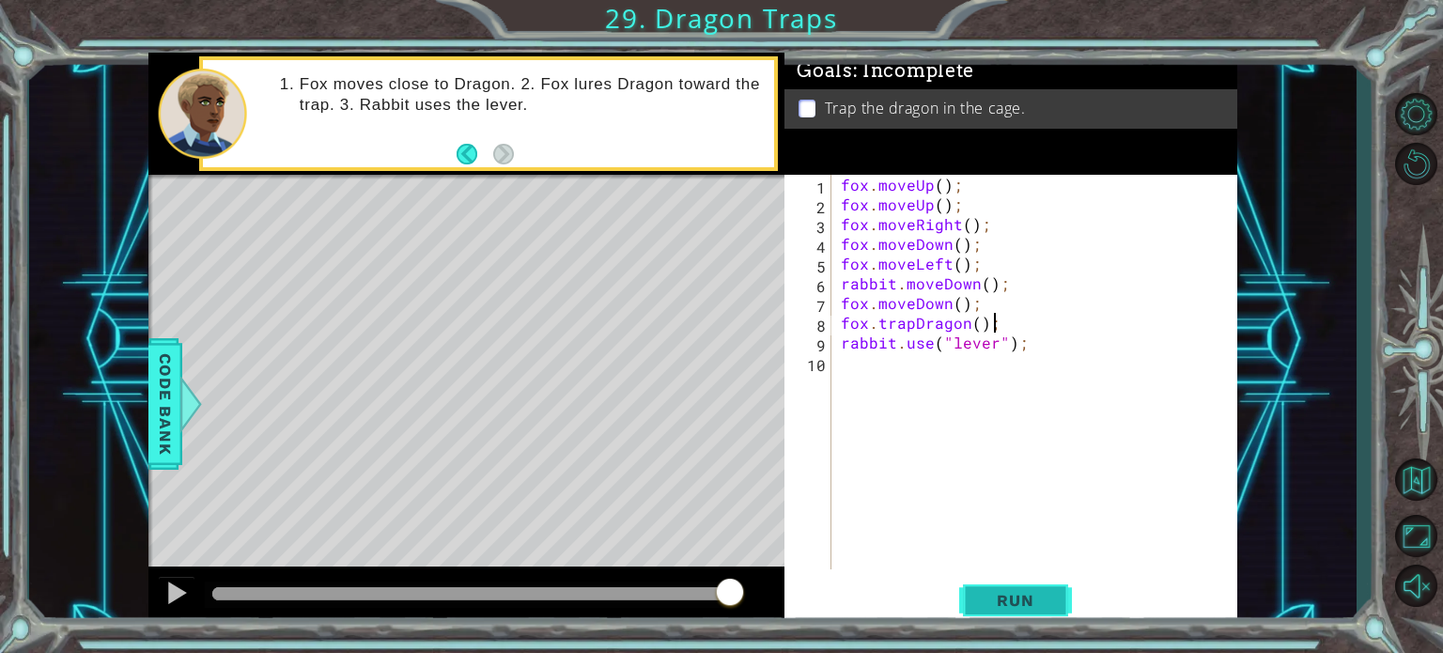
click at [981, 605] on span "Run" at bounding box center [1015, 600] width 74 height 19
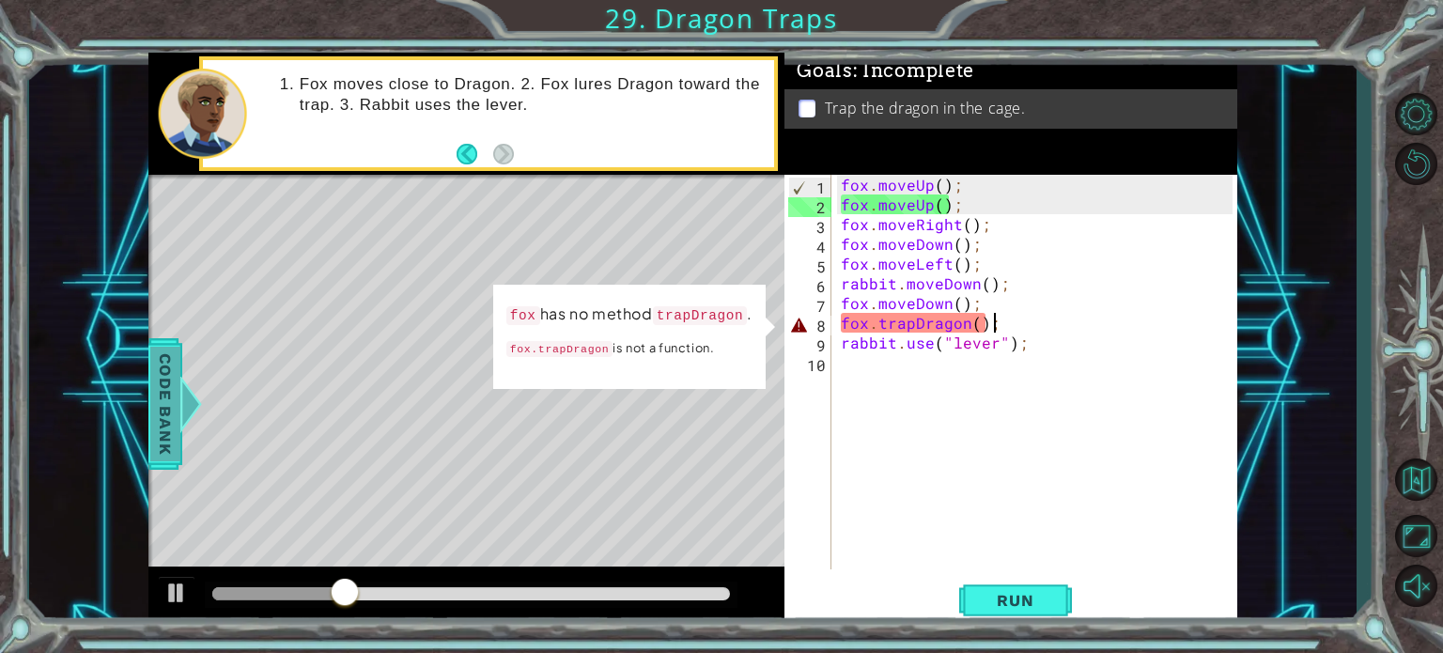
click at [179, 368] on span "Code Bank" at bounding box center [165, 403] width 30 height 115
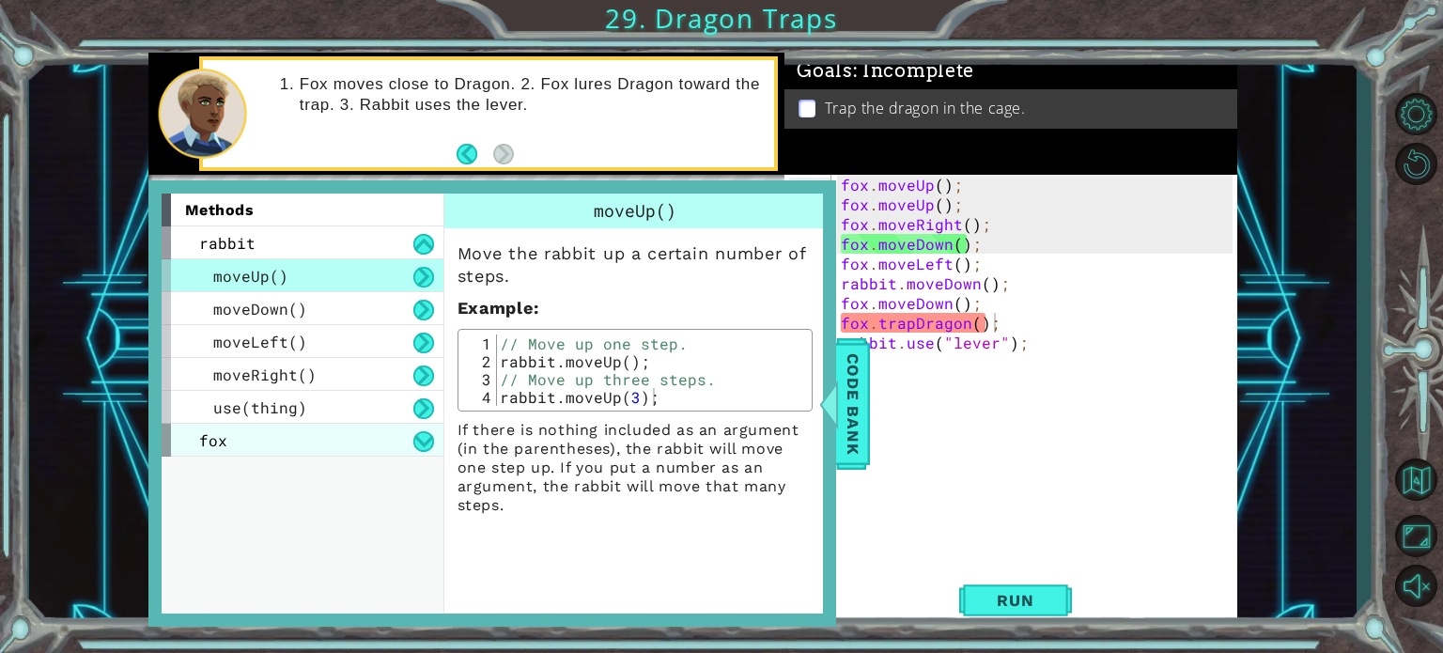
click at [287, 438] on div "fox" at bounding box center [303, 440] width 282 height 33
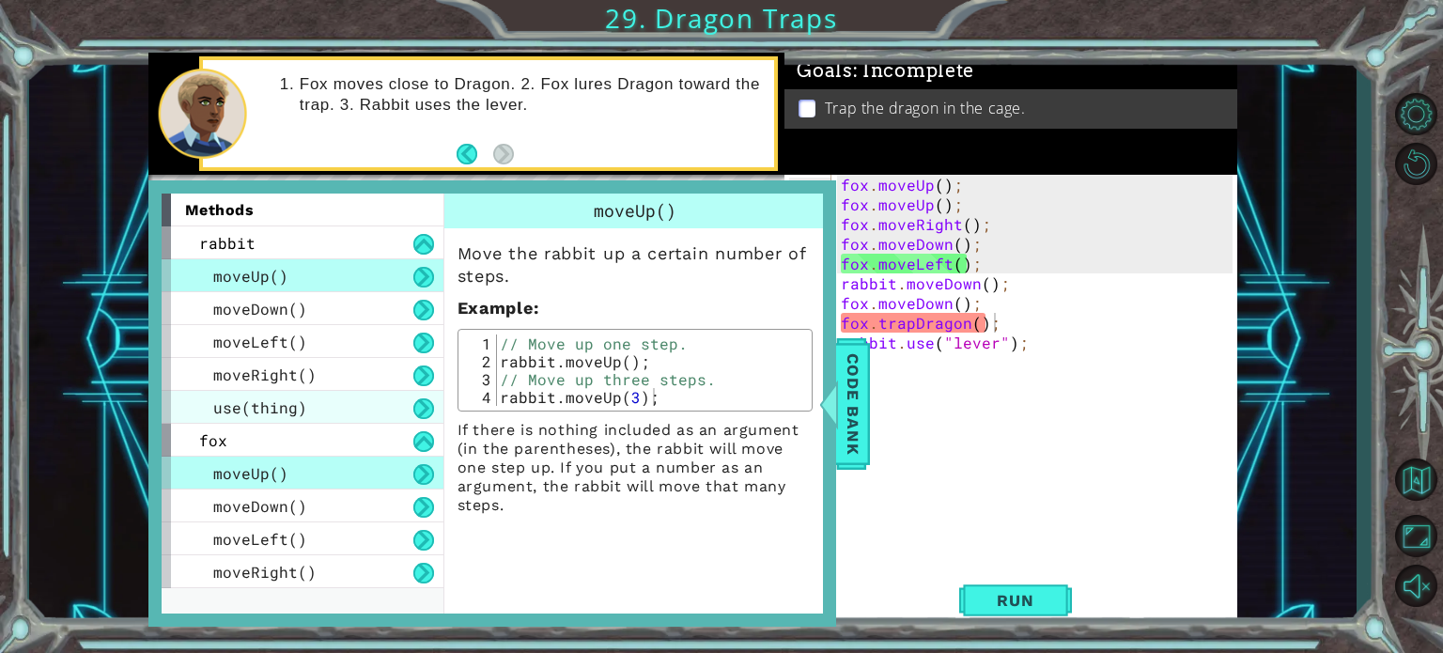
click at [309, 398] on div "use(thing)" at bounding box center [303, 407] width 282 height 33
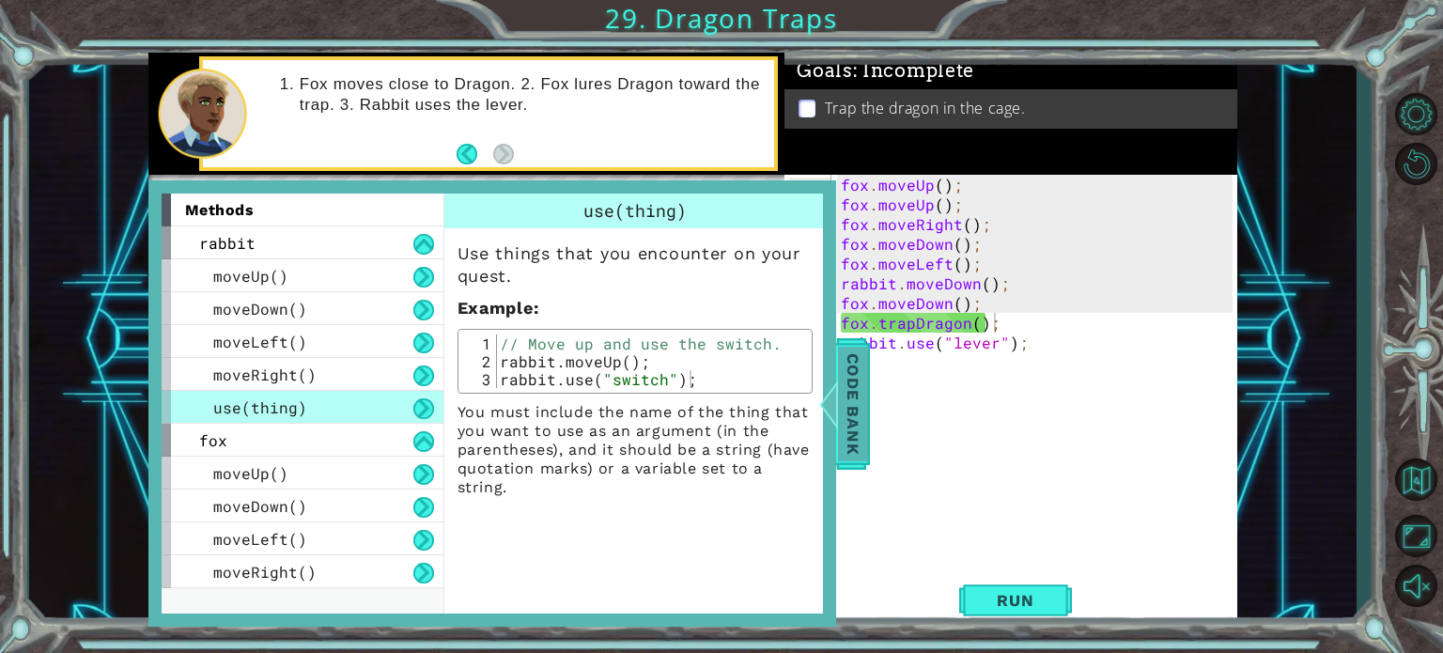
click at [851, 395] on span "Code Bank" at bounding box center [853, 403] width 30 height 115
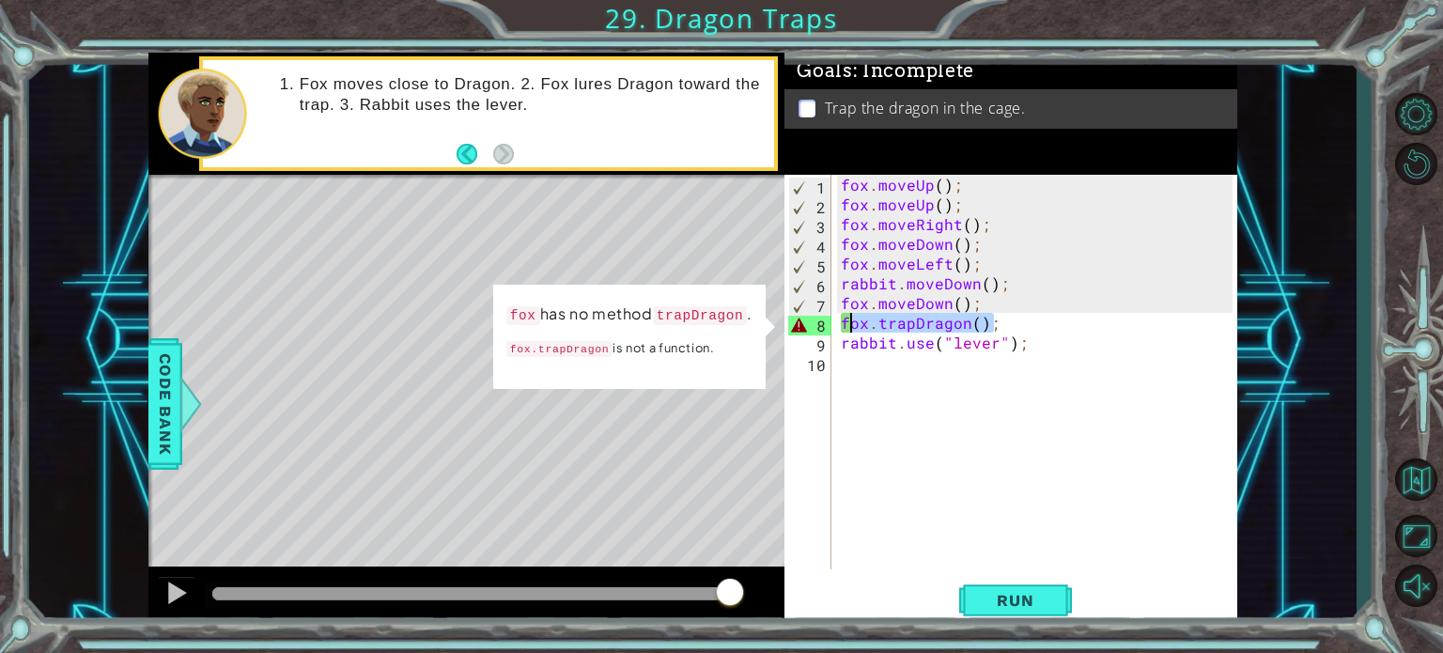
drag, startPoint x: 1006, startPoint y: 323, endPoint x: 851, endPoint y: 319, distance: 155.1
click at [851, 319] on div "fox . moveUp ( ) ; fox . moveUp ( ) ; fox . moveRight ( ) ; fox . moveDown ( ) …" at bounding box center [1039, 392] width 405 height 434
type textarea "f"
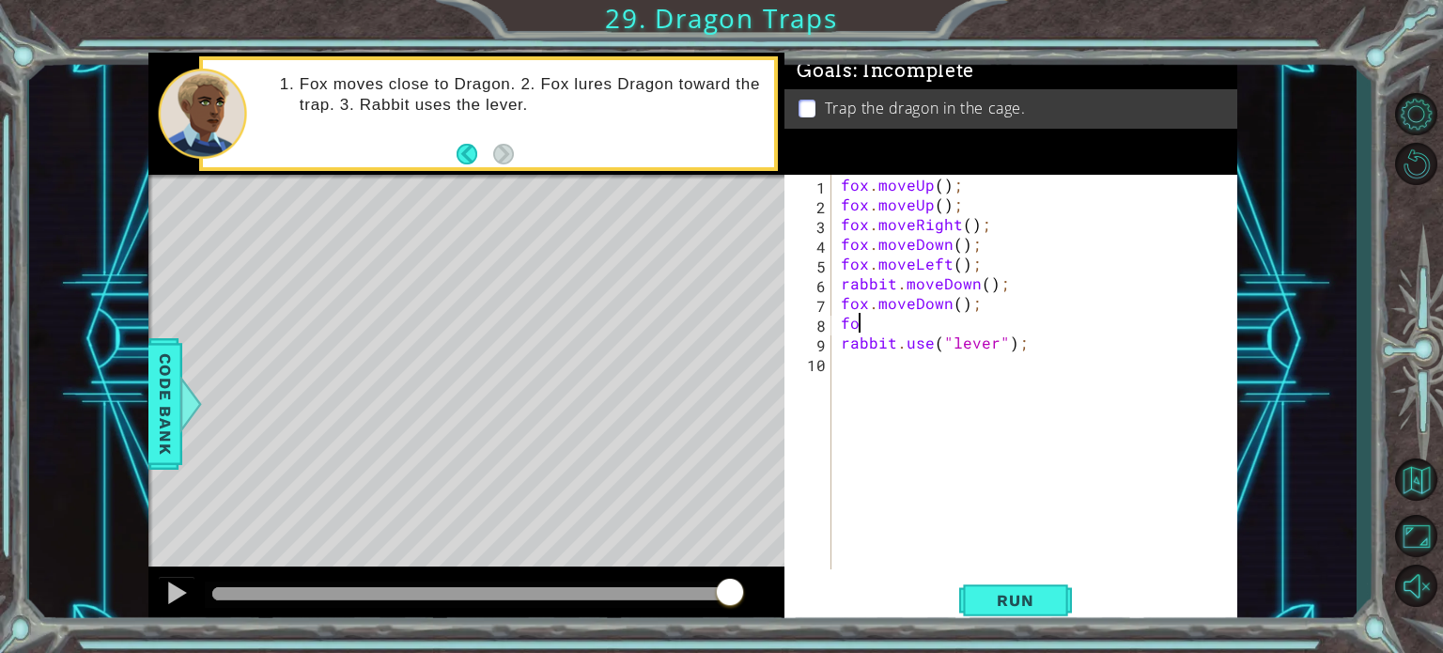
scroll to position [0, 0]
type textarea "f"
click at [960, 296] on div "fox . moveUp ( ) ; fox . moveUp ( ) ; fox . moveRight ( ) ; fox . moveDown ( ) …" at bounding box center [1039, 392] width 405 height 434
click at [970, 612] on button "Run" at bounding box center [1015, 600] width 113 height 45
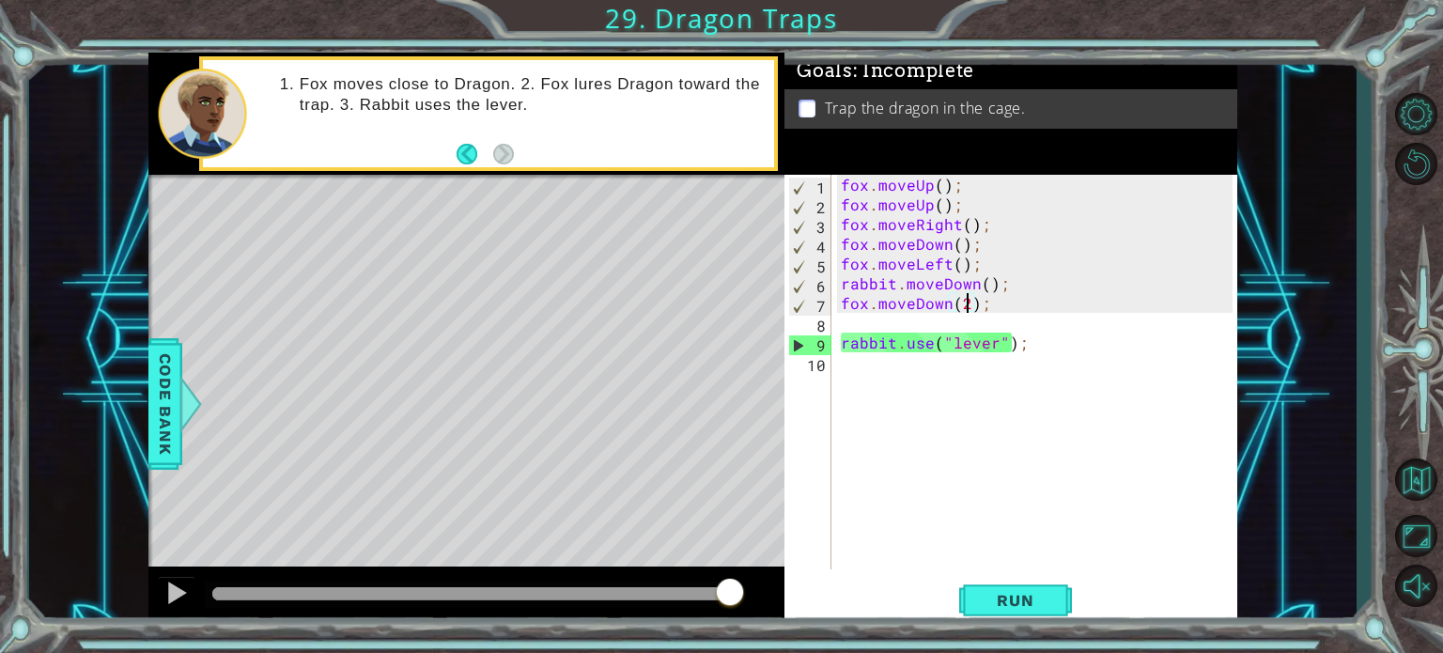
click at [823, 260] on div "5" at bounding box center [810, 266] width 42 height 20
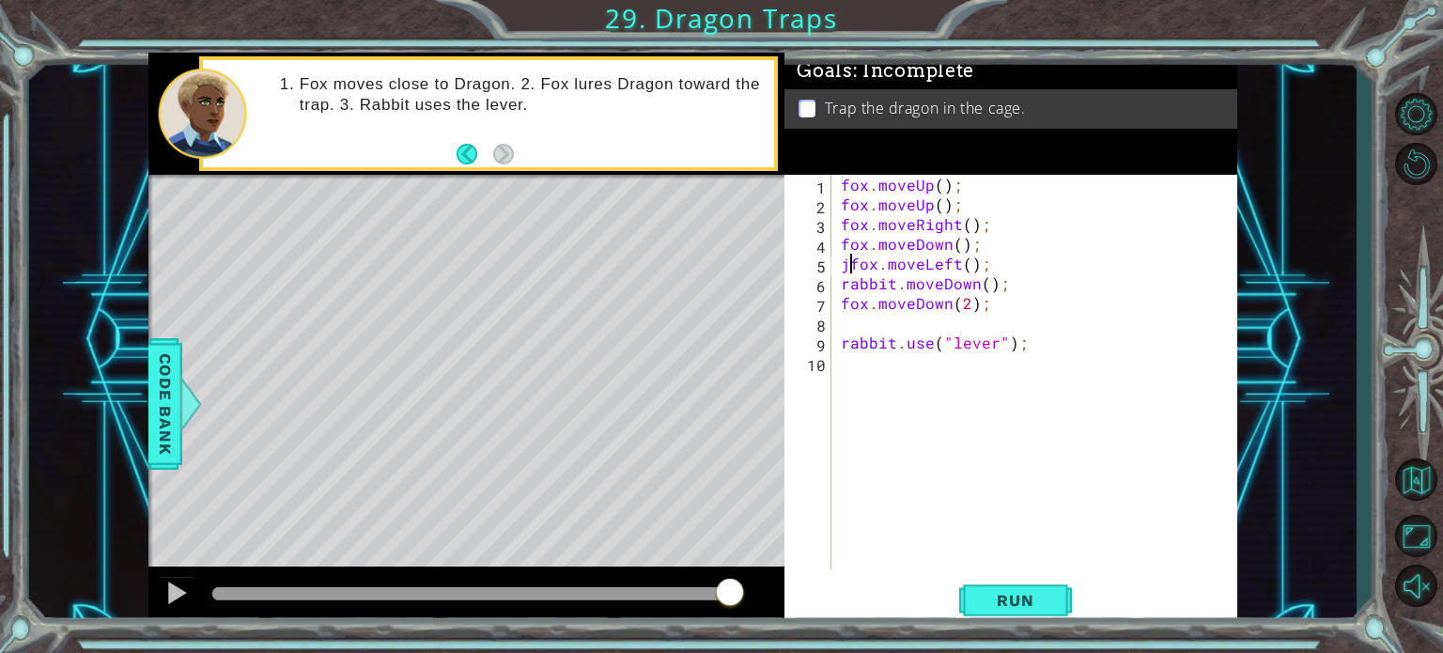
scroll to position [0, 0]
type textarea "fox.moveLeft();"
click at [988, 598] on span "Run" at bounding box center [1015, 600] width 74 height 19
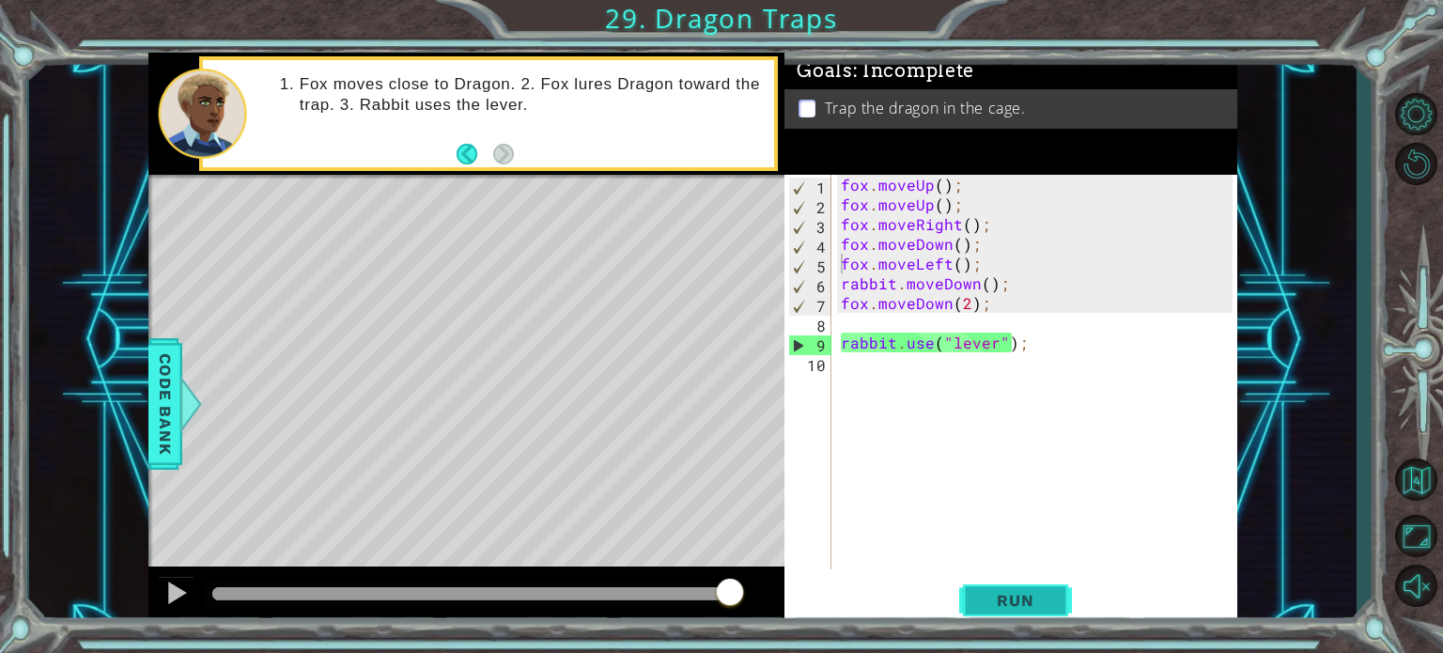
click at [985, 589] on button "Run" at bounding box center [1015, 600] width 113 height 45
click at [1015, 591] on span "Run" at bounding box center [1015, 600] width 74 height 19
click at [866, 321] on div "fox . moveUp ( ) ; fox . moveUp ( ) ; fox . moveRight ( ) ; fox . moveDown ( ) …" at bounding box center [1039, 392] width 405 height 434
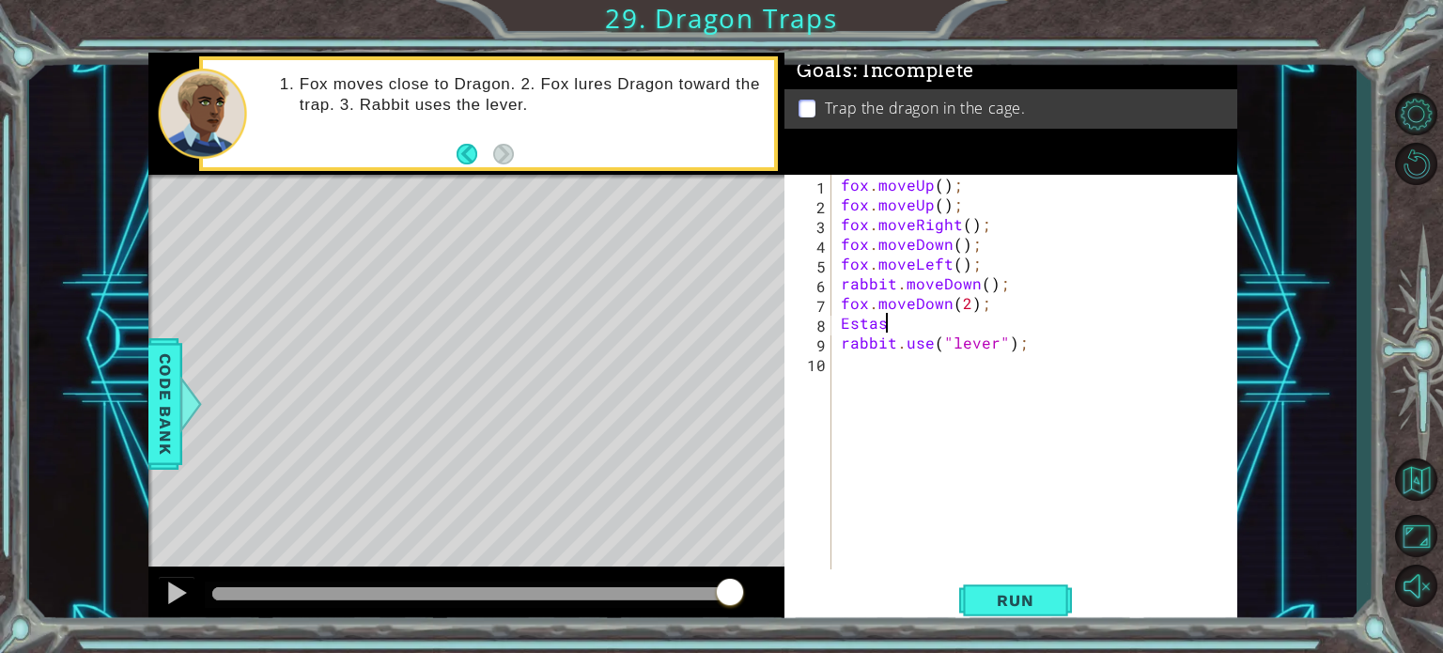
scroll to position [0, 1]
type textarea "E"
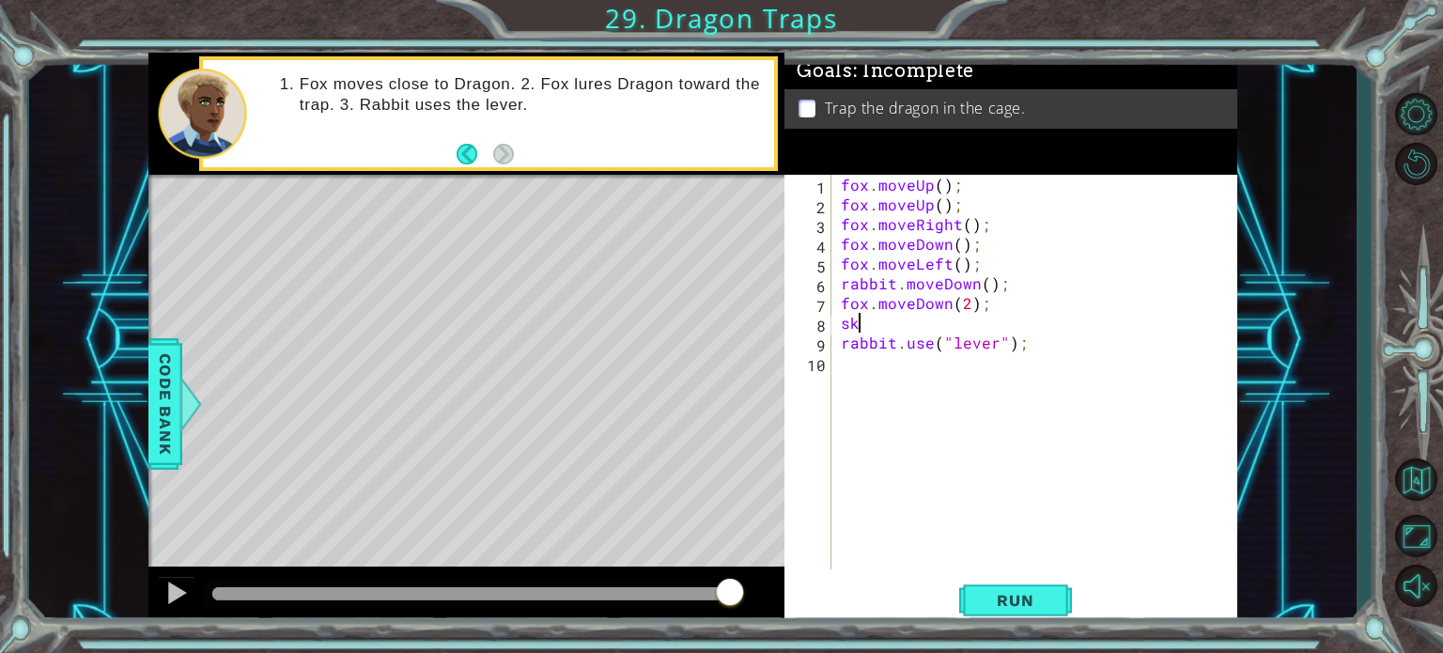
type textarea "s"
type textarea "a"
click at [1095, 320] on div "fox . moveUp ( ) ; fox . moveUp ( ) ; fox . moveRight ( ) ; fox . moveDown ( ) …" at bounding box center [1039, 392] width 405 height 434
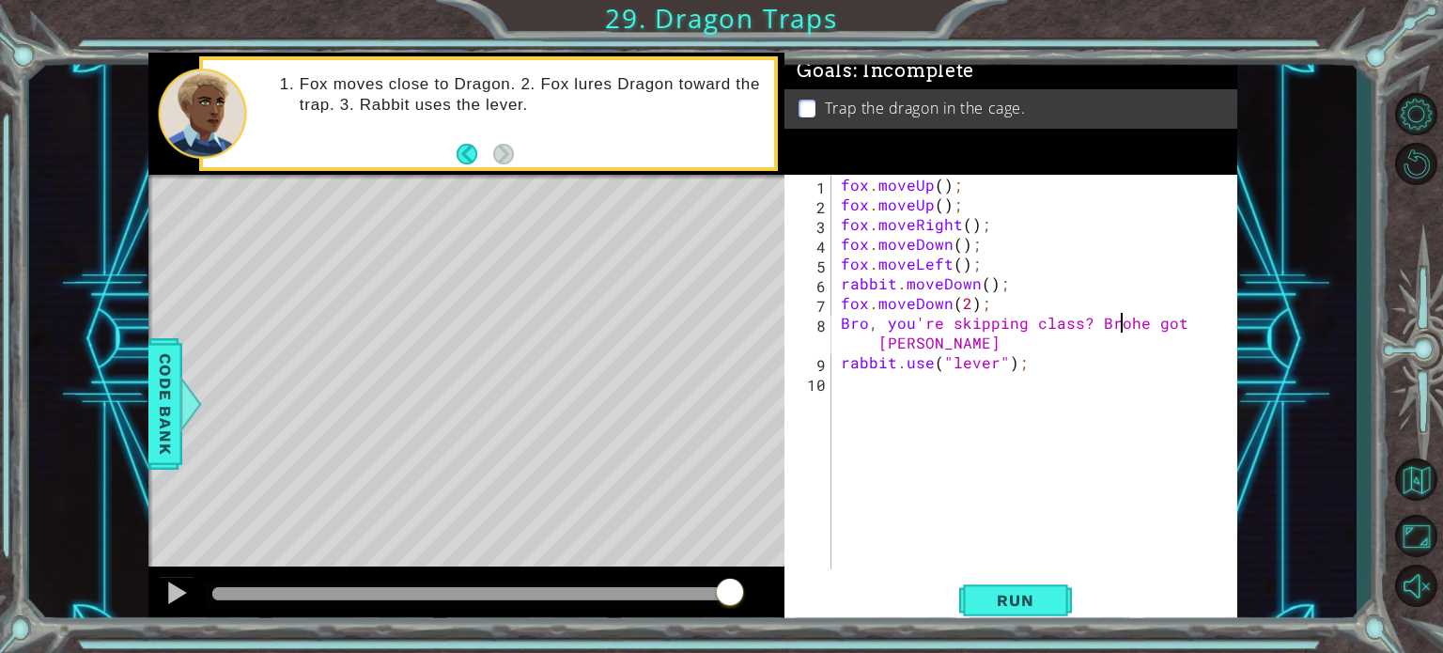
scroll to position [0, 18]
click at [1039, 341] on div "fox . moveUp ( ) ; fox . moveUp ( ) ; fox . moveRight ( ) ; fox . moveDown ( ) …" at bounding box center [1039, 392] width 405 height 434
drag, startPoint x: 984, startPoint y: 339, endPoint x: 880, endPoint y: 340, distance: 103.3
click at [880, 340] on div "fox . moveUp ( ) ; fox . moveUp ( ) ; fox . moveRight ( ) ; fox . moveDown ( ) …" at bounding box center [1039, 392] width 405 height 434
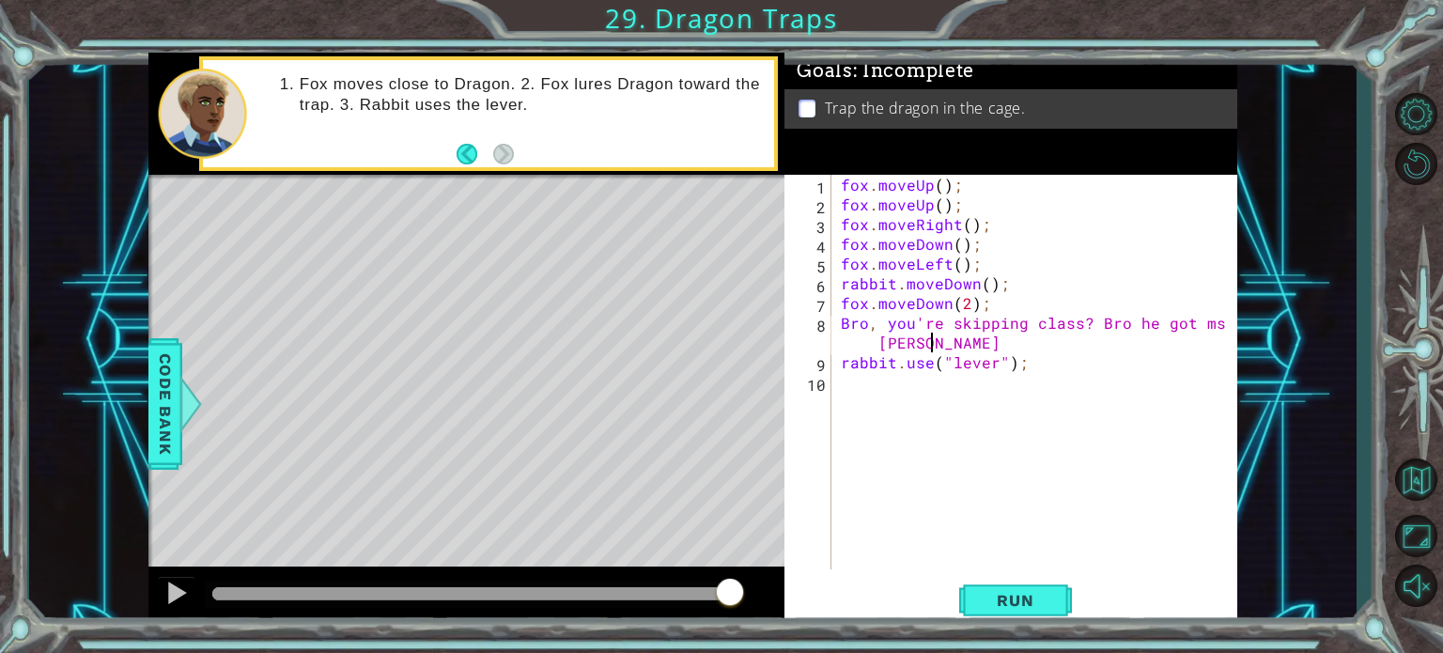
click at [883, 319] on div "fox . moveUp ( ) ; fox . moveUp ( ) ; fox . moveRight ( ) ; fox . moveDown ( ) …" at bounding box center [1039, 392] width 405 height 434
type textarea "Bro you're skipping class? Bro he got ms morgan"
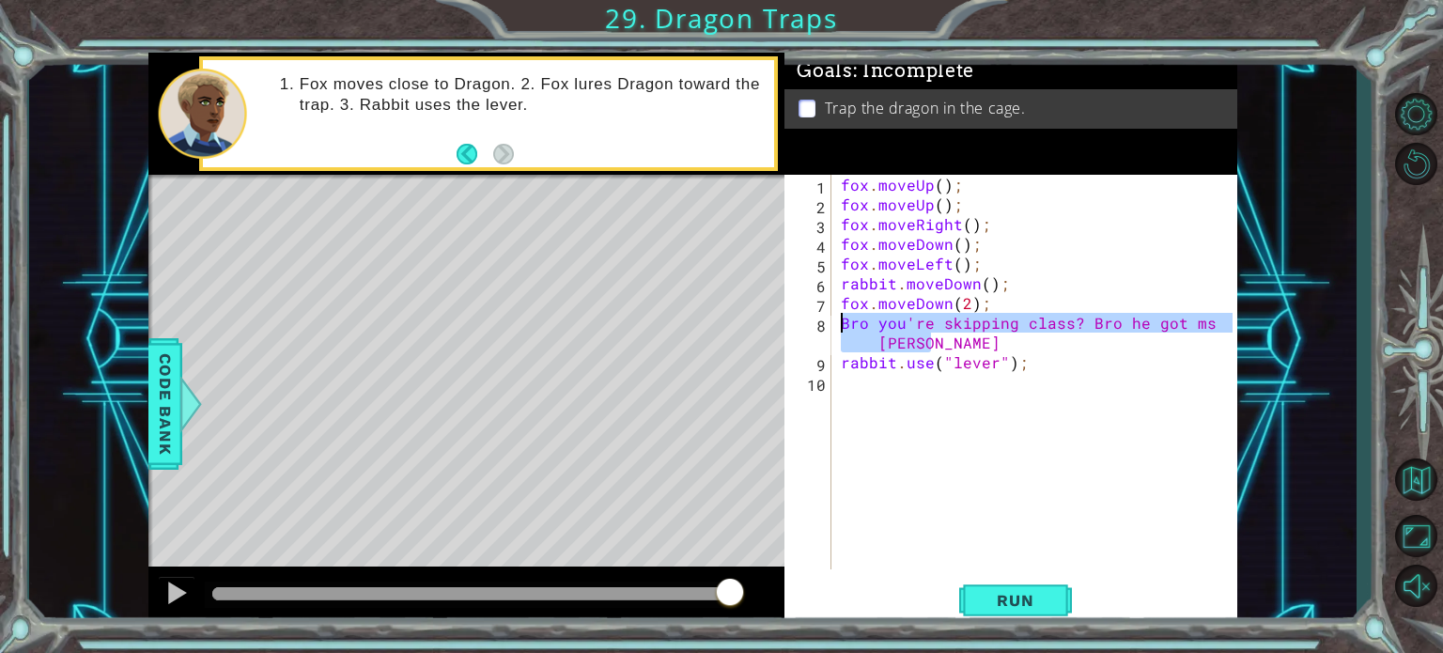
drag, startPoint x: 941, startPoint y: 344, endPoint x: 832, endPoint y: 325, distance: 110.6
click at [832, 325] on div "Bro you're skipping class? Bro he got ms morgan 1 2 3 4 5 6 7 8 9 10 fox . move…" at bounding box center [1008, 372] width 448 height 395
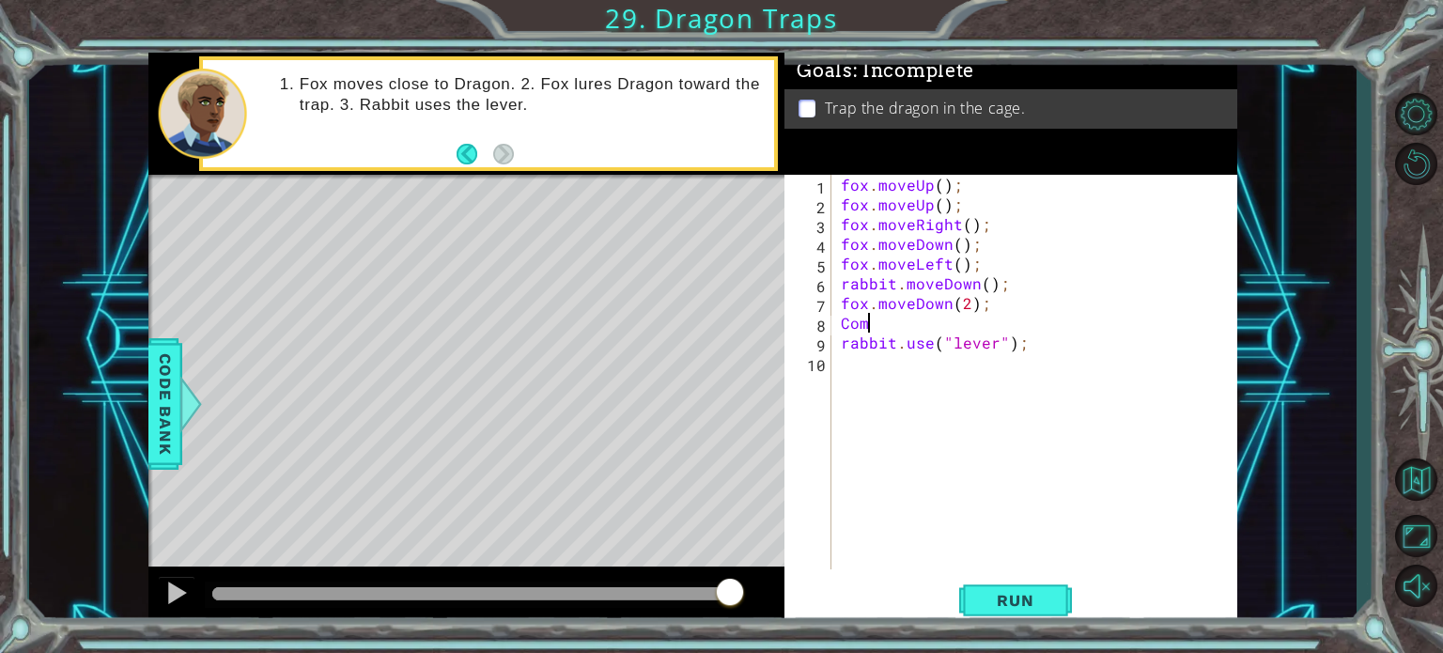
scroll to position [0, 0]
type textarea "C"
click at [842, 324] on div "fox . moveUp ( ) ; fox . moveUp ( ) ; fox . moveRight ( ) ; fox . moveDown ( ) …" at bounding box center [1039, 392] width 405 height 434
type textarea "J"
type textarea "S"
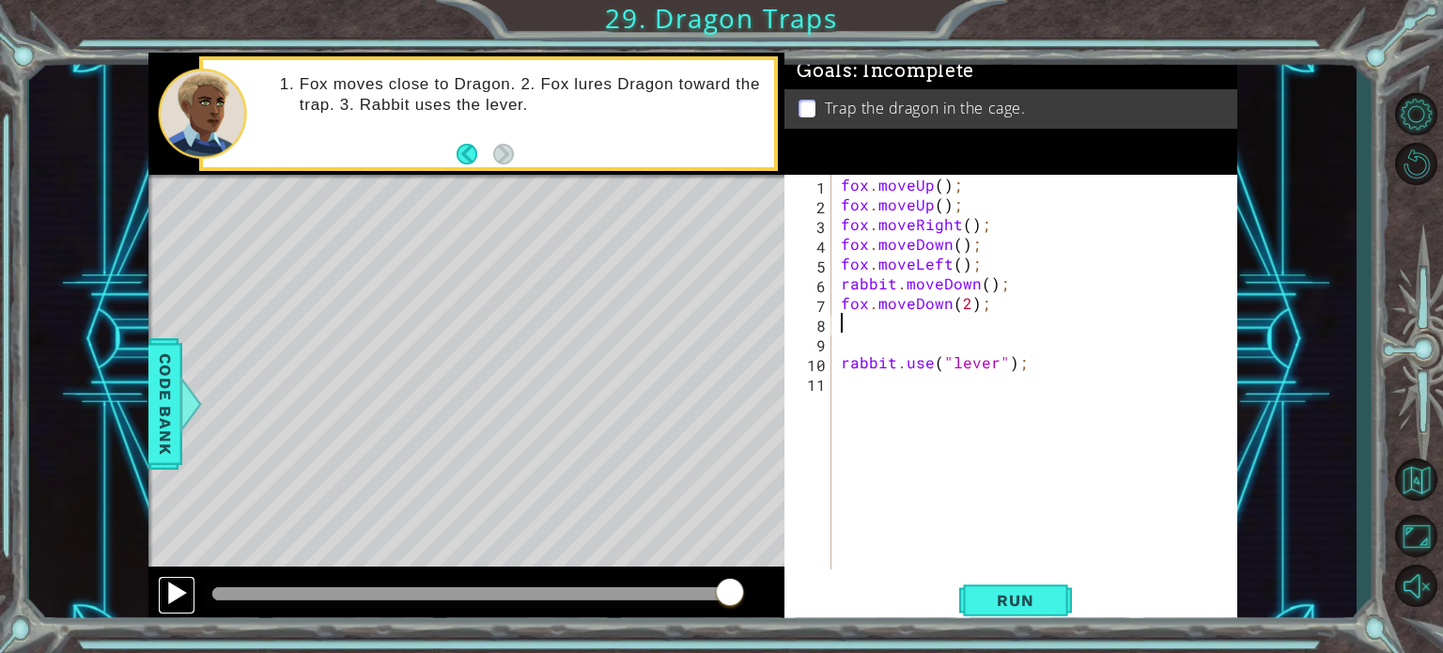
click at [169, 593] on div at bounding box center [176, 593] width 24 height 24
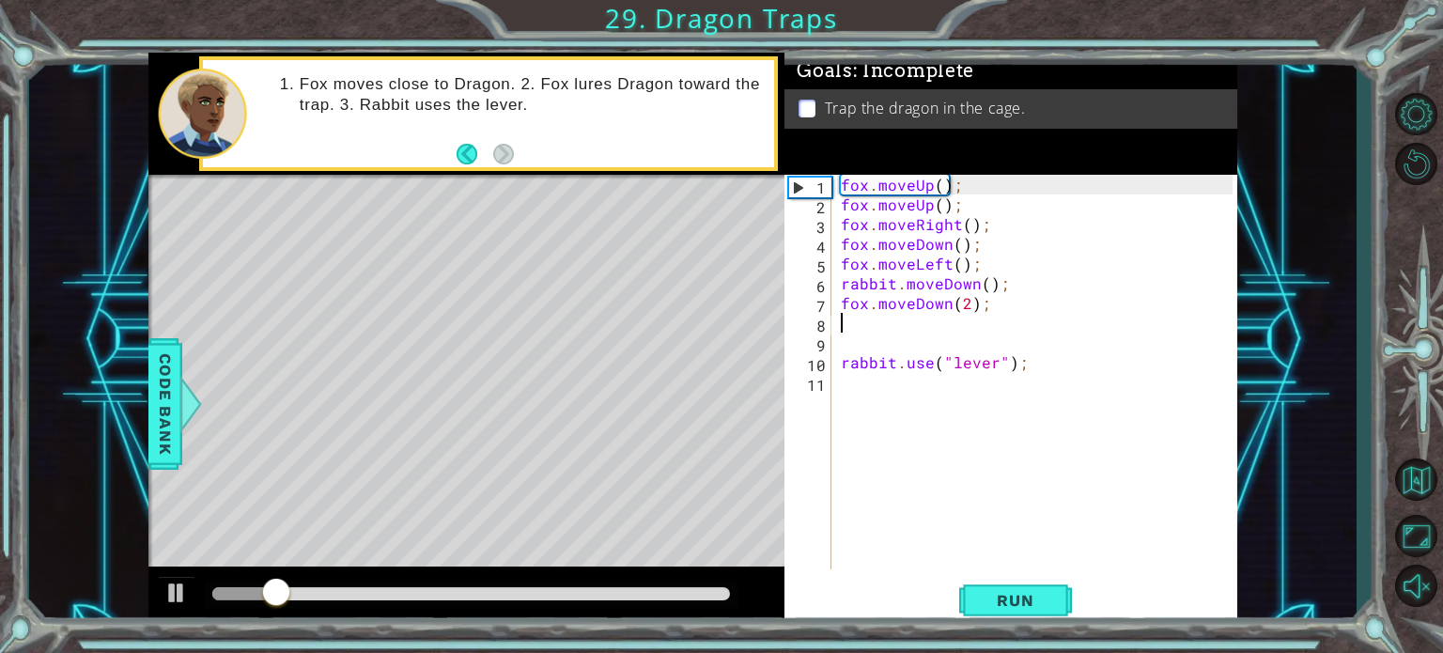
click at [163, 572] on div at bounding box center [466, 597] width 637 height 60
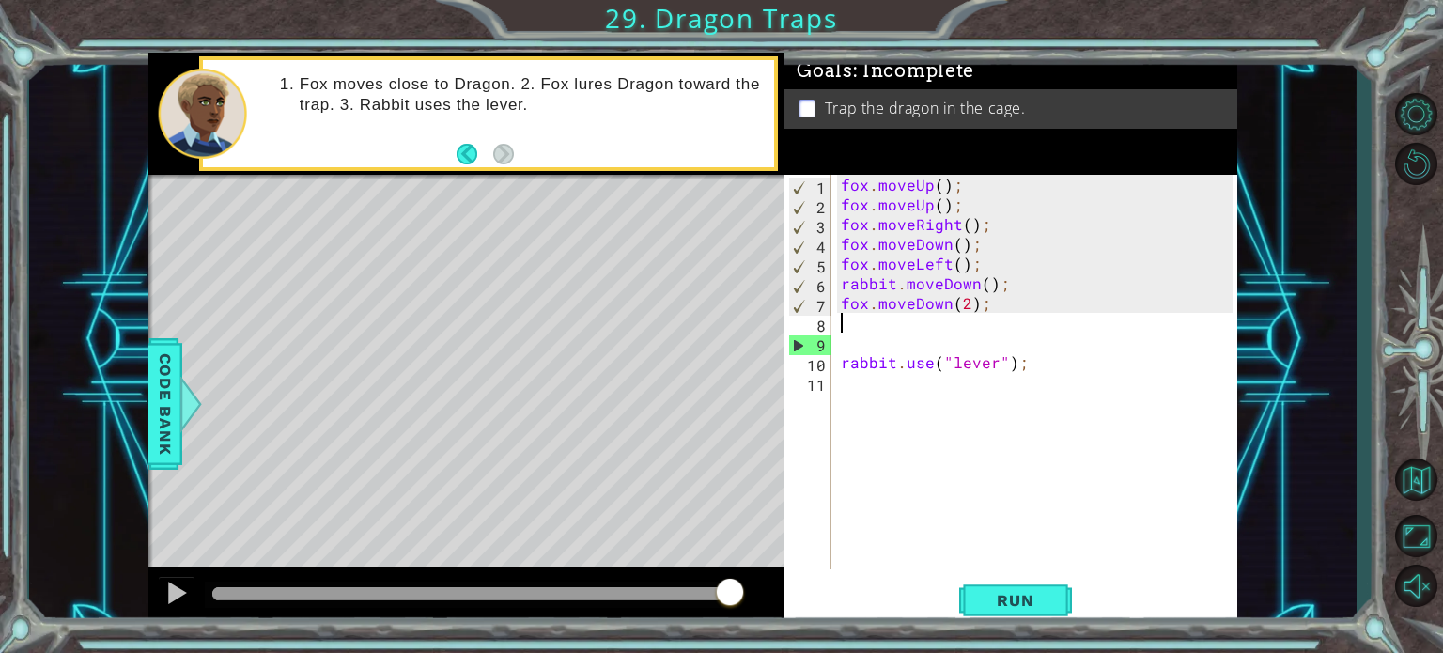
click at [535, 135] on div "Fox moves close to Dragon. 2. Fox lures Dragon toward the trap. 3. Rabbit uses …" at bounding box center [512, 113] width 526 height 97
click at [912, 325] on div "fox . moveUp ( ) ; fox . moveUp ( ) ; fox . moveRight ( ) ; fox . moveDown ( ) …" at bounding box center [1039, 392] width 405 height 434
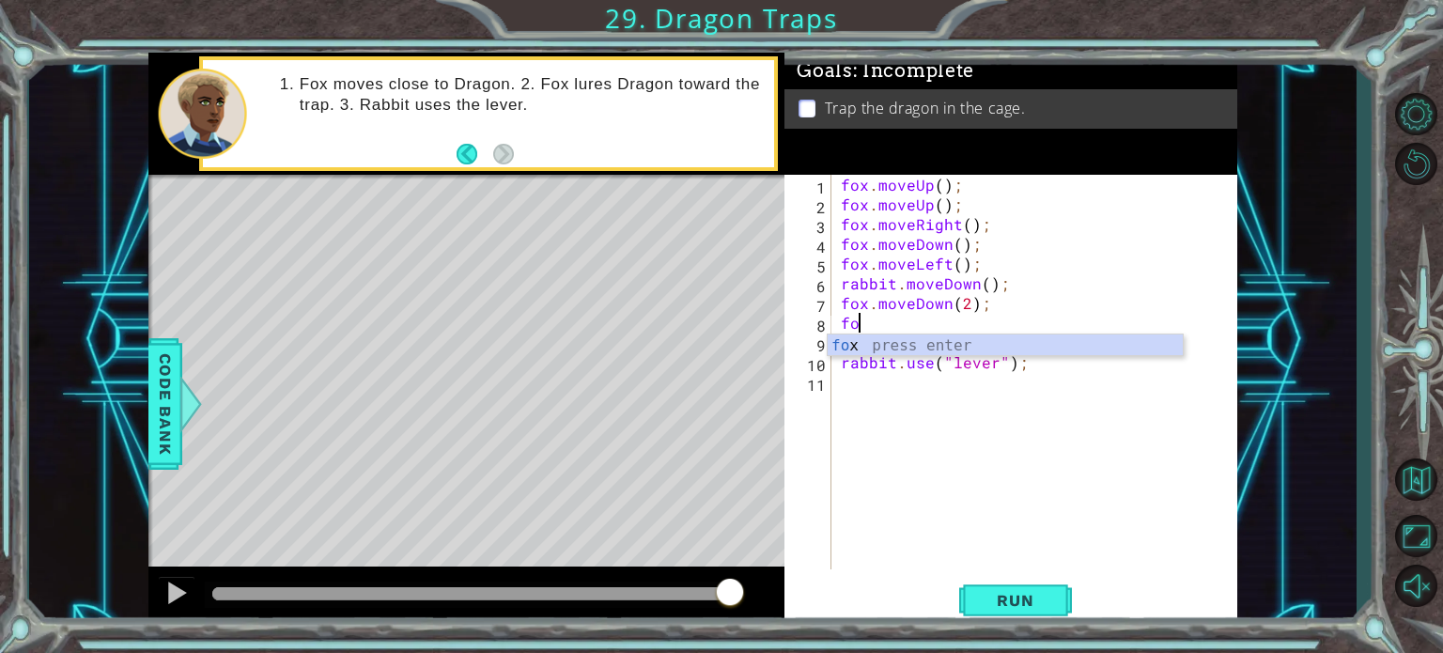
type textarea "f"
click at [968, 305] on div "fox . moveUp ( ) ; fox . moveUp ( ) ; fox . moveRight ( ) ; fox . moveDown ( ) …" at bounding box center [1039, 392] width 405 height 434
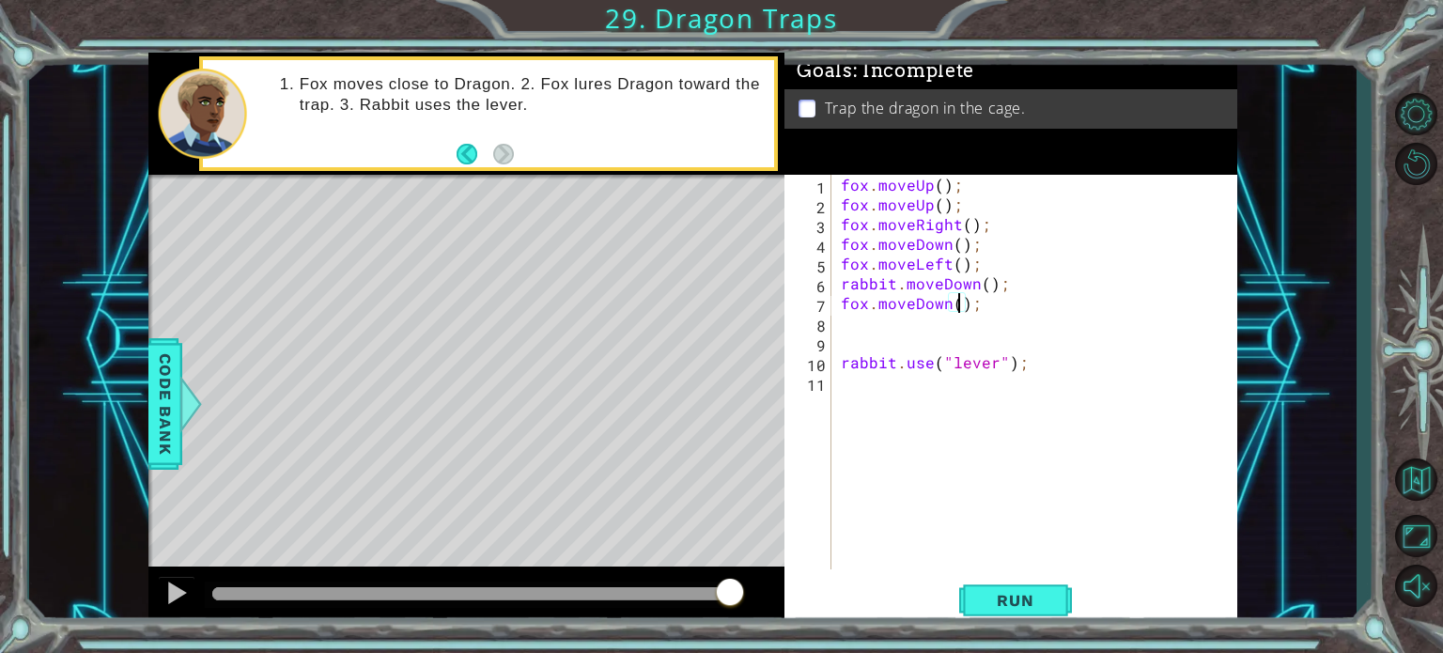
type textarea "fox.moveDown(2);"
click at [942, 321] on div "fox . moveUp ( ) ; fox . moveUp ( ) ; fox . moveRight ( ) ; fox . moveDown ( ) …" at bounding box center [1039, 392] width 405 height 434
click at [842, 358] on div "fox . moveUp ( ) ; fox . moveUp ( ) ; fox . moveRight ( ) ; fox . moveDown ( ) …" at bounding box center [1039, 392] width 405 height 434
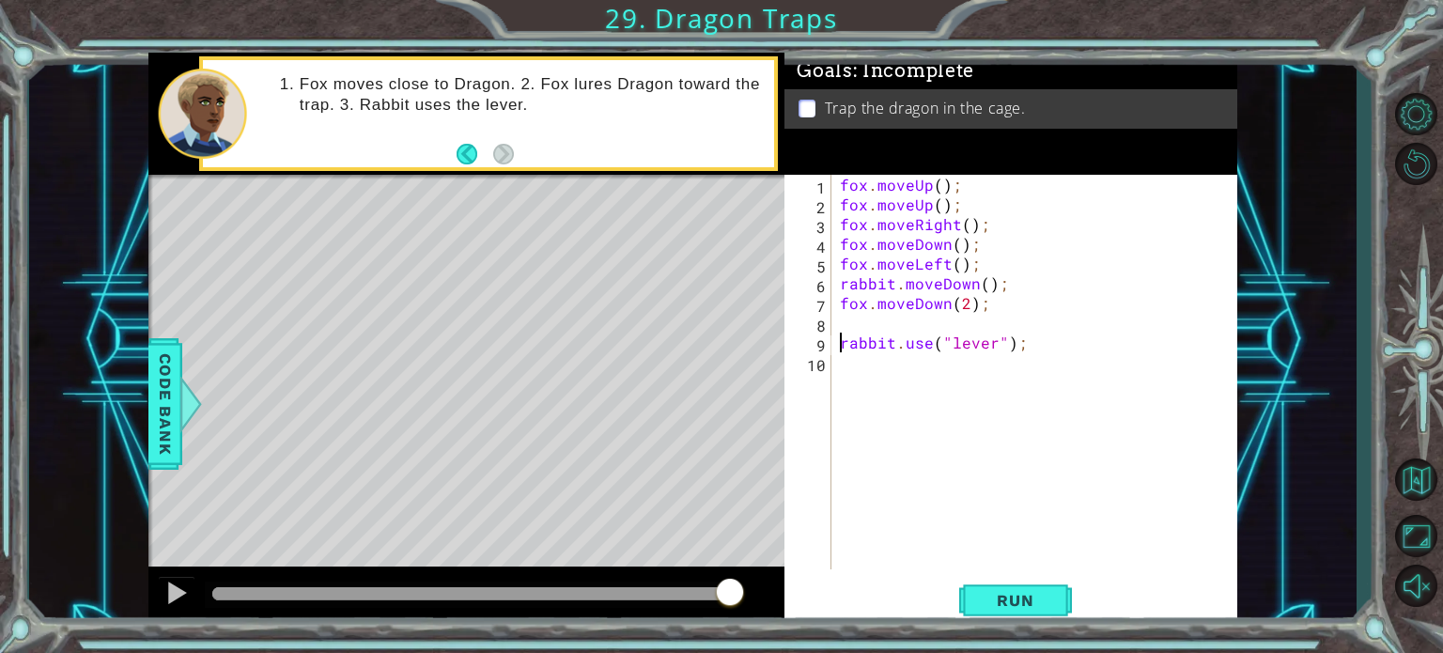
type textarea "rabbit.use("lever");"
